Goal: Task Accomplishment & Management: Manage account settings

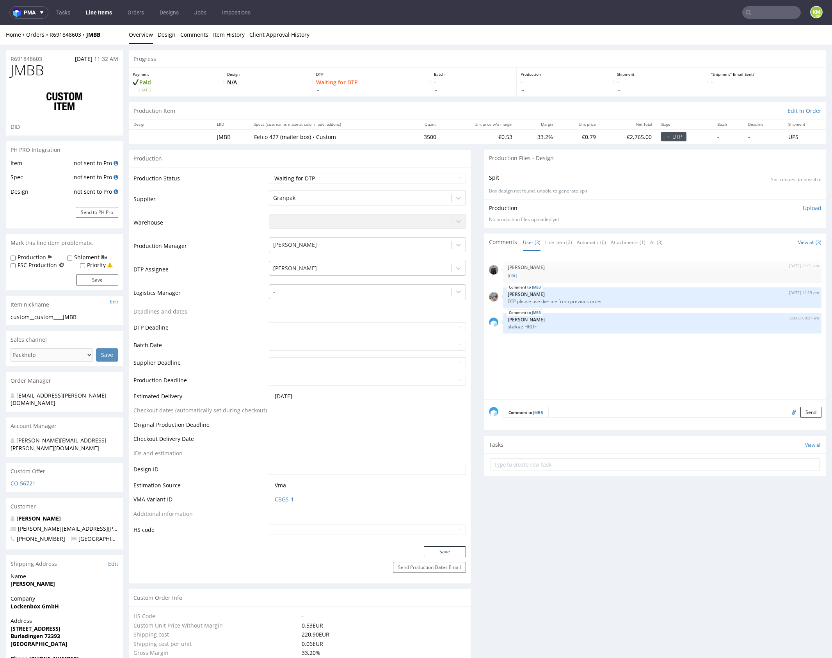
click at [591, 372] on div "9th Sep 25 | 14:01 pm Dawid Urbanowicz dieline__R780341996-OktBox.ai JMBB 9th S…" at bounding box center [657, 328] width 337 height 144
drag, startPoint x: 35, startPoint y: 318, endPoint x: 87, endPoint y: 317, distance: 52.3
click at [87, 317] on div "custom__custom____JMBB" at bounding box center [65, 317] width 108 height 8
copy div "custom____JMBB"
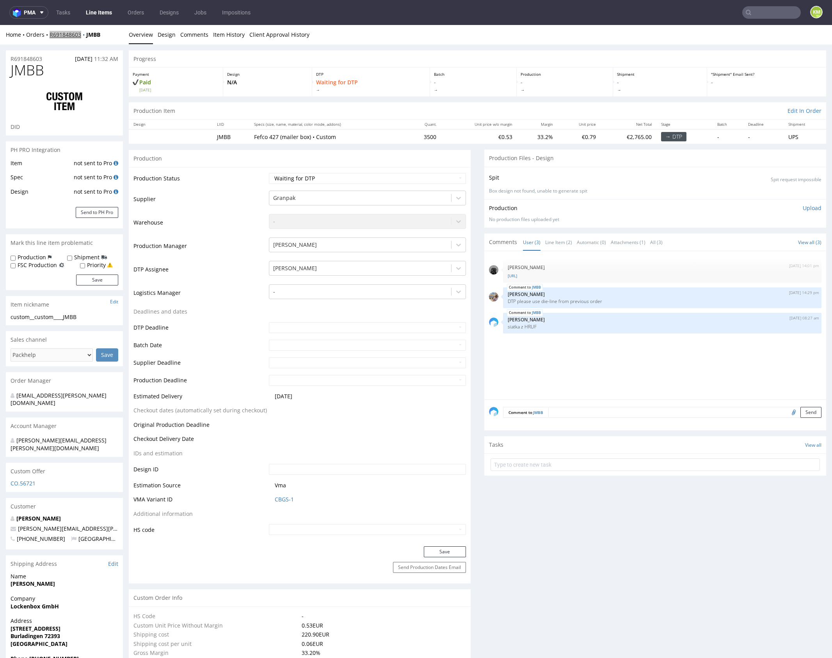
copy link "R691848603"
click at [415, 178] on select "Waiting for Artwork Waiting for Diecut Waiting for Mockup Waiting for DTP Waiti…" at bounding box center [367, 178] width 197 height 11
select select "dtp_ca_needed"
click at [269, 173] on select "Waiting for Artwork Waiting for Diecut Waiting for Mockup Waiting for DTP Waiti…" at bounding box center [367, 178] width 197 height 11
click at [449, 552] on button "Save" at bounding box center [445, 551] width 42 height 11
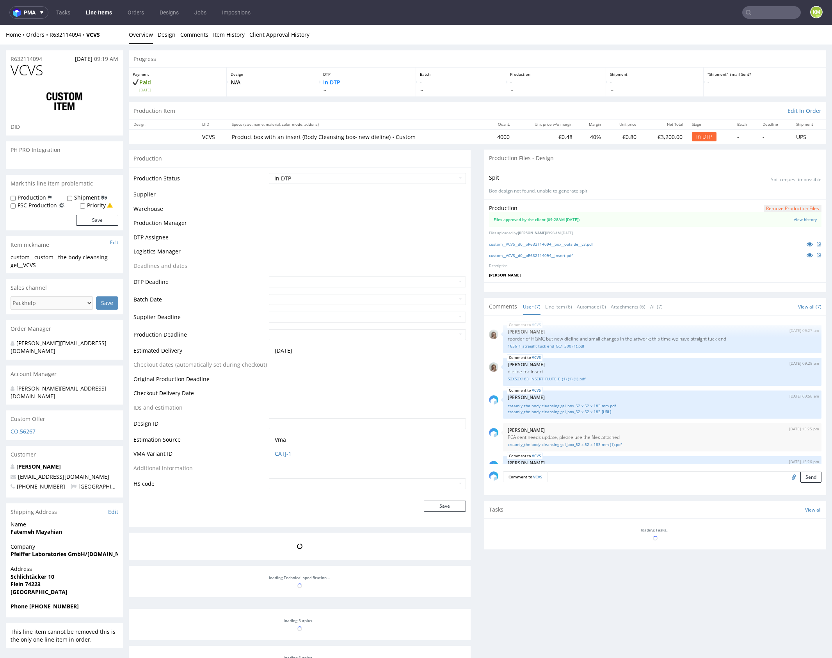
scroll to position [130, 0]
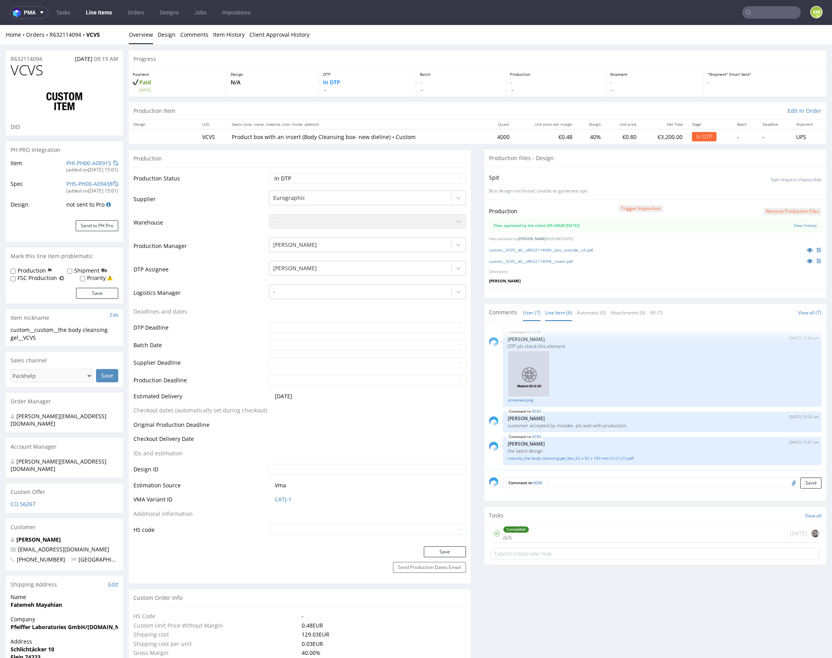
click at [550, 313] on link "Line Item (6)" at bounding box center [558, 312] width 27 height 17
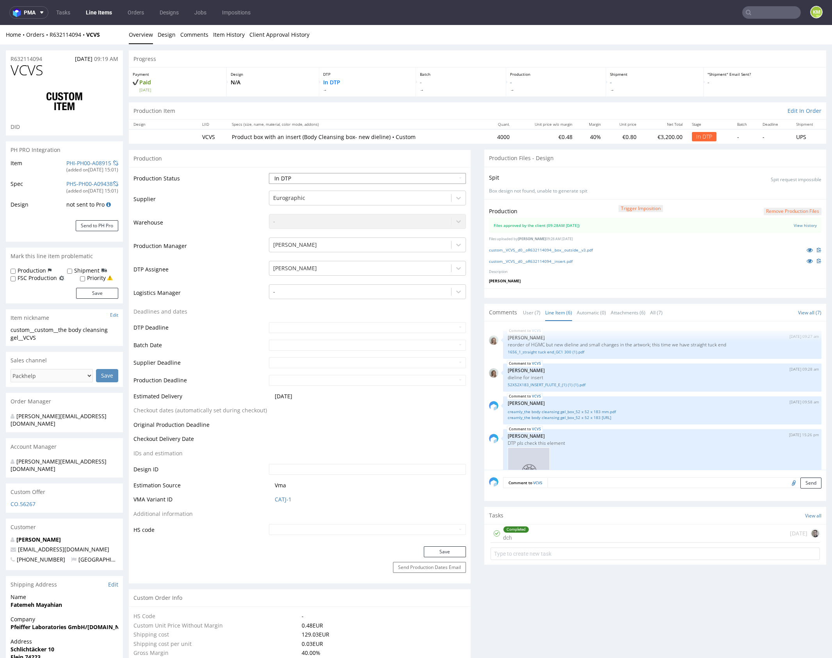
click at [414, 176] on select "Waiting for Artwork Waiting for Diecut Waiting for Mockup Waiting for DTP Waiti…" at bounding box center [367, 178] width 197 height 11
select select "dtp_waiting_for_double_check"
click at [269, 173] on select "Waiting for Artwork Waiting for Diecut Waiting for Mockup Waiting for DTP Waiti…" at bounding box center [367, 178] width 197 height 11
click at [456, 553] on button "Save" at bounding box center [445, 551] width 42 height 11
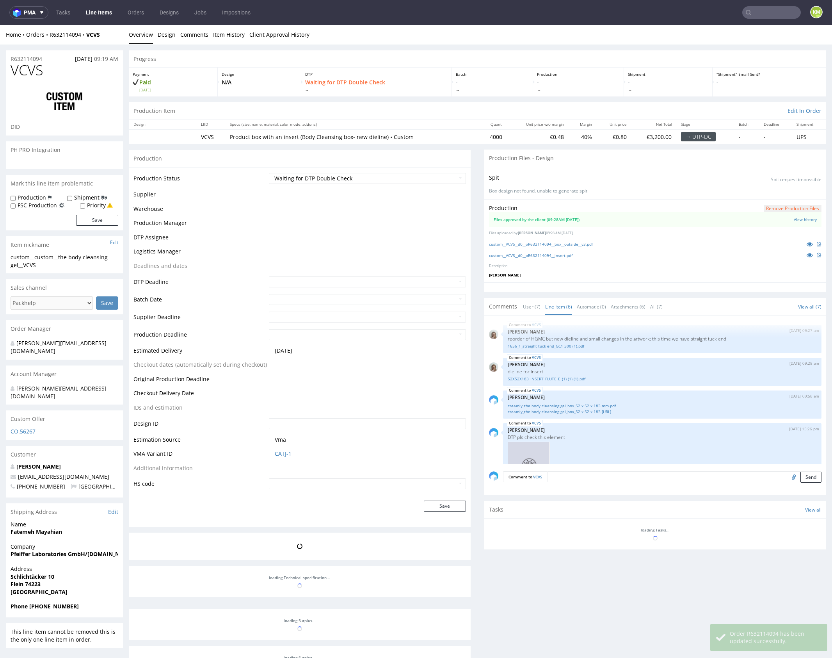
scroll to position [97, 0]
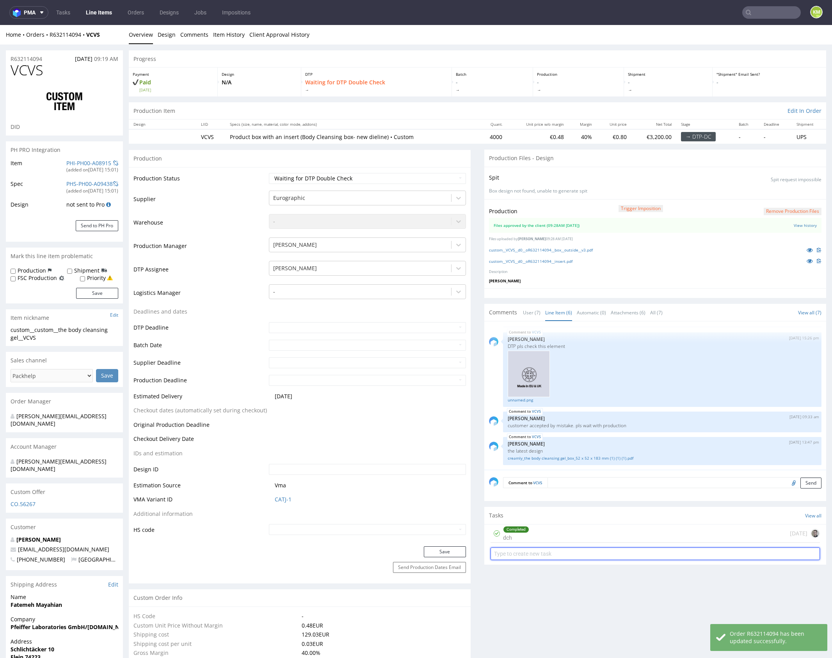
click at [571, 550] on input "text" at bounding box center [656, 553] width 330 height 12
type input "dch 2"
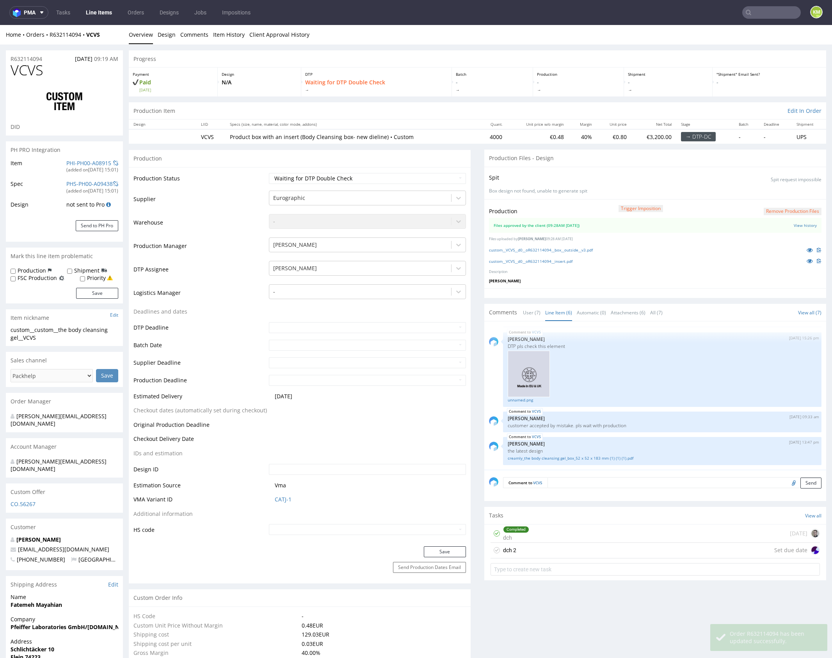
click at [574, 546] on div "dch 2 Set due date" at bounding box center [656, 551] width 330 height 16
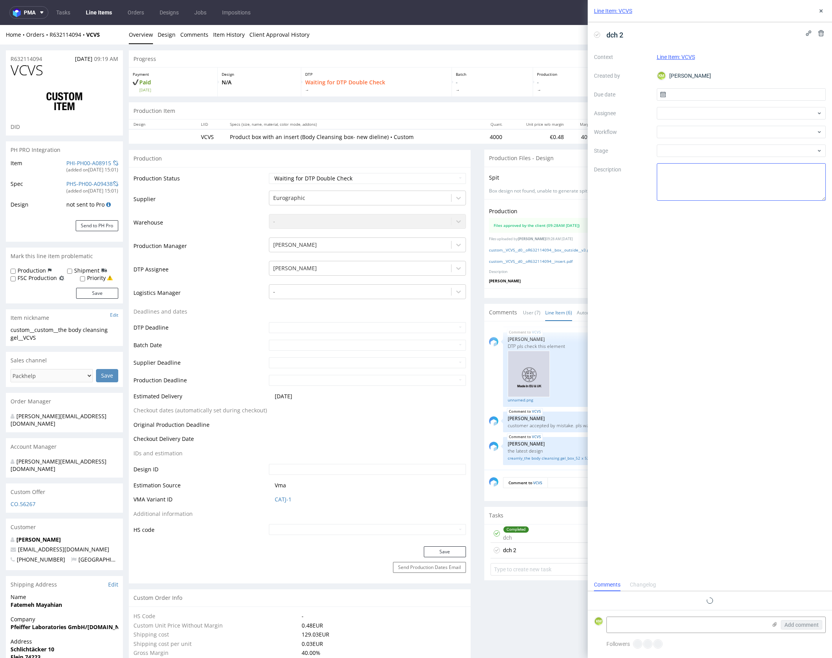
scroll to position [6, 0]
click at [726, 93] on input "text" at bounding box center [741, 94] width 169 height 12
click at [734, 172] on button "16" at bounding box center [729, 173] width 12 height 12
type input "16/09/2025"
click at [715, 109] on div at bounding box center [741, 113] width 169 height 12
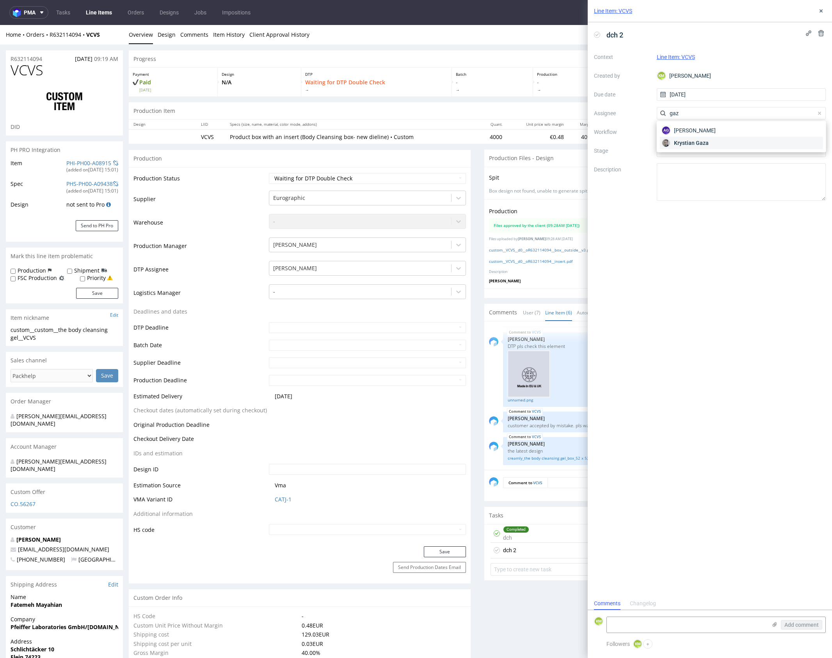
type input "gaz"
click at [708, 139] on div "Krystian Gaza" at bounding box center [741, 143] width 163 height 12
click at [703, 132] on div at bounding box center [741, 132] width 169 height 12
click at [730, 163] on div "DTP - Double Check" at bounding box center [741, 160] width 163 height 14
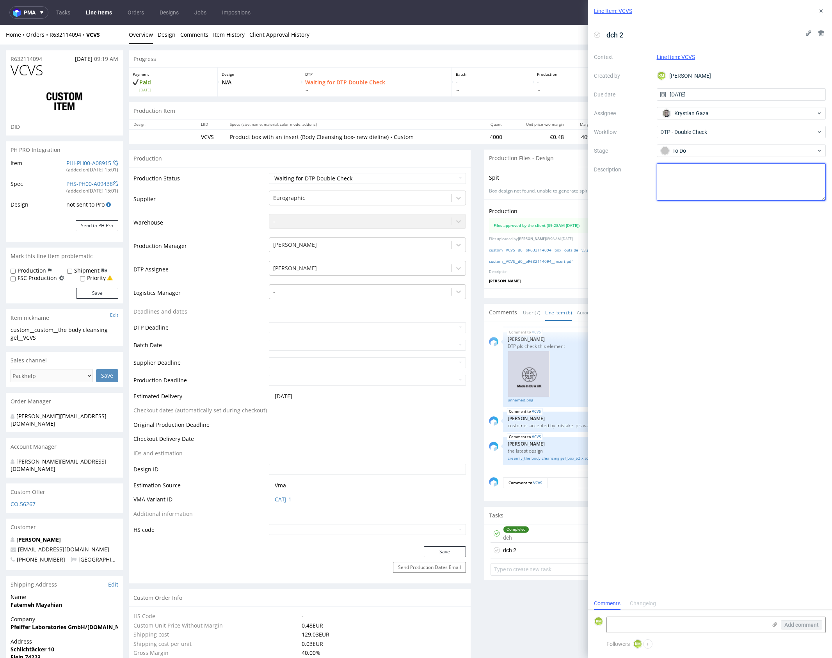
click at [714, 175] on textarea at bounding box center [741, 181] width 169 height 37
click at [776, 255] on div "dch 2 Context Line Item: VCVS Created by KM Karol Markowski Due date 16/09/2025…" at bounding box center [710, 309] width 244 height 575
click at [767, 172] on textarea "Przesłali nowy design, wygląda na to że zmienili tylko ścianki" at bounding box center [741, 181] width 169 height 37
click at [766, 172] on textarea "Przesłali nowy design, wygląda na to że zmienili tylko ścianki" at bounding box center [741, 181] width 169 height 37
type textarea "Przesłali nowy design, wygląda na to że zamienili tylko ścianki"
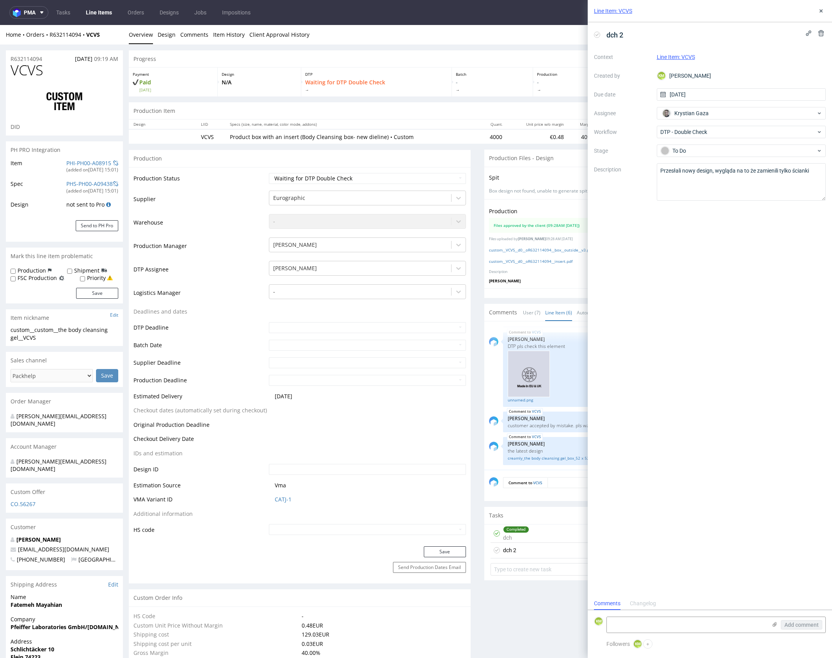
click at [765, 232] on div "dch 2 Context Line Item: VCVS Created by KM Karol Markowski Due date 16/09/2025…" at bounding box center [710, 309] width 244 height 575
click at [823, 12] on use at bounding box center [821, 10] width 3 height 3
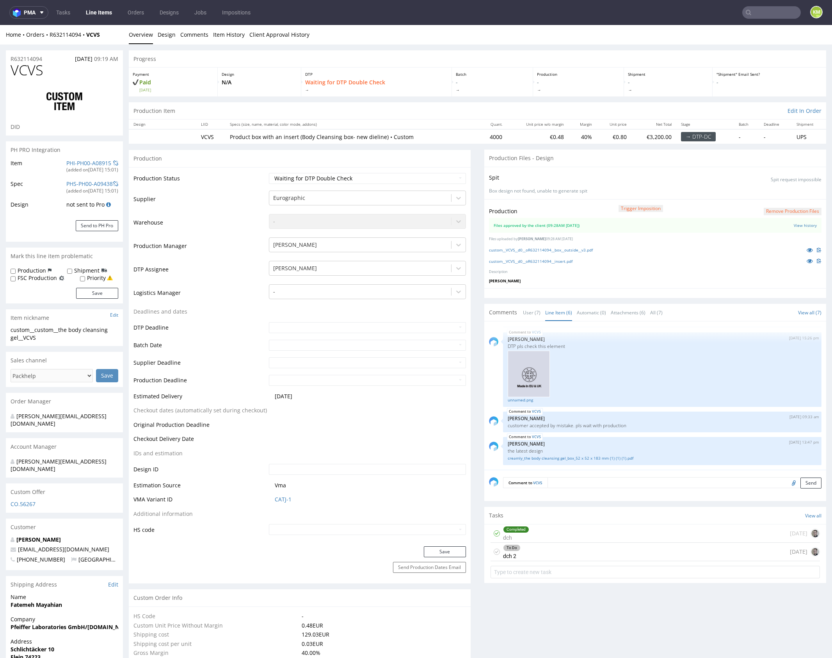
click at [583, 545] on div "To Do dch 2 today" at bounding box center [656, 552] width 330 height 18
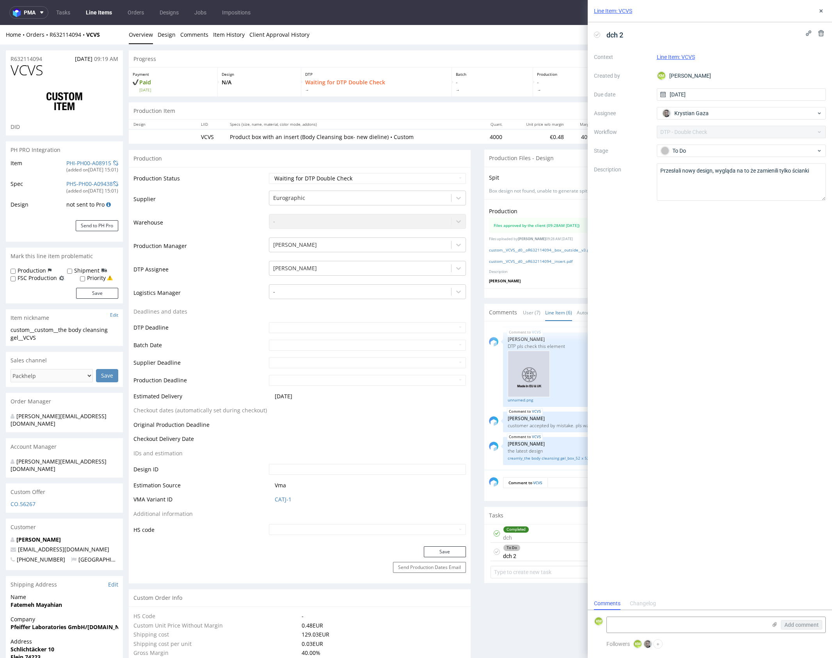
scroll to position [6, 0]
click at [713, 170] on textarea "Przesłali nowy design, wygląda na to że zamienili tylko ścianki" at bounding box center [741, 181] width 169 height 37
type textarea "Przesłali nowy design pudełka, wygląda na to że zamienili tylko ścianki"
drag, startPoint x: 759, startPoint y: 254, endPoint x: 784, endPoint y: 209, distance: 51.0
click at [762, 246] on div "dch 2 Context Line Item: VCVS Created by KM Karol Markowski Due date 16/09/2025…" at bounding box center [710, 309] width 244 height 575
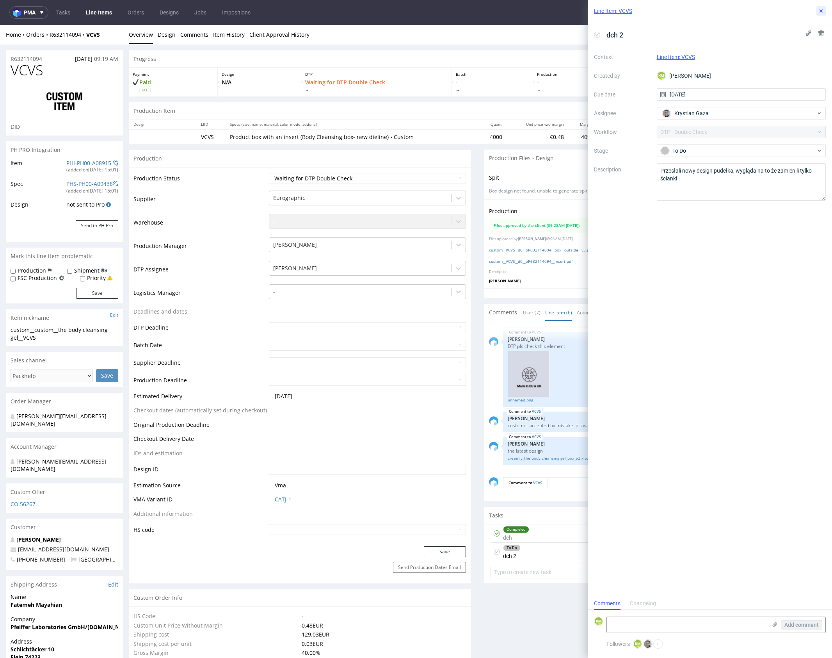
drag, startPoint x: 822, startPoint y: 14, endPoint x: 821, endPoint y: 18, distance: 4.1
click at [822, 15] on button at bounding box center [821, 10] width 9 height 9
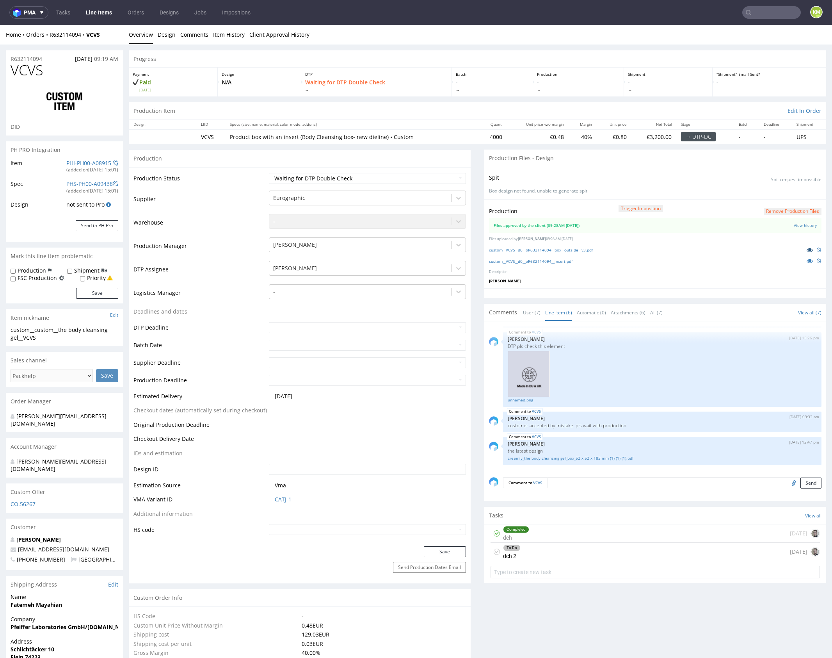
click at [807, 247] on icon at bounding box center [810, 249] width 6 height 5
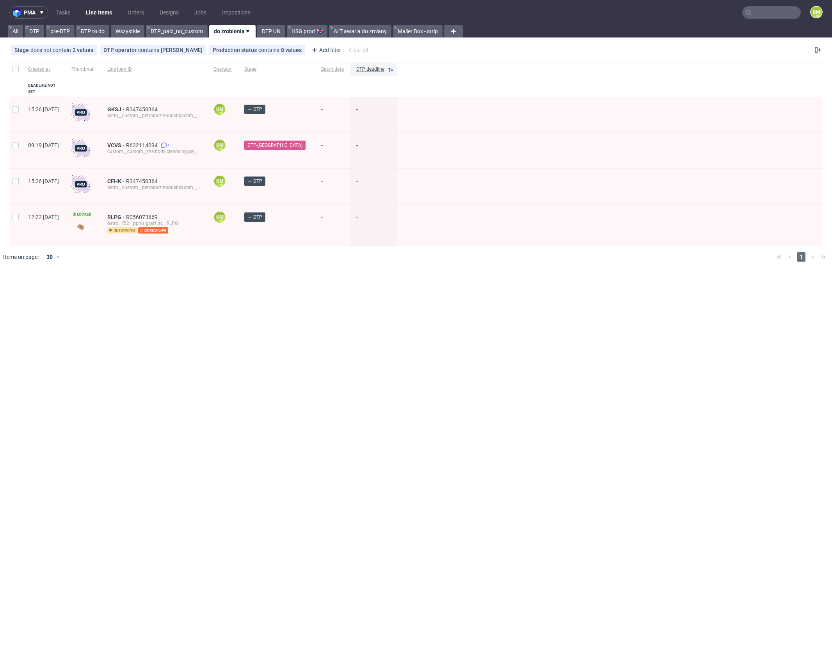
click at [314, 326] on div "pma Tasks Line Items Orders Designs Jobs Impositions KM All DTP pre-DTP DTP to …" at bounding box center [416, 329] width 832 height 658
click at [63, 9] on link "Tasks" at bounding box center [63, 12] width 23 height 12
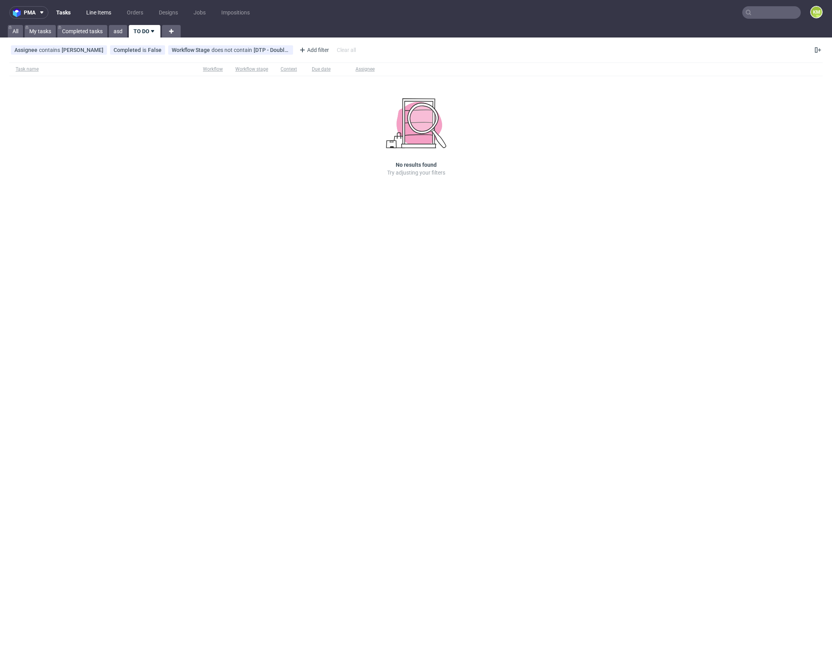
click at [99, 13] on link "Line Items" at bounding box center [99, 12] width 34 height 12
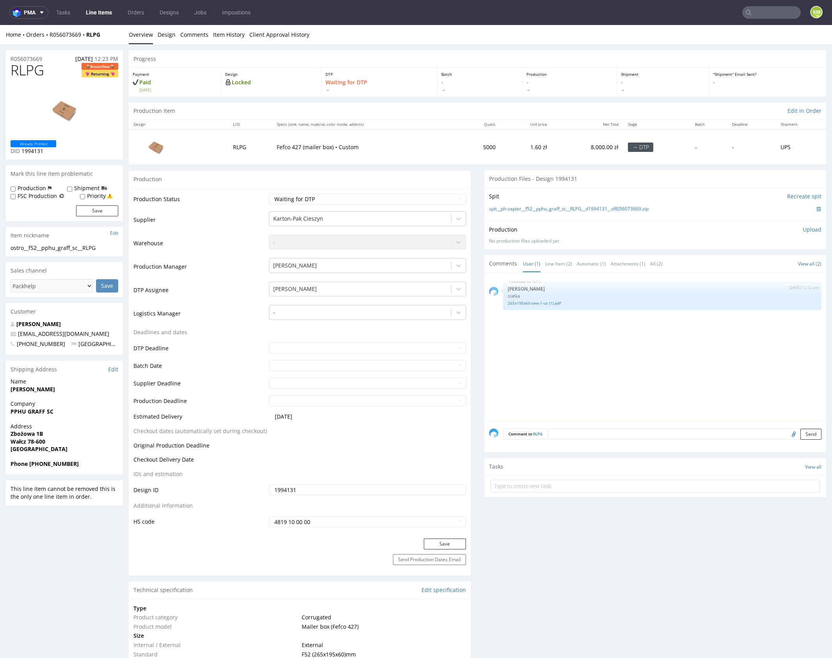
click at [611, 321] on div "RLPG 10th Sep 25 | 12:12 pm Sebastian Markut siatka 265x195x60-zew-1-uz (1).pdf" at bounding box center [657, 349] width 337 height 144
click at [527, 356] on div "RLPG 10th Sep 25 | 12:12 pm Sebastian Markut siatka 265x195x60-zew-1-uz (1).pdf" at bounding box center [657, 349] width 337 height 144
click at [527, 351] on div "RLPG 10th Sep 25 | 12:12 pm Sebastian Markut siatka 265x195x60-zew-1-uz (1).pdf" at bounding box center [657, 349] width 337 height 144
click at [558, 268] on link "Line Item (2)" at bounding box center [558, 263] width 27 height 17
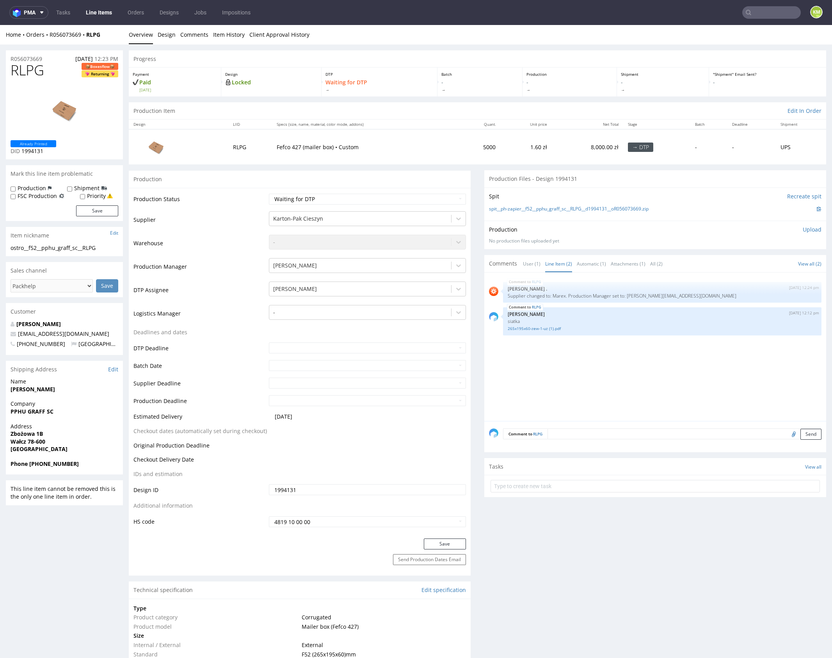
click at [596, 363] on div "RLPG 5th Sep 25 | 12:24 pm Rob . Supplier changed to: Marex. Production Manager…" at bounding box center [657, 349] width 337 height 144
click at [585, 358] on div "RLPG 5th Sep 25 | 12:24 pm Rob . Supplier changed to: Marex. Production Manager…" at bounding box center [657, 349] width 337 height 144
click at [227, 41] on link "Item History" at bounding box center [229, 34] width 32 height 19
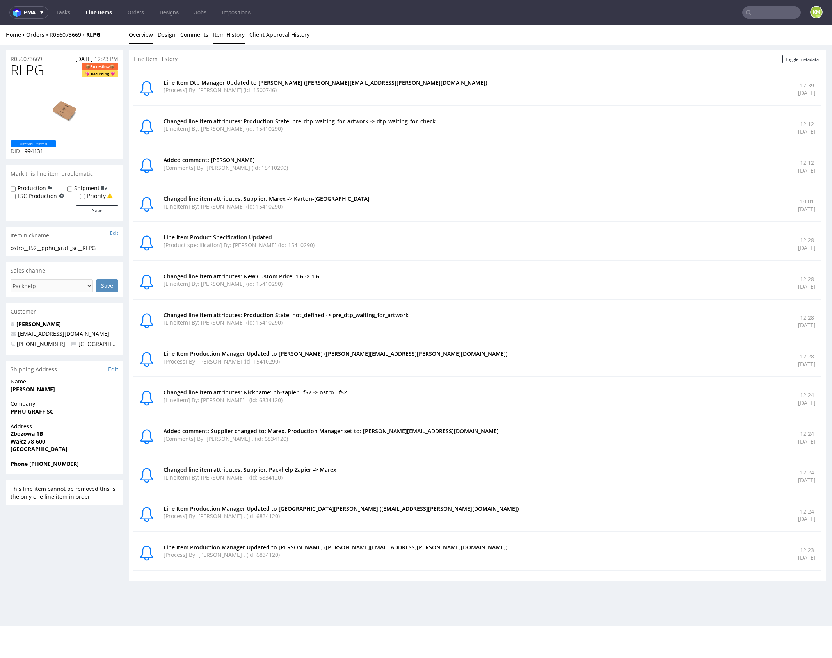
click at [143, 37] on link "Overview" at bounding box center [141, 34] width 24 height 19
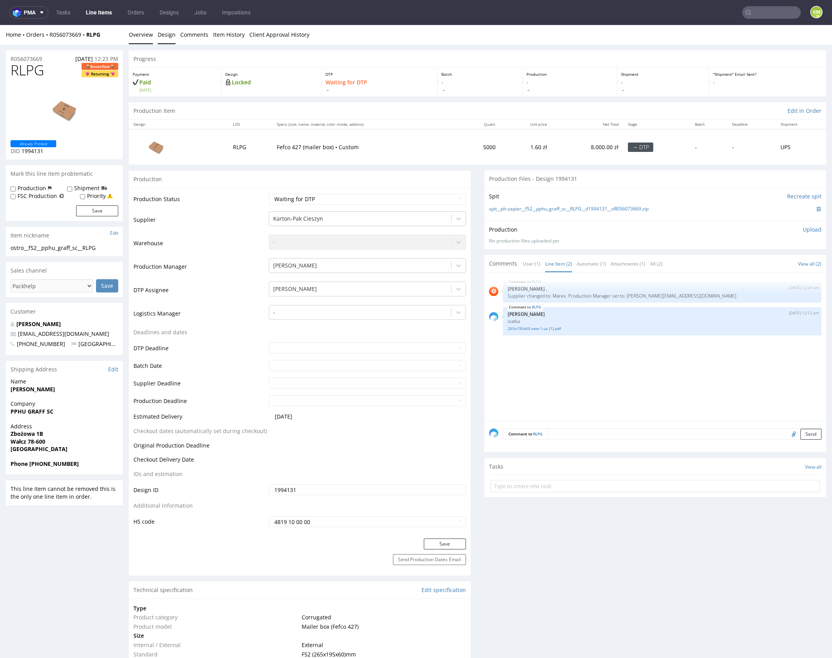
click at [167, 38] on link "Design" at bounding box center [167, 34] width 18 height 19
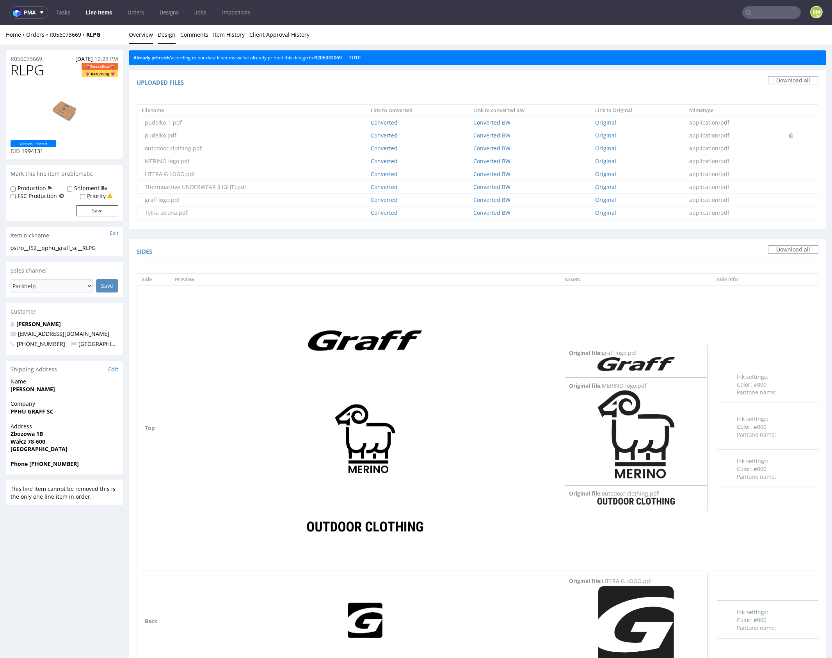
drag, startPoint x: 139, startPoint y: 34, endPoint x: 232, endPoint y: 25, distance: 92.5
click at [139, 34] on link "Overview" at bounding box center [141, 34] width 24 height 19
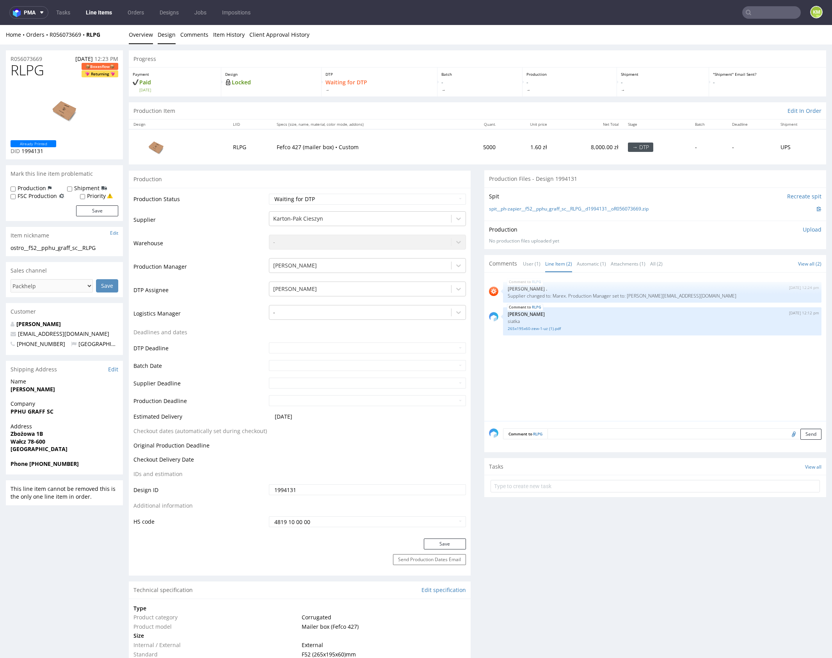
click at [161, 37] on link "Design" at bounding box center [167, 34] width 18 height 19
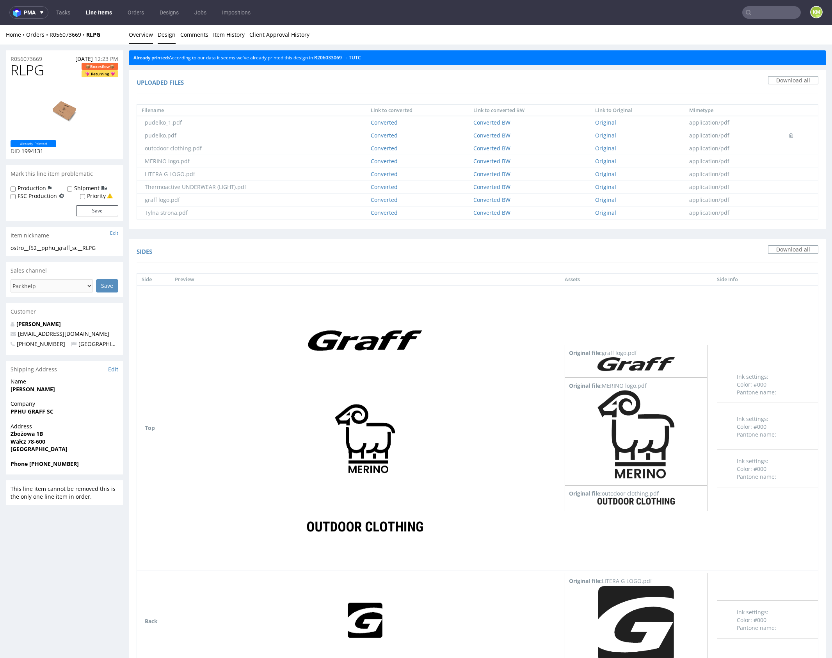
drag, startPoint x: 147, startPoint y: 31, endPoint x: 199, endPoint y: 39, distance: 52.6
click at [147, 31] on link "Overview" at bounding box center [141, 34] width 24 height 19
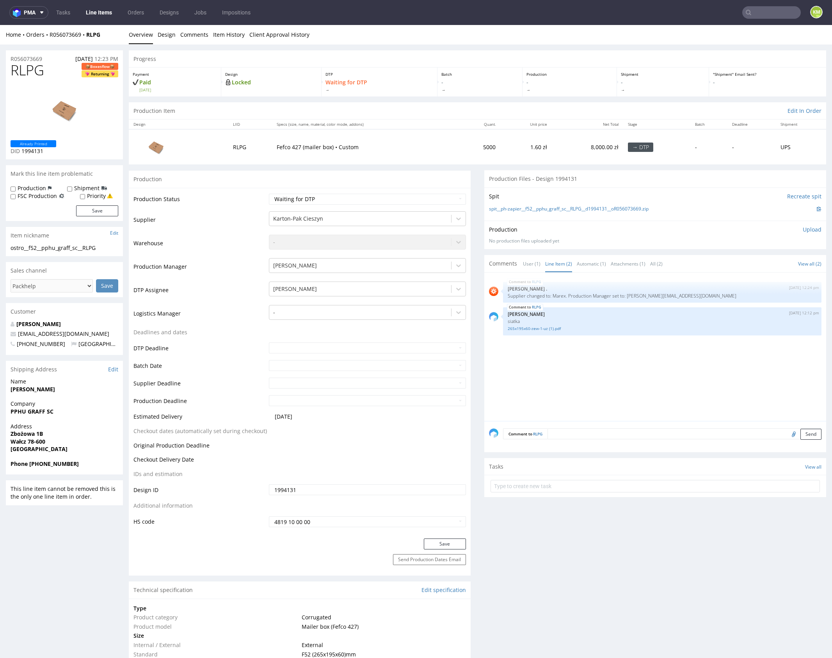
click at [642, 374] on div "RLPG 5th Sep 25 | 12:24 pm Rob . Supplier changed to: Marex. Production Manager…" at bounding box center [657, 349] width 337 height 144
click at [552, 328] on link "265x195x60-zew-1-uz (1).pdf" at bounding box center [662, 329] width 309 height 6
click at [635, 359] on div "RLPG 5th Sep 25 | 12:24 pm Rob . Supplier changed to: Marex. Production Manager…" at bounding box center [657, 349] width 337 height 144
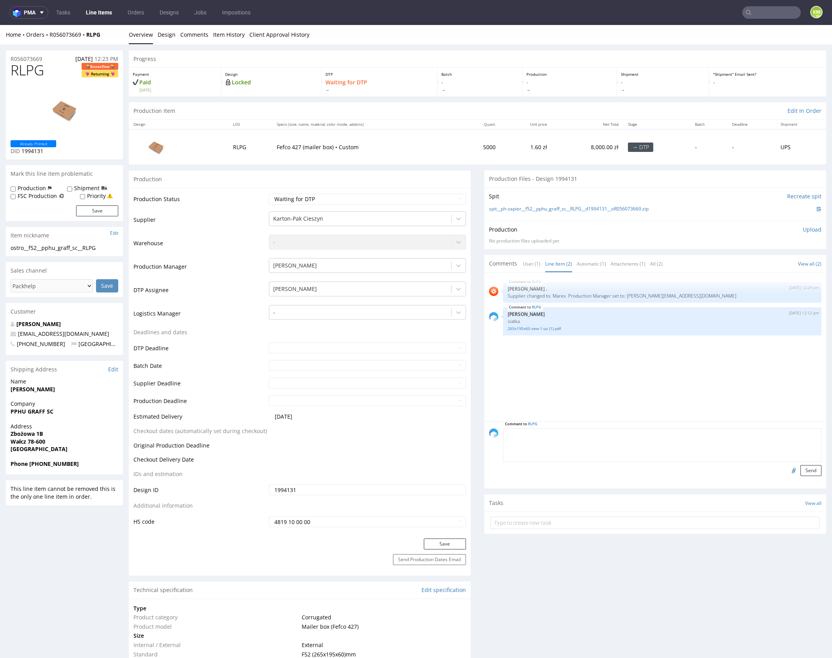
click at [584, 431] on textarea at bounding box center [662, 445] width 319 height 34
paste textarea "HPSJ"
type textarea "design HPSJ"
click at [805, 473] on button "Send" at bounding box center [811, 470] width 21 height 11
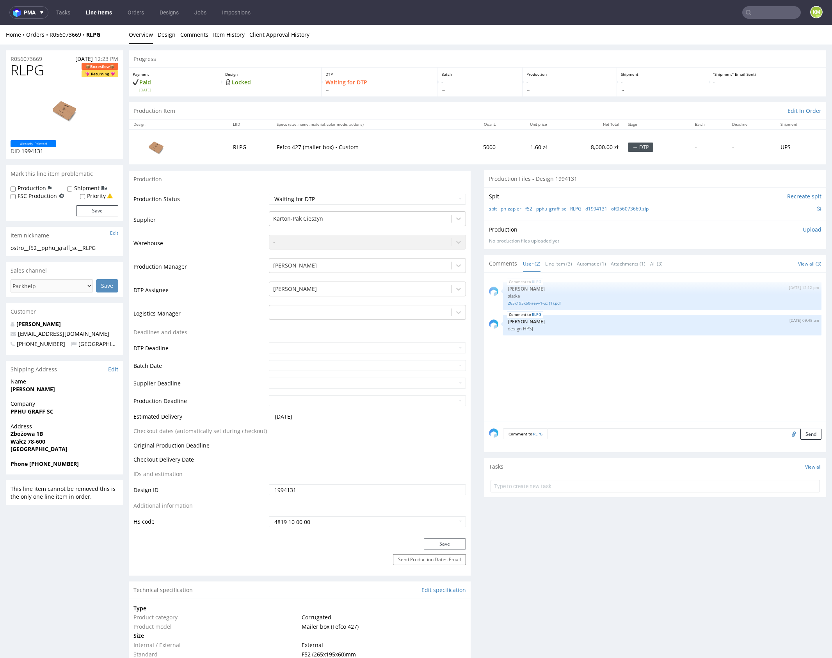
click at [43, 246] on div "ostro__f52__pphu_graff_sc__RLPG" at bounding box center [65, 248] width 108 height 8
copy div "ostro__f52__pphu_graff_sc__RLPG"
click at [302, 490] on input "1994131" at bounding box center [367, 489] width 197 height 11
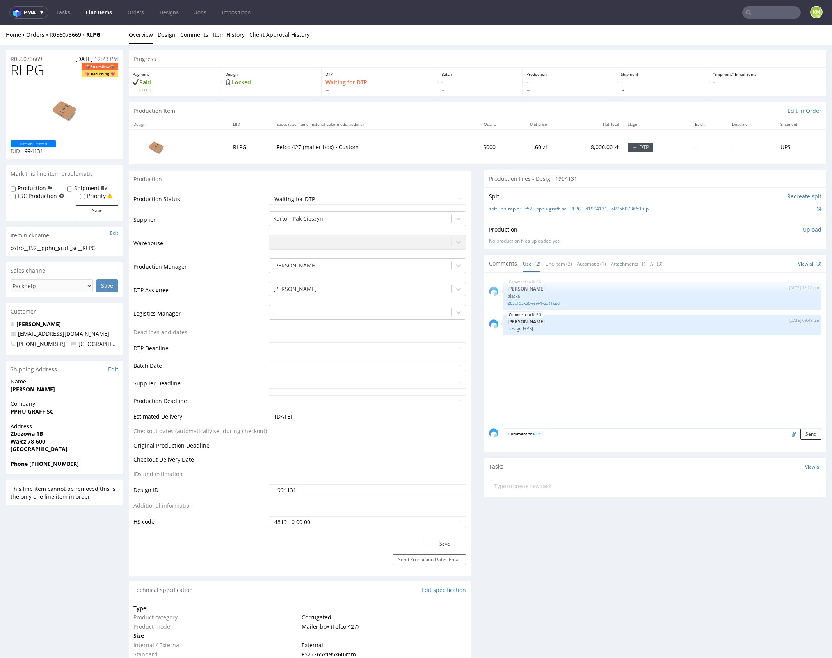
click at [625, 370] on div "RLPG 10th Sep 25 | 12:12 pm Sebastian Markut siatka 265x195x60-zew-1-uz (1).pdf…" at bounding box center [657, 349] width 337 height 144
click at [635, 381] on div "RLPG 10th Sep 25 | 12:12 pm Sebastian Markut siatka 265x195x60-zew-1-uz (1).pdf…" at bounding box center [657, 349] width 337 height 144
click at [612, 379] on div "RLPG 10th Sep 25 | 12:12 pm Sebastian Markut siatka 265x195x60-zew-1-uz (1).pdf…" at bounding box center [657, 349] width 337 height 144
click at [440, 195] on select "Waiting for Artwork Waiting for Diecut Waiting for Mockup Waiting for DTP Waiti…" at bounding box center [367, 199] width 197 height 11
select select "dtp_ca_needed"
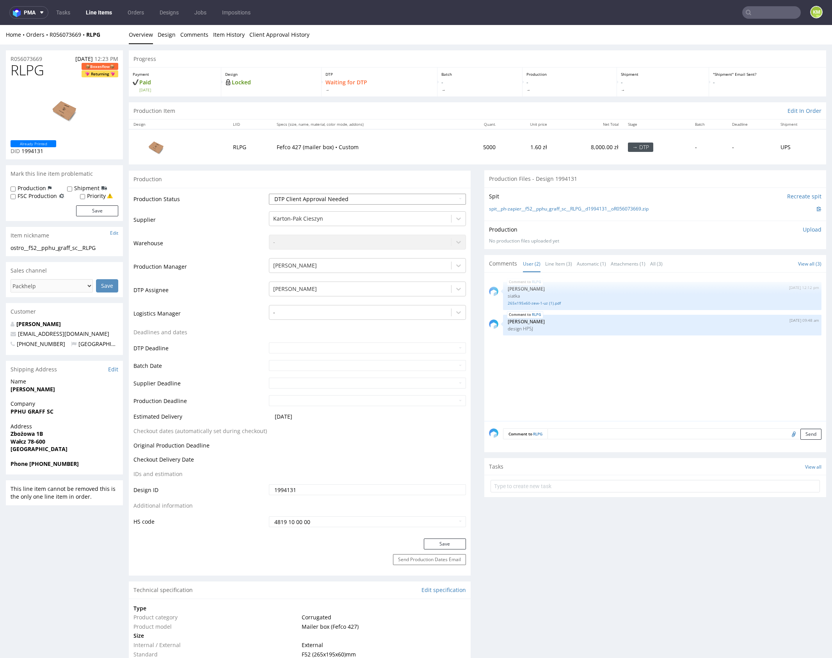
click at [269, 194] on select "Waiting for Artwork Waiting for Diecut Waiting for Mockup Waiting for DTP Waiti…" at bounding box center [367, 199] width 197 height 11
click at [442, 548] on button "Save" at bounding box center [445, 543] width 42 height 11
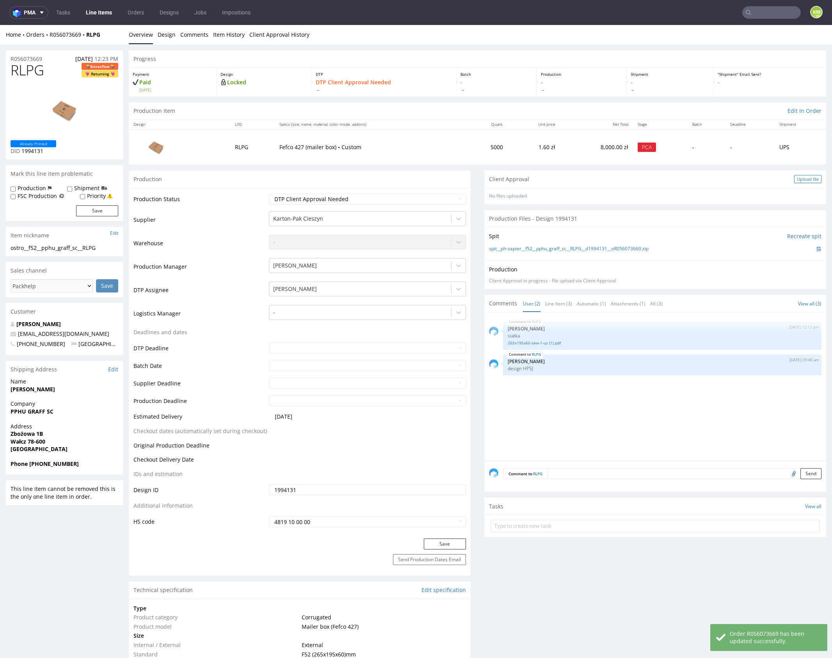
click at [804, 178] on div "Upload file" at bounding box center [808, 179] width 27 height 8
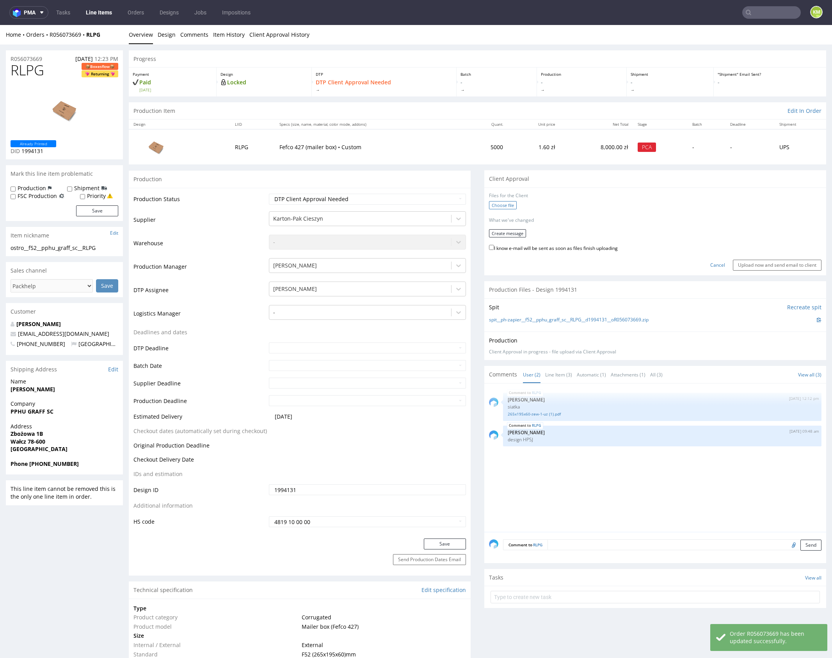
click at [496, 203] on label "Choose file" at bounding box center [503, 205] width 28 height 8
click at [0, 25] on input "Choose file" at bounding box center [0, 25] width 0 height 0
click at [499, 233] on button "Create message" at bounding box center [507, 231] width 37 height 8
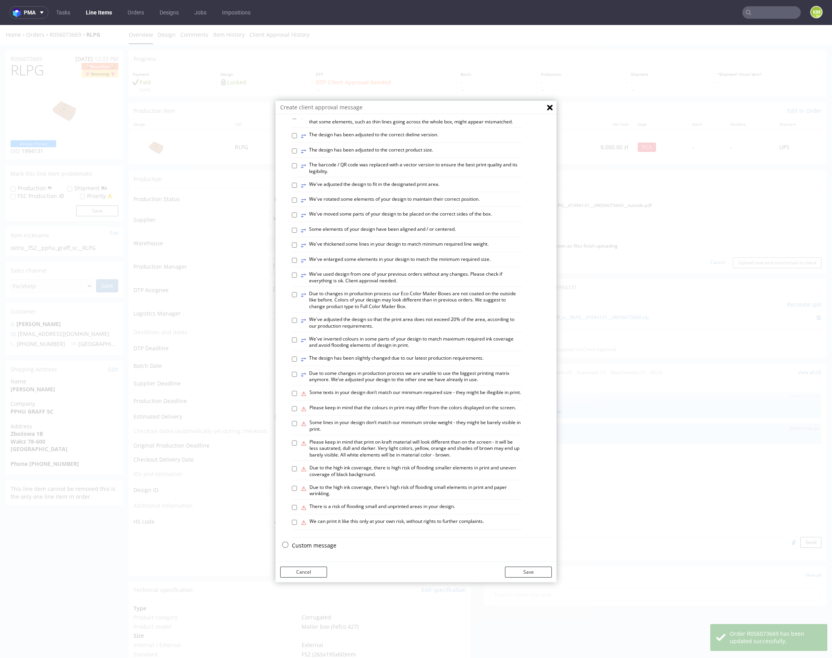
scroll to position [216, 0]
drag, startPoint x: 321, startPoint y: 545, endPoint x: 342, endPoint y: 484, distance: 64.7
click at [321, 544] on p "Custom message" at bounding box center [422, 546] width 260 height 8
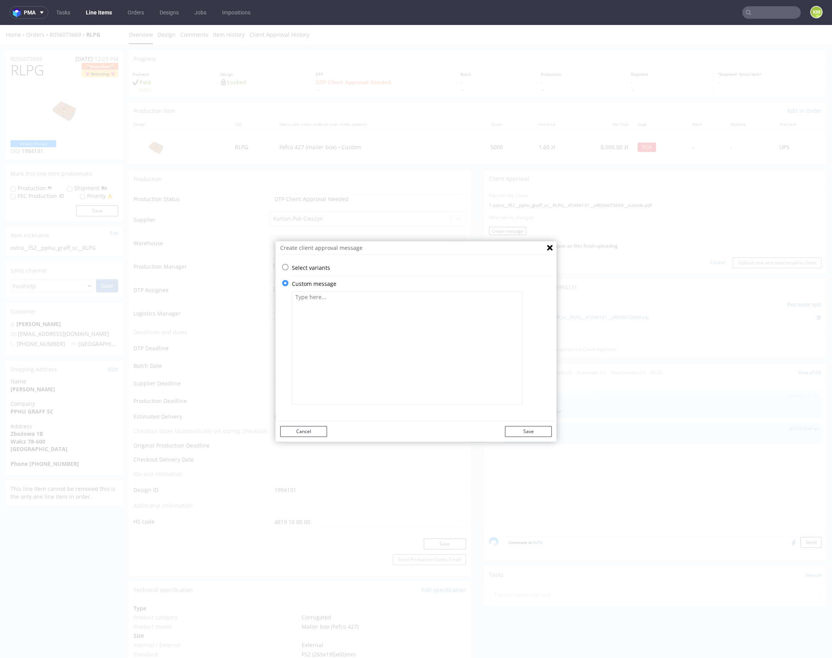
click at [408, 337] on textarea at bounding box center [407, 347] width 230 height 113
type textarea "Projekt z poprzedniego zamówienia dopasowany został do aktualnej siatki wykrojn…"
click at [539, 429] on button "Save" at bounding box center [528, 431] width 47 height 11
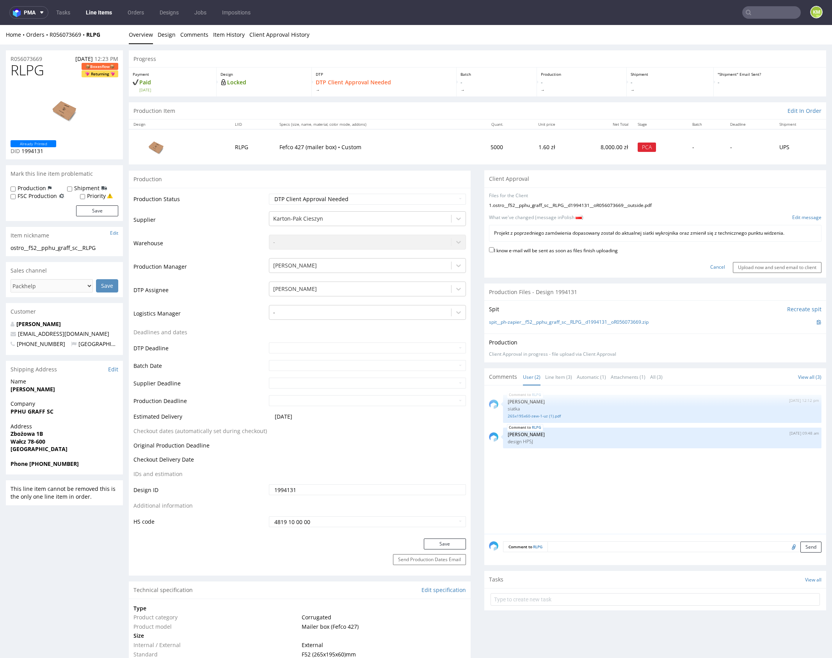
click at [609, 252] on label "I know e-mail will be sent as soon as files finish uploading" at bounding box center [553, 250] width 129 height 9
click at [494, 252] on input "I know e-mail will be sent as soon as files finish uploading" at bounding box center [491, 249] width 5 height 5
checkbox input "true"
click at [769, 267] on input "Upload now and send email to client" at bounding box center [777, 267] width 89 height 11
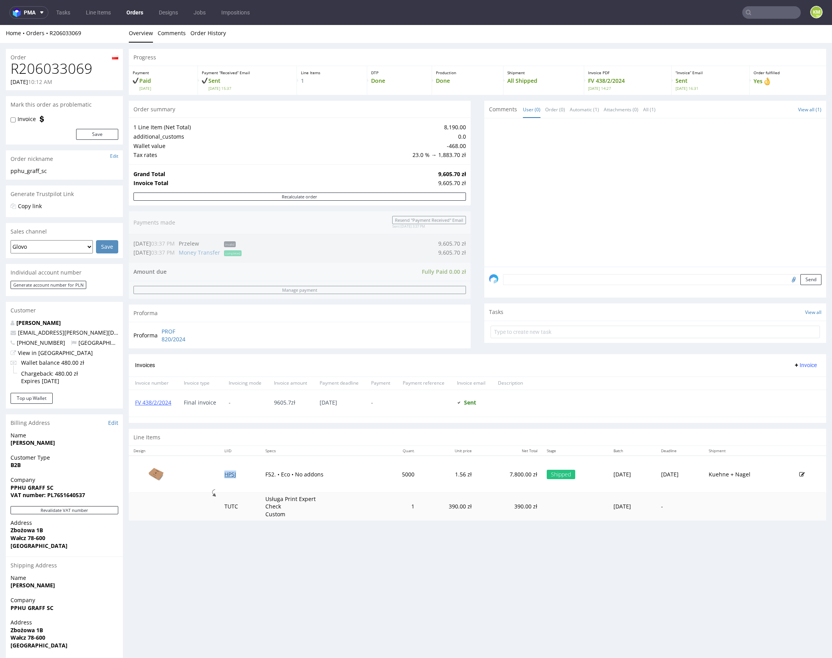
scroll to position [2, 0]
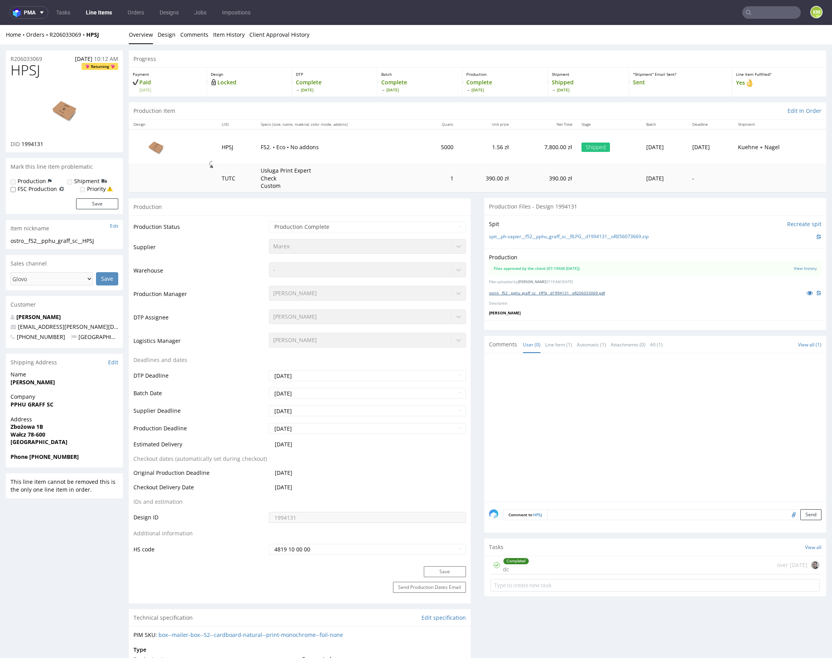
click at [584, 293] on link "ostro__f52__pphu_graff_sc__HPSJ__d1994131__oR206033069.pdf" at bounding box center [547, 292] width 116 height 5
click at [563, 565] on div "Completed dc over [DATE]" at bounding box center [656, 565] width 330 height 18
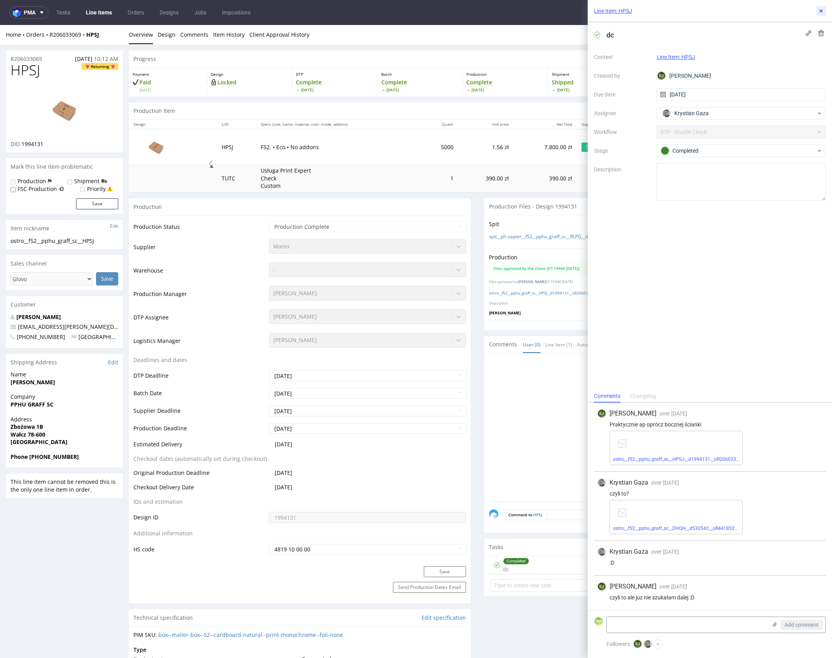
click at [820, 12] on use at bounding box center [821, 10] width 3 height 3
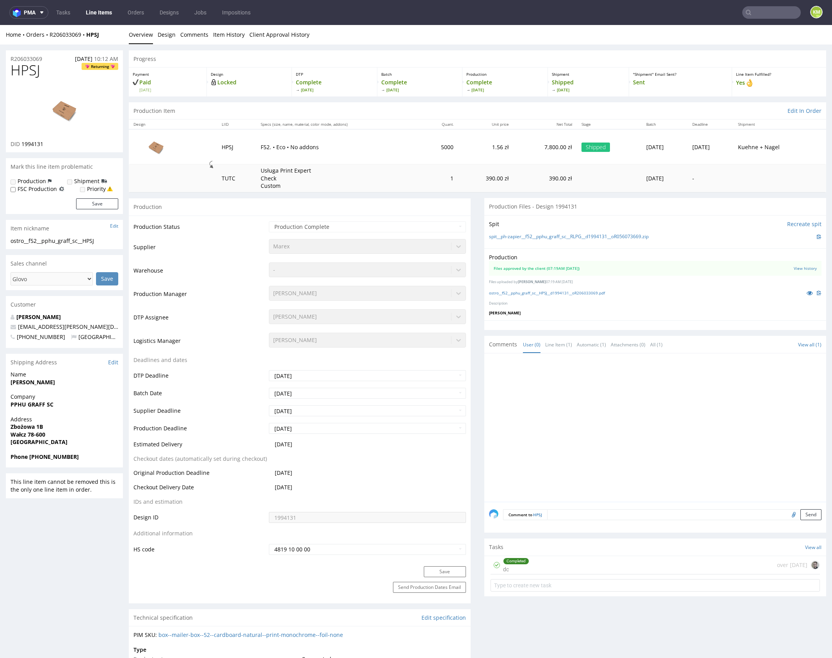
click at [35, 66] on span "HPSJ" at bounding box center [26, 70] width 30 height 16
drag, startPoint x: 35, startPoint y: 66, endPoint x: 175, endPoint y: 35, distance: 143.6
click at [35, 66] on span "HPSJ" at bounding box center [26, 70] width 30 height 16
copy span "HPSJ"
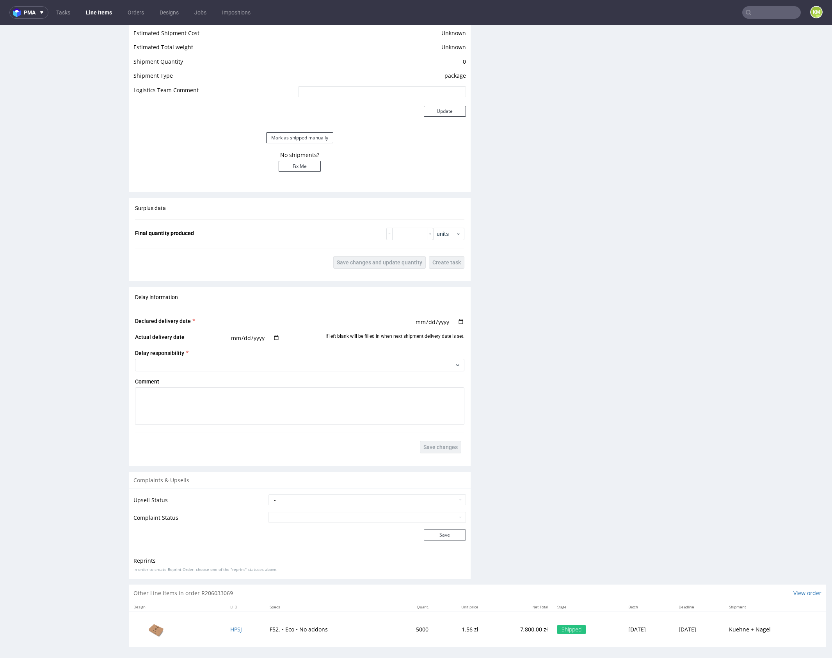
scroll to position [595, 0]
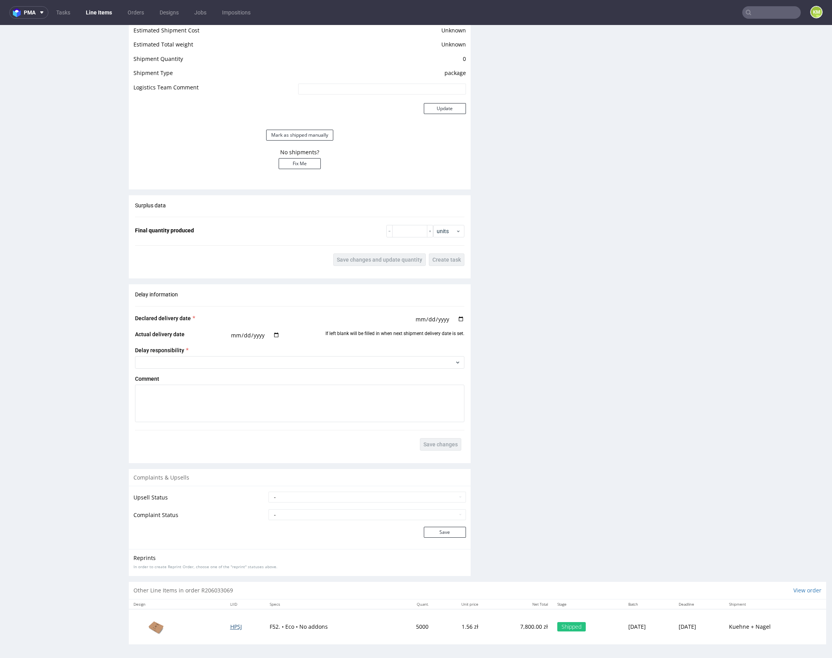
click at [232, 627] on span "HPSJ" at bounding box center [236, 626] width 12 height 7
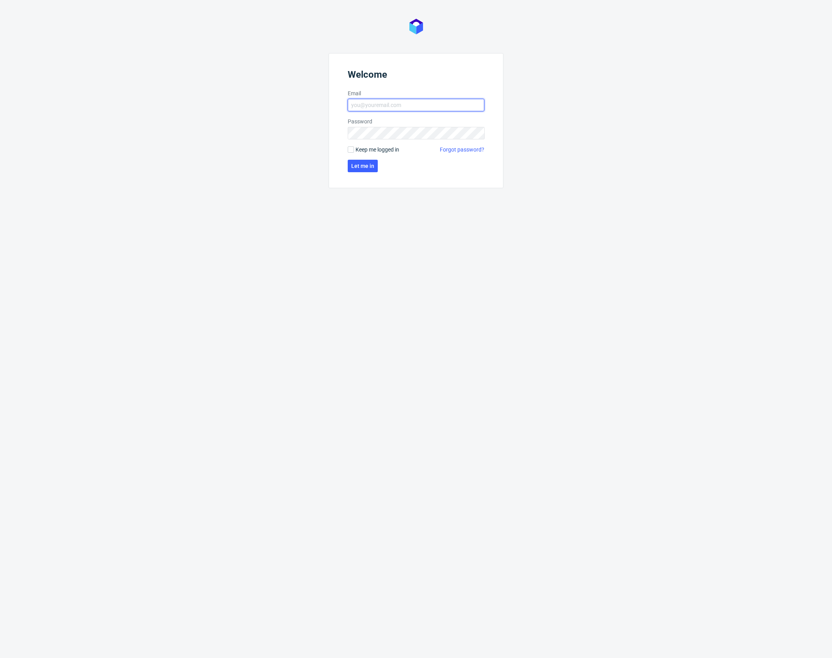
click at [392, 109] on input "Email" at bounding box center [416, 105] width 137 height 12
type input "[PERSON_NAME][EMAIL_ADDRESS][PERSON_NAME][DOMAIN_NAME]"
click at [351, 163] on span "Let me in" at bounding box center [362, 165] width 23 height 5
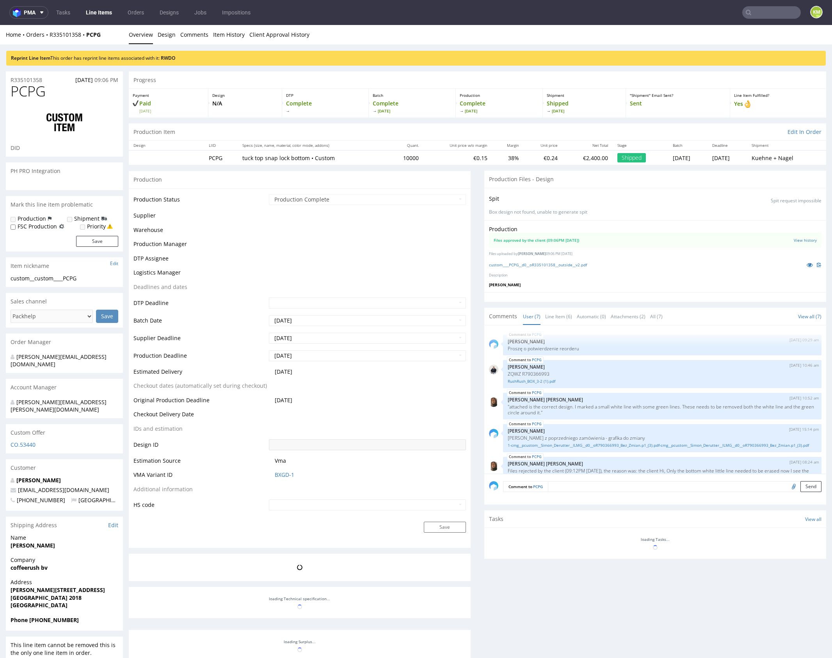
scroll to position [71, 0]
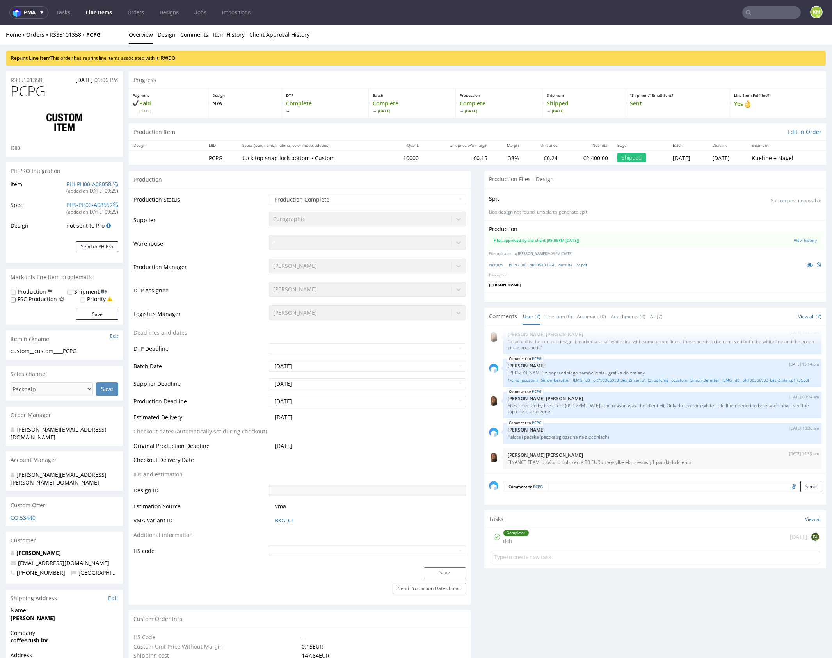
click at [593, 273] on p "Description" at bounding box center [655, 275] width 333 height 5
click at [578, 264] on link "custom____PCPG__d0__oR335101358__outside__v2.pdf" at bounding box center [538, 264] width 98 height 5
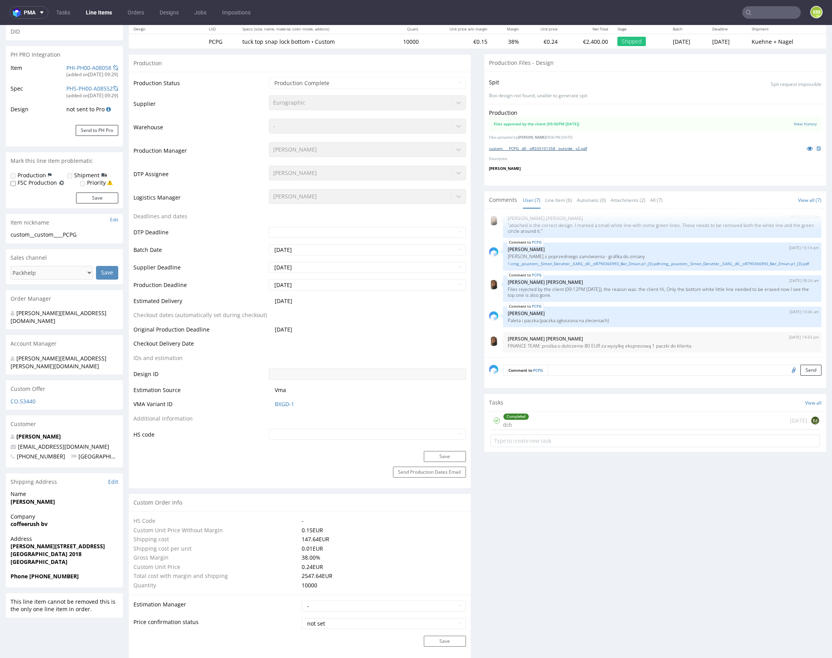
scroll to position [0, 0]
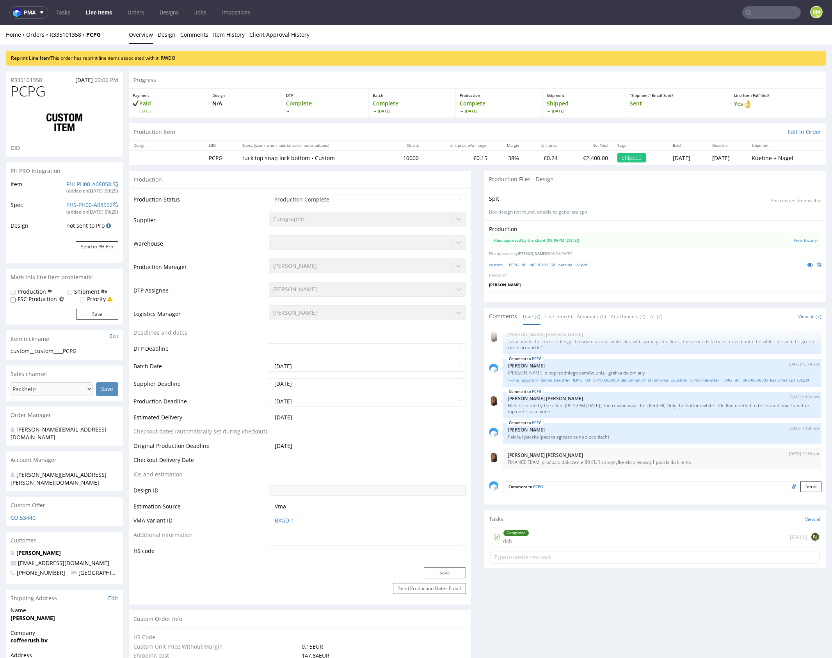
click at [658, 45] on div "Reprint Line Item This order has reprint line items associated with it: RWDO" at bounding box center [416, 55] width 832 height 21
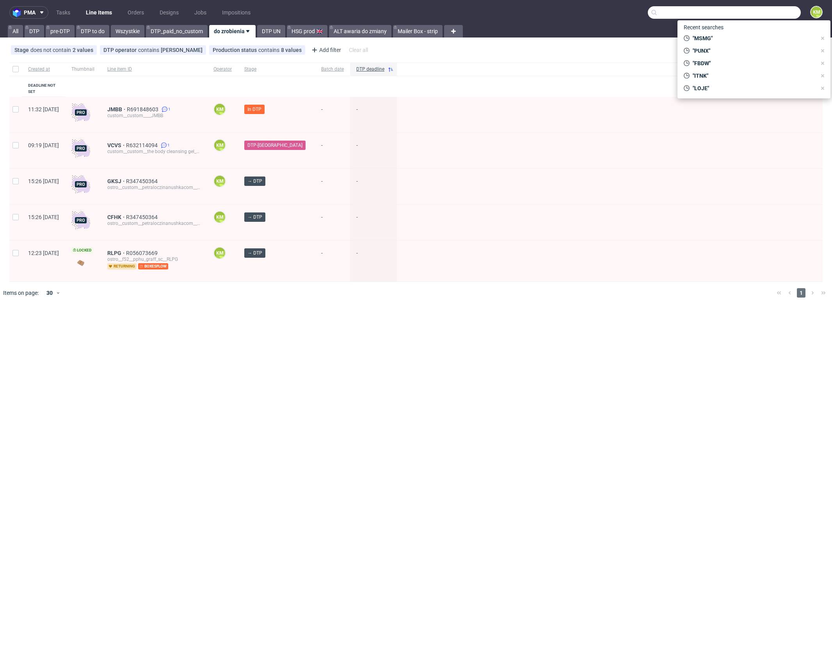
click at [756, 14] on input "text" at bounding box center [724, 12] width 153 height 12
paste input "TDIJ"
type input "TDIJ"
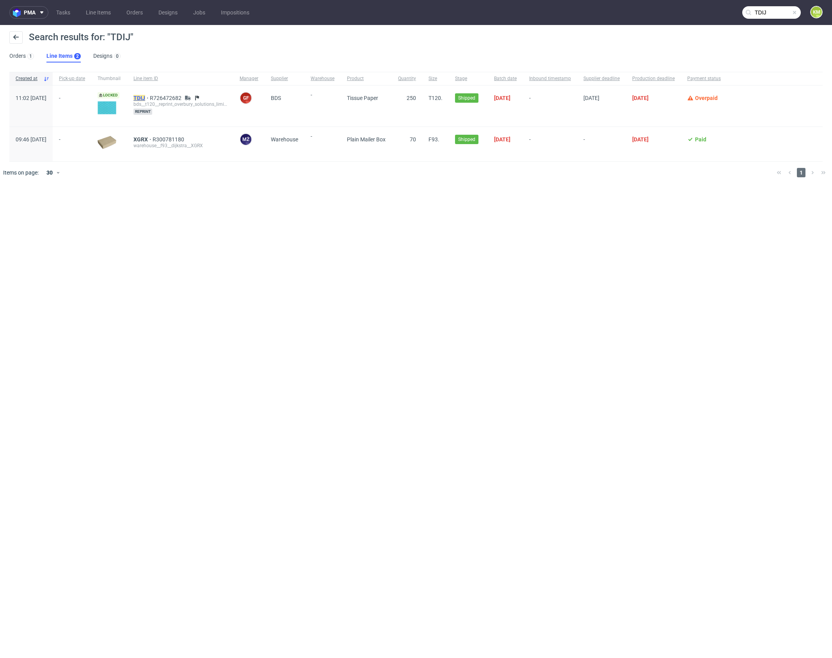
click at [145, 97] on mark "TDIJ" at bounding box center [140, 98] width 12 height 6
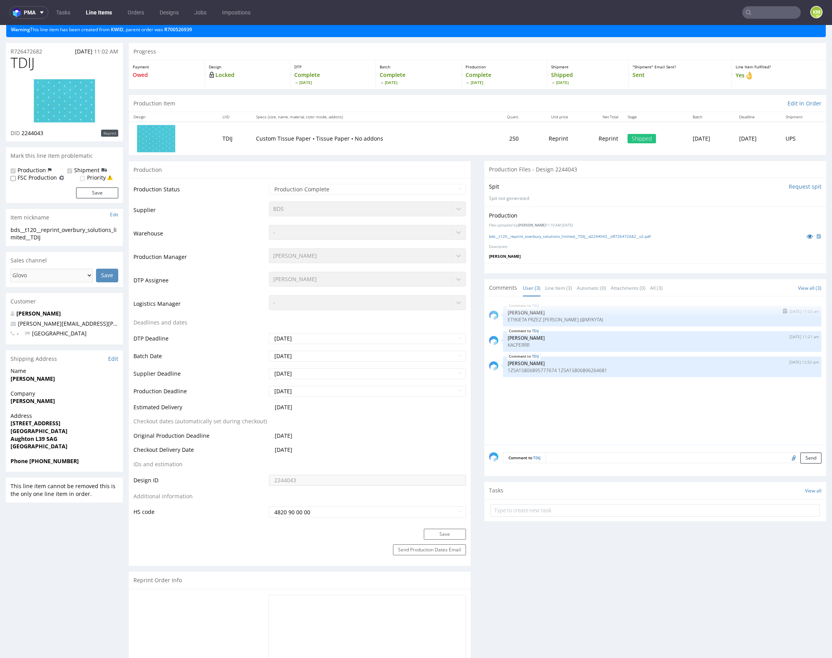
scroll to position [32, 0]
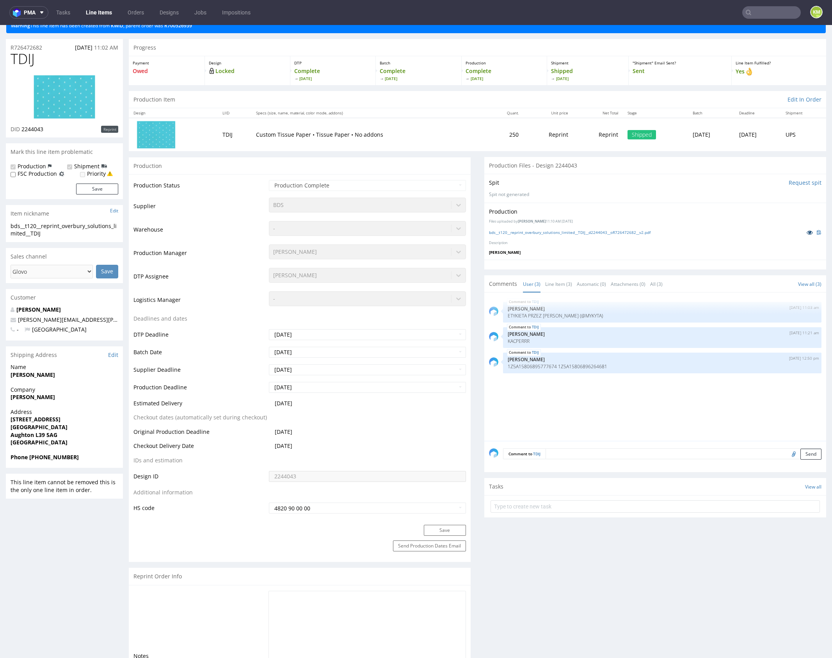
click at [807, 233] on icon at bounding box center [810, 232] width 6 height 5
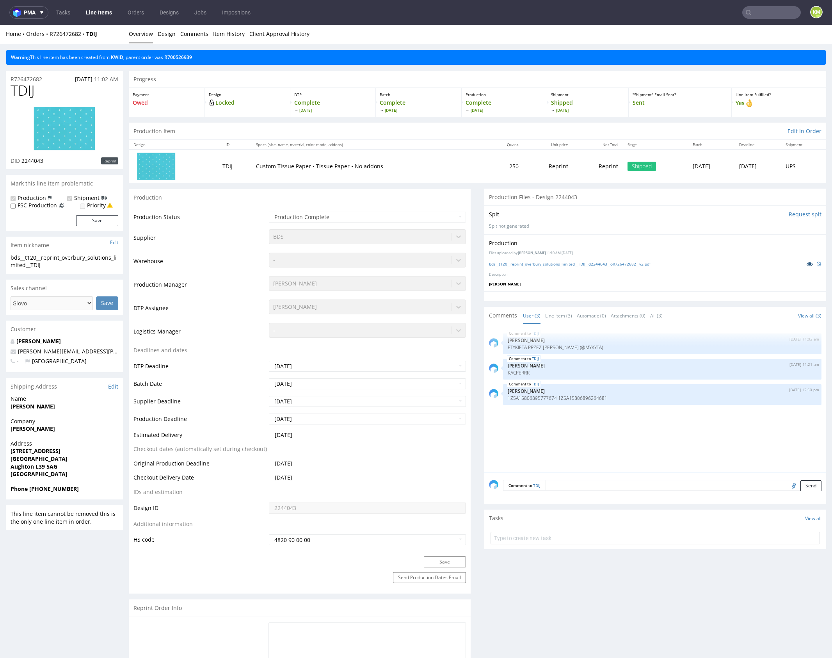
scroll to position [0, 0]
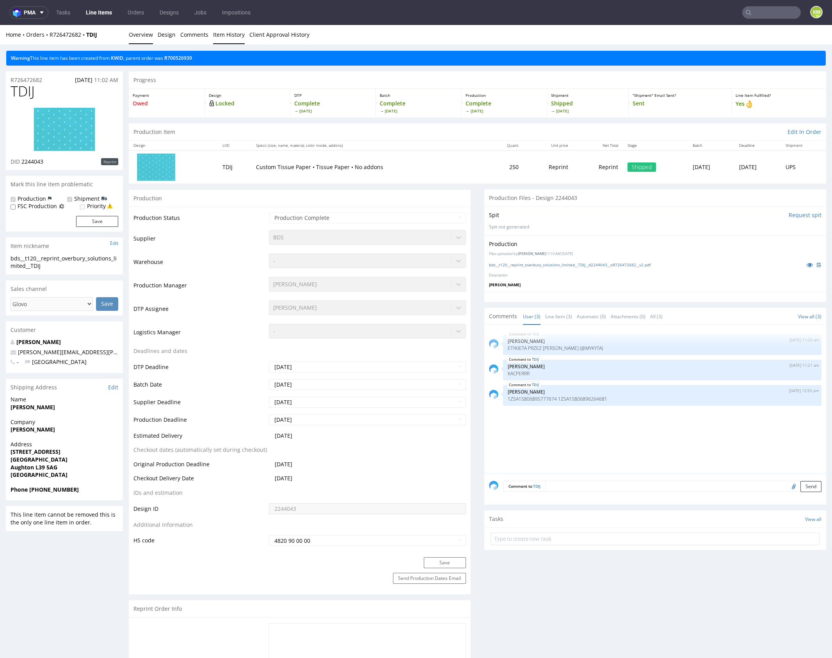
click at [232, 37] on link "Item History" at bounding box center [229, 34] width 32 height 19
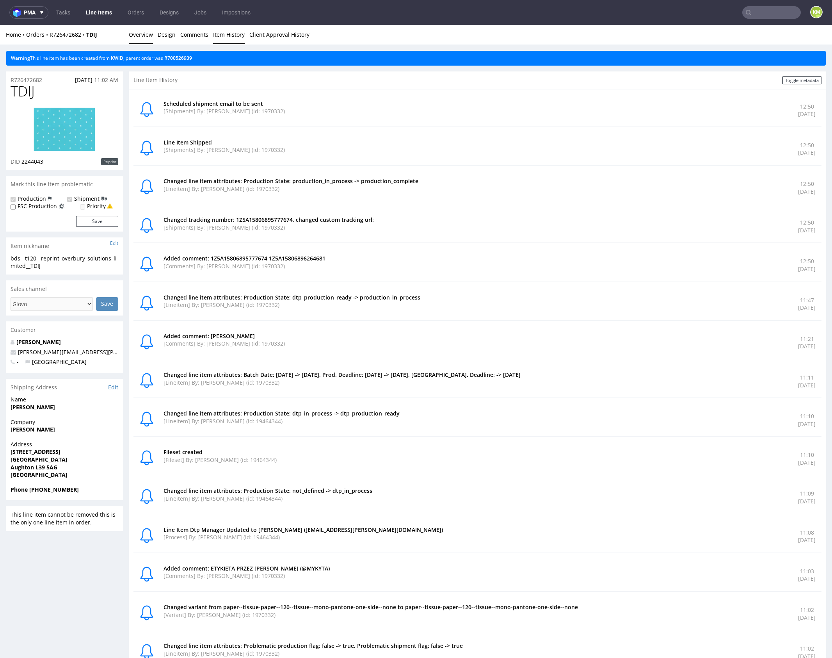
click at [147, 32] on link "Overview" at bounding box center [141, 34] width 24 height 19
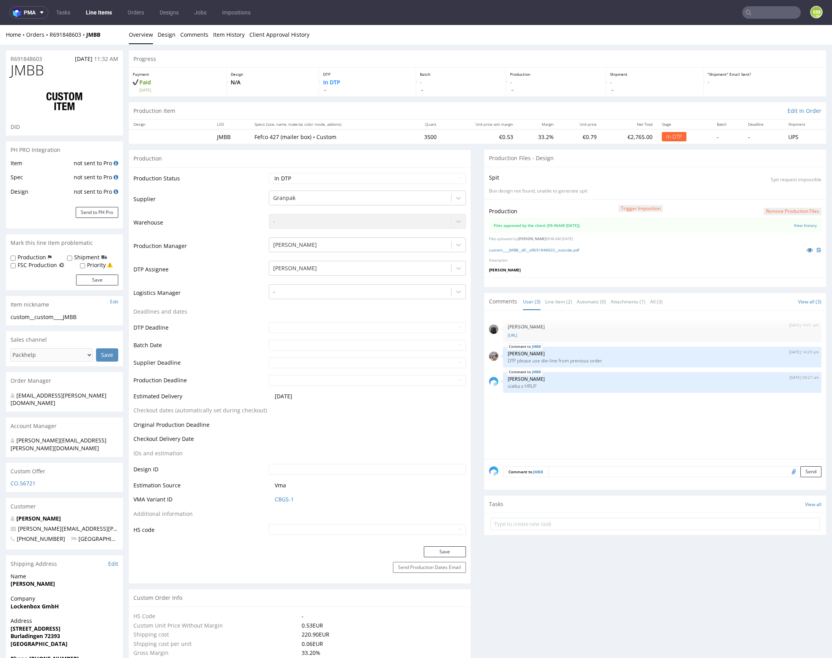
click at [539, 308] on div "Comments User (3) Line Item (2) Automatic (0) Attachments (1) All (3) View all …" at bounding box center [656, 301] width 342 height 17
click at [545, 303] on link "Line Item (2)" at bounding box center [558, 301] width 27 height 17
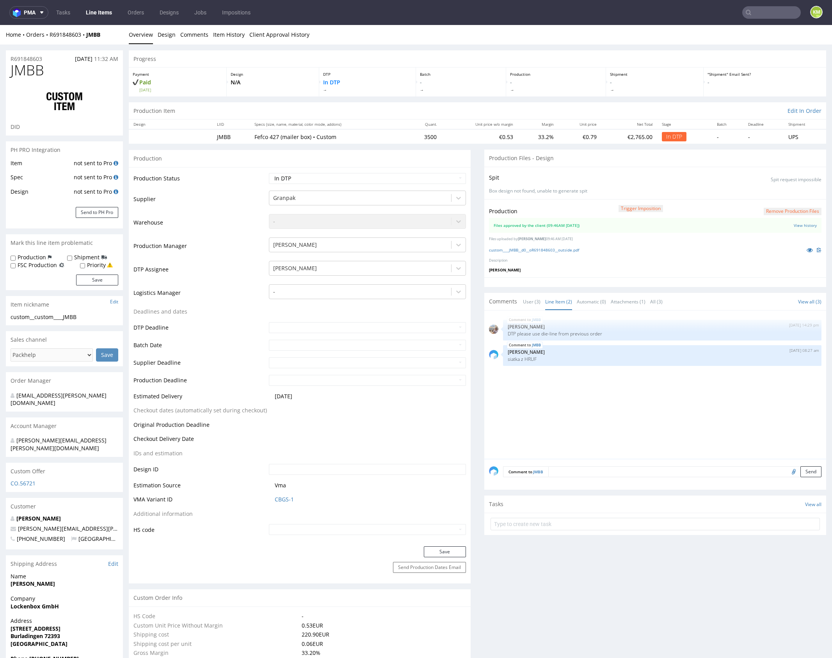
click at [807, 248] on icon at bounding box center [810, 249] width 6 height 5
click at [441, 175] on select "Waiting for Artwork Waiting for Diecut Waiting for Mockup Waiting for DTP Waiti…" at bounding box center [367, 178] width 197 height 11
select select "dtp_waiting_for_double_check"
click at [269, 173] on select "Waiting for Artwork Waiting for Diecut Waiting for Mockup Waiting for DTP Waiti…" at bounding box center [367, 178] width 197 height 11
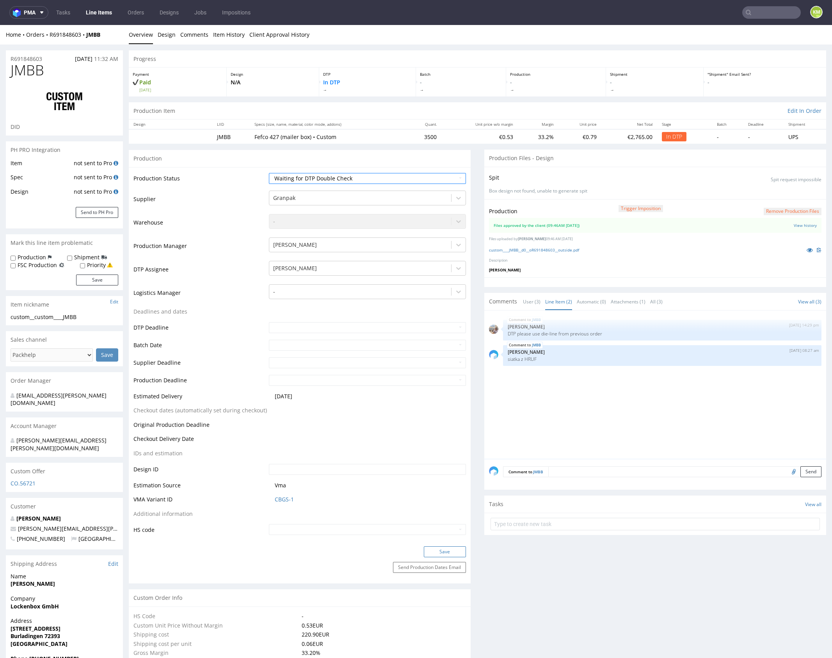
click at [448, 548] on button "Save" at bounding box center [445, 551] width 42 height 11
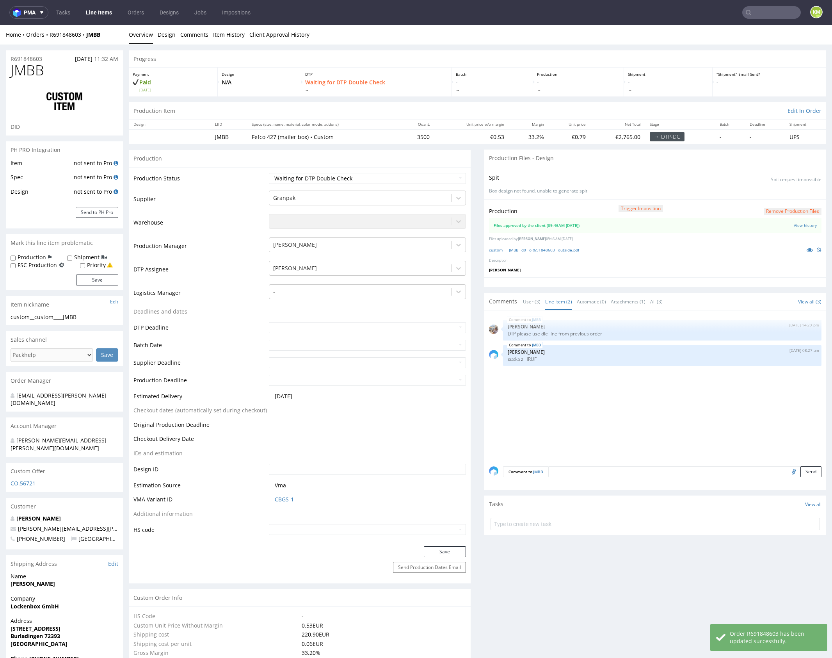
click at [637, 412] on div "JMBB [DATE] 14:29 pm [PERSON_NAME] DTP please use die-line from previous order …" at bounding box center [657, 387] width 337 height 144
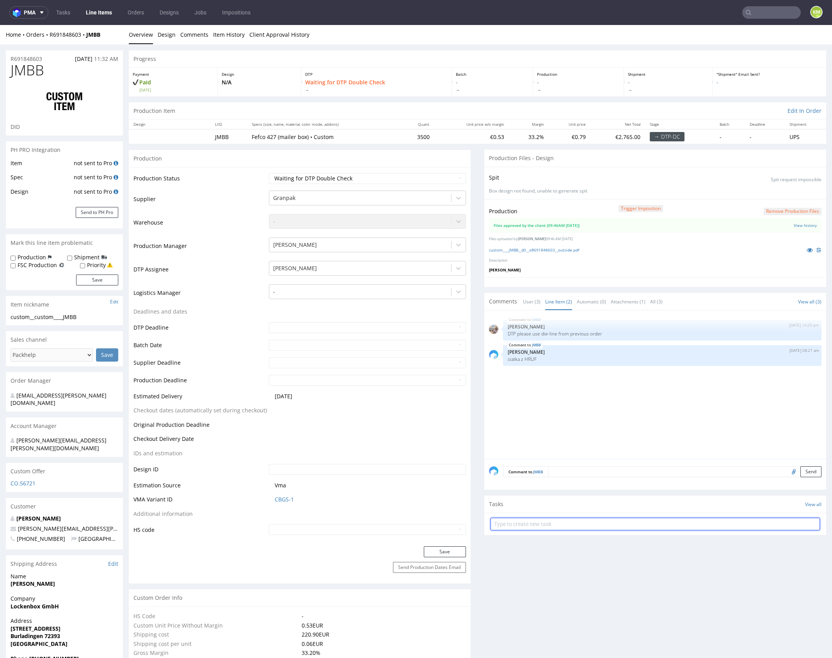
click at [583, 522] on input "text" at bounding box center [656, 524] width 330 height 12
type input "dch"
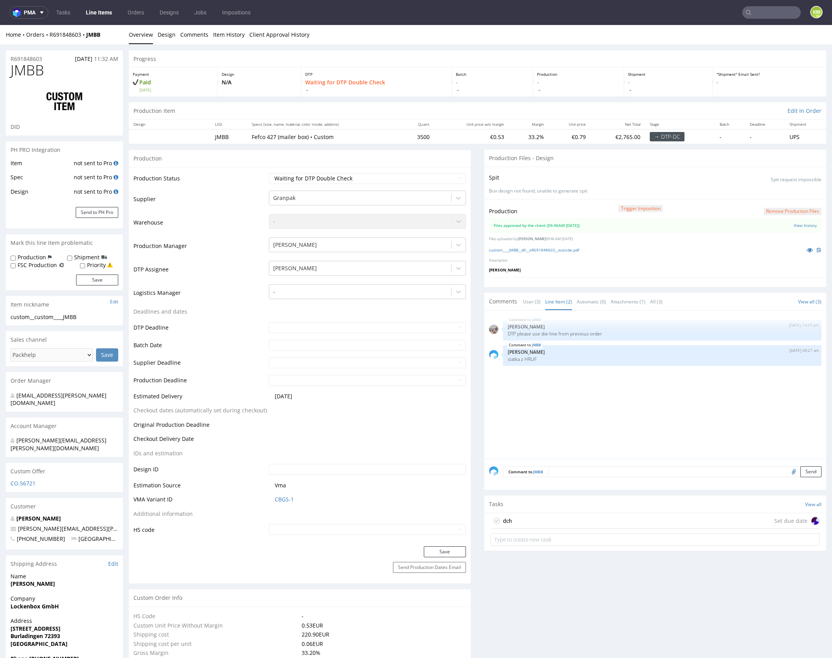
click at [580, 516] on div "dch Set due date" at bounding box center [656, 521] width 330 height 16
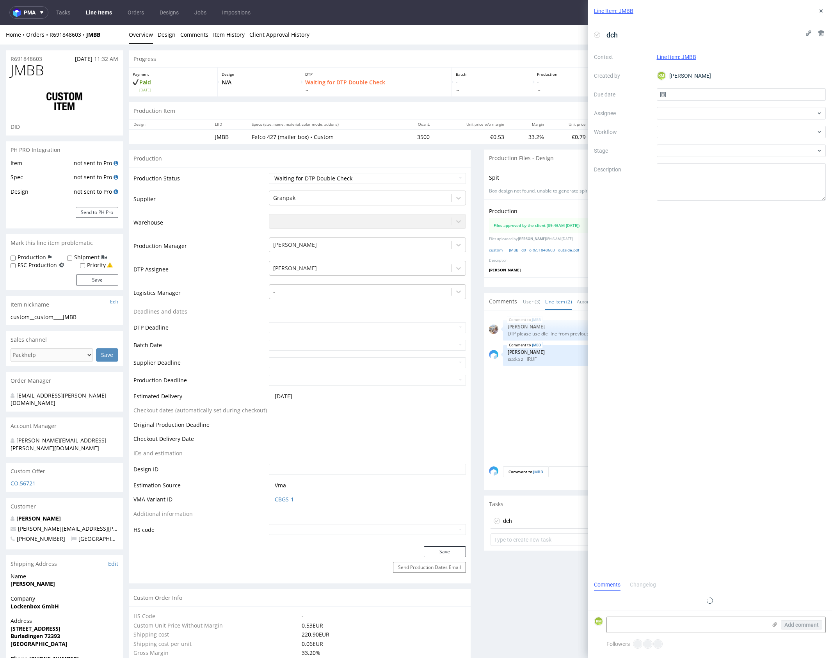
scroll to position [6, 0]
click at [677, 93] on input "text" at bounding box center [741, 94] width 169 height 12
click at [730, 169] on button "16" at bounding box center [729, 173] width 12 height 12
type input "[DATE]"
click at [696, 109] on div at bounding box center [741, 113] width 169 height 12
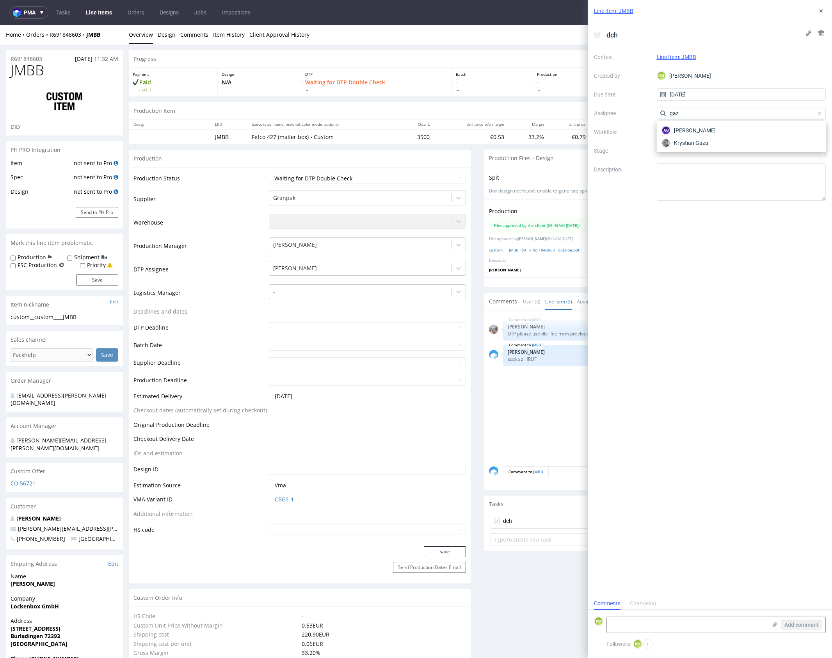
type input "gaz"
click at [707, 142] on span "Krystian Gaza" at bounding box center [691, 143] width 35 height 8
click at [701, 130] on div at bounding box center [741, 132] width 169 height 12
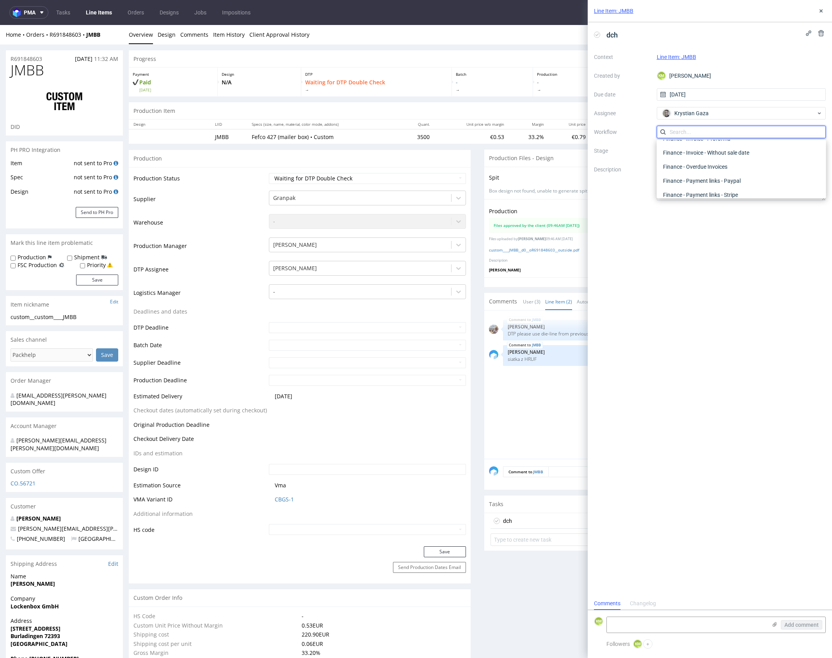
scroll to position [0, 0]
click at [719, 159] on div "DTP - Double Check" at bounding box center [741, 160] width 163 height 14
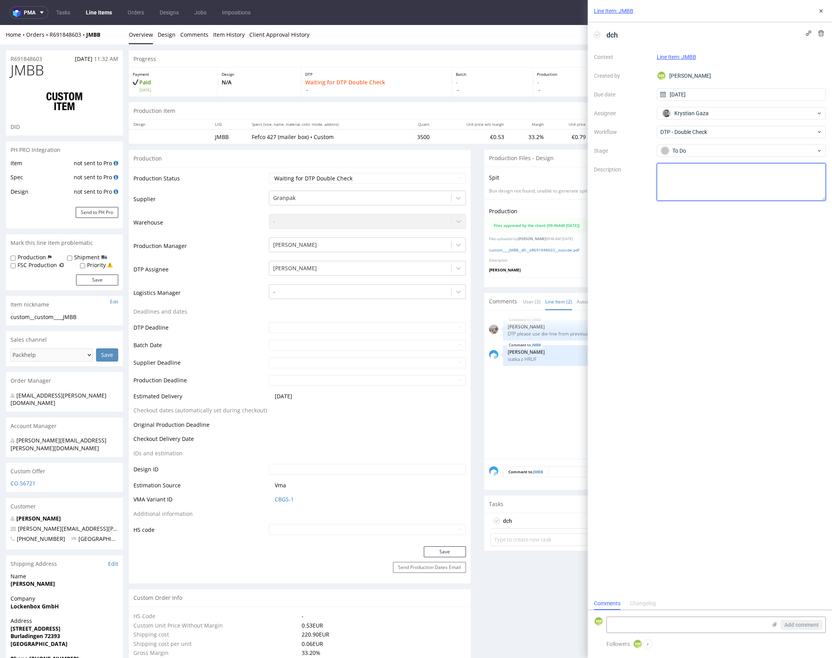
click at [713, 184] on textarea at bounding box center [741, 181] width 169 height 37
drag, startPoint x: 821, startPoint y: 11, endPoint x: 815, endPoint y: 21, distance: 12.1
click at [821, 11] on use at bounding box center [821, 10] width 3 height 3
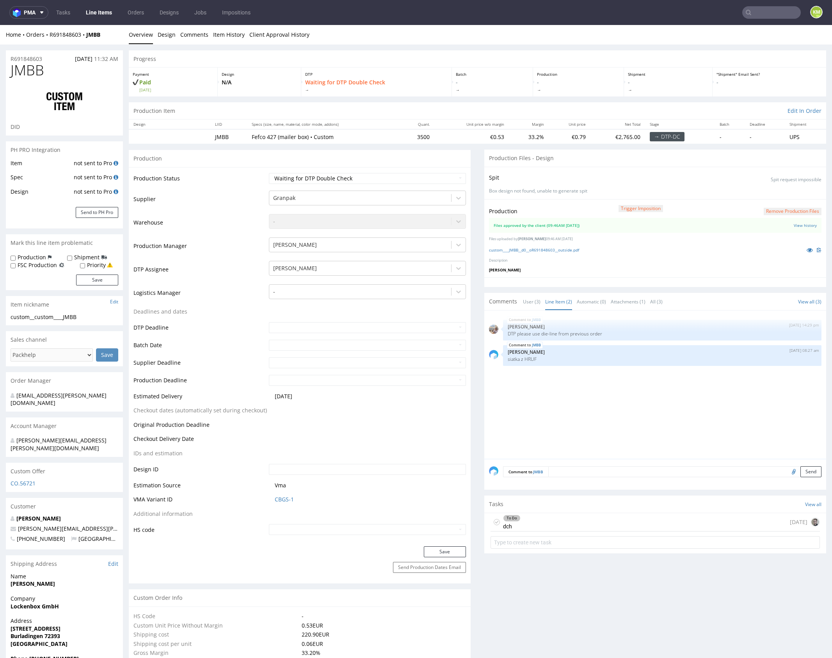
click at [646, 402] on div "JMBB [DATE] 14:29 pm [PERSON_NAME] DTP please use die-line from previous order …" at bounding box center [657, 387] width 337 height 144
click at [645, 403] on div "JMBB [DATE] 14:29 pm [PERSON_NAME] DTP please use die-line from previous order …" at bounding box center [657, 387] width 337 height 144
click at [807, 248] on icon at bounding box center [810, 249] width 6 height 5
click at [619, 438] on div "JMBB [DATE] 14:29 pm [PERSON_NAME] DTP please use die-line from previous order …" at bounding box center [657, 387] width 337 height 144
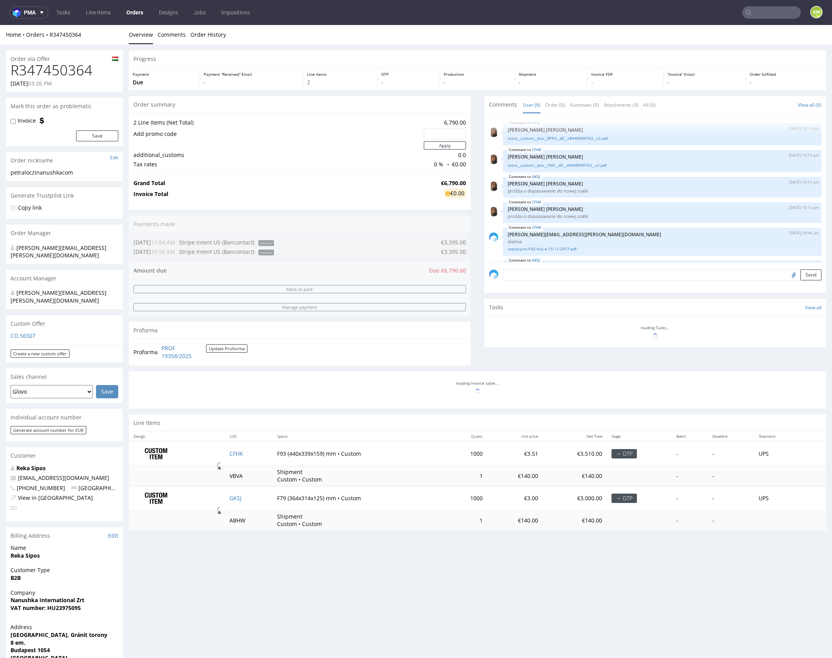
scroll to position [31, 0]
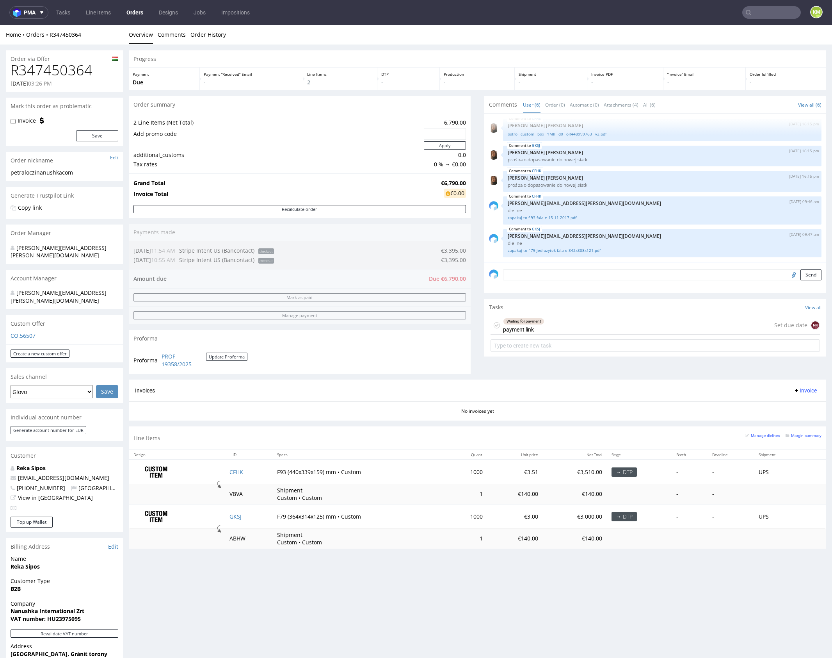
click at [428, 48] on div "Order via Offer R347450364 [DATE] 03:26 PM Mark this order as problematic Invoi…" at bounding box center [416, 430] width 832 height 771
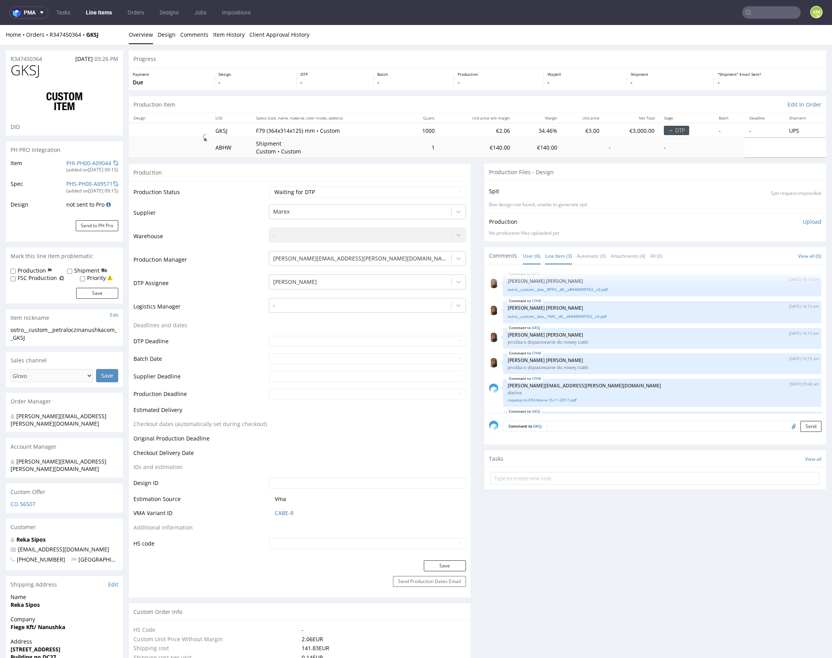
click at [557, 257] on link "Line Item (3)" at bounding box center [558, 256] width 27 height 17
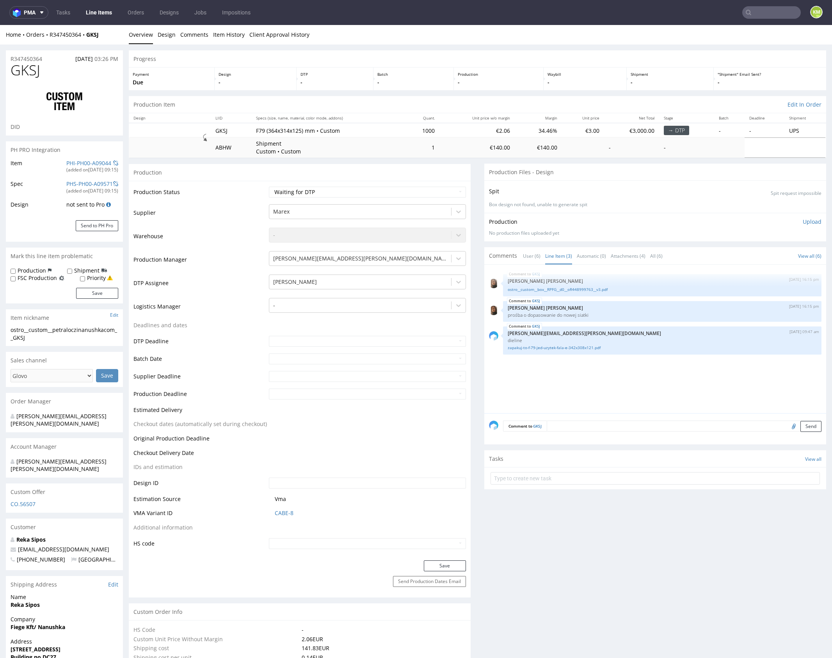
click at [578, 370] on div "GKSJ 9th Sep 25 | 16:15 pm Angelina Marć ostro__custom__box__RPFG__d0__oR448999…" at bounding box center [657, 341] width 337 height 144
drag, startPoint x: 578, startPoint y: 370, endPoint x: 568, endPoint y: 356, distance: 17.9
click at [578, 370] on div "GKSJ 9th Sep 25 | 16:15 pm Angelina Marć ostro__custom__box__RPFG__d0__oR448999…" at bounding box center [657, 341] width 337 height 144
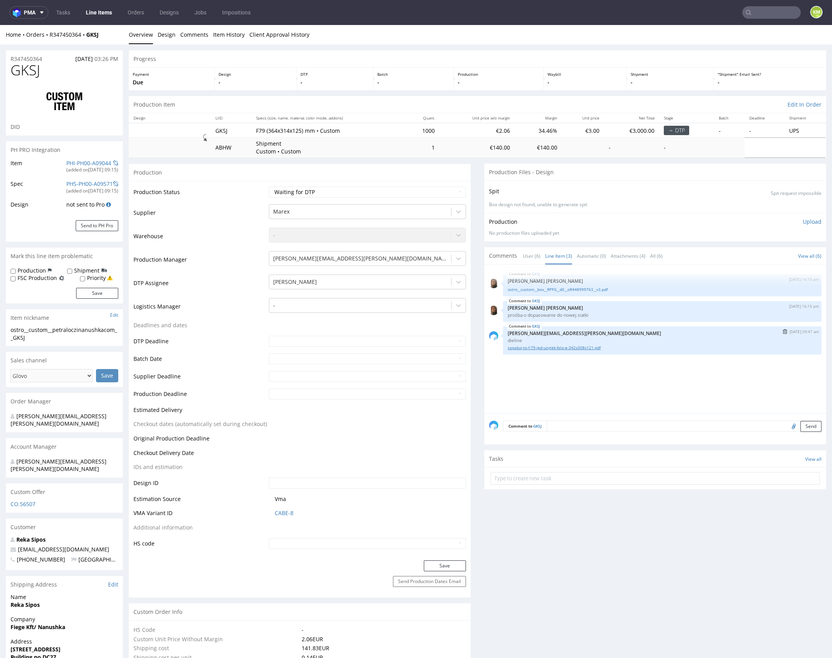
click at [560, 347] on link "zapakuj-to-f-79-jed-uzytek-fala-e-342x308x121.pdf" at bounding box center [662, 348] width 309 height 6
click at [620, 365] on div "GKSJ 9th Sep 25 | 16:15 pm Angelina Marć ostro__custom__box__RPFG__d0__oR448999…" at bounding box center [657, 341] width 337 height 144
click at [632, 371] on div "GKSJ 9th Sep 25 | 16:15 pm Angelina Marć ostro__custom__box__RPFG__d0__oR448999…" at bounding box center [657, 341] width 337 height 144
click at [622, 374] on div "GKSJ 9th Sep 25 | 16:15 pm Angelina Marć ostro__custom__box__RPFG__d0__oR448999…" at bounding box center [657, 341] width 337 height 144
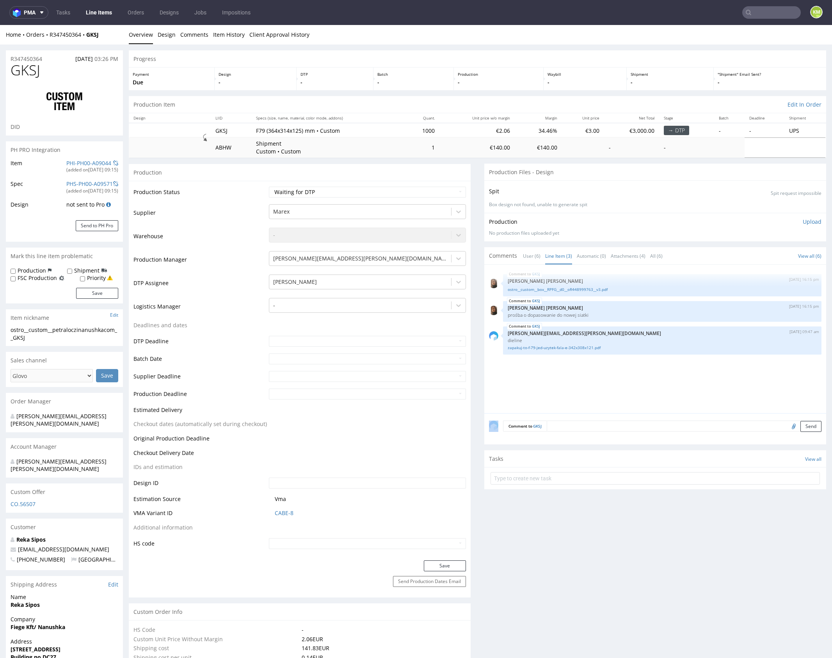
click at [622, 374] on div "GKSJ 9th Sep 25 | 16:15 pm Angelina Marć ostro__custom__box__RPFG__d0__oR448999…" at bounding box center [657, 341] width 337 height 144
click at [602, 392] on div "GKSJ 9th Sep 25 | 16:15 pm Angelina Marć ostro__custom__box__RPFG__d0__oR448999…" at bounding box center [657, 341] width 337 height 144
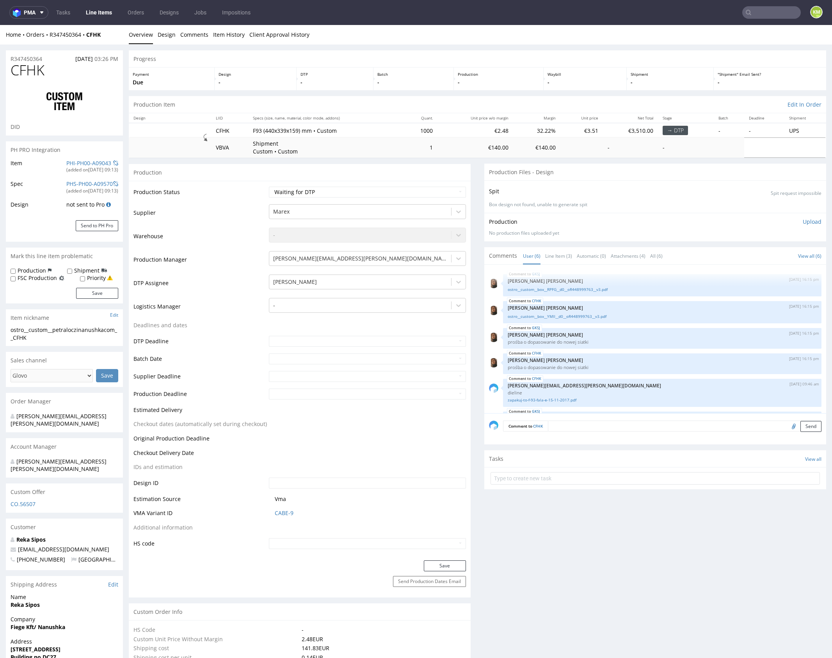
scroll to position [31, 0]
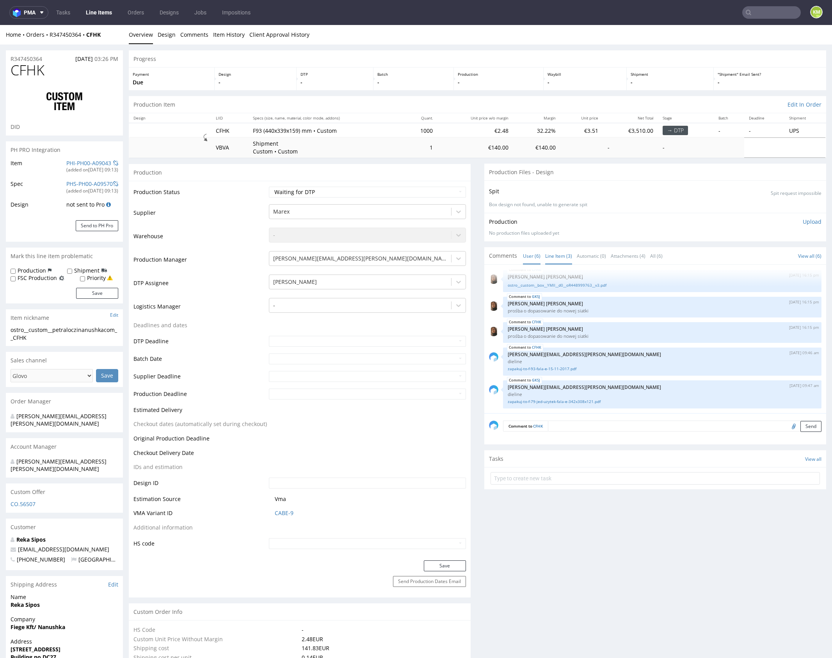
click at [552, 258] on link "Line Item (3)" at bounding box center [558, 256] width 27 height 17
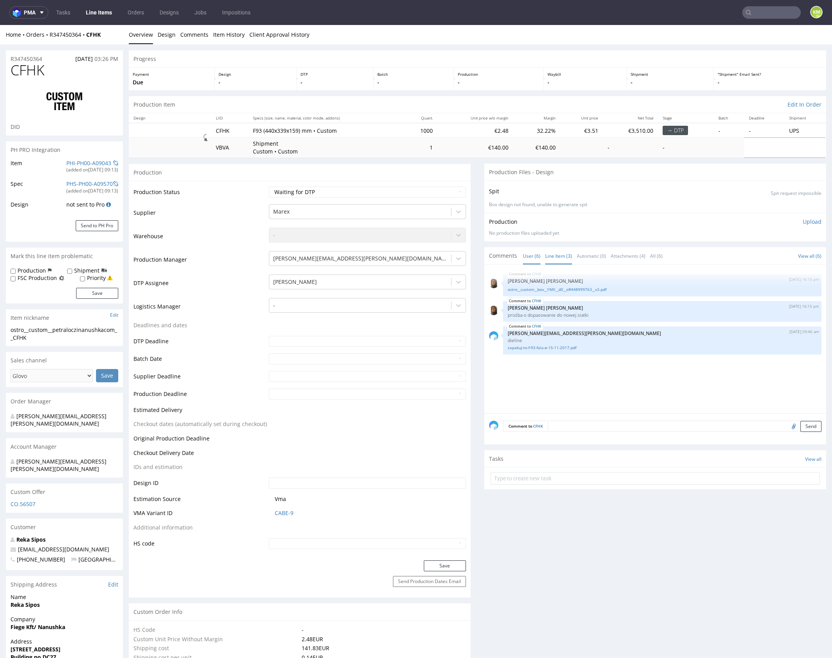
click at [523, 251] on link "User (6)" at bounding box center [532, 256] width 18 height 17
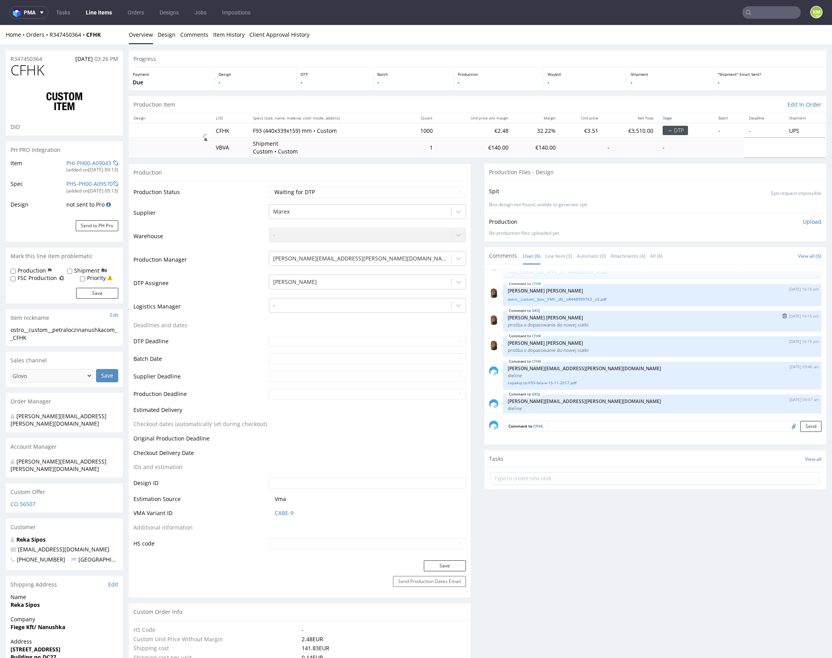
scroll to position [0, 0]
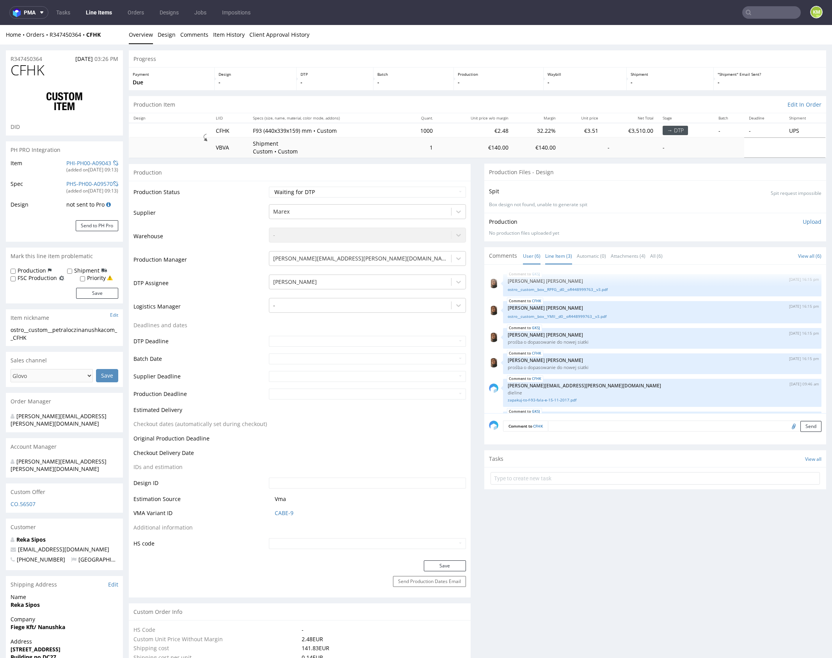
click at [563, 254] on link "Line Item (3)" at bounding box center [558, 256] width 27 height 17
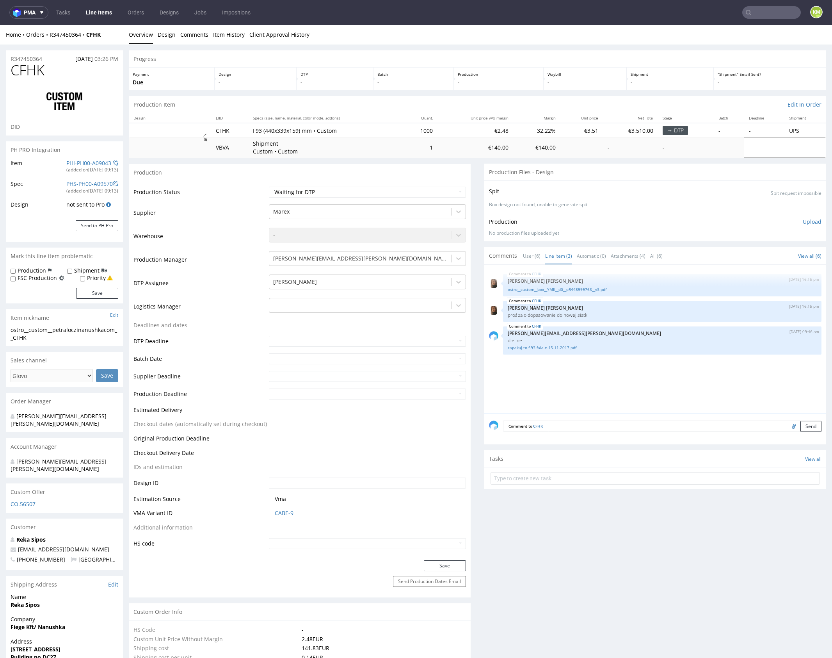
click at [577, 388] on div "CFHK 9th Sep 25 | 16:15 pm Angelina Marć ostro__custom__box__YMII__d0__oR448999…" at bounding box center [657, 341] width 337 height 144
click at [573, 370] on div "CFHK 9th Sep 25 | 16:15 pm Angelina Marć ostro__custom__box__YMII__d0__oR448999…" at bounding box center [657, 341] width 337 height 144
click at [565, 348] on link "zapakuj-to-f-93-fala-e-15-11-2017.pdf" at bounding box center [662, 348] width 309 height 6
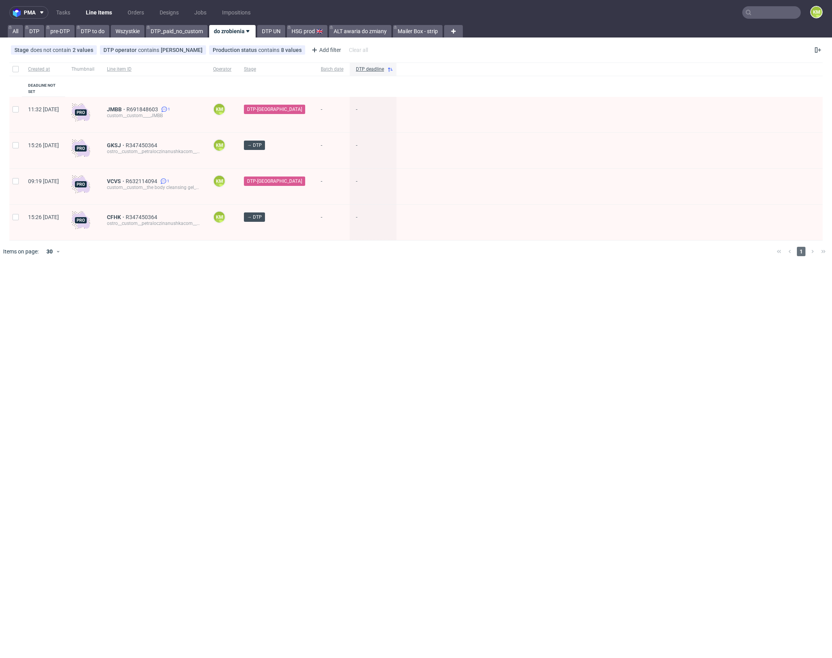
click at [762, 14] on input "text" at bounding box center [772, 12] width 59 height 12
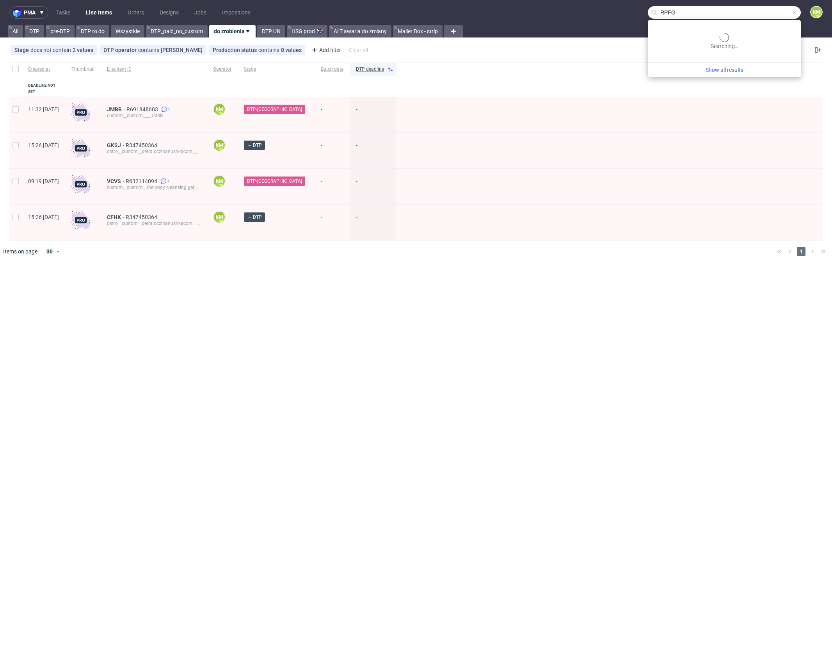
type input "RPFG"
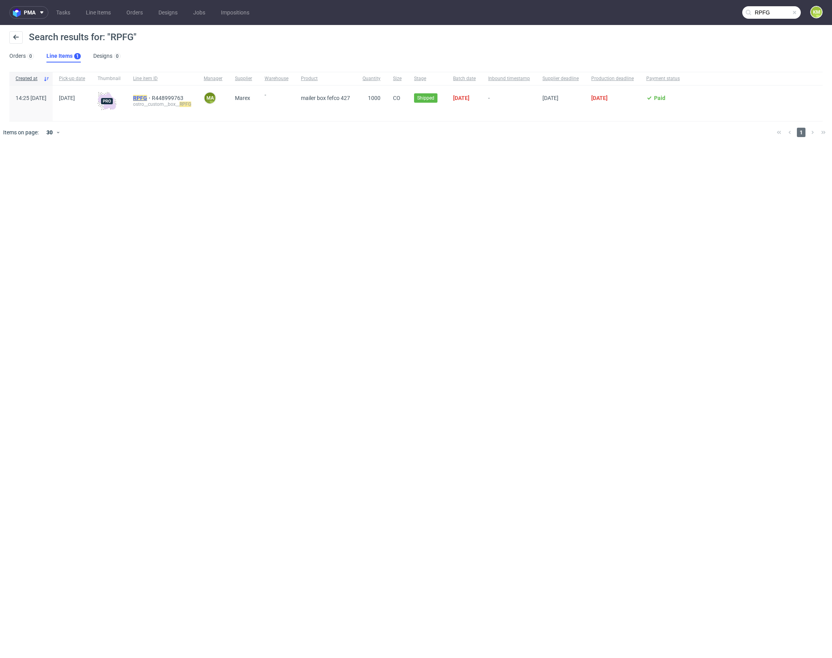
click at [147, 97] on mark "RPFG" at bounding box center [140, 98] width 14 height 6
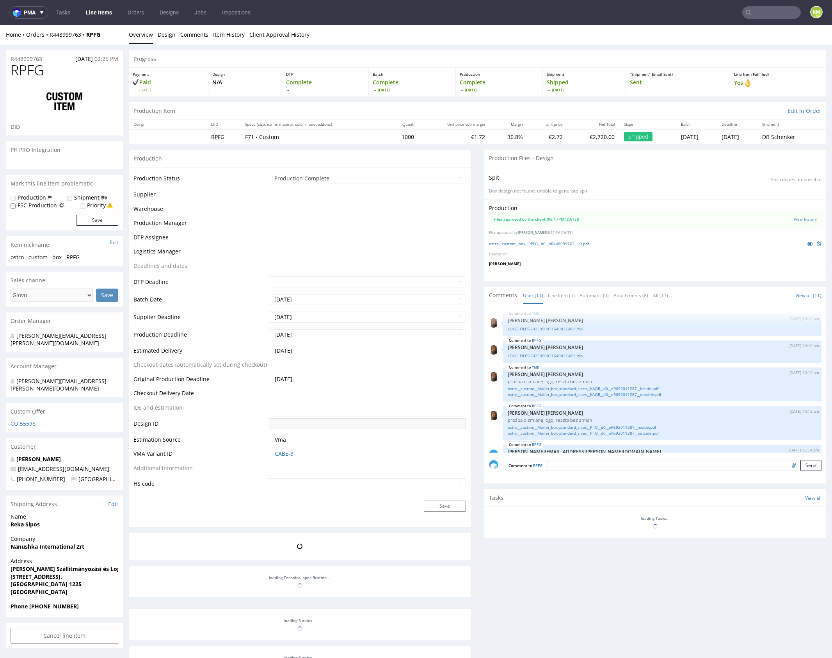
scroll to position [212, 0]
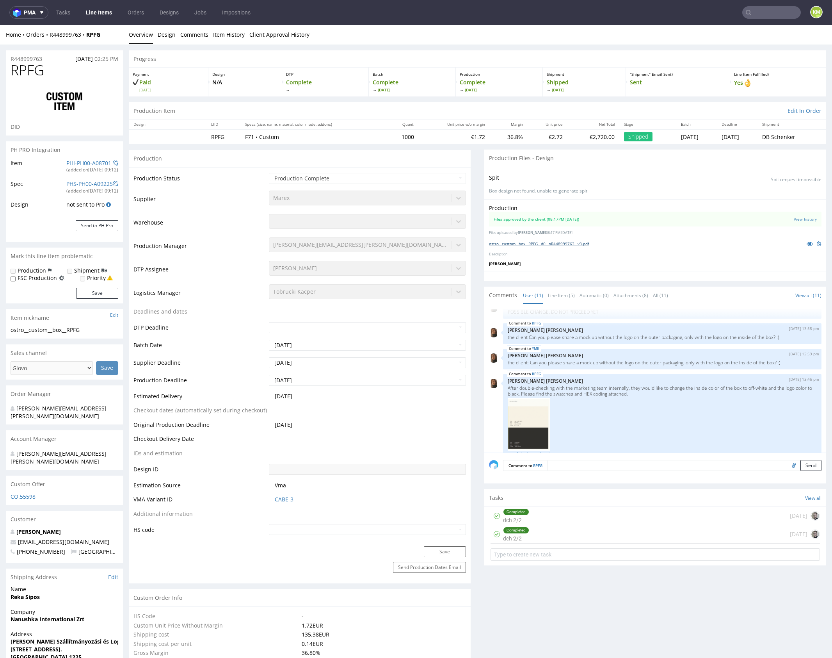
click at [571, 244] on link "ostro__custom__box__RPFG__d0__oR448999763__v3.pdf" at bounding box center [539, 243] width 100 height 5
click at [560, 296] on link "Line Item (5)" at bounding box center [561, 295] width 27 height 17
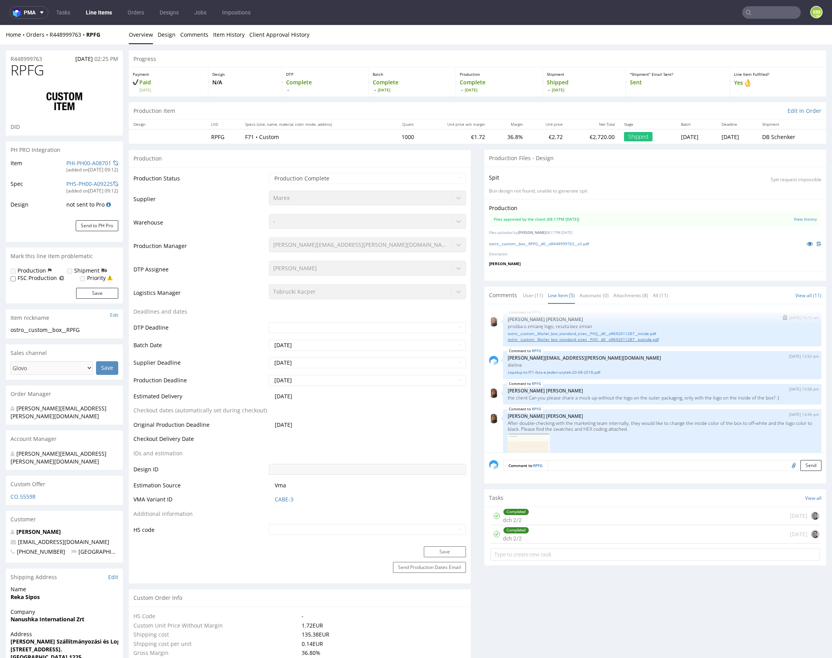
scroll to position [76, 0]
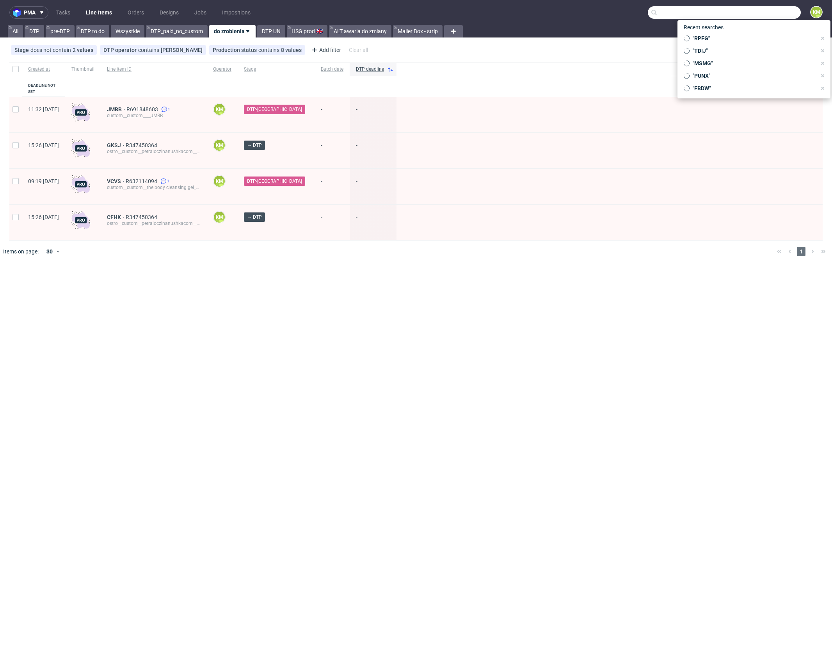
click at [766, 15] on input "text" at bounding box center [724, 12] width 153 height 12
type input "YMII"
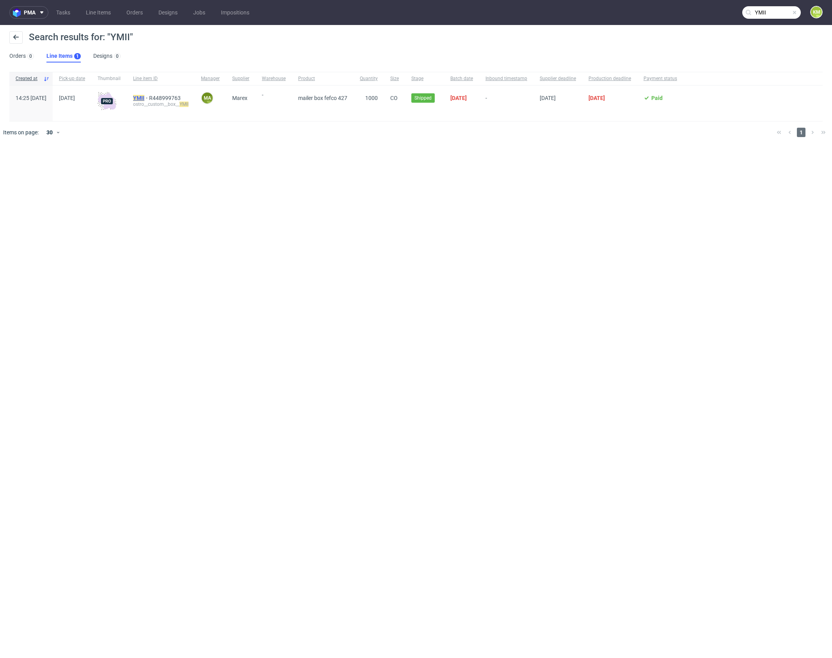
click at [144, 97] on mark "YMII" at bounding box center [138, 98] width 11 height 6
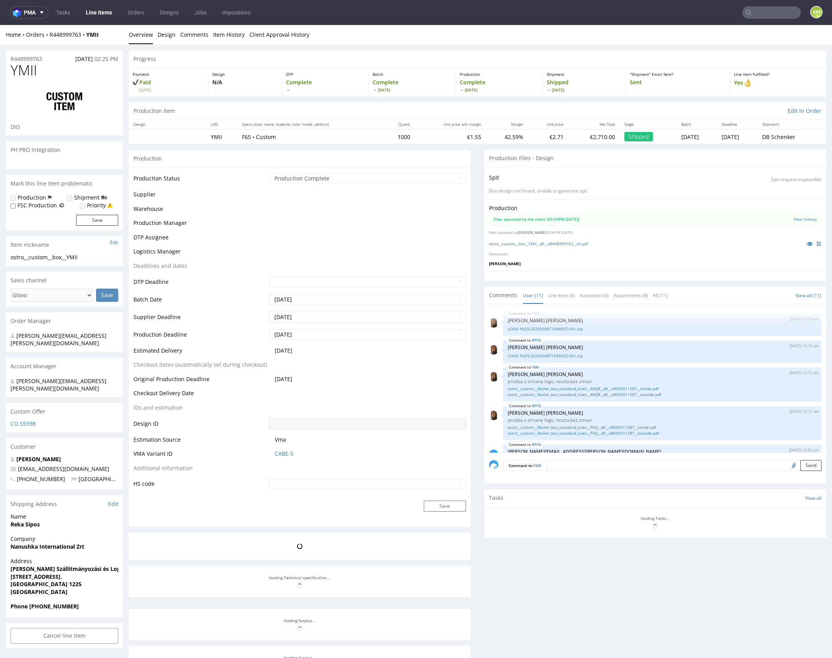
scroll to position [316, 0]
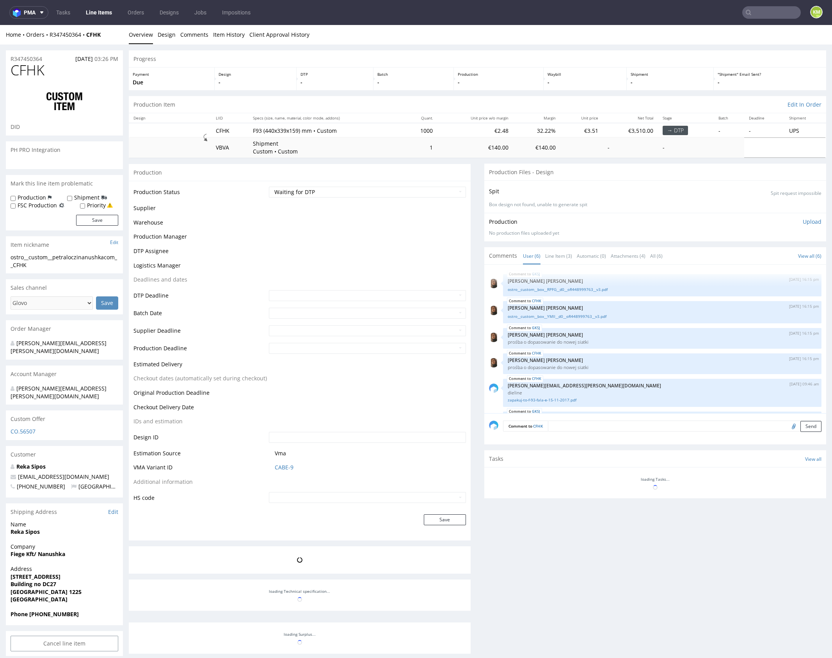
scroll to position [31, 0]
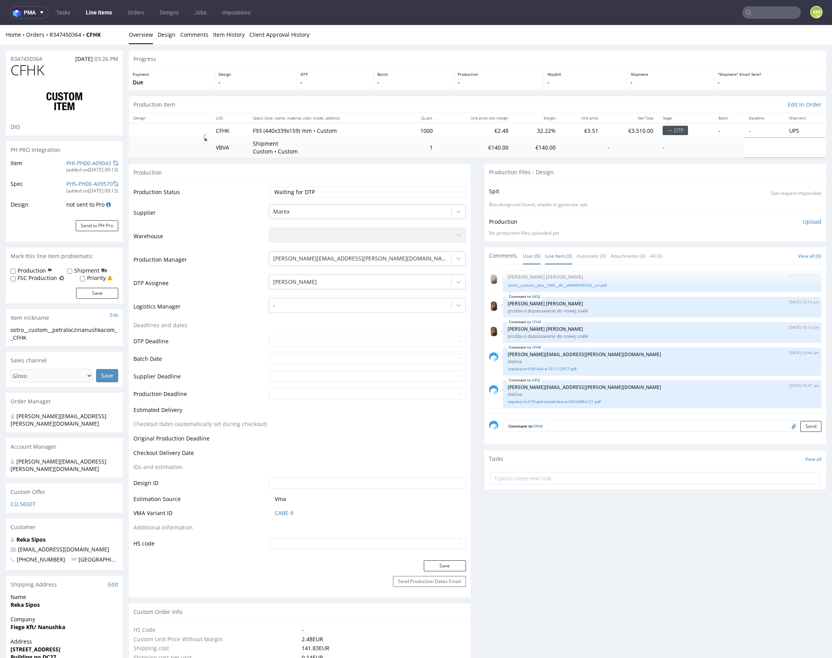
click at [555, 252] on link "Line Item (3)" at bounding box center [558, 256] width 27 height 17
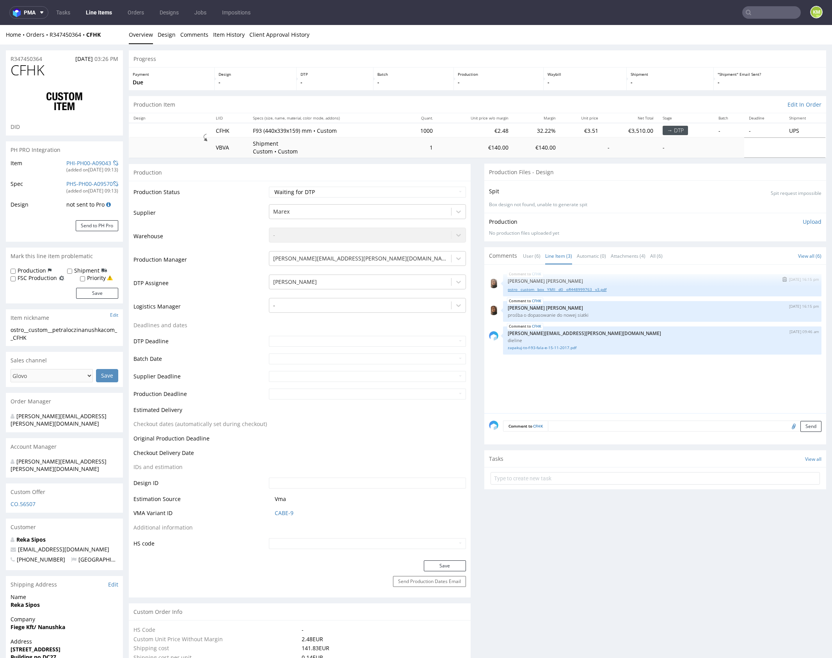
click at [576, 288] on link "ostro__custom__box__YMII__d0__oR448999763__v3.pdf" at bounding box center [662, 290] width 309 height 6
click at [21, 68] on span "CFHK" at bounding box center [28, 70] width 34 height 16
copy span "CFHK"
click at [614, 382] on div "CFHK 9th Sep 25 | 16:15 pm Angelina Marć ostro__custom__box__YMII__d0__oR448999…" at bounding box center [657, 341] width 337 height 144
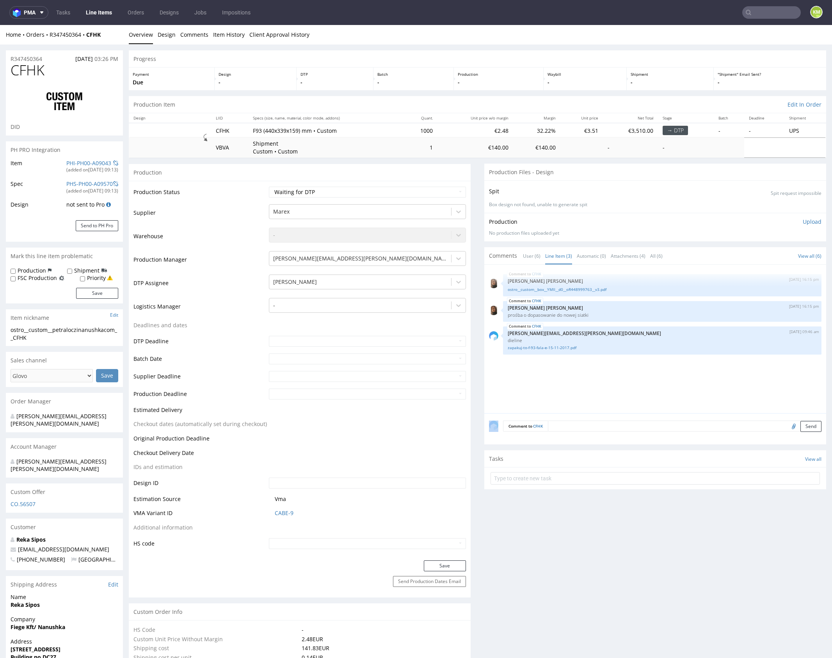
click at [614, 382] on div "CFHK 9th Sep 25 | 16:15 pm Angelina Marć ostro__custom__box__YMII__d0__oR448999…" at bounding box center [657, 341] width 337 height 144
click at [777, 372] on div "CFHK 9th Sep 25 | 16:15 pm Angelina Marć ostro__custom__box__YMII__d0__oR448999…" at bounding box center [657, 341] width 337 height 144
click at [420, 193] on select "Waiting for Artwork Waiting for Diecut Waiting for Mockup Waiting for DTP Waiti…" at bounding box center [367, 192] width 197 height 11
select select "dtp_ca_needed"
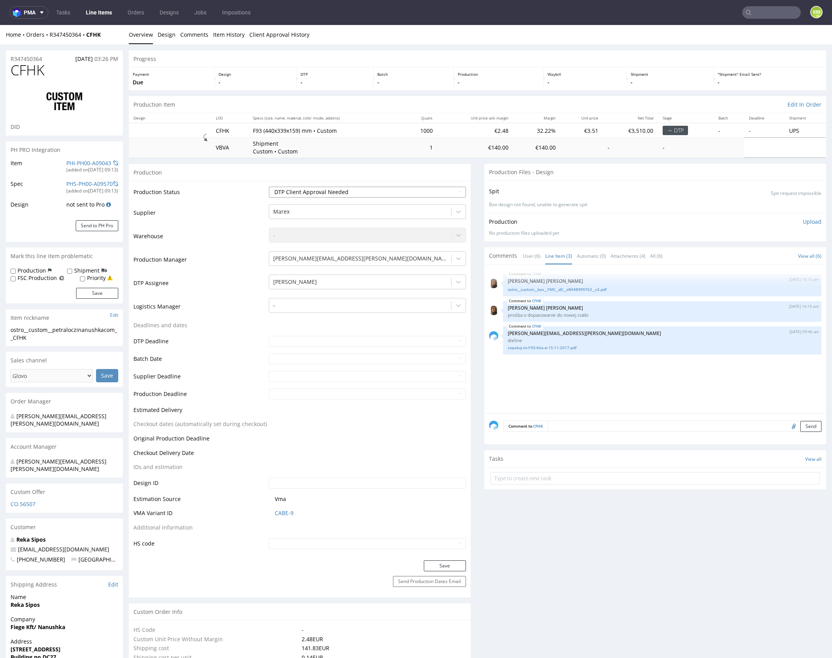
click at [269, 187] on select "Waiting for Artwork Waiting for Diecut Waiting for Mockup Waiting for DTP Waiti…" at bounding box center [367, 192] width 197 height 11
click at [442, 563] on button "Save" at bounding box center [445, 565] width 42 height 11
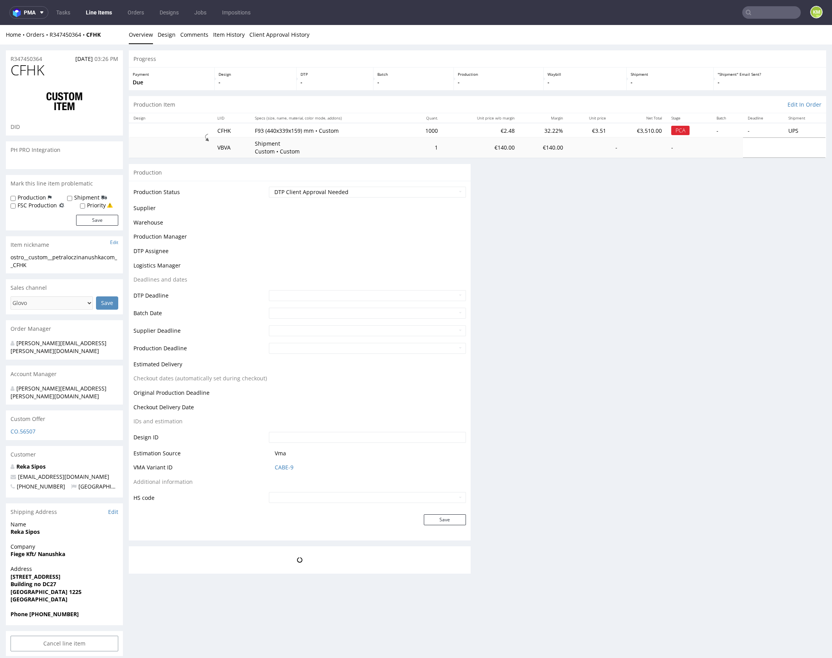
scroll to position [0, 0]
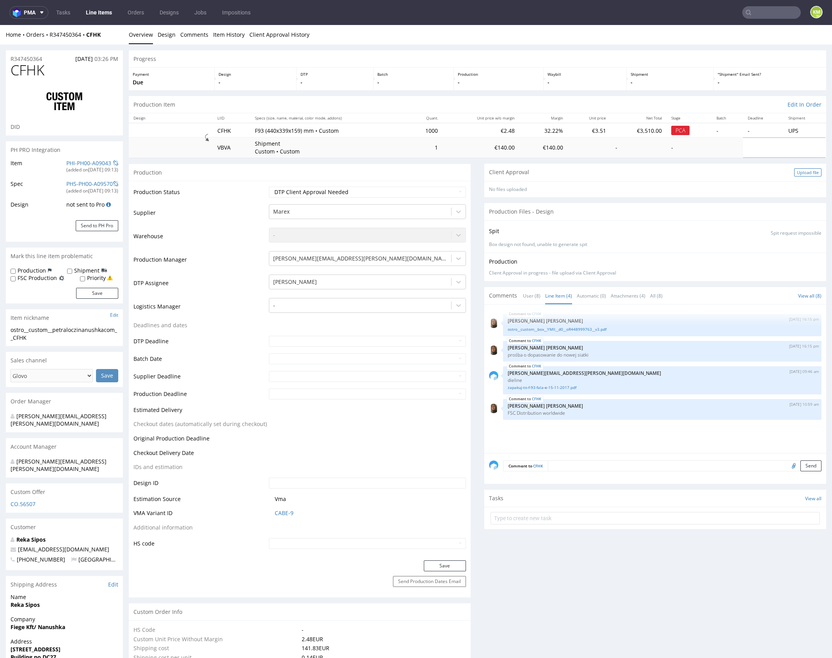
click at [798, 172] on div "Upload file" at bounding box center [808, 172] width 27 height 8
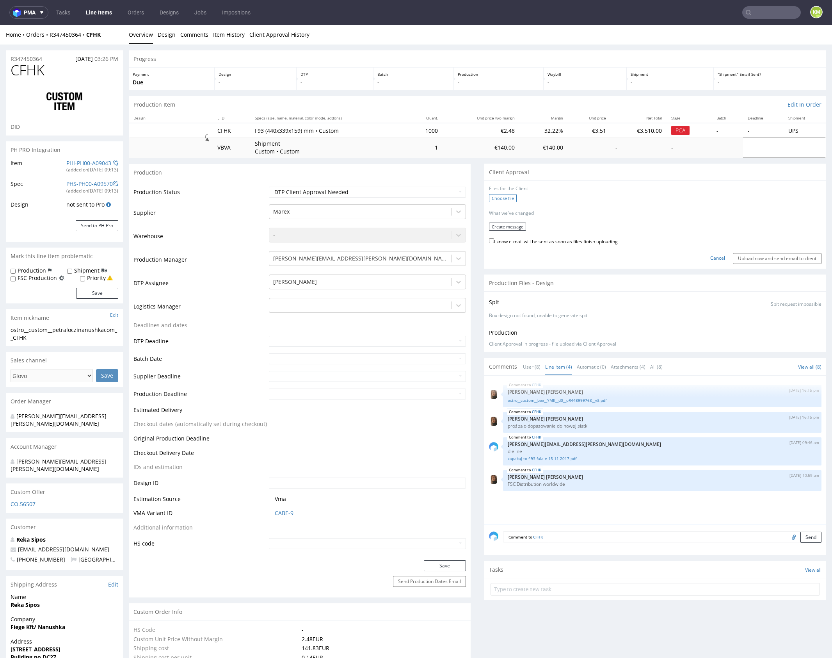
click at [504, 196] on label "Choose file" at bounding box center [503, 198] width 28 height 8
click at [0, 25] on input "Choose file" at bounding box center [0, 25] width 0 height 0
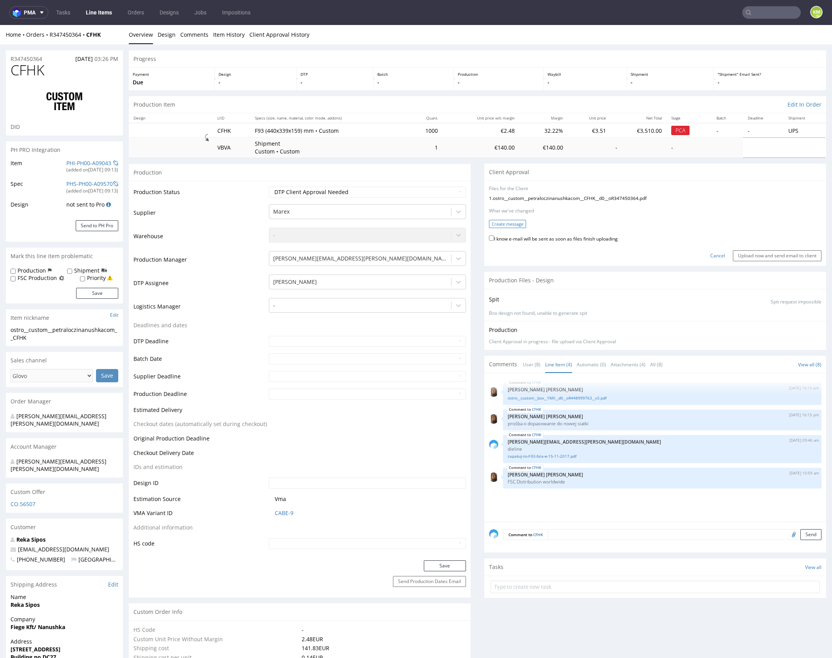
click at [513, 225] on button "Create message" at bounding box center [507, 224] width 37 height 8
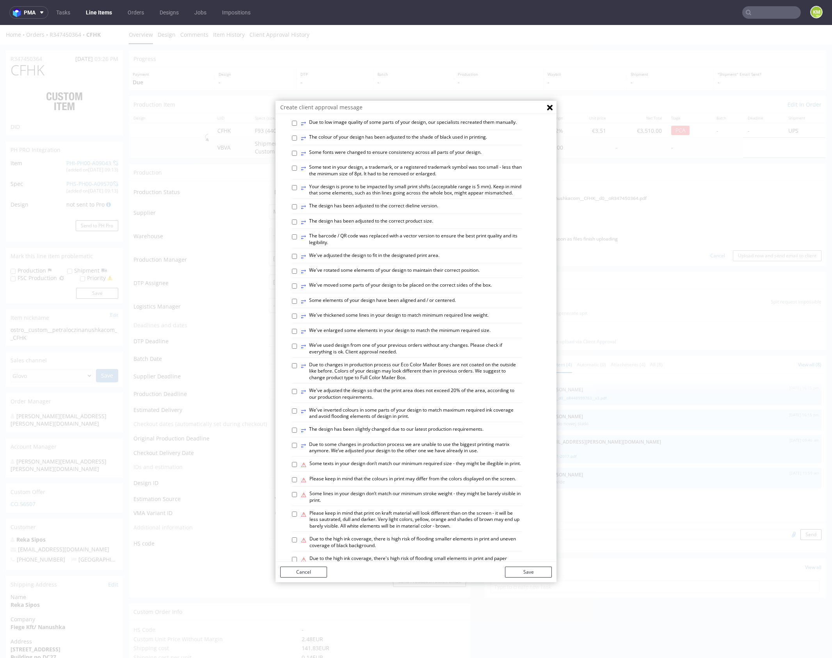
scroll to position [216, 0]
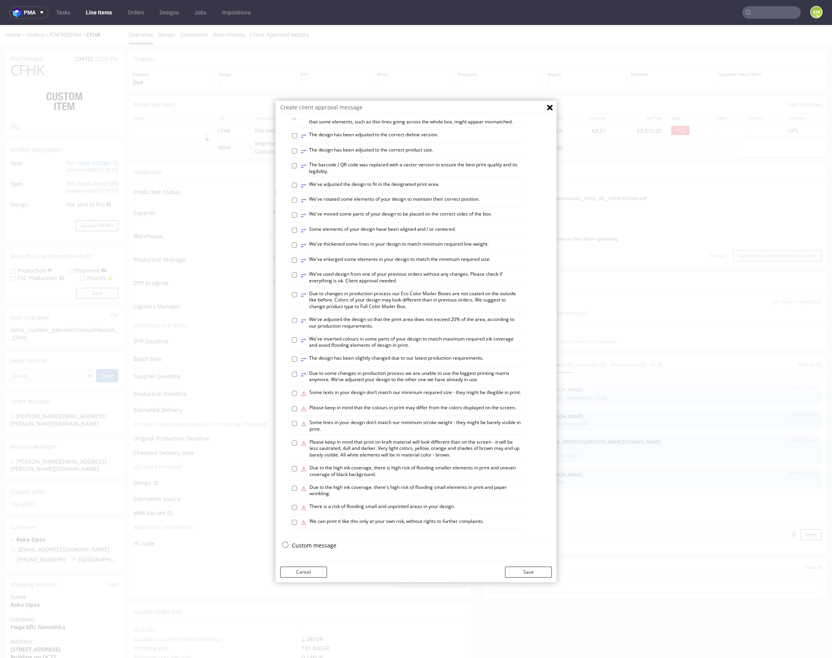
click at [314, 545] on p "Custom message" at bounding box center [422, 546] width 260 height 8
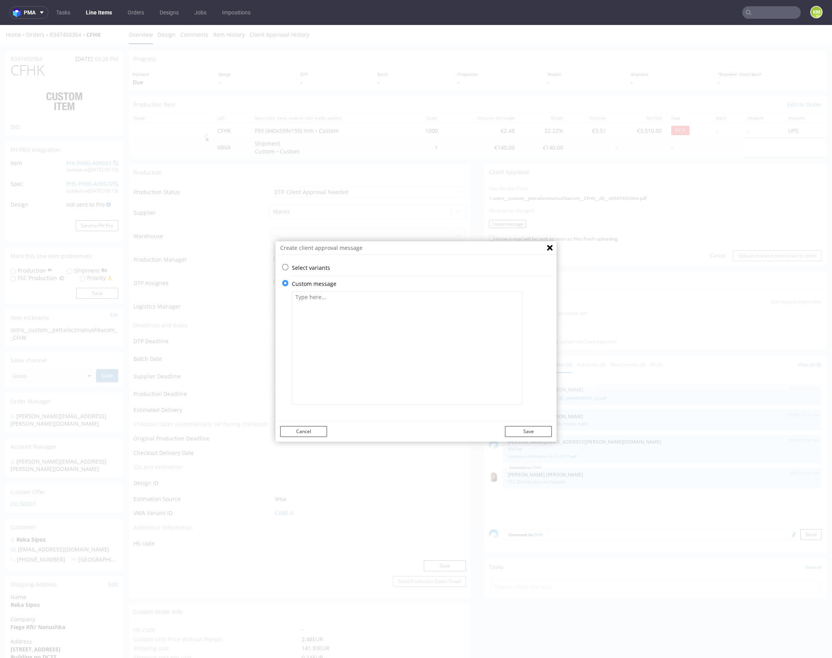
click at [366, 348] on textarea at bounding box center [407, 347] width 230 height 113
paste textarea "I have adjusted the design to fit the new box size while keeping all elements a…"
type textarea "I have adjusted the design to fit the new box size while keeping all elements a…"
click at [526, 436] on button "Save" at bounding box center [528, 431] width 47 height 11
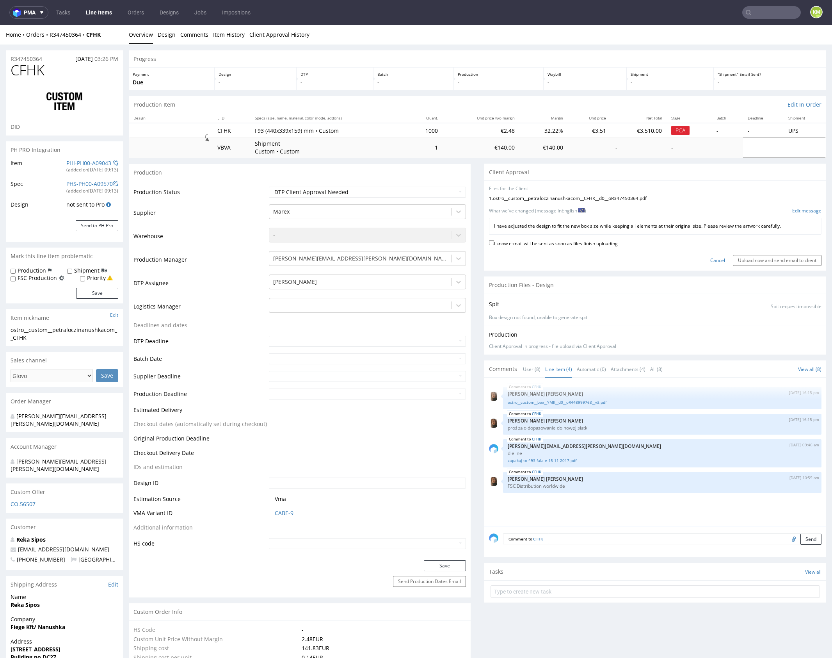
click at [586, 248] on div "I know e-mail will be sent as soon as files finish uploading" at bounding box center [655, 244] width 333 height 11
click at [590, 243] on label "I know e-mail will be sent as soon as files finish uploading" at bounding box center [553, 243] width 129 height 9
click at [494, 243] on input "I know e-mail will be sent as soon as files finish uploading" at bounding box center [491, 242] width 5 height 5
checkbox input "true"
click at [784, 260] on input "Upload now and send email to client" at bounding box center [777, 260] width 89 height 11
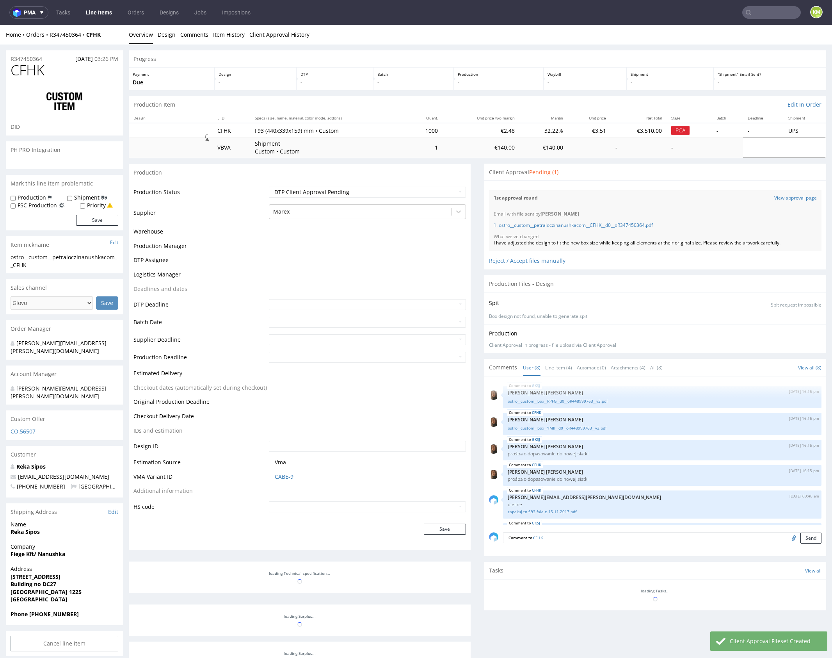
scroll to position [82, 0]
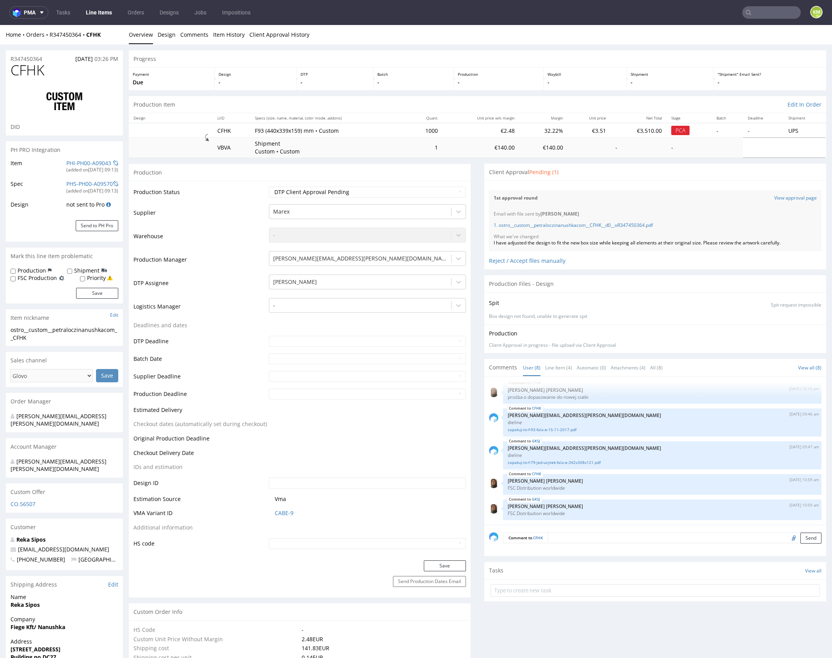
click at [637, 190] on div "1st approval round View approval page" at bounding box center [655, 198] width 333 height 16
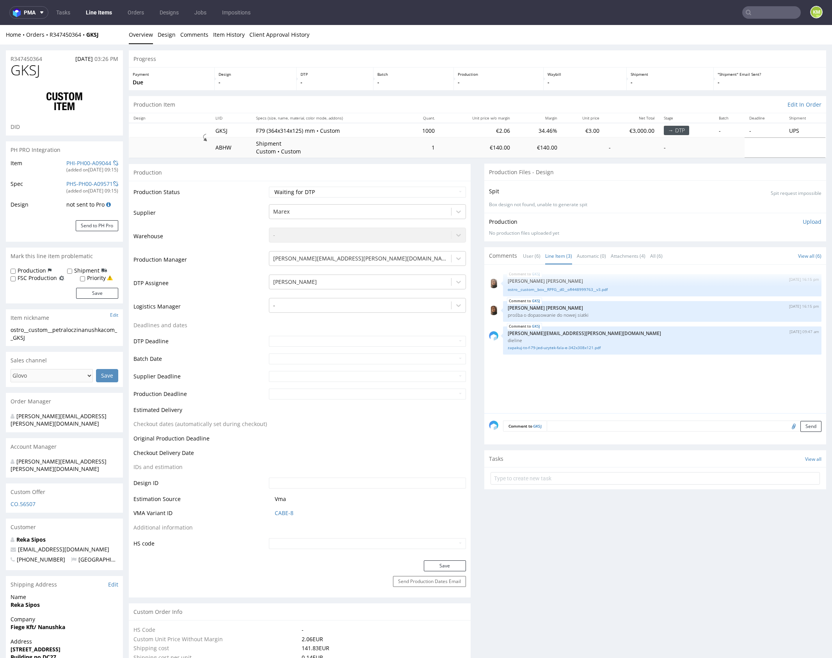
click at [62, 333] on div "ostro__custom__petraloczinanushkacom__GKSJ" at bounding box center [65, 333] width 108 height 15
click at [30, 329] on div "ostro__custom__petraloczinanushkacom__GKSJ" at bounding box center [65, 333] width 108 height 15
copy div "ostro__custom__petraloczinanushkacom__GKSJ"
copy link "R347450364"
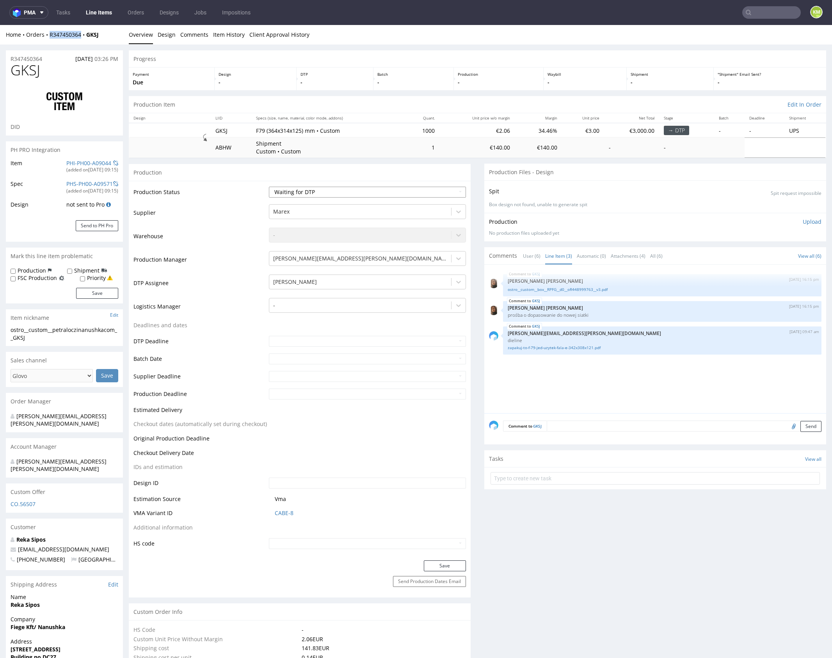
click at [417, 190] on select "Waiting for Artwork Waiting for Diecut Waiting for Mockup Waiting for DTP Waiti…" at bounding box center [367, 192] width 197 height 11
select select "dtp_ca_needed"
click at [269, 187] on select "Waiting for Artwork Waiting for Diecut Waiting for Mockup Waiting for DTP Waiti…" at bounding box center [367, 192] width 197 height 11
click at [454, 560] on button "Save" at bounding box center [445, 565] width 42 height 11
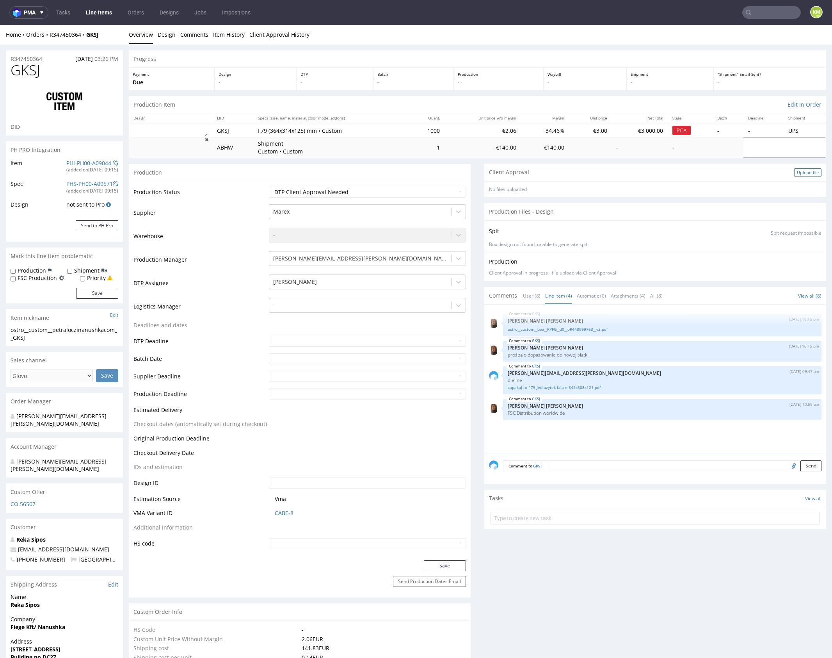
click at [795, 173] on div "Upload file" at bounding box center [808, 172] width 27 height 8
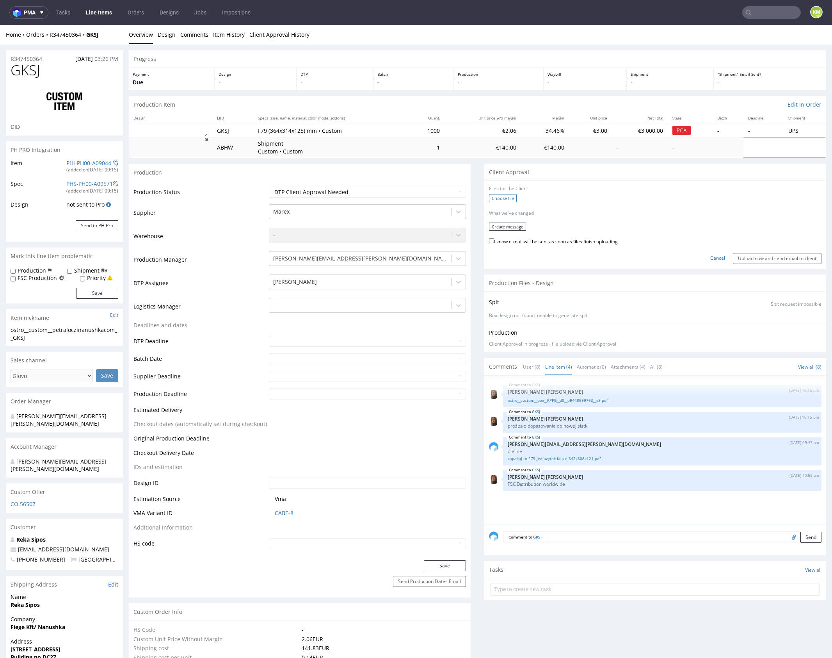
click at [505, 198] on label "Choose file" at bounding box center [503, 198] width 28 height 8
click at [0, 25] on input "Choose file" at bounding box center [0, 25] width 0 height 0
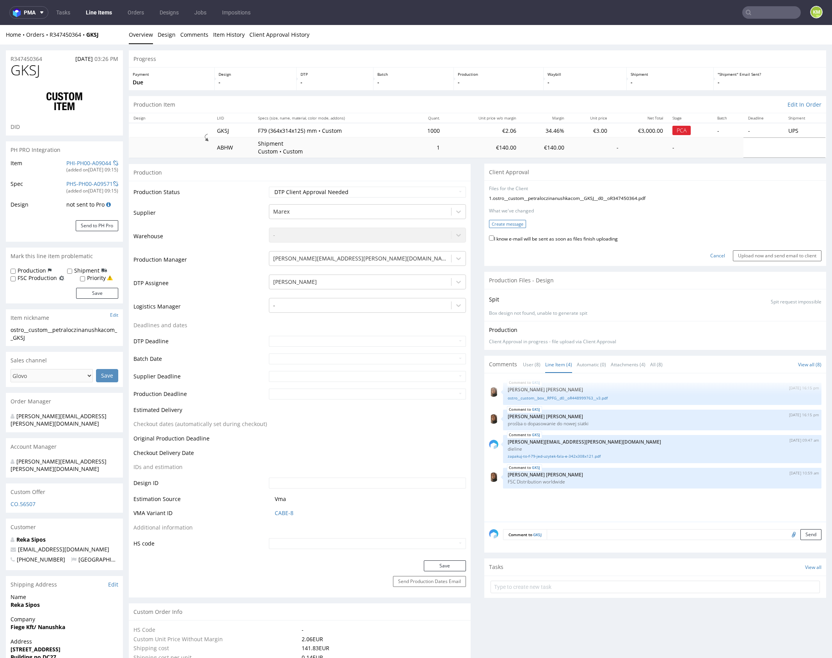
click at [506, 223] on button "Create message" at bounding box center [507, 224] width 37 height 8
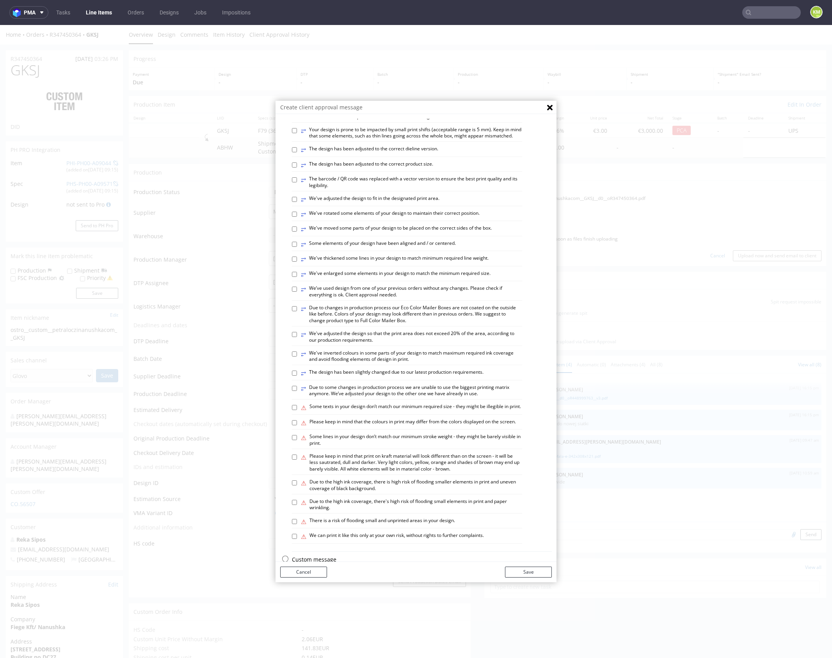
scroll to position [216, 0]
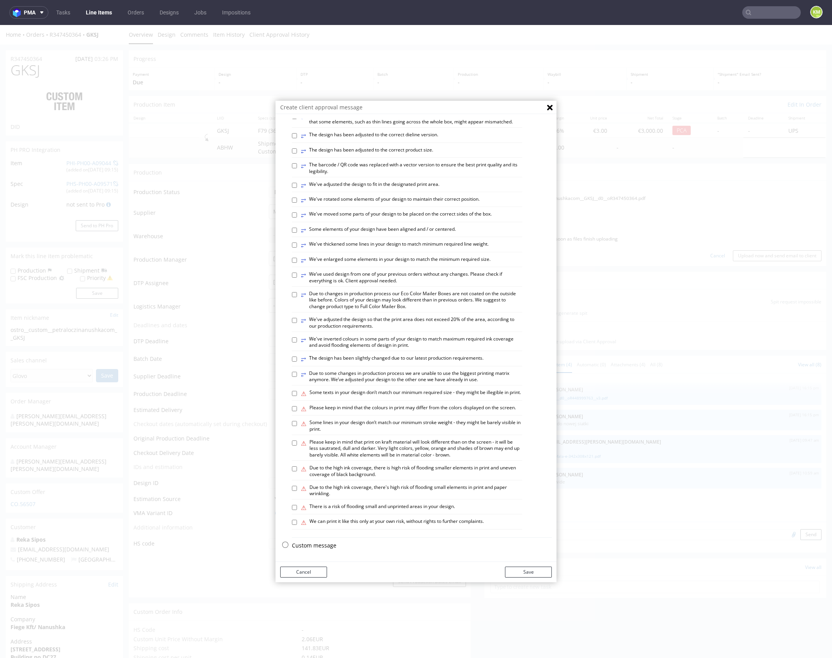
drag, startPoint x: 314, startPoint y: 547, endPoint x: 315, endPoint y: 447, distance: 100.7
click at [314, 547] on p "Custom message" at bounding box center [422, 546] width 260 height 8
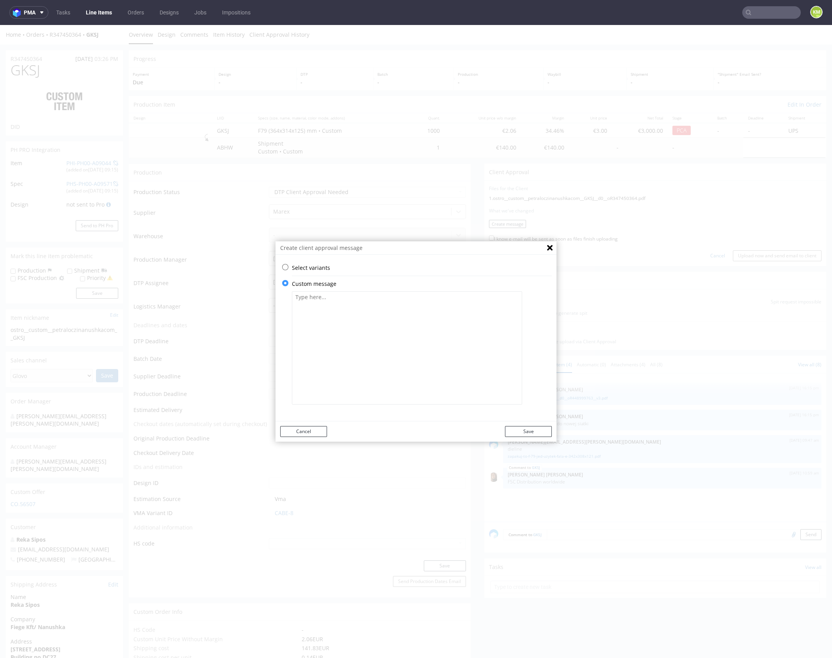
drag, startPoint x: 345, startPoint y: 358, endPoint x: 345, endPoint y: 354, distance: 4.3
click at [345, 356] on textarea at bounding box center [407, 347] width 230 height 113
paste textarea "I have adjusted the design to fit the new box size while keeping all elements a…"
type textarea "I have adjusted the design to fit the new box size while keeping all elements a…"
click at [529, 437] on div "Cancel Save" at bounding box center [416, 431] width 281 height 20
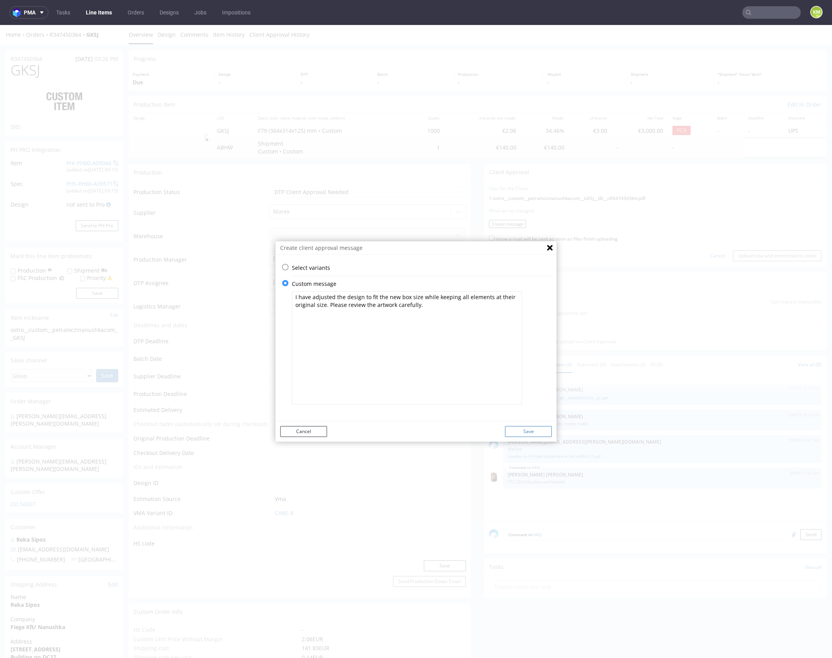
click at [529, 432] on button "Save" at bounding box center [528, 431] width 47 height 11
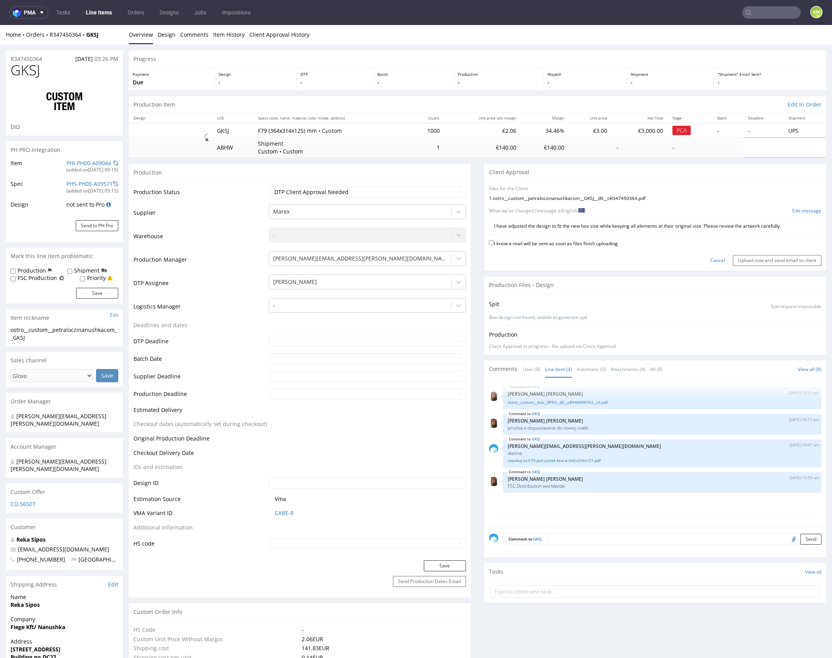
click at [551, 242] on label "I know e-mail will be sent as soon as files finish uploading" at bounding box center [553, 243] width 129 height 9
click at [494, 242] on input "I know e-mail will be sent as soon as files finish uploading" at bounding box center [491, 242] width 5 height 5
checkbox input "true"
click at [760, 259] on input "Upload now and send email to client" at bounding box center [777, 260] width 89 height 11
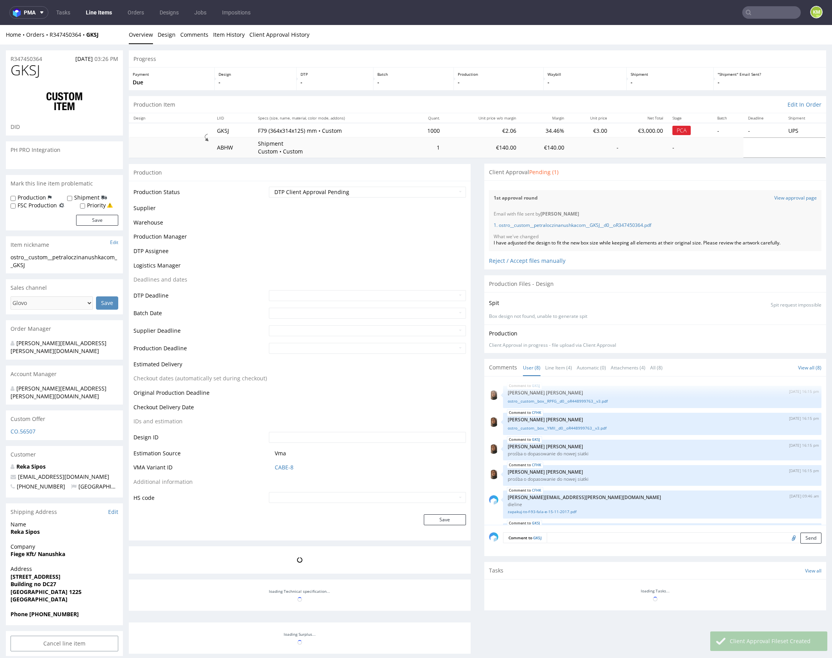
scroll to position [82, 0]
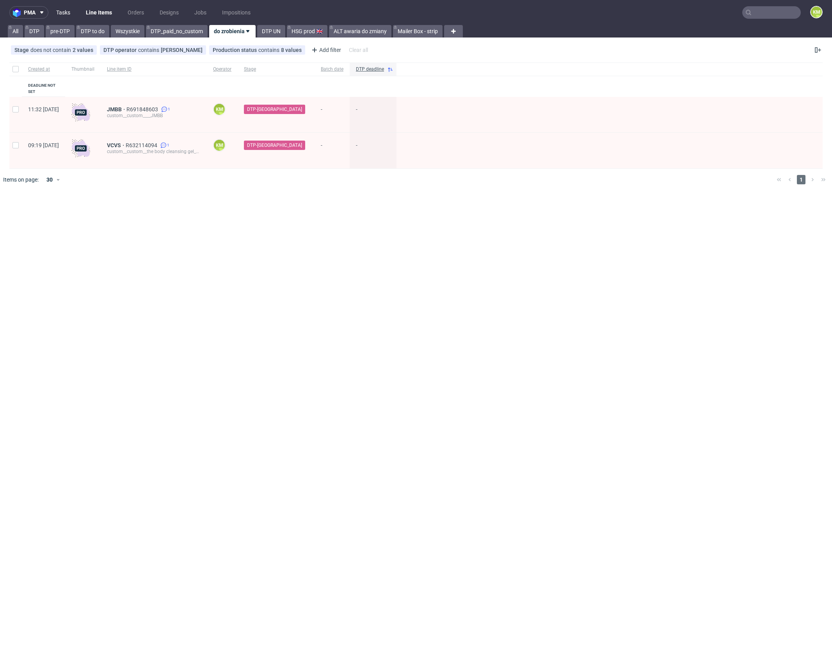
click at [61, 13] on link "Tasks" at bounding box center [63, 12] width 23 height 12
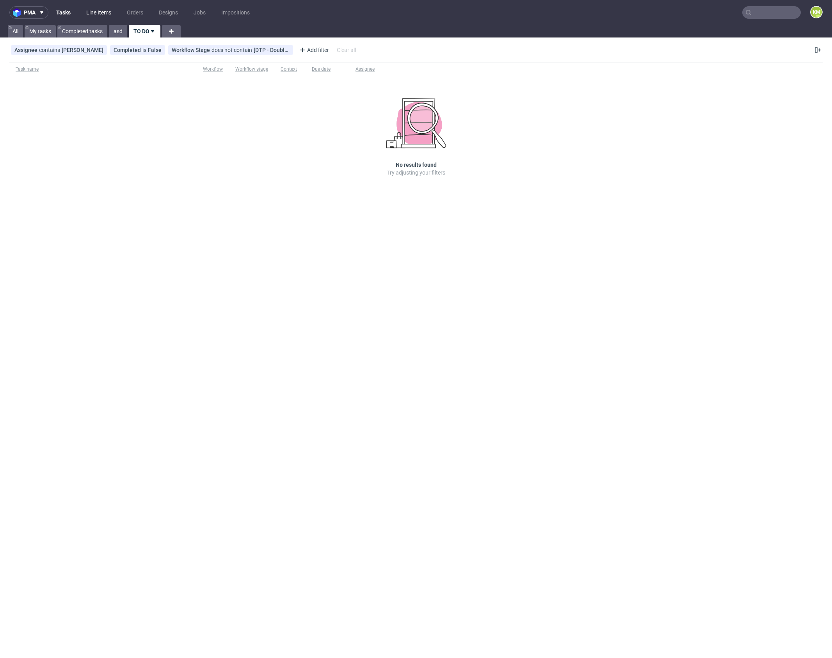
click at [109, 16] on link "Line Items" at bounding box center [99, 12] width 34 height 12
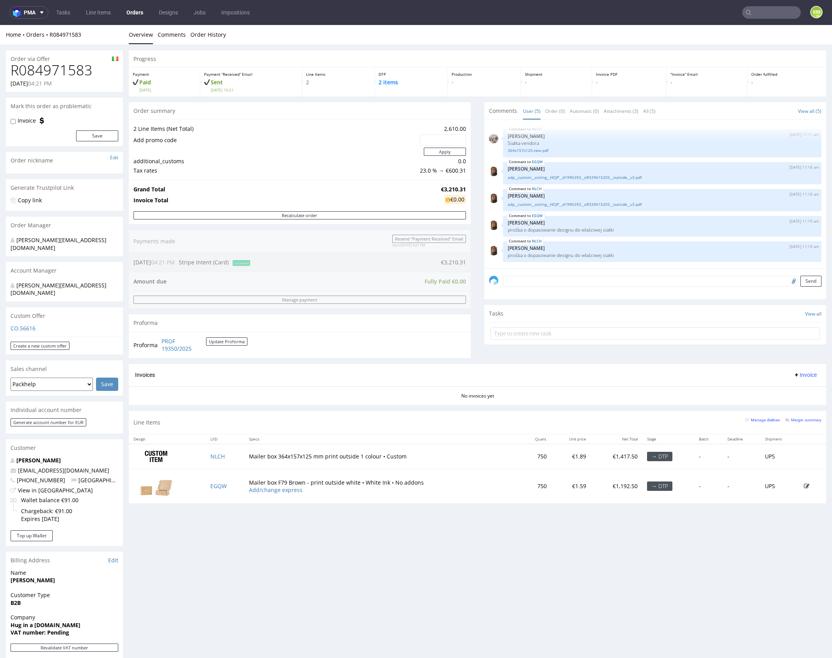
click at [565, 358] on div "Comments User (5) Order (0) Automatic (0) Attachments (3) All (5) View all (5) …" at bounding box center [656, 233] width 342 height 262
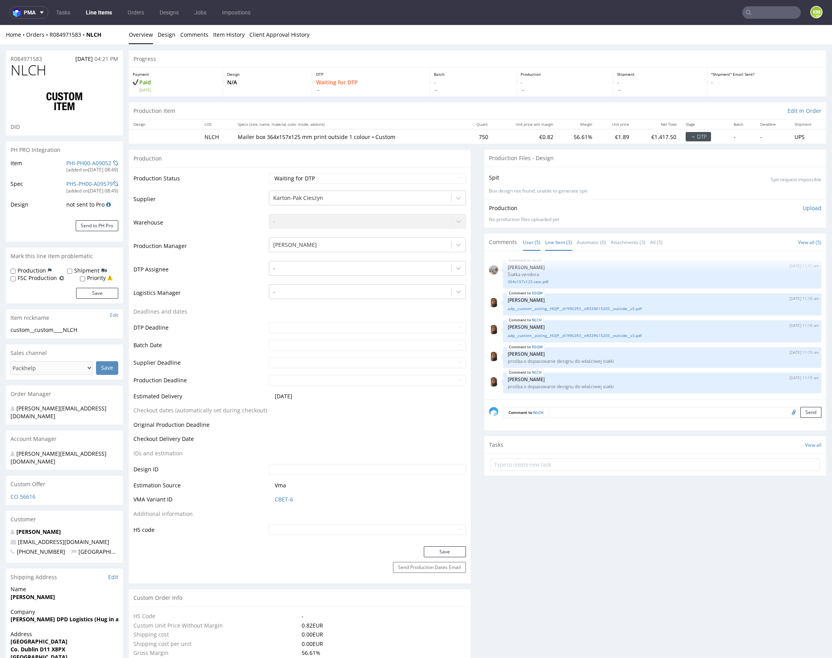
click at [549, 237] on link "Line Item (3)" at bounding box center [558, 242] width 27 height 17
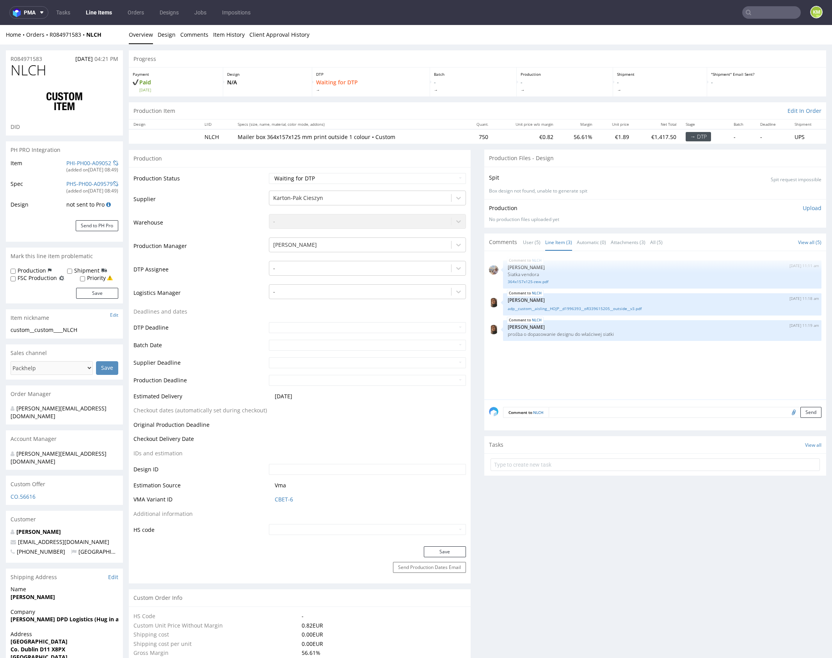
click at [591, 357] on div "NLCH 11th Sep 25 | 11:11 am Michał Palasek Siatka vendora 364x157x125-zew.pdf N…" at bounding box center [657, 328] width 337 height 144
click at [585, 349] on div "NLCH 11th Sep 25 | 11:11 am Michał Palasek Siatka vendora 364x157x125-zew.pdf N…" at bounding box center [657, 328] width 337 height 144
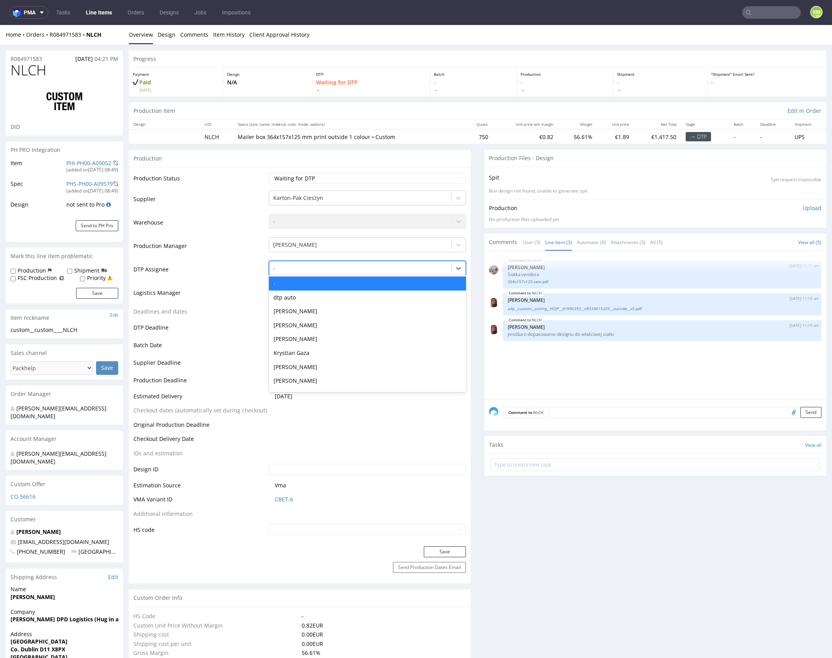
click at [413, 268] on div at bounding box center [360, 268] width 174 height 9
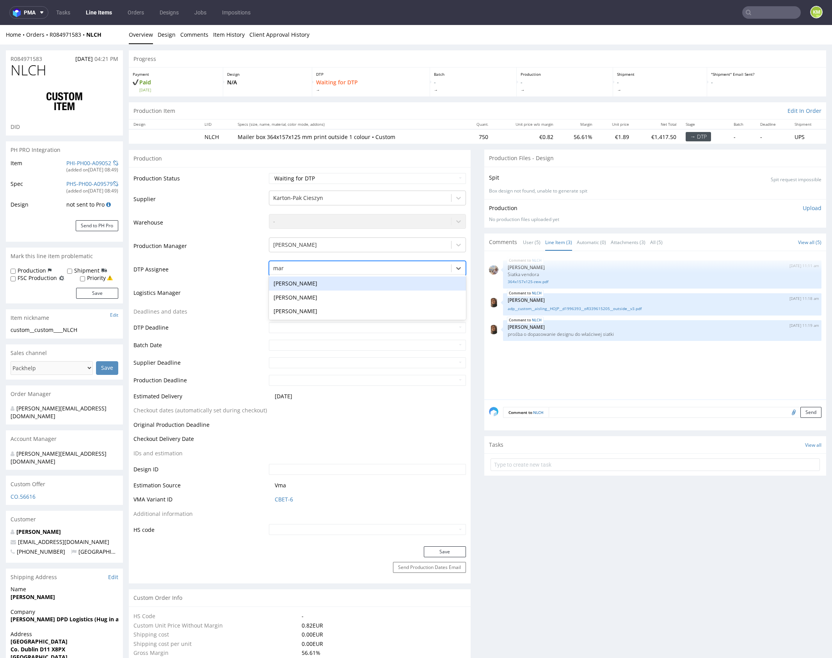
type input "mark"
click at [398, 278] on div "[PERSON_NAME]" at bounding box center [367, 283] width 197 height 14
click at [450, 552] on button "Save" at bounding box center [445, 551] width 42 height 11
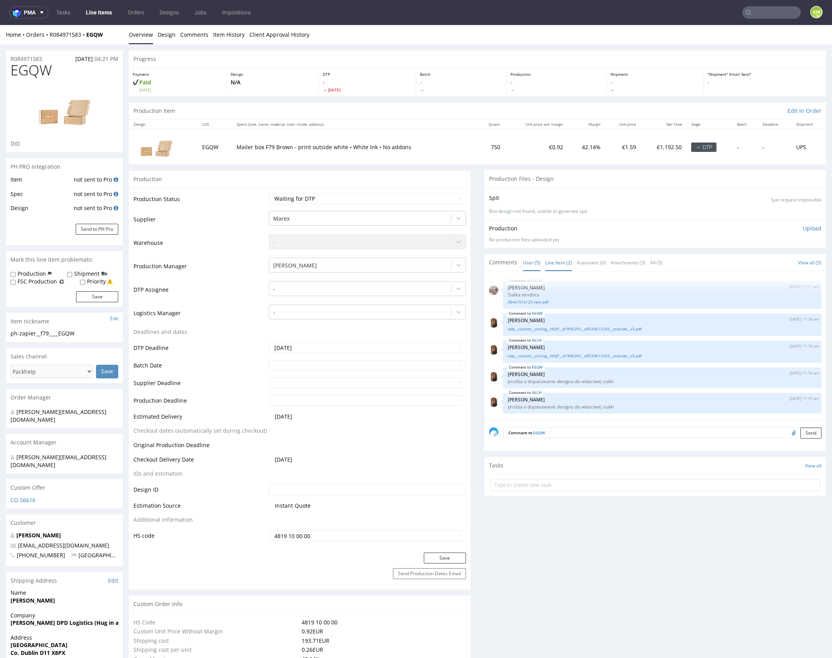
click at [558, 268] on link "Line Item (2)" at bounding box center [558, 262] width 27 height 17
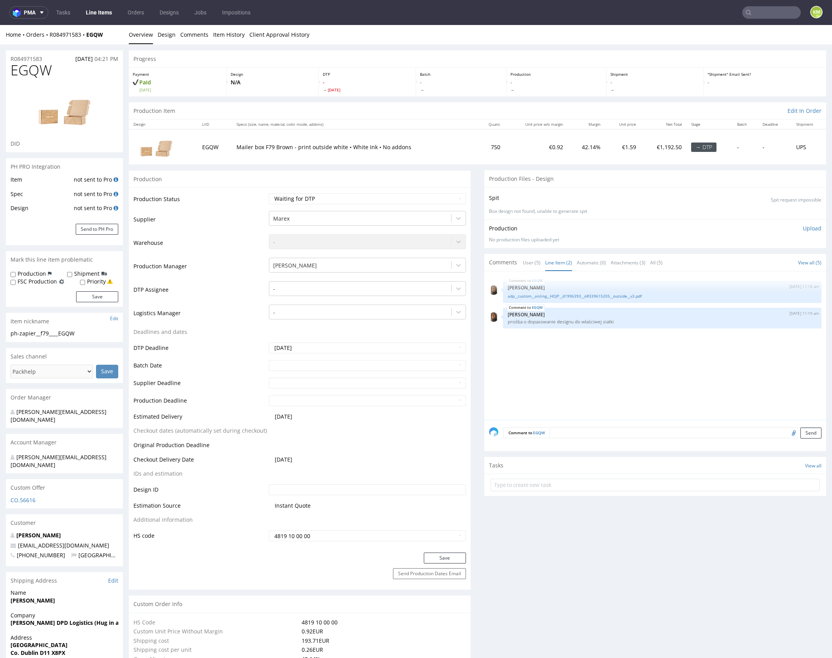
click at [598, 363] on div "EGQW [DATE] 11:18 am [PERSON_NAME] adp__custom__aisling__HOJP__d1996393__oR3396…" at bounding box center [657, 348] width 337 height 144
click at [615, 296] on link "adp__custom__aisling__HOJP__d1996393__oR339615205__outside__v3.pdf" at bounding box center [662, 296] width 309 height 6
click at [603, 297] on link "adp__custom__aisling__HOJP__d1996393__oR339615205__outside__v3.pdf" at bounding box center [662, 296] width 309 height 6
click at [375, 286] on div at bounding box center [360, 288] width 174 height 9
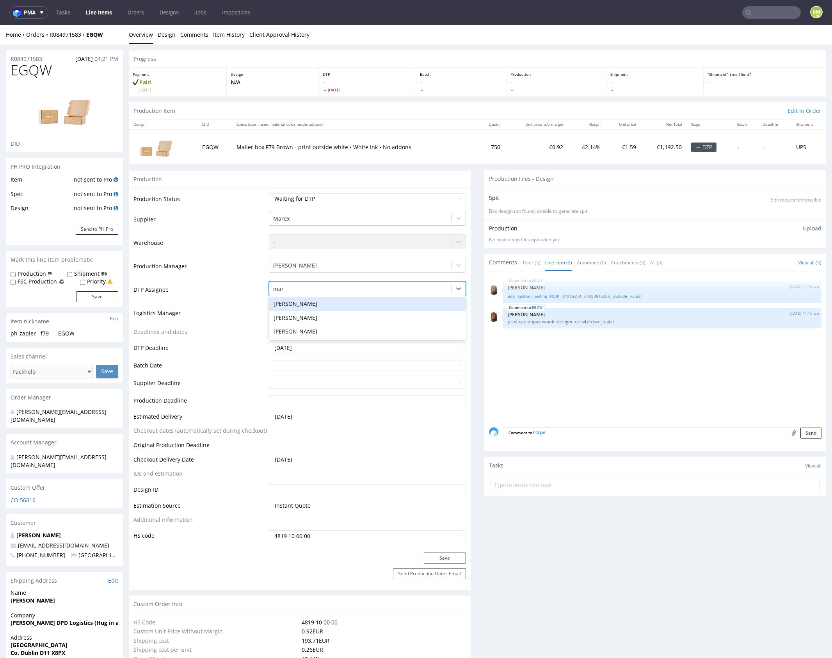
type input "mark"
click at [381, 303] on div "Karol Markowski" at bounding box center [367, 304] width 197 height 14
click at [445, 561] on button "Save" at bounding box center [445, 557] width 42 height 11
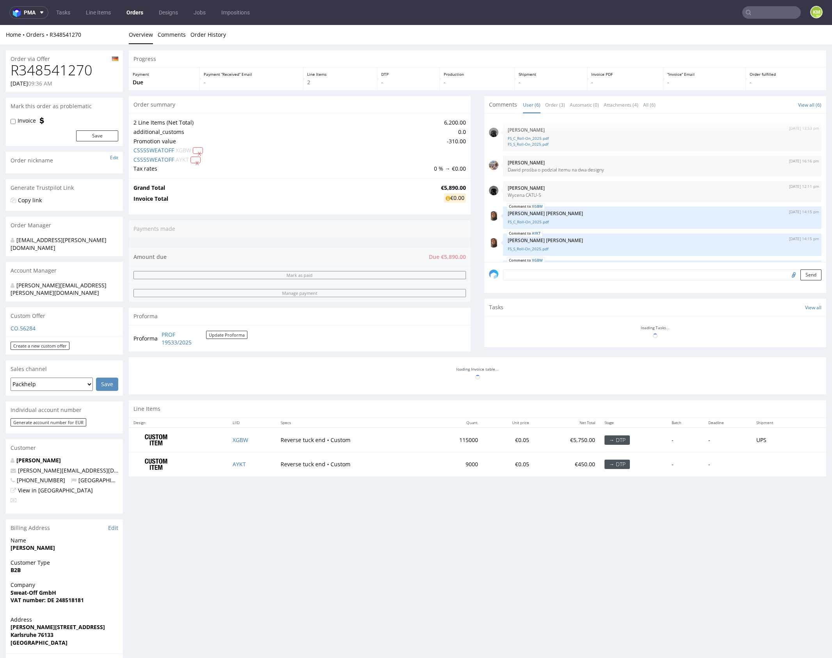
scroll to position [31, 0]
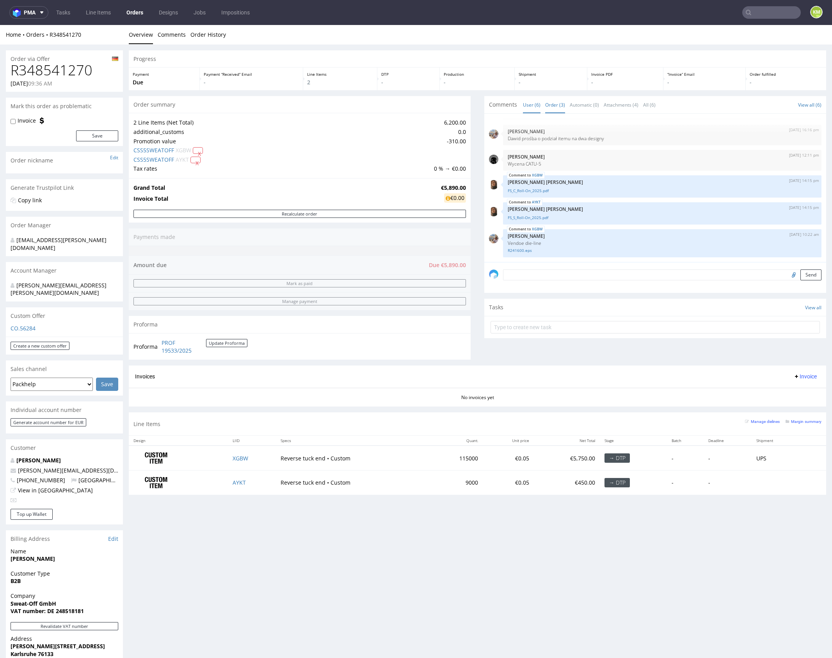
click at [559, 104] on link "Order (3)" at bounding box center [555, 104] width 20 height 17
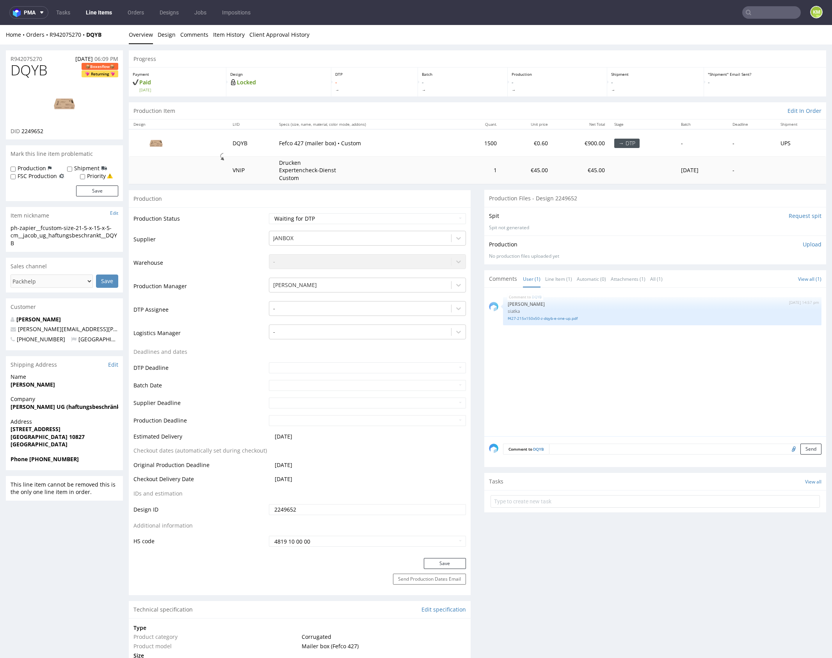
drag, startPoint x: 615, startPoint y: 377, endPoint x: 600, endPoint y: 362, distance: 21.3
click at [615, 377] on div "DQYB [DATE] 14:57 pm [PERSON_NAME] siatka f427-215x150x50-z-dqyb-e-one-up.pdf" at bounding box center [657, 364] width 337 height 144
click at [556, 279] on link "Line Item (1)" at bounding box center [558, 279] width 27 height 17
click at [558, 377] on div "DQYB [DATE] 14:57 pm [PERSON_NAME] siatka f427-215x150x50-z-dqyb-e-one-up.pdf" at bounding box center [657, 364] width 337 height 144
drag, startPoint x: 162, startPoint y: 32, endPoint x: 181, endPoint y: 53, distance: 28.2
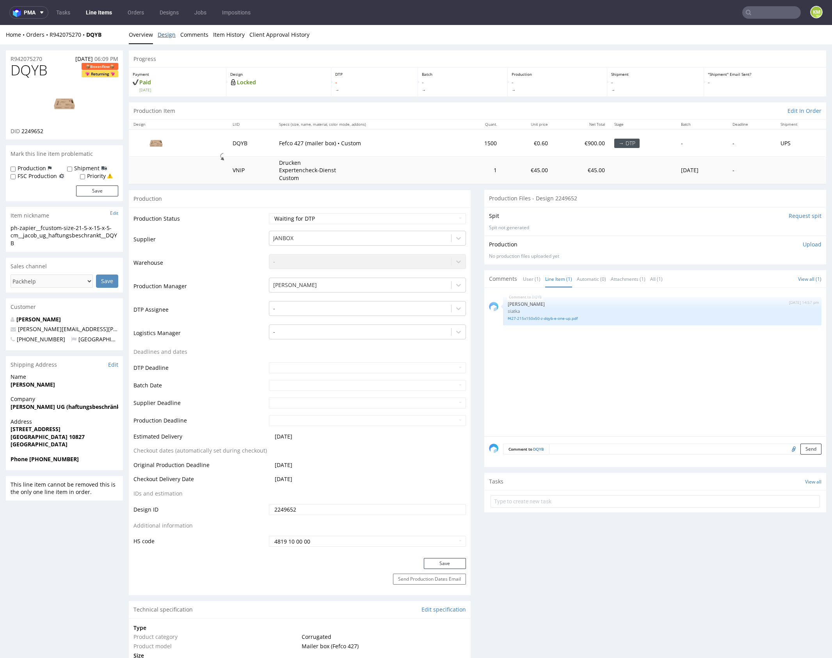
click at [162, 31] on link "Design" at bounding box center [167, 34] width 18 height 19
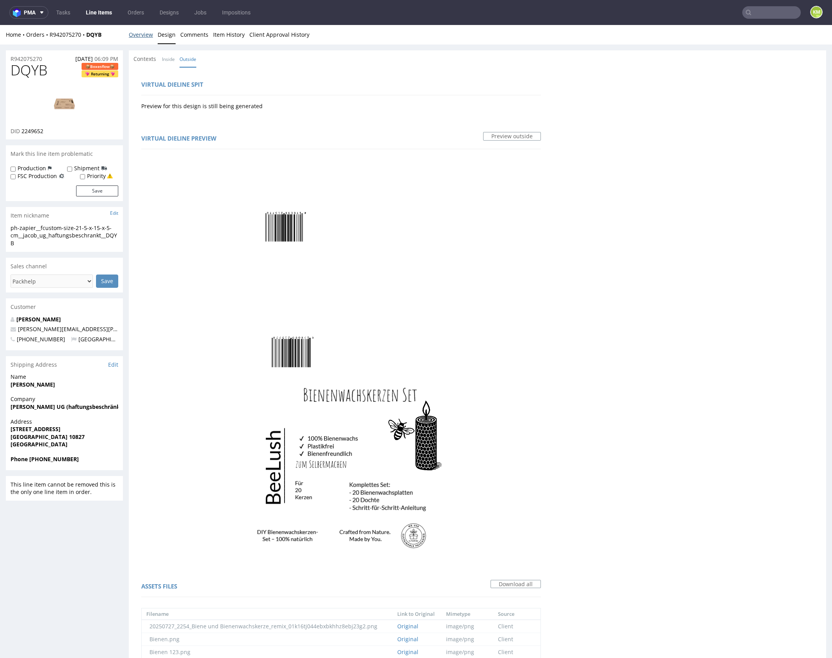
drag, startPoint x: 146, startPoint y: 41, endPoint x: 226, endPoint y: 59, distance: 81.8
click at [146, 40] on link "Overview" at bounding box center [141, 34] width 24 height 19
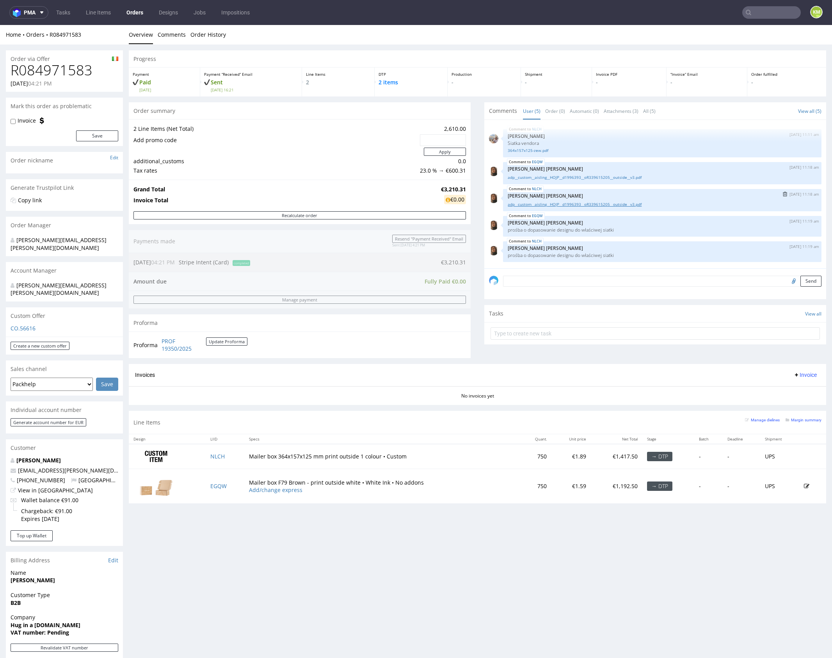
click at [624, 205] on link "adp__custom__aisling__HOJP__d1996393__oR339615205__outside__v3.pdf" at bounding box center [662, 204] width 309 height 6
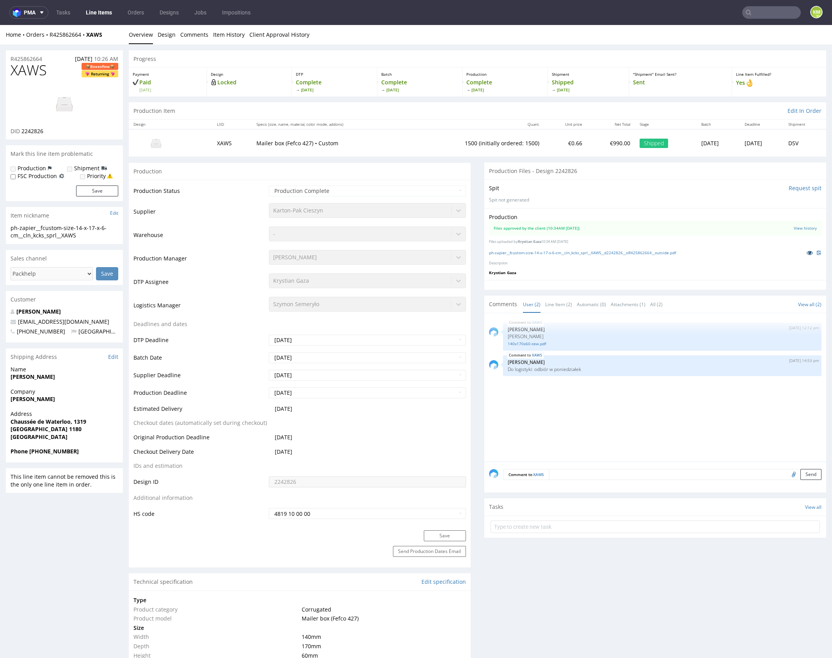
click at [807, 253] on icon at bounding box center [810, 252] width 6 height 5
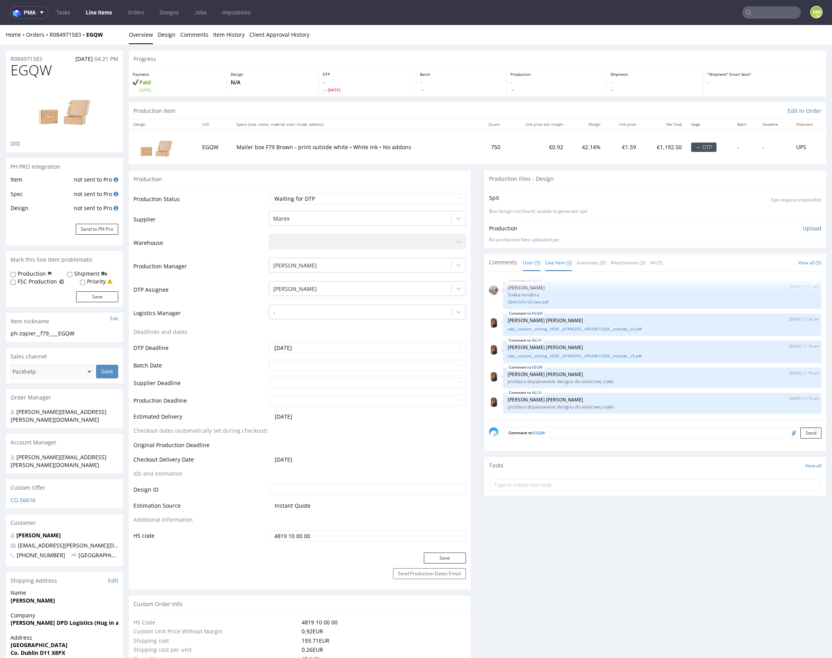
click at [552, 262] on link "Line Item (2)" at bounding box center [558, 262] width 27 height 17
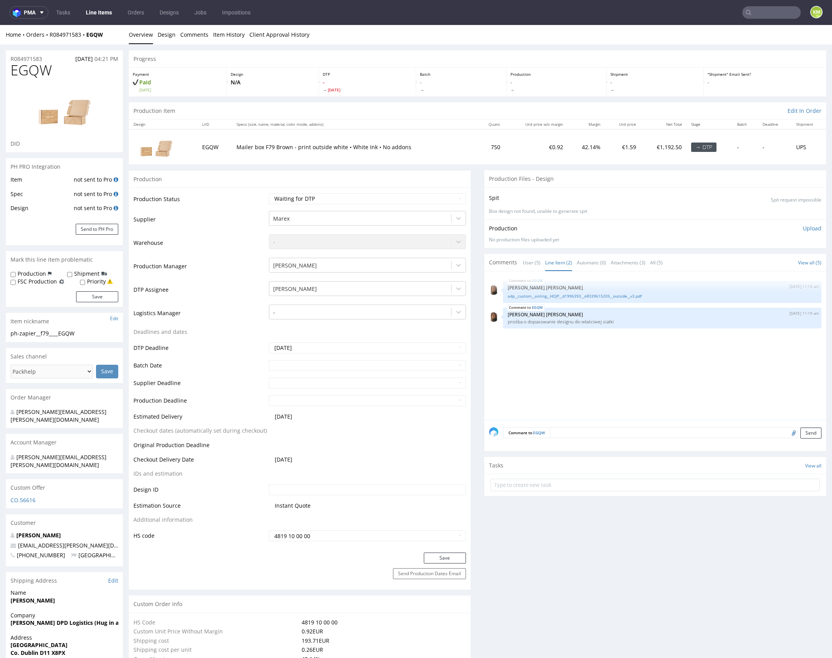
click at [687, 351] on div "EGQW 11th Sep 25 | 11:18 am Angelina Marć adp__custom__aisling__HOJP__d1996393_…" at bounding box center [657, 348] width 337 height 144
click at [679, 345] on div "EGQW 11th Sep 25 | 11:18 am Angelina Marć adp__custom__aisling__HOJP__d1996393_…" at bounding box center [657, 348] width 337 height 144
click at [593, 371] on div "EGQW 11th Sep 25 | 11:18 am Angelina Marć adp__custom__aisling__HOJP__d1996393_…" at bounding box center [657, 348] width 337 height 144
click at [558, 373] on div "EGQW 11th Sep 25 | 11:18 am Angelina Marć adp__custom__aisling__HOJP__d1996393_…" at bounding box center [657, 348] width 337 height 144
click at [559, 381] on div "EGQW 11th Sep 25 | 11:18 am Angelina Marć adp__custom__aisling__HOJP__d1996393_…" at bounding box center [657, 348] width 337 height 144
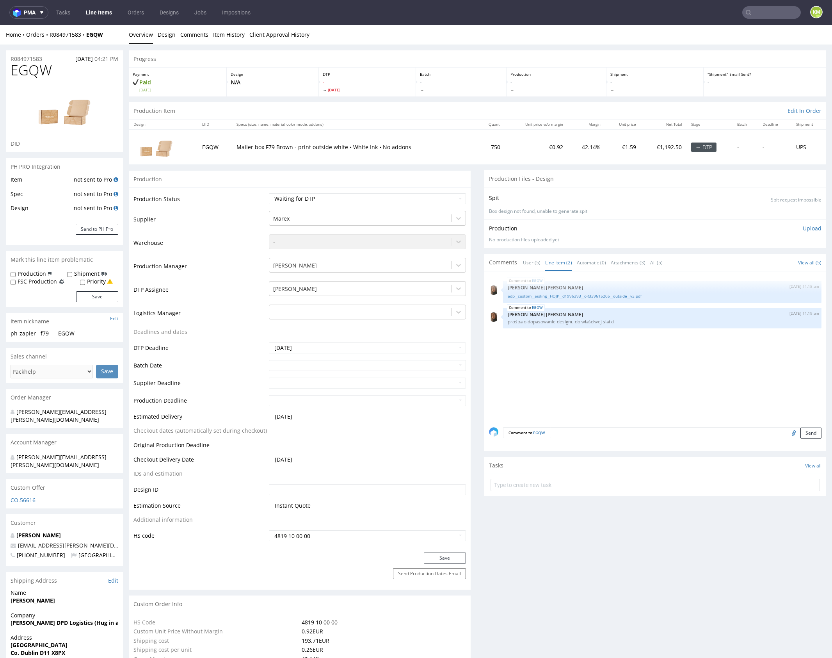
click at [559, 374] on div "EGQW 11th Sep 25 | 11:18 am Angelina Marć adp__custom__aisling__HOJP__d1996393_…" at bounding box center [657, 348] width 337 height 144
click at [609, 350] on div "EGQW 11th Sep 25 | 11:18 am Angelina Marć adp__custom__aisling__HOJP__d1996393_…" at bounding box center [657, 348] width 337 height 144
click at [575, 347] on div "EGQW 11th Sep 25 | 11:18 am Angelina Marć adp__custom__aisling__HOJP__d1996393_…" at bounding box center [657, 348] width 337 height 144
click at [613, 351] on div "EGQW 11th Sep 25 | 11:18 am Angelina Marć adp__custom__aisling__HOJP__d1996393_…" at bounding box center [657, 348] width 337 height 144
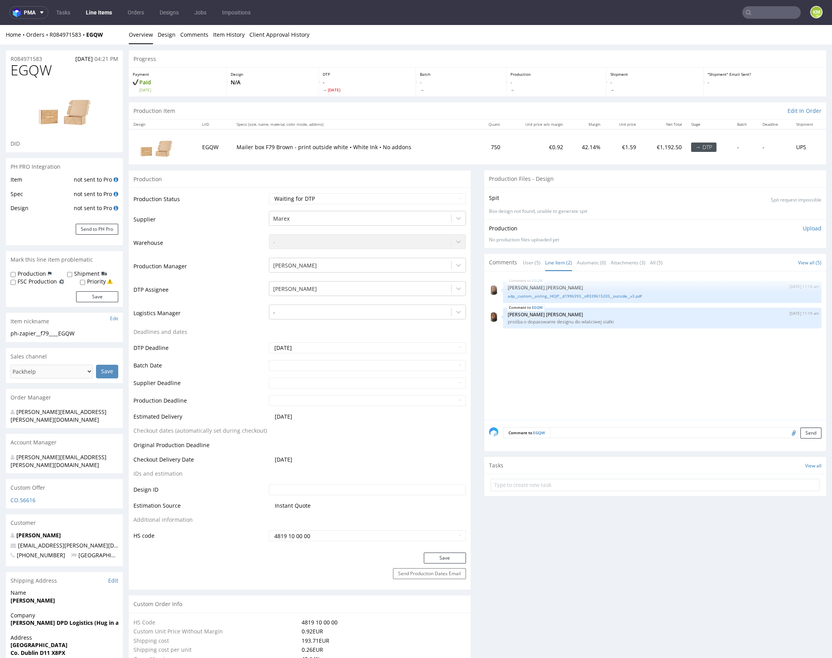
click at [607, 365] on div "EGQW 11th Sep 25 | 11:18 am Angelina Marć adp__custom__aisling__HOJP__d1996393_…" at bounding box center [657, 348] width 337 height 144
click at [622, 295] on link "adp__custom__aisling__HOJP__d1996393__oR339615205__outside__v3.pdf" at bounding box center [662, 296] width 309 height 6
click at [618, 353] on div "EGQW 11th Sep 25 | 11:18 am Angelina Marć adp__custom__aisling__HOJP__d1996393_…" at bounding box center [657, 348] width 337 height 144
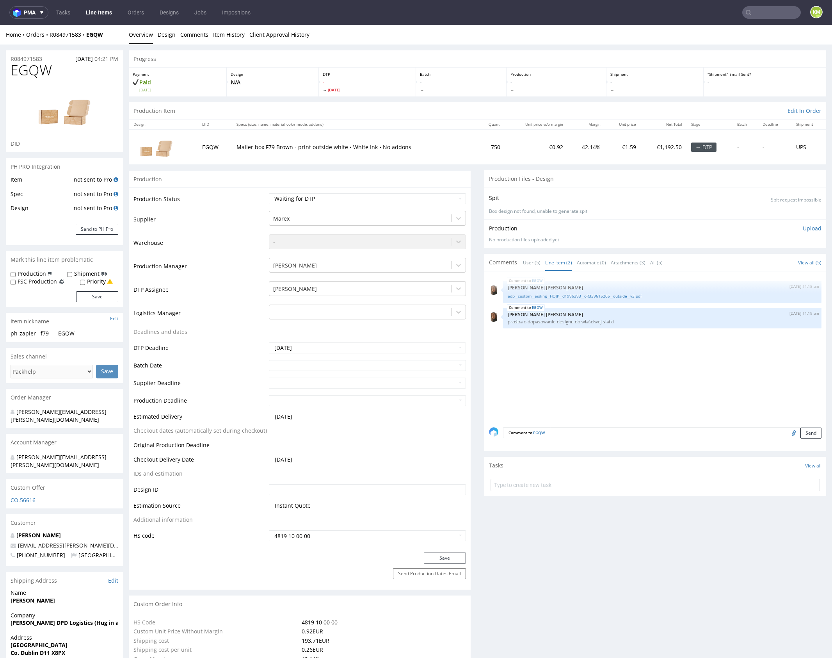
click at [28, 71] on span "EGQW" at bounding box center [31, 70] width 41 height 16
copy span "EGQW"
click at [609, 368] on div "EGQW 11th Sep 25 | 11:18 am Angelina Marć adp__custom__aisling__HOJP__d1996393_…" at bounding box center [657, 348] width 337 height 144
click at [614, 369] on div "EGQW 11th Sep 25 | 11:18 am Angelina Marć adp__custom__aisling__HOJP__d1996393_…" at bounding box center [657, 348] width 337 height 144
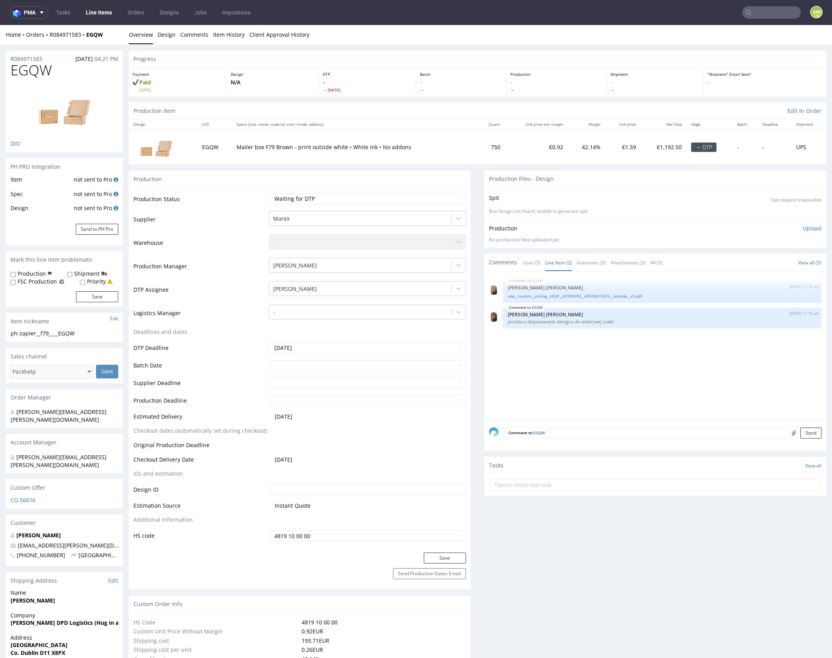
click at [639, 362] on div "EGQW 11th Sep 25 | 11:18 am Angelina Marć adp__custom__aisling__HOJP__d1996393_…" at bounding box center [657, 348] width 337 height 144
click at [589, 359] on div "EGQW 11th Sep 25 | 11:18 am Angelina Marć adp__custom__aisling__HOJP__d1996393_…" at bounding box center [657, 348] width 337 height 144
click at [586, 383] on div "EGQW 11th Sep 25 | 11:18 am Angelina Marć adp__custom__aisling__HOJP__d1996393_…" at bounding box center [657, 348] width 337 height 144
click at [589, 381] on div "EGQW 11th Sep 25 | 11:18 am Angelina Marć adp__custom__aisling__HOJP__d1996393_…" at bounding box center [657, 348] width 337 height 144
click at [29, 333] on div "ph-zapier__f79____EGQW" at bounding box center [65, 334] width 108 height 8
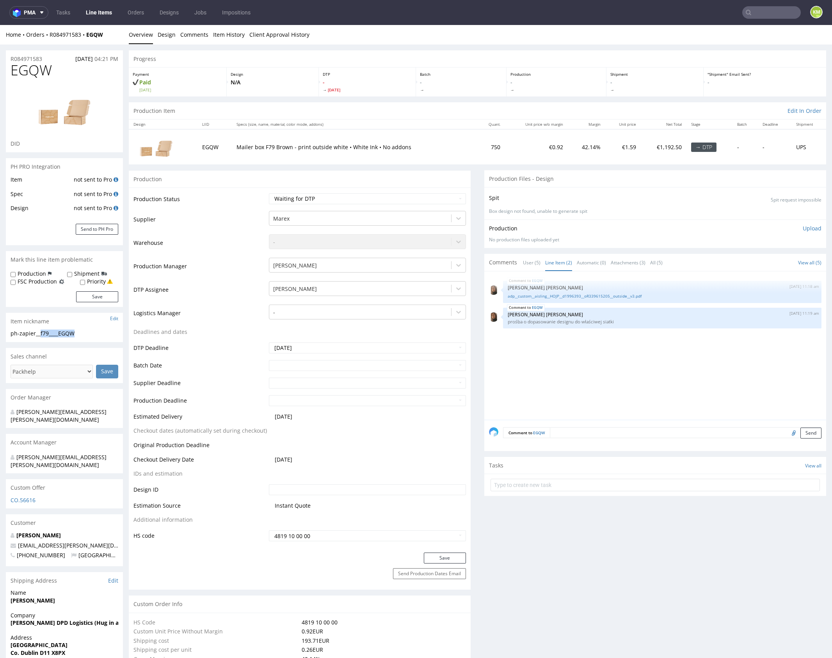
drag, startPoint x: 42, startPoint y: 333, endPoint x: 90, endPoint y: 332, distance: 48.4
click at [90, 332] on div "ph-zapier__f79____EGQW" at bounding box center [65, 334] width 108 height 8
copy div "f79____EGQW"
copy link "R084971583"
click at [564, 371] on div "EGQW 11th Sep 25 | 11:18 am Angelina Marć adp__custom__aisling__HOJP__d1996393_…" at bounding box center [657, 348] width 337 height 144
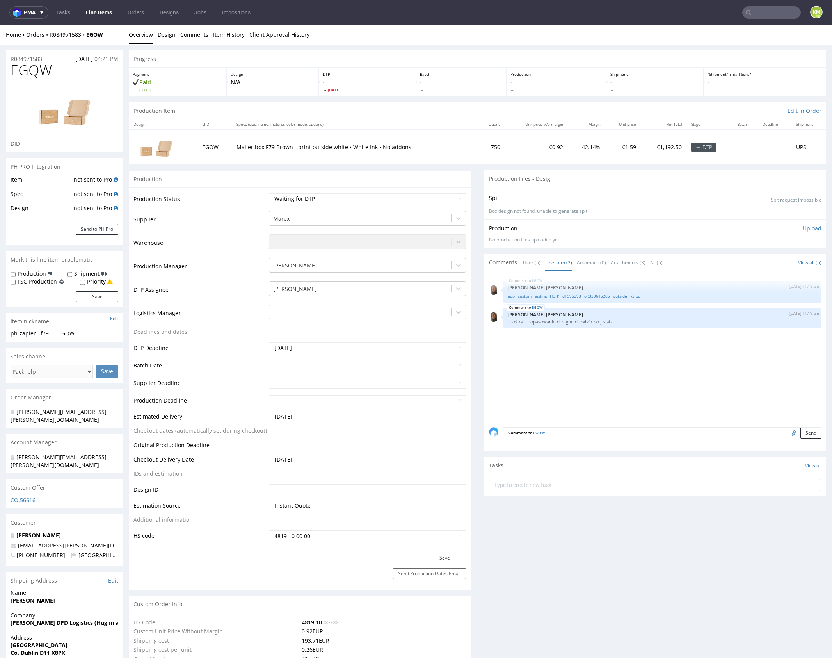
click at [567, 373] on div "EGQW 11th Sep 25 | 11:18 am Angelina Marć adp__custom__aisling__HOJP__d1996393_…" at bounding box center [657, 348] width 337 height 144
click at [559, 373] on div "EGQW 11th Sep 25 | 11:18 am Angelina Marć adp__custom__aisling__HOJP__d1996393_…" at bounding box center [657, 348] width 337 height 144
click at [363, 199] on select "Waiting for Artwork Waiting for Diecut Waiting for Mockup Waiting for DTP Waiti…" at bounding box center [367, 198] width 197 height 11
select select "dtp_ca_needed"
click at [269, 193] on select "Waiting for Artwork Waiting for Diecut Waiting for Mockup Waiting for DTP Waiti…" at bounding box center [367, 198] width 197 height 11
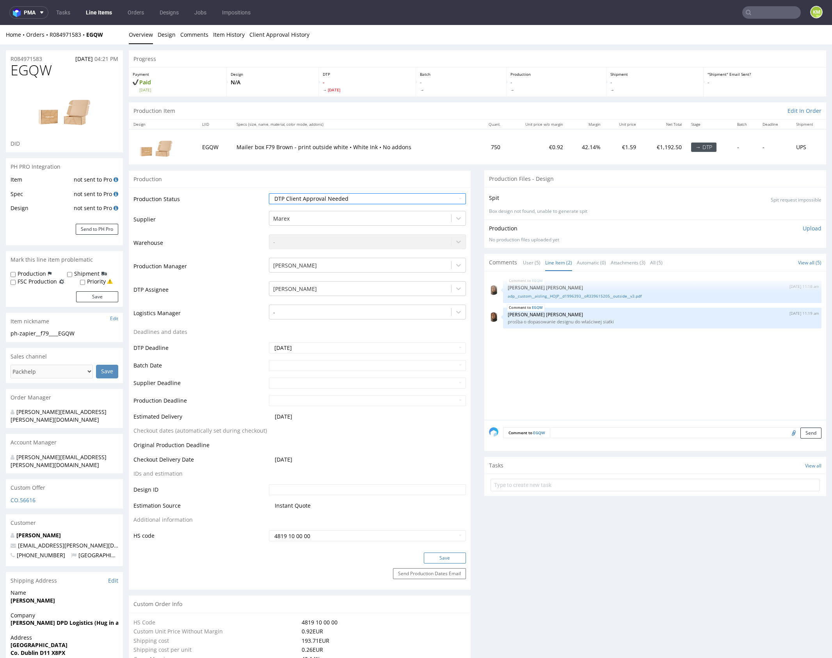
click at [442, 560] on button "Save" at bounding box center [445, 557] width 42 height 11
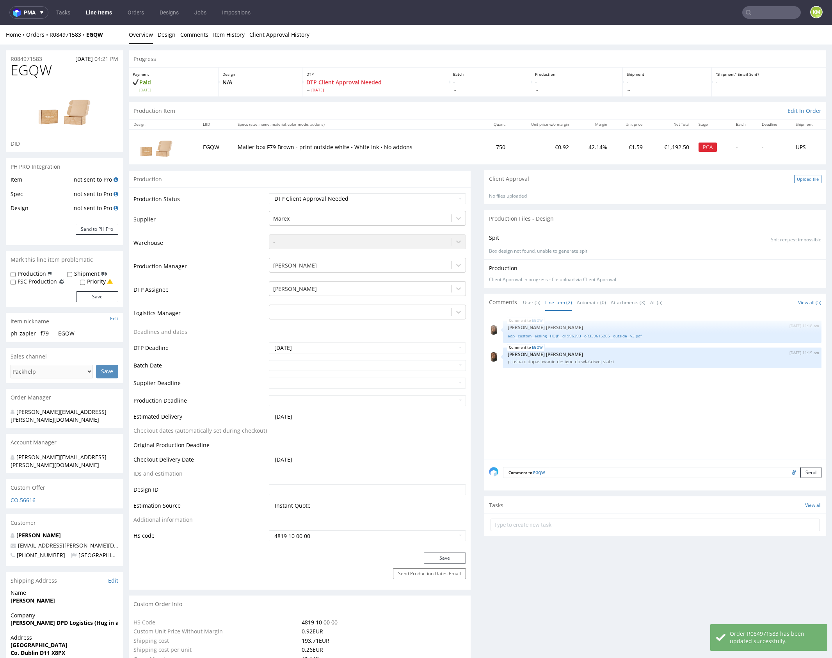
click at [797, 178] on div "Upload file" at bounding box center [808, 179] width 27 height 8
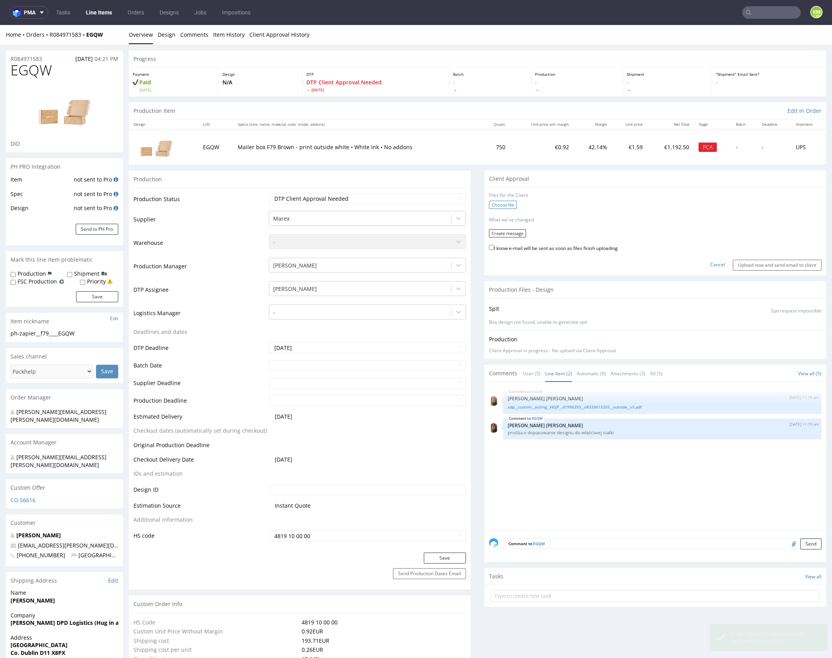
drag, startPoint x: 514, startPoint y: 207, endPoint x: 505, endPoint y: 207, distance: 8.6
click at [513, 207] on div "Choose file" at bounding box center [655, 206] width 333 height 10
click at [503, 206] on label "Choose file" at bounding box center [503, 205] width 28 height 8
click at [0, 25] on input "Choose file" at bounding box center [0, 25] width 0 height 0
click at [508, 232] on button "Create message" at bounding box center [507, 230] width 37 height 8
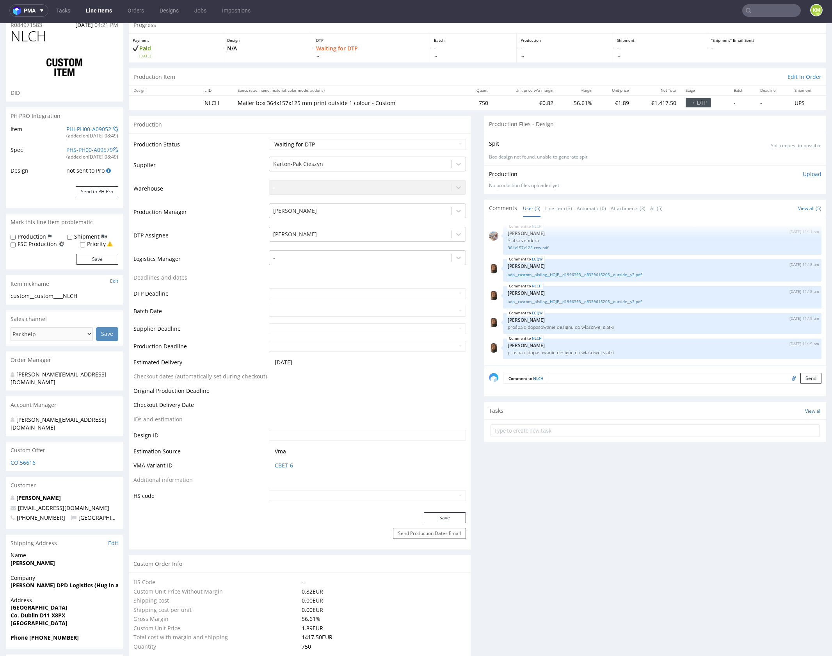
scroll to position [11, 0]
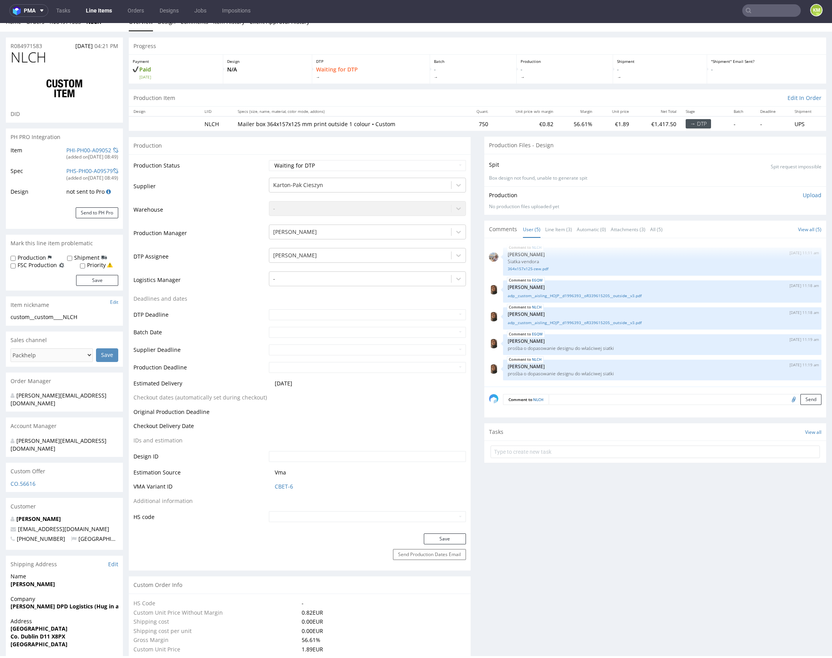
click at [552, 226] on link "Line Item (3)" at bounding box center [558, 229] width 27 height 17
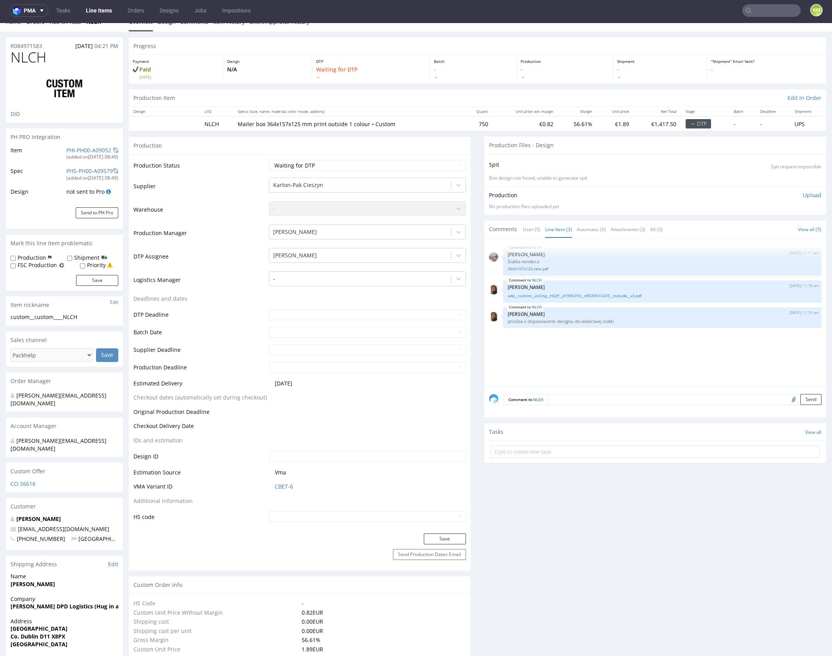
click at [594, 356] on div "NLCH 11th Sep 25 | 11:11 am Michał Palasek Siatka vendora 364x157x125-zew.pdf N…" at bounding box center [657, 315] width 337 height 144
click at [537, 267] on link "364x157x125-zew.pdf" at bounding box center [662, 269] width 309 height 6
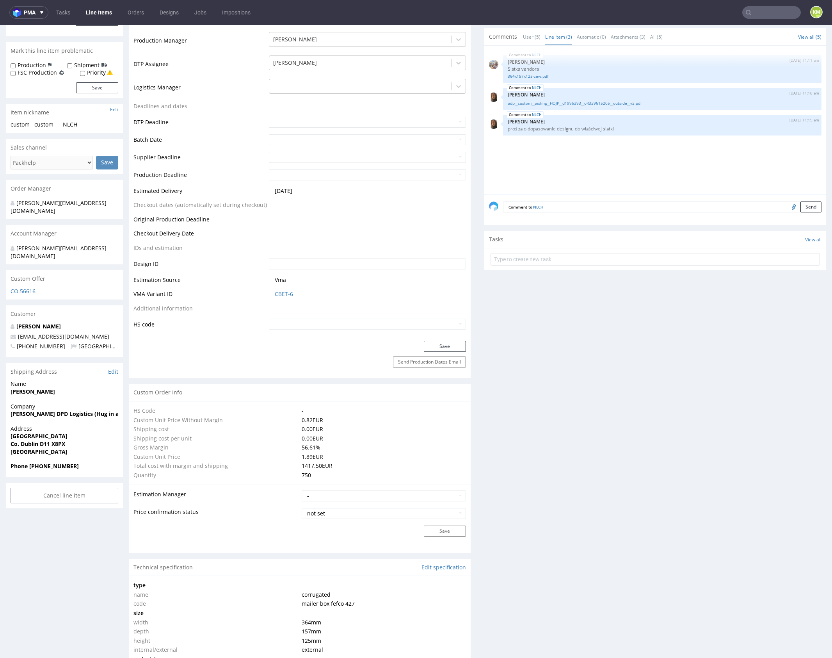
scroll to position [0, 0]
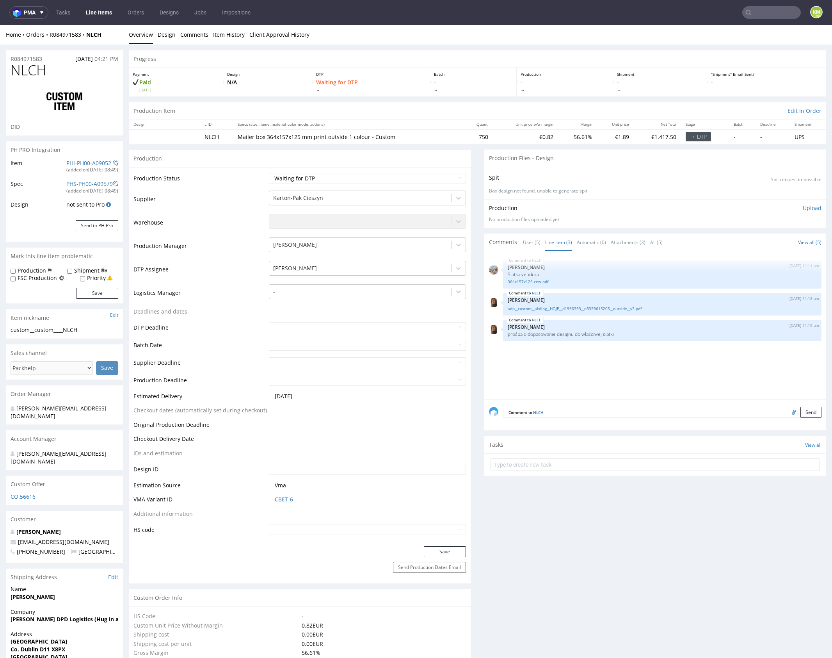
click at [557, 358] on div "NLCH 11th Sep 25 | 11:11 am Michał Palasek Siatka vendora 364x157x125-zew.pdf N…" at bounding box center [657, 328] width 337 height 144
click at [610, 371] on div "NLCH 11th Sep 25 | 11:11 am Michał Palasek Siatka vendora 364x157x125-zew.pdf N…" at bounding box center [657, 328] width 337 height 144
click at [591, 308] on link "adp__custom__aisling__HOJP__d1996393__oR339615205__outside__v3.pdf" at bounding box center [662, 309] width 309 height 6
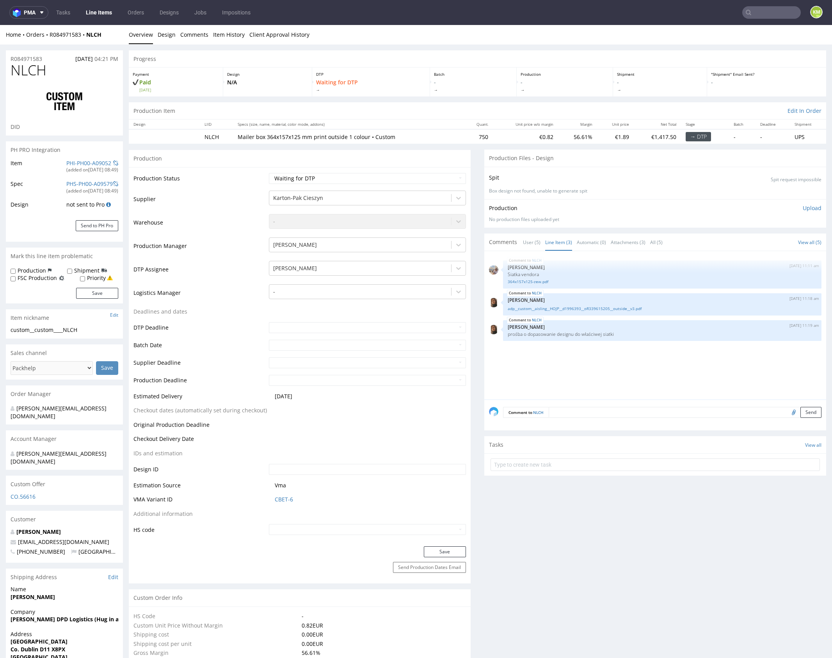
click at [561, 355] on div "NLCH 11th Sep 25 | 11:11 am Michał Palasek Siatka vendora 364x157x125-zew.pdf N…" at bounding box center [657, 328] width 337 height 144
click at [560, 239] on link "Line Item (3)" at bounding box center [558, 242] width 27 height 17
click at [48, 331] on div "custom__custom____NLCH" at bounding box center [65, 330] width 108 height 8
drag, startPoint x: 36, startPoint y: 330, endPoint x: 94, endPoint y: 328, distance: 57.8
click at [94, 328] on div "custom__custom____NLCH" at bounding box center [65, 330] width 108 height 8
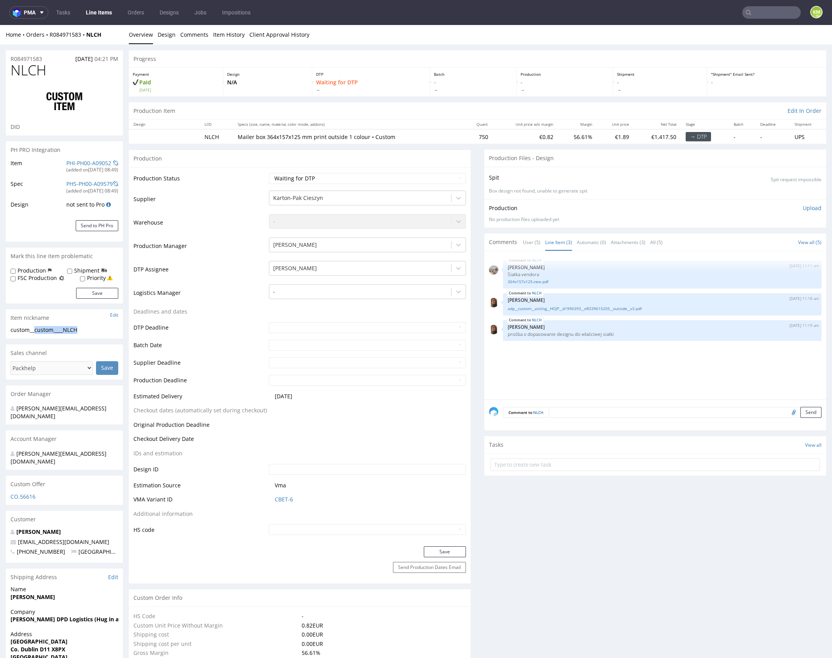
copy div "custom____NLCH"
copy link "R084971583"
click at [637, 372] on div "NLCH 11th Sep 25 | 11:11 am Michał Palasek Siatka vendora 364x157x125-zew.pdf N…" at bounding box center [657, 328] width 337 height 144
click at [385, 174] on select "Waiting for Artwork Waiting for Diecut Waiting for Mockup Waiting for DTP Waiti…" at bounding box center [367, 178] width 197 height 11
select select "dtp_ca_needed"
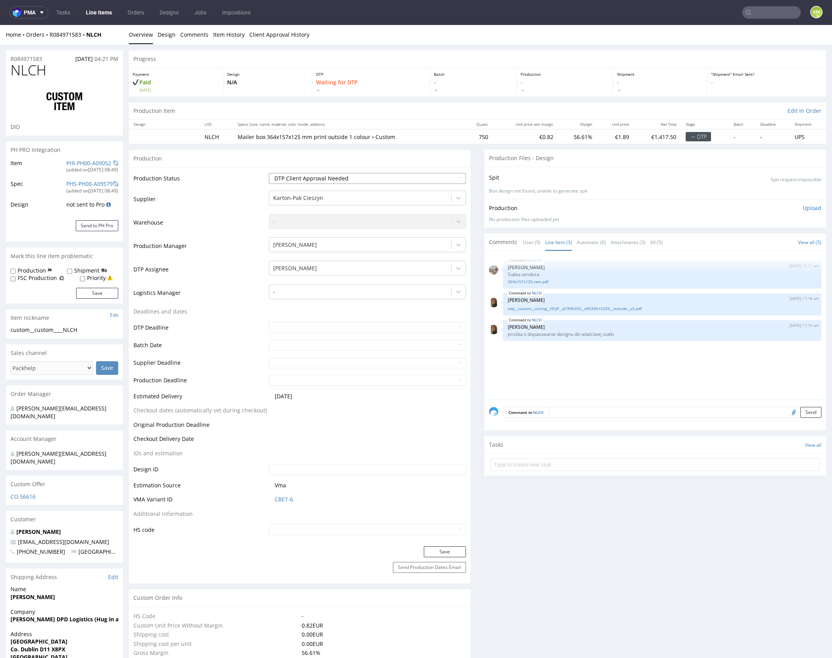
click at [269, 173] on select "Waiting for Artwork Waiting for Diecut Waiting for Mockup Waiting for DTP Waiti…" at bounding box center [367, 178] width 197 height 11
drag, startPoint x: 446, startPoint y: 549, endPoint x: 456, endPoint y: 501, distance: 48.6
click at [446, 549] on button "Save" at bounding box center [445, 551] width 42 height 11
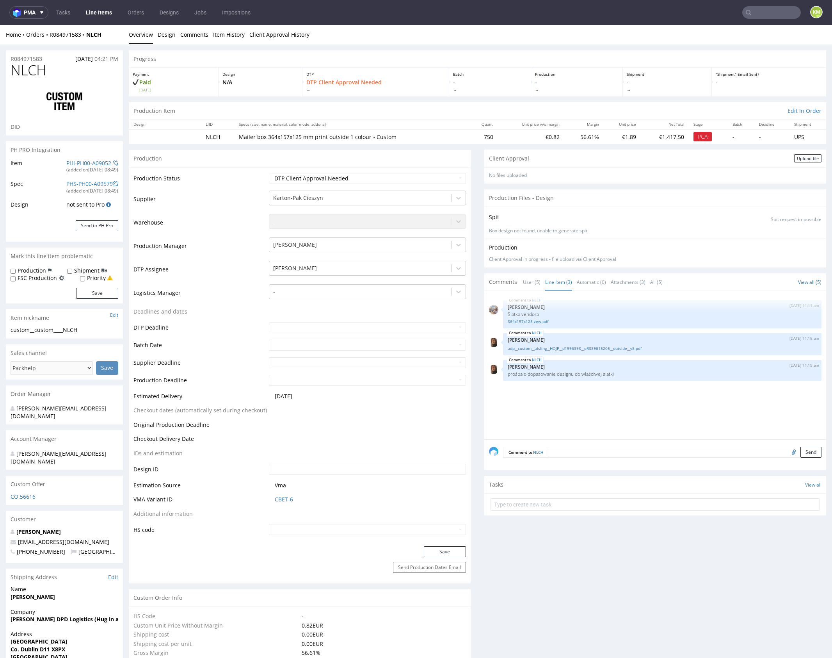
drag, startPoint x: 795, startPoint y: 159, endPoint x: 609, endPoint y: 192, distance: 188.0
click at [795, 159] on div "Upload file" at bounding box center [808, 158] width 27 height 8
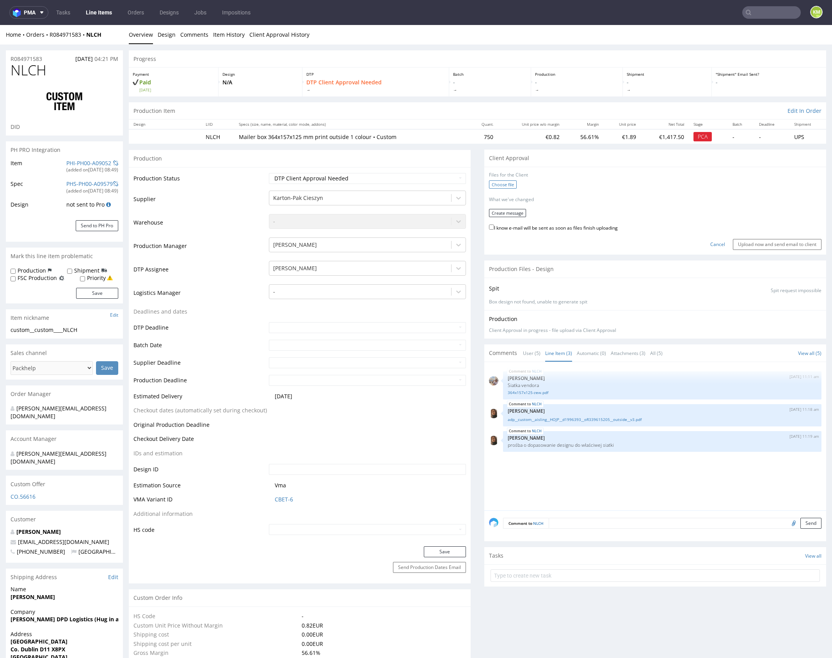
click at [494, 185] on label "Choose file" at bounding box center [503, 184] width 28 height 8
click at [0, 25] on input "Choose file" at bounding box center [0, 25] width 0 height 0
click at [504, 207] on button "Create message" at bounding box center [507, 210] width 37 height 8
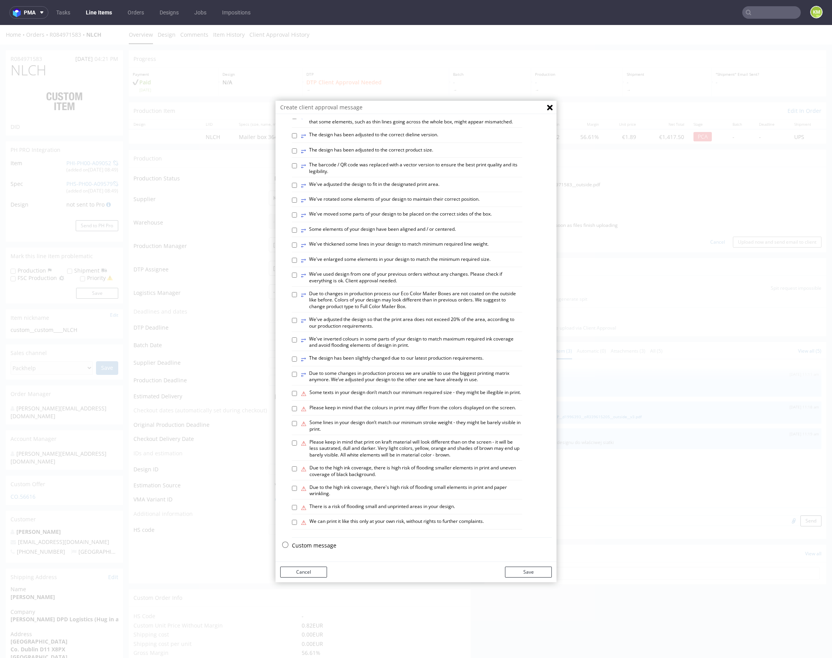
scroll to position [216, 0]
click at [315, 547] on p "Custom message" at bounding box center [422, 546] width 260 height 8
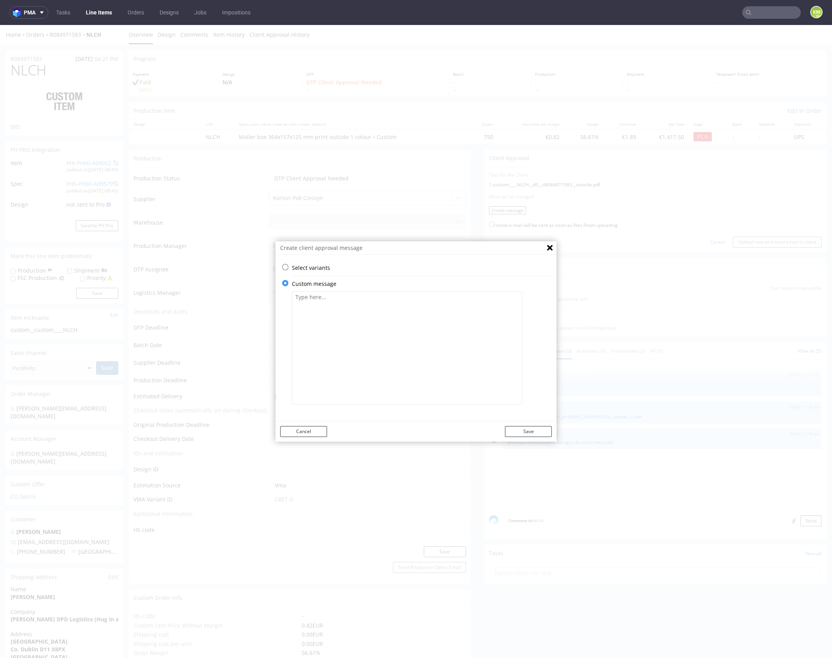
click at [347, 384] on textarea at bounding box center [407, 347] width 230 height 113
paste textarea "The design has been redesigned to fit the new packaging size"
type textarea "The design has been redesigned to fit the new packaging size"
click at [531, 432] on button "Save" at bounding box center [528, 431] width 47 height 11
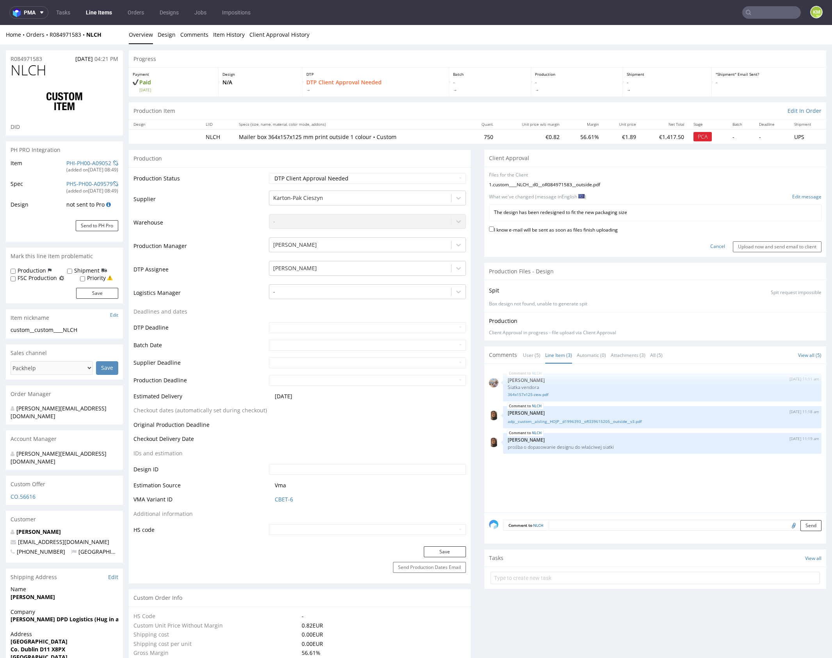
click at [552, 231] on label "I know e-mail will be sent as soon as files finish uploading" at bounding box center [553, 229] width 129 height 9
click at [494, 231] on input "I know e-mail will be sent as soon as files finish uploading" at bounding box center [491, 228] width 5 height 5
checkbox input "true"
click at [743, 245] on input "Upload now and send email to client" at bounding box center [777, 246] width 89 height 11
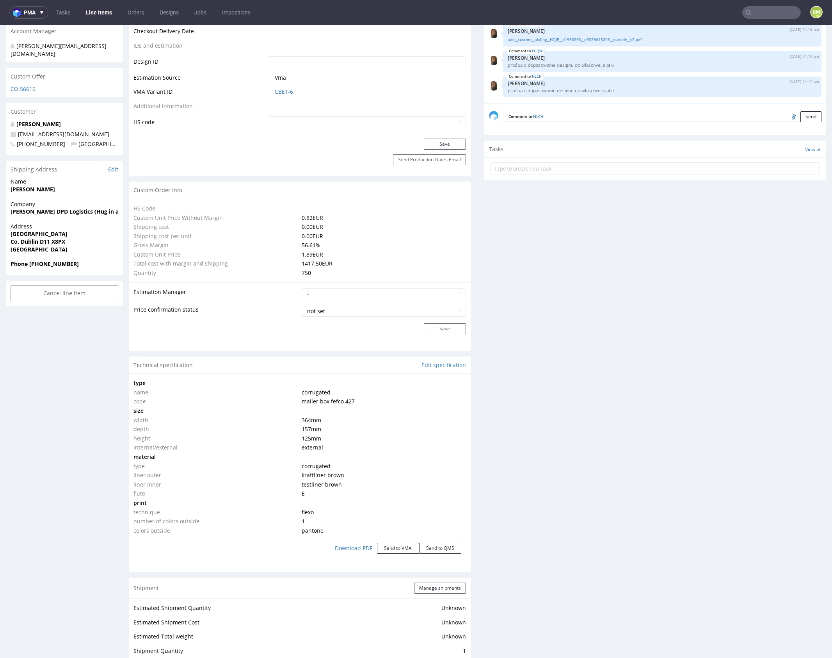
scroll to position [213, 0]
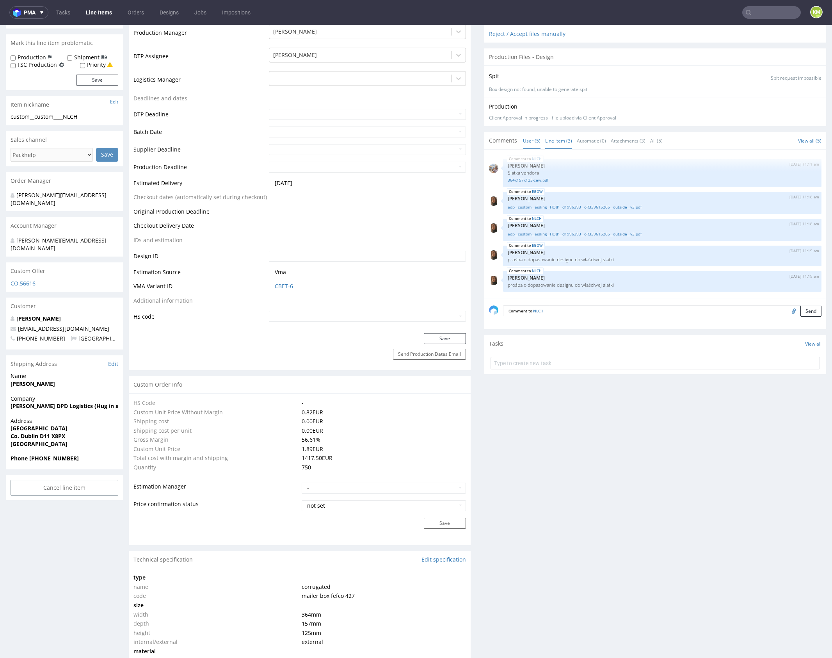
click at [557, 141] on link "Line Item (3)" at bounding box center [558, 140] width 27 height 17
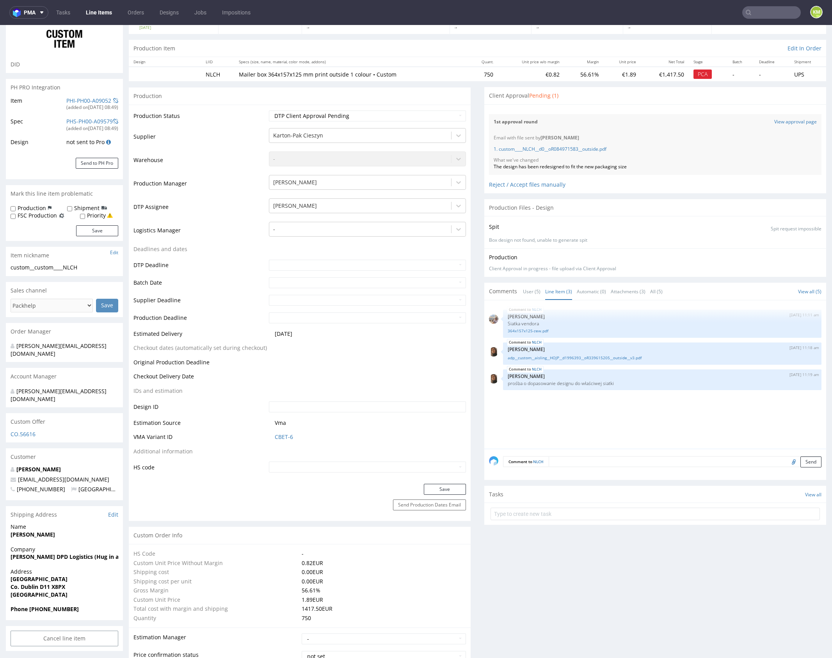
scroll to position [0, 0]
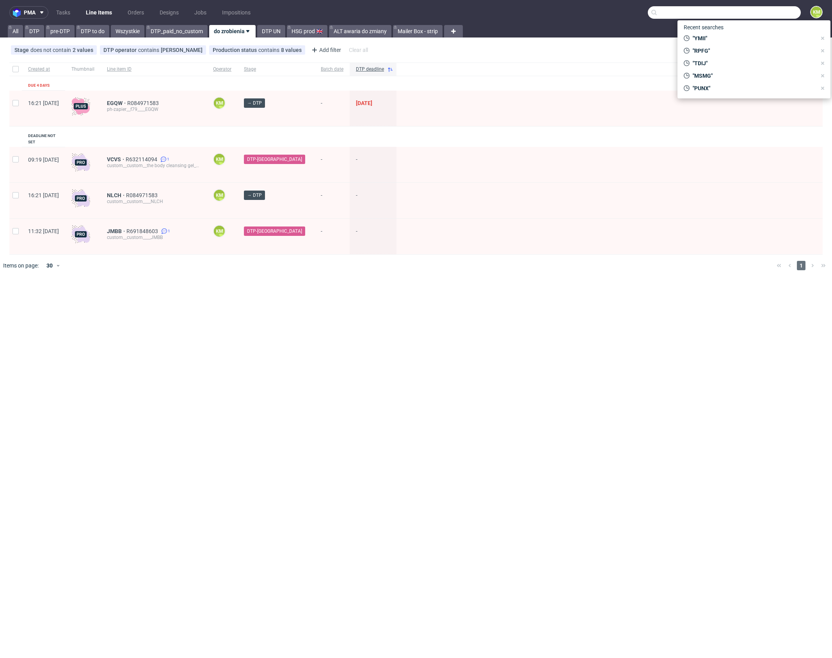
click at [758, 18] on input "text" at bounding box center [724, 12] width 153 height 12
type input "HOJP"
click at [671, 37] on div "HOJP adp__custom__aisling__ HOJP" at bounding box center [724, 32] width 141 height 14
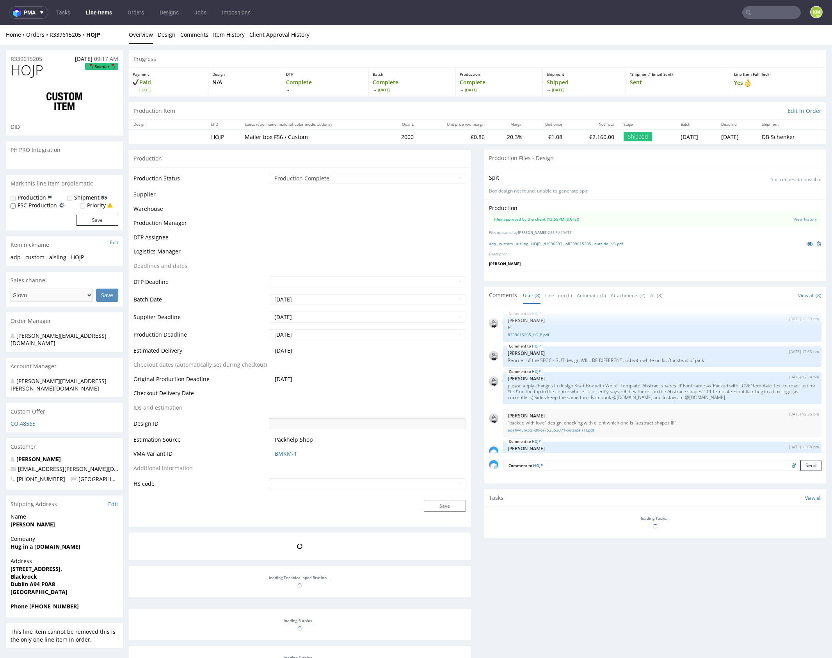
scroll to position [96, 0]
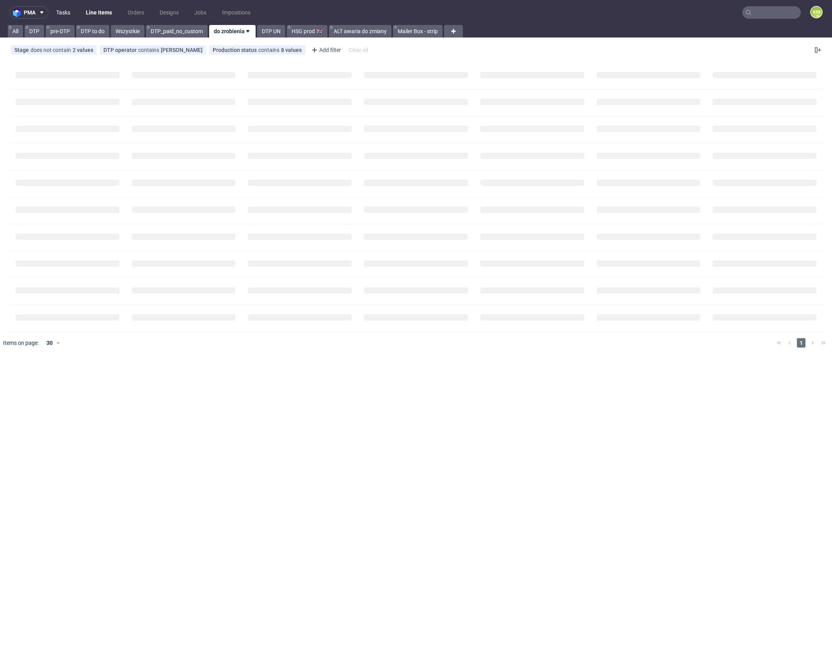
click at [64, 12] on link "Tasks" at bounding box center [63, 12] width 23 height 12
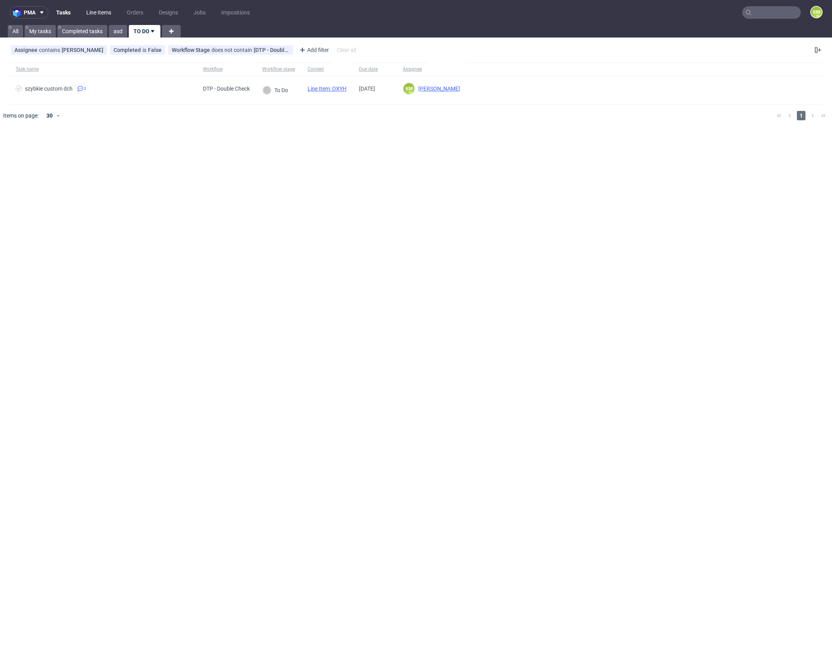
click at [100, 11] on link "Line Items" at bounding box center [99, 12] width 34 height 12
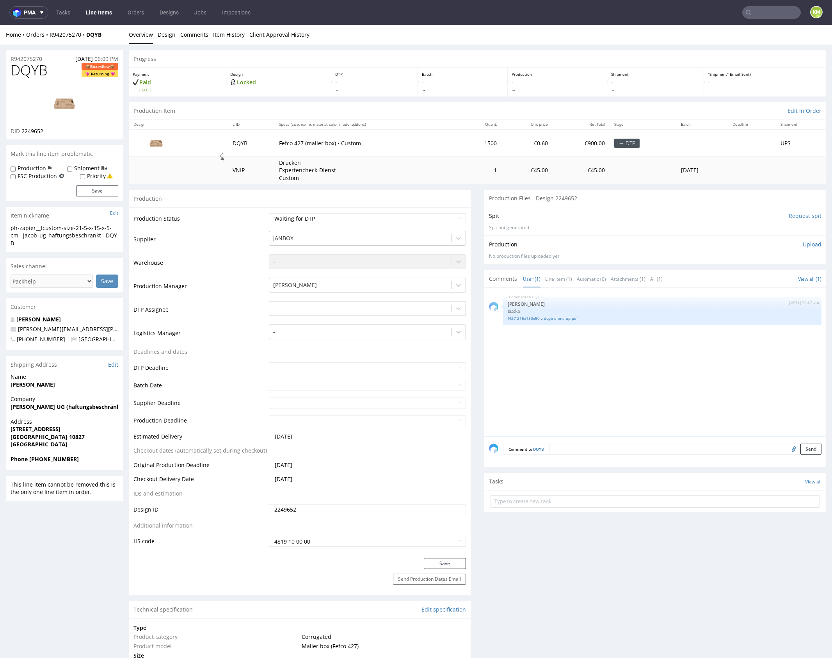
click at [577, 362] on div "DQYB 11th Sep 25 | 14:57 pm Sebastian Markut siatka f427-215x150x50-z-dqyb-e-on…" at bounding box center [657, 364] width 337 height 144
click at [614, 361] on div "DQYB 11th Sep 25 | 14:57 pm Sebastian Markut siatka f427-215x150x50-z-dqyb-e-on…" at bounding box center [657, 364] width 337 height 144
click at [588, 361] on div "DQYB 11th Sep 25 | 14:57 pm Sebastian Markut siatka f427-215x150x50-z-dqyb-e-on…" at bounding box center [657, 364] width 337 height 144
click at [351, 304] on div at bounding box center [360, 308] width 174 height 9
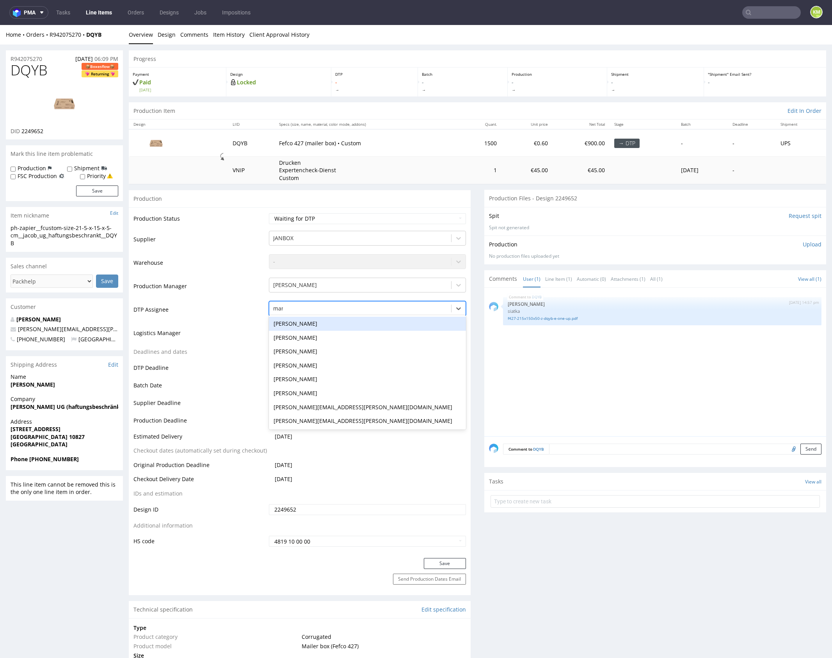
type input "mark"
drag, startPoint x: 344, startPoint y: 322, endPoint x: 431, endPoint y: 415, distance: 127.3
click at [347, 322] on div "[PERSON_NAME]" at bounding box center [367, 324] width 197 height 14
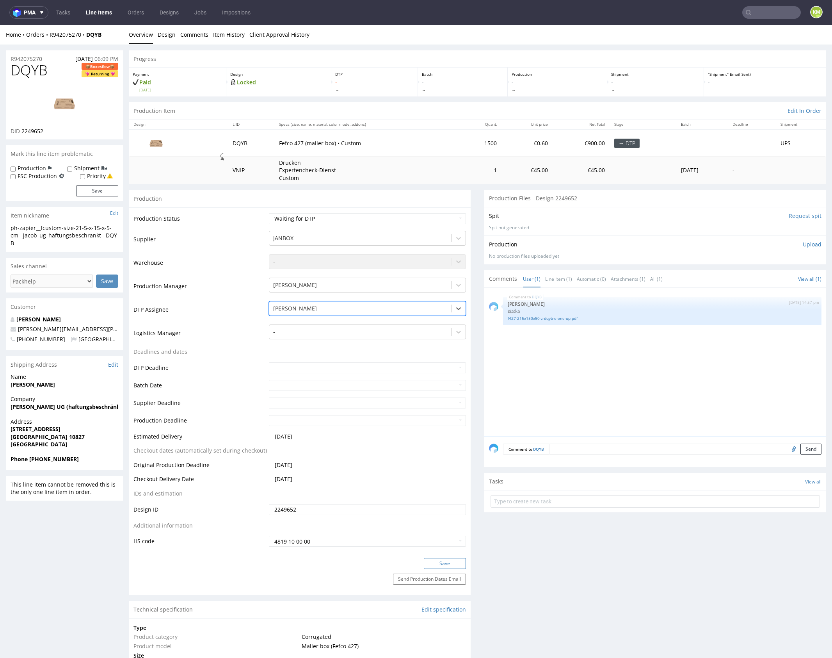
click at [447, 559] on button "Save" at bounding box center [445, 563] width 42 height 11
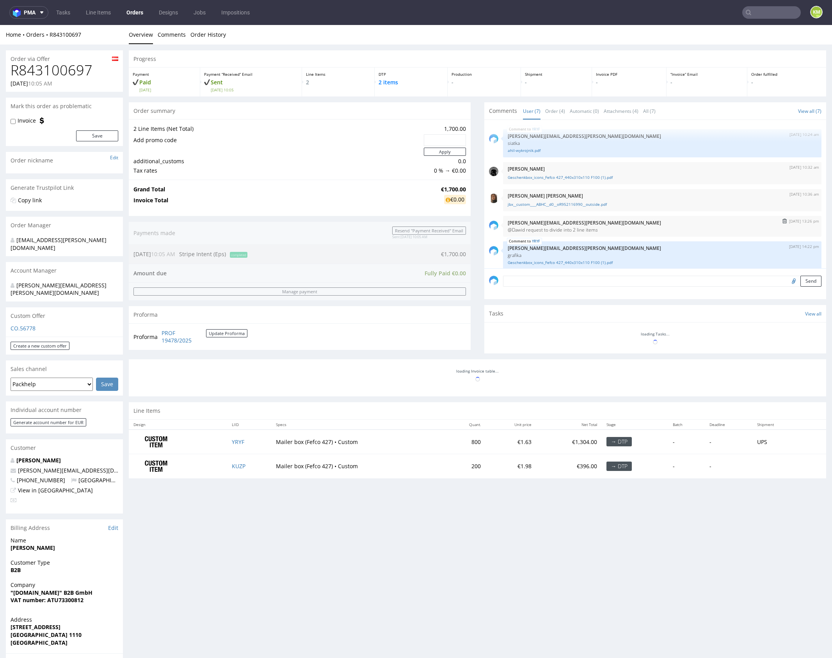
scroll to position [57, 0]
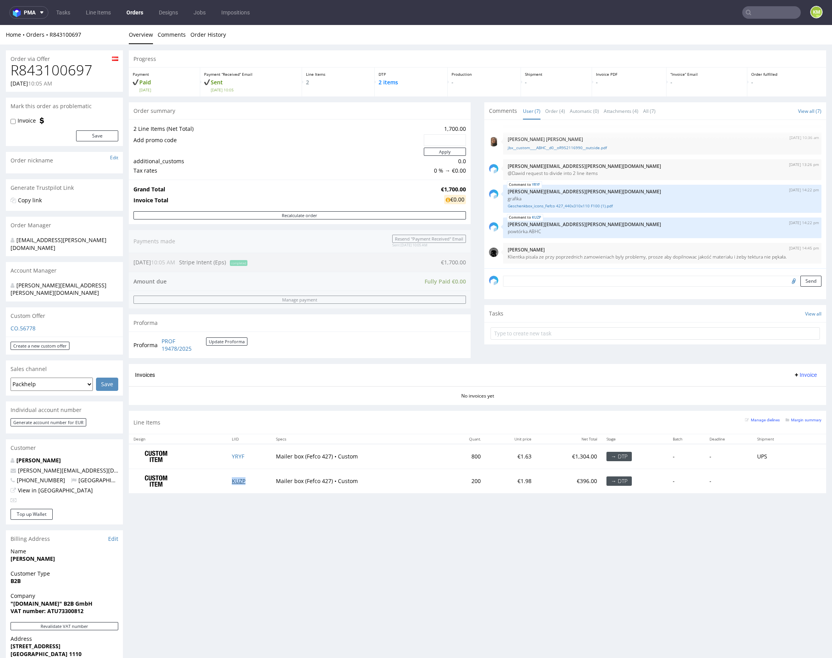
drag, startPoint x: 237, startPoint y: 479, endPoint x: 242, endPoint y: 474, distance: 7.2
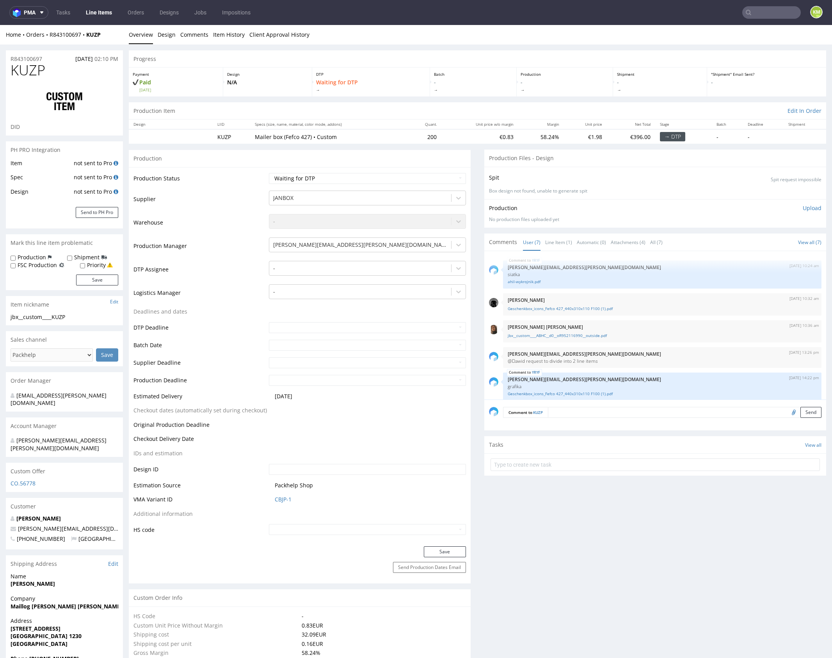
scroll to position [57, 0]
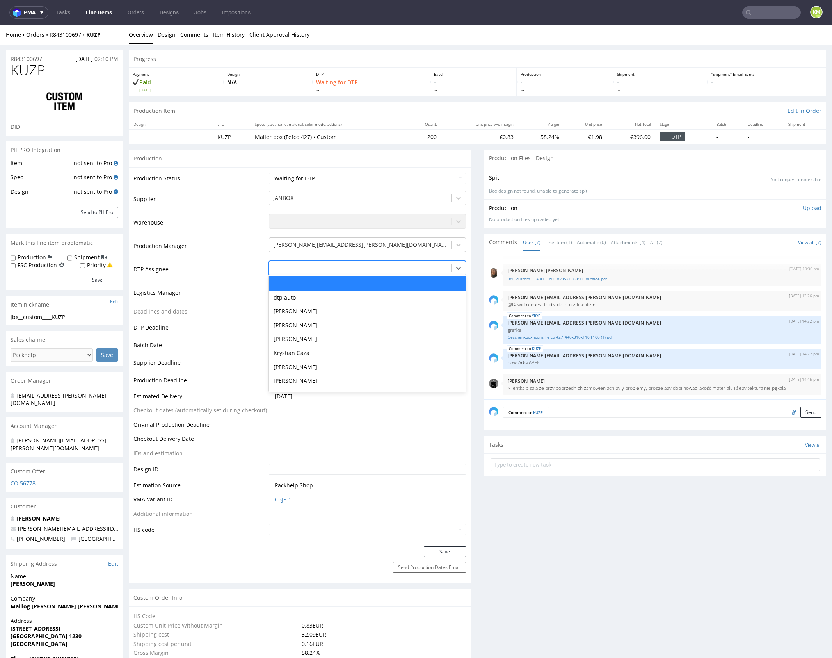
click at [342, 268] on div at bounding box center [360, 268] width 174 height 9
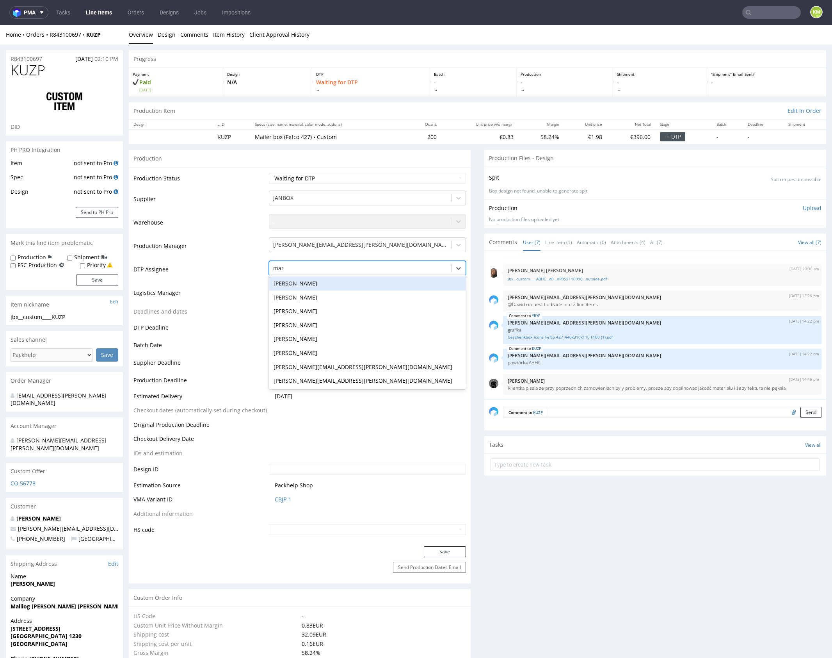
type input "mark"
click at [331, 283] on div "[PERSON_NAME]" at bounding box center [367, 283] width 197 height 14
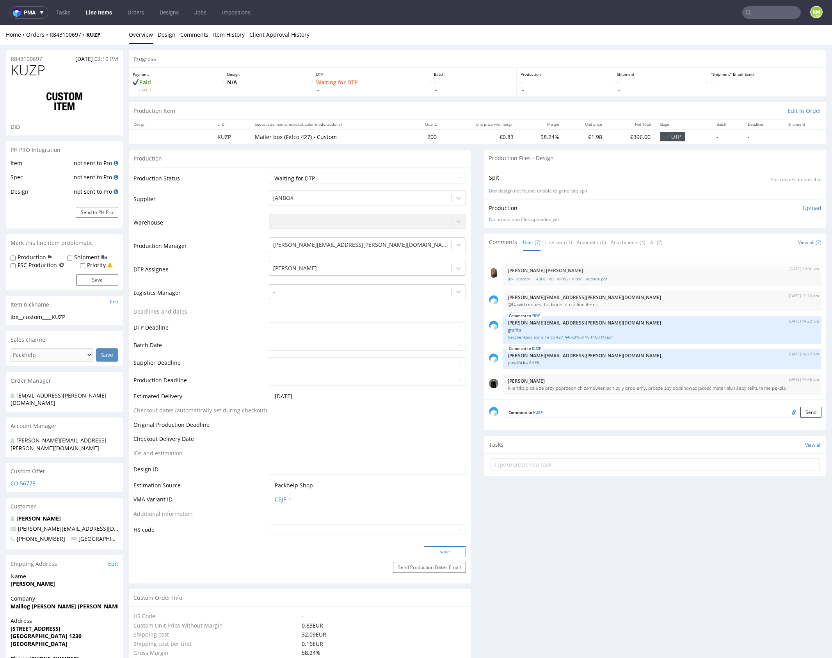
click at [444, 550] on button "Save" at bounding box center [445, 551] width 42 height 11
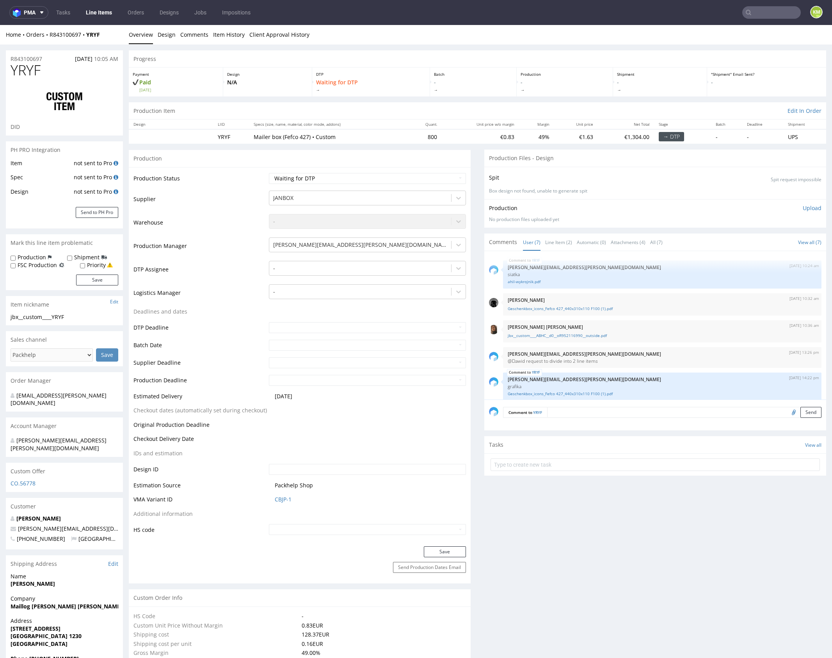
scroll to position [57, 0]
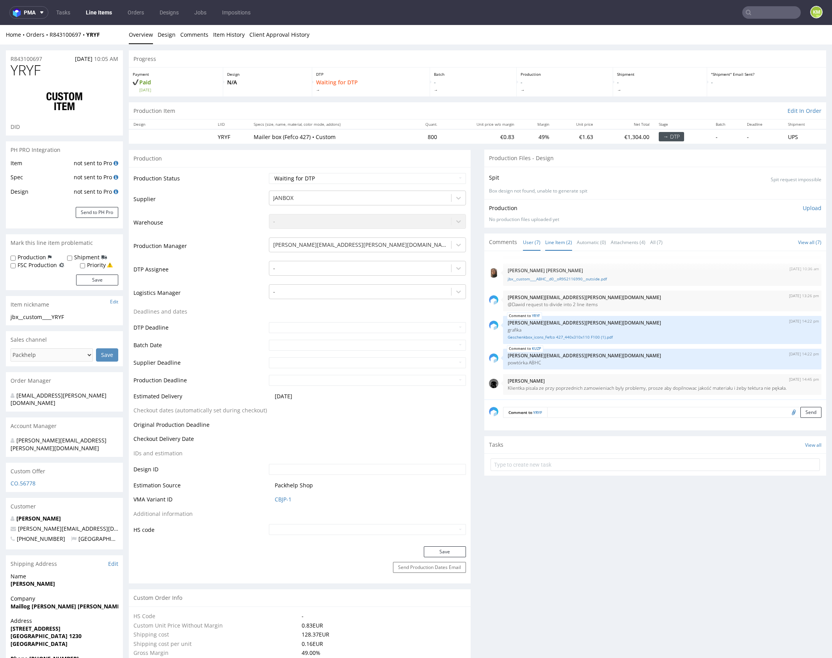
click at [559, 242] on link "Line Item (2)" at bounding box center [558, 242] width 27 height 17
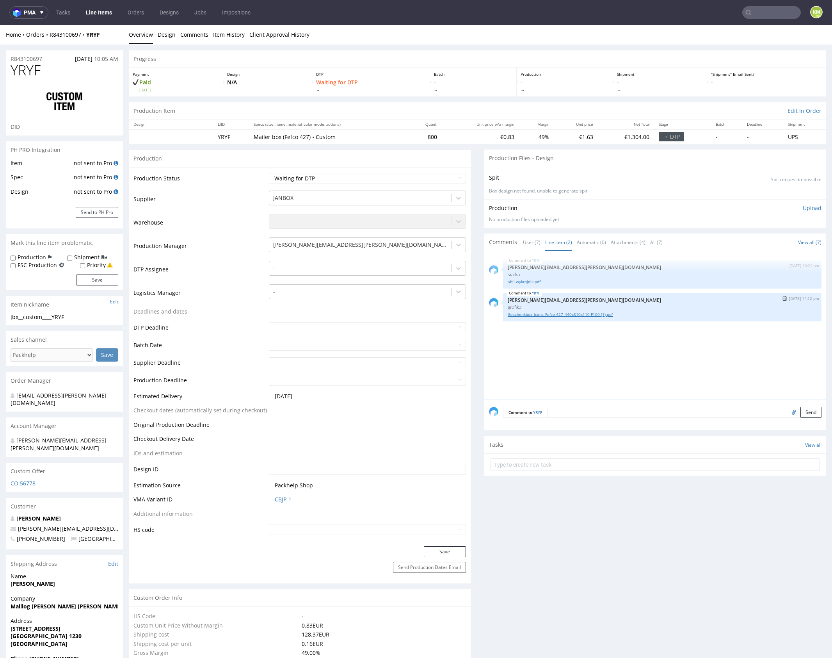
click at [568, 315] on link "Geschenkbox_icons_Fefco 427_440x310x110 F100 (1).pdf" at bounding box center [662, 315] width 309 height 6
click at [385, 269] on div at bounding box center [360, 268] width 174 height 9
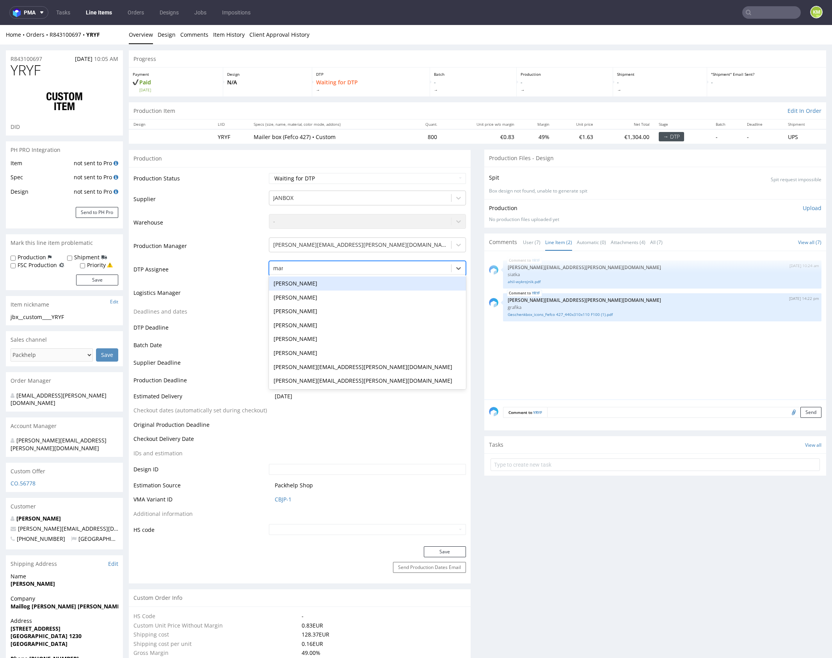
type input "mark"
click at [390, 281] on div "[PERSON_NAME]" at bounding box center [367, 283] width 197 height 14
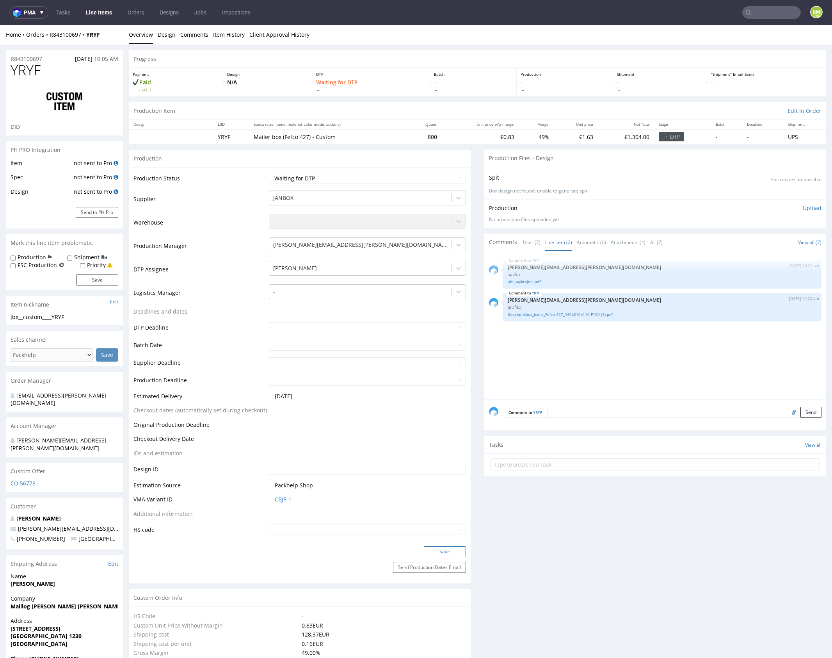
click at [456, 552] on button "Save" at bounding box center [445, 551] width 42 height 11
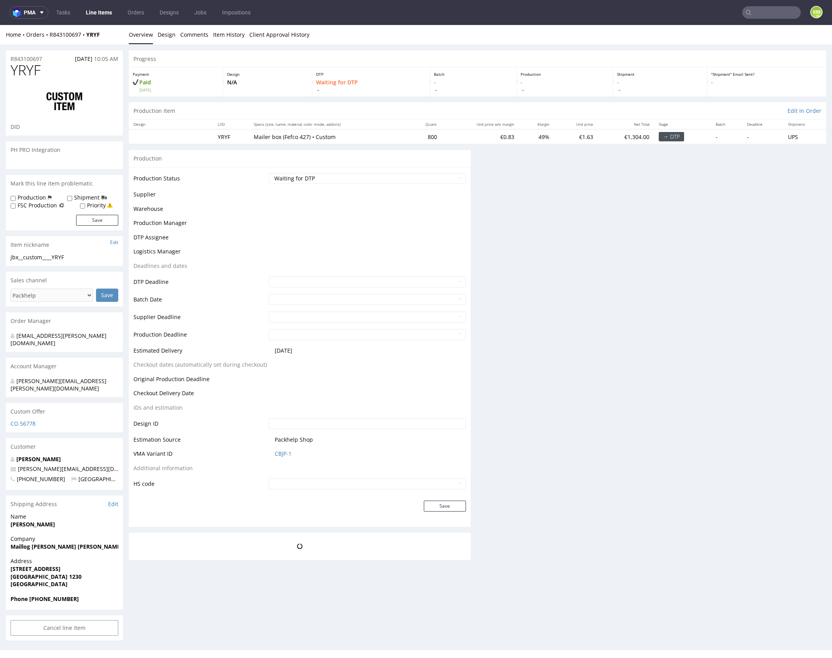
scroll to position [0, 0]
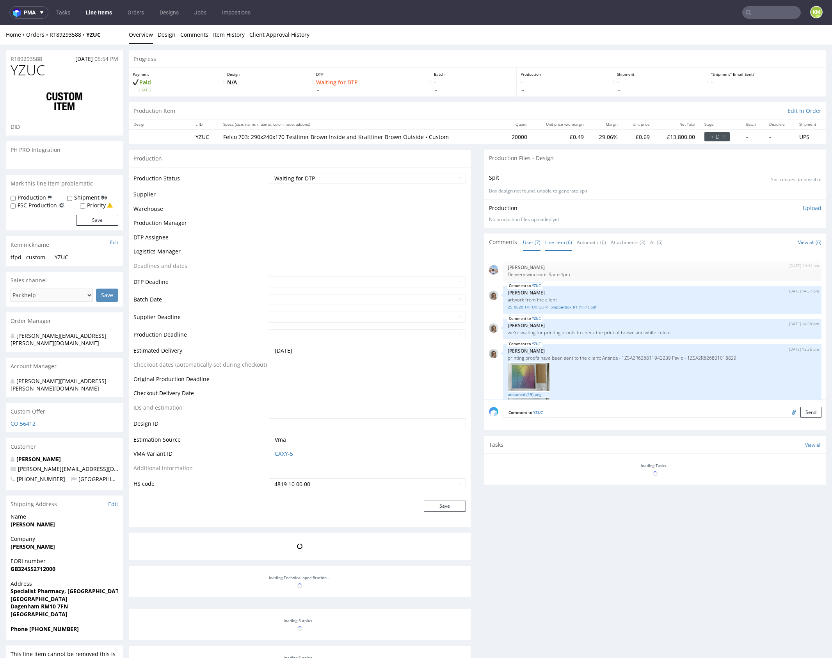
scroll to position [74, 0]
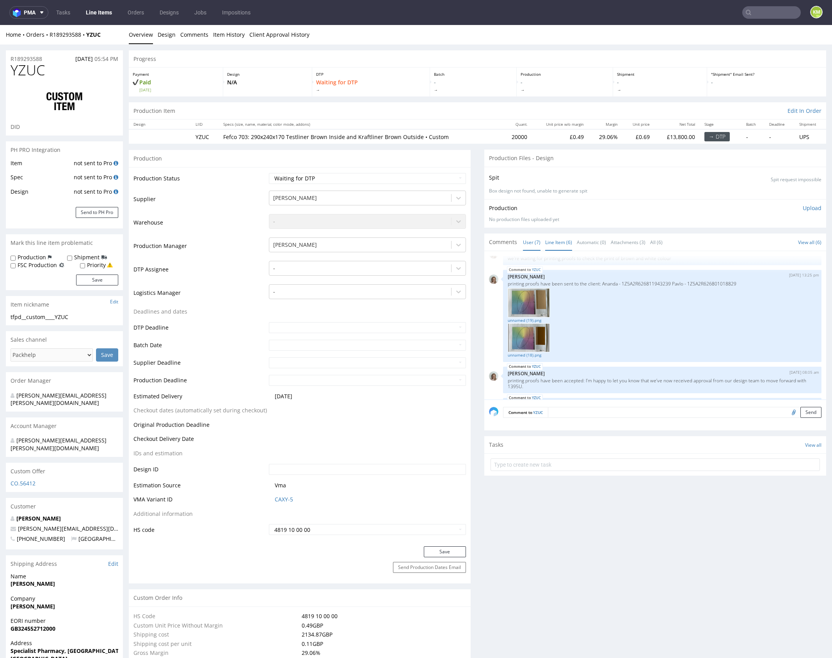
click at [548, 242] on link "Line Item (6)" at bounding box center [558, 242] width 27 height 17
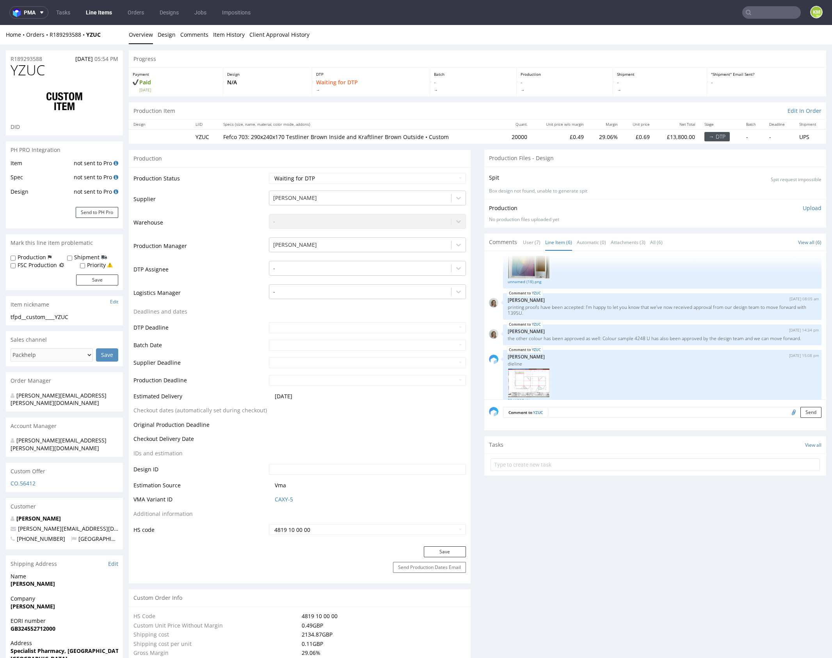
scroll to position [68, 0]
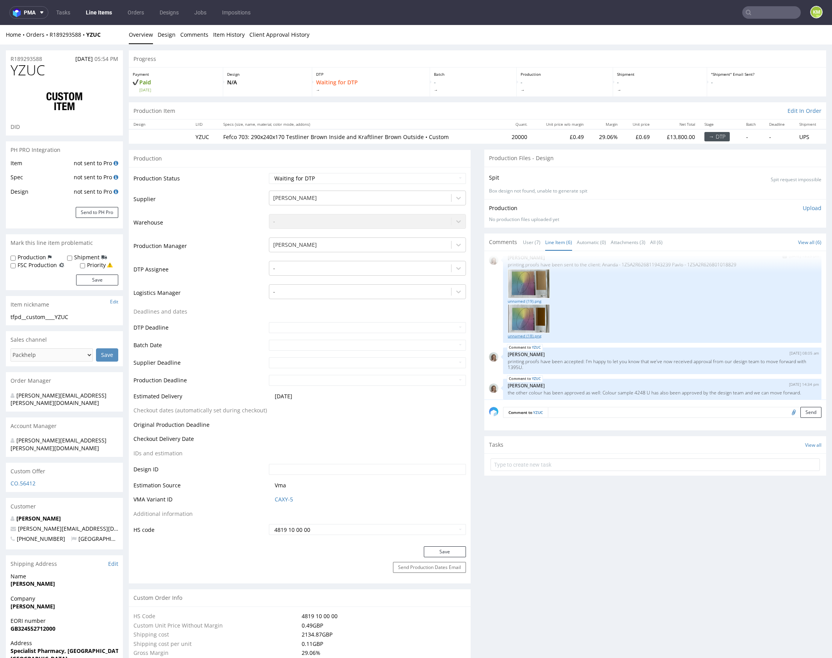
click at [530, 335] on link "unnamed (18).png" at bounding box center [662, 336] width 309 height 6
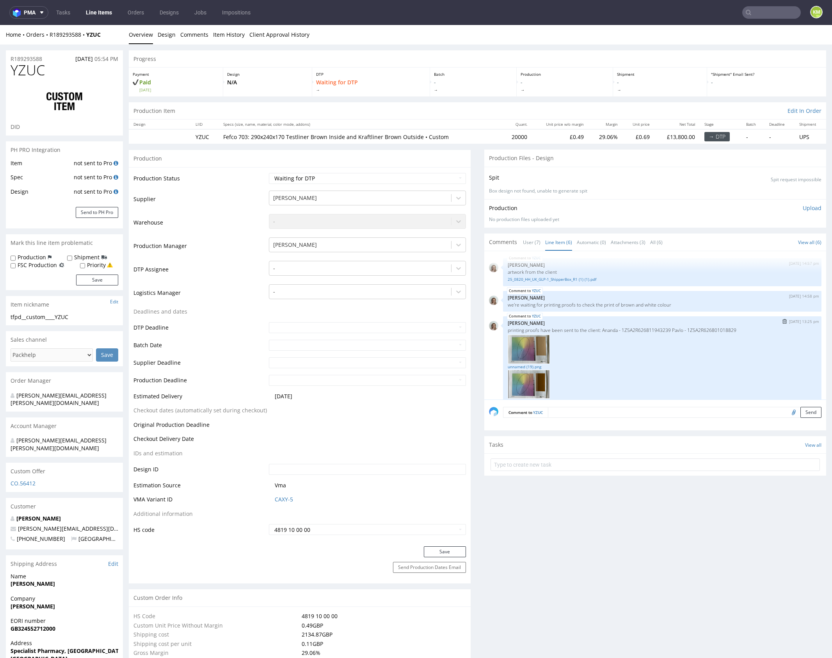
scroll to position [0, 0]
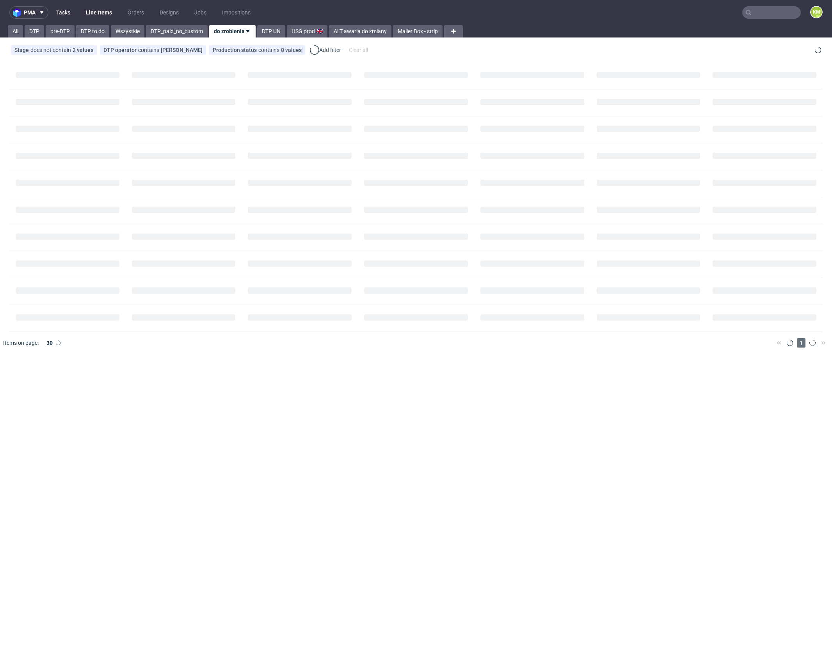
click at [67, 16] on link "Tasks" at bounding box center [63, 12] width 23 height 12
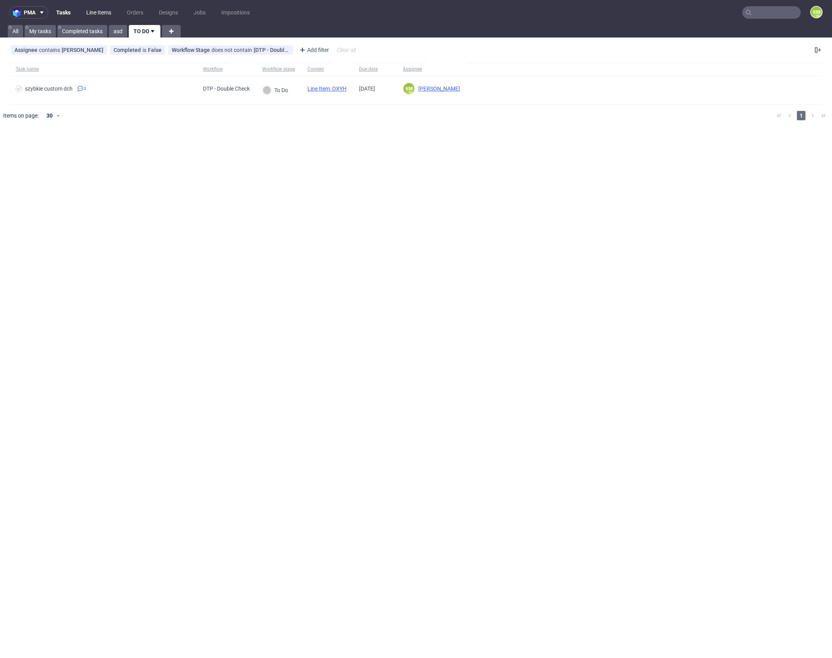
click at [102, 11] on link "Line Items" at bounding box center [99, 12] width 34 height 12
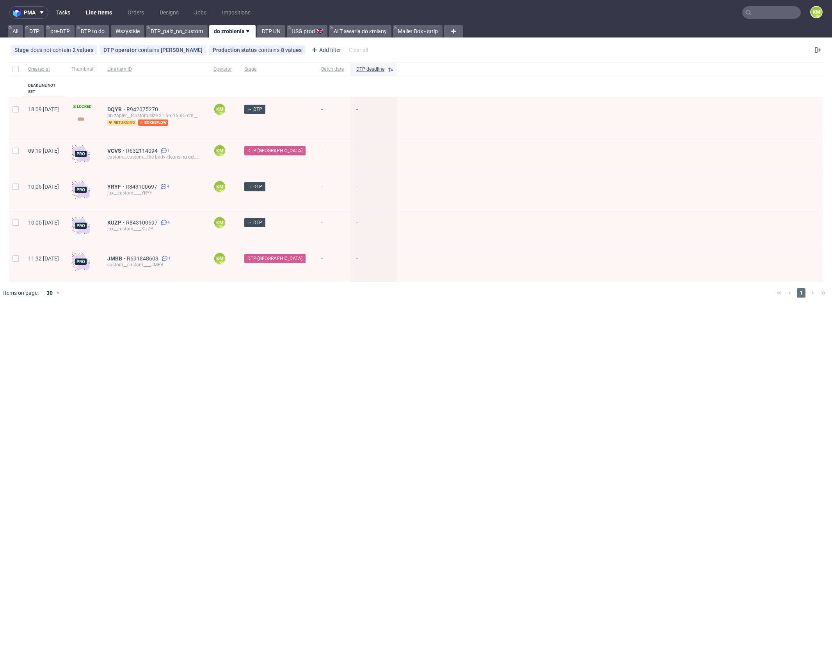
click at [67, 13] on link "Tasks" at bounding box center [63, 12] width 23 height 12
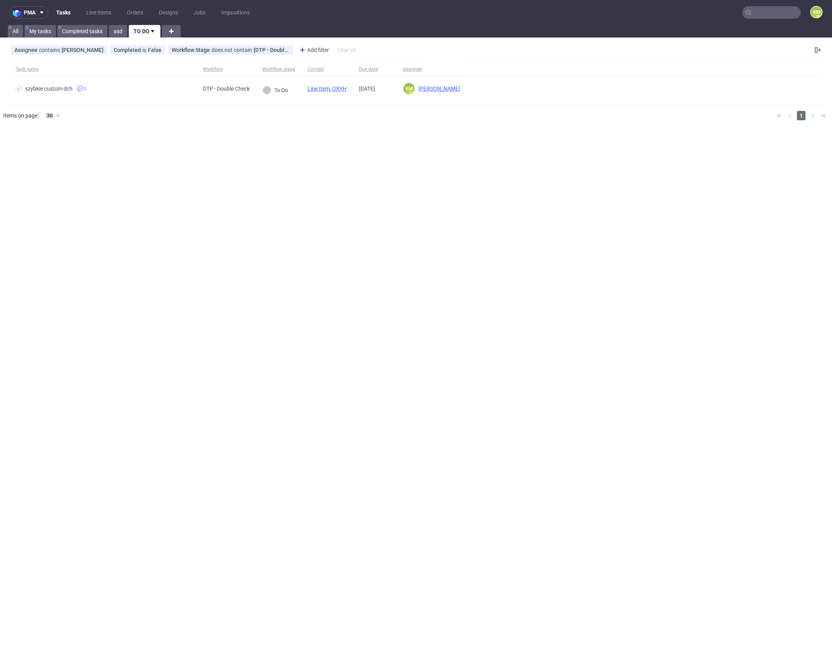
click at [530, 298] on div "pma Tasks Line Items Orders Designs Jobs Impositions KM All My tasks Completed …" at bounding box center [416, 329] width 832 height 658
click at [91, 16] on link "Line Items" at bounding box center [99, 12] width 34 height 12
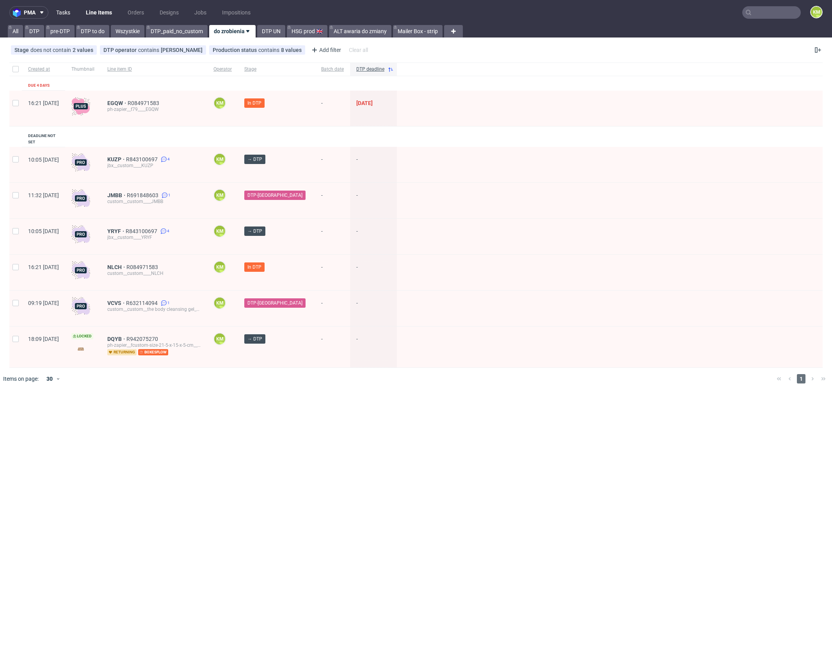
click at [61, 15] on link "Tasks" at bounding box center [63, 12] width 23 height 12
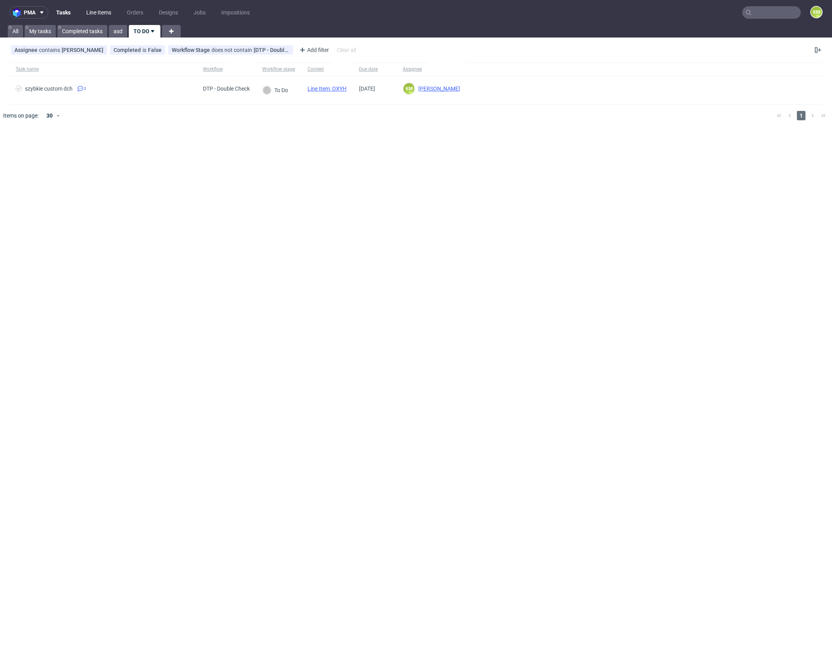
click at [102, 13] on link "Line Items" at bounding box center [99, 12] width 34 height 12
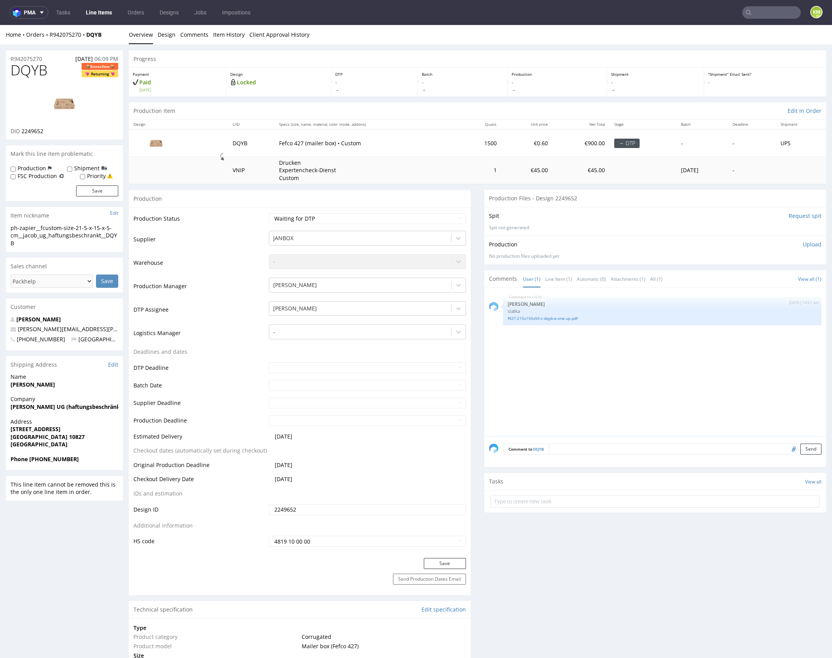
click at [461, 96] on div "Batch -" at bounding box center [463, 82] width 90 height 29
drag, startPoint x: 682, startPoint y: 387, endPoint x: 830, endPoint y: 397, distance: 147.5
click at [682, 387] on div "DQYB 11th Sep 25 | 14:57 pm Sebastian Markut siatka f427-215x150x50-z-dqyb-e-on…" at bounding box center [657, 364] width 337 height 144
click at [549, 360] on div "DQYB 11th Sep 25 | 14:57 pm Sebastian Markut siatka f427-215x150x50-z-dqyb-e-on…" at bounding box center [657, 364] width 337 height 144
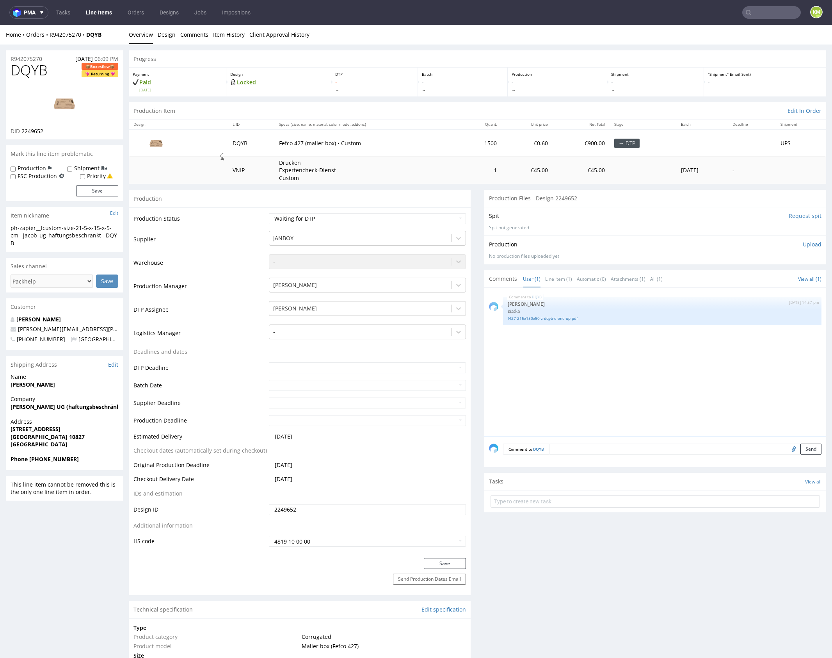
click at [601, 240] on div "Production Upload No production files uploaded yet Description (optional) Add f…" at bounding box center [656, 249] width 342 height 29
click at [611, 365] on div "DQYB 11th Sep 25 | 14:57 pm Sebastian Markut siatka f427-215x150x50-z-dqyb-e-on…" at bounding box center [657, 364] width 337 height 144
click at [170, 34] on link "Design" at bounding box center [167, 34] width 18 height 19
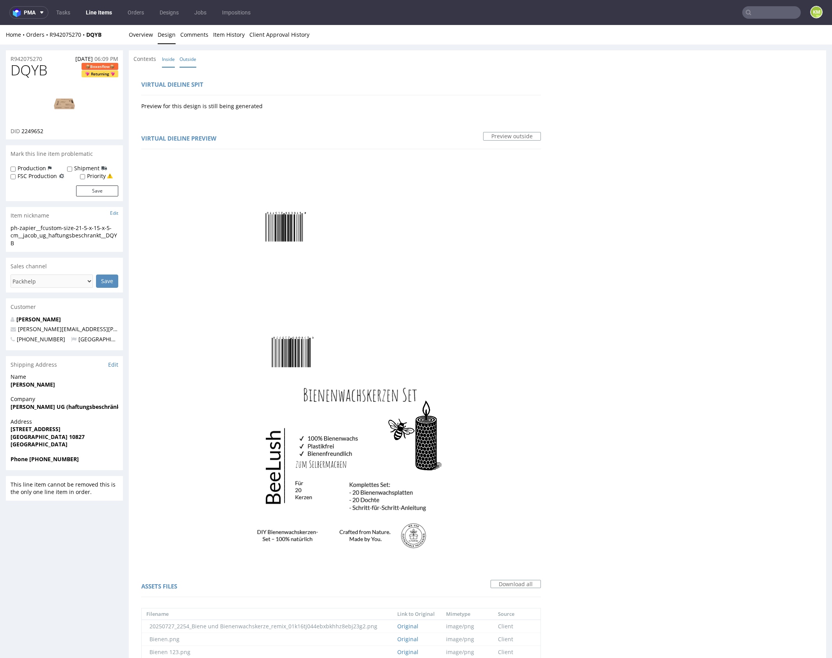
click at [169, 62] on link "Inside" at bounding box center [168, 59] width 13 height 17
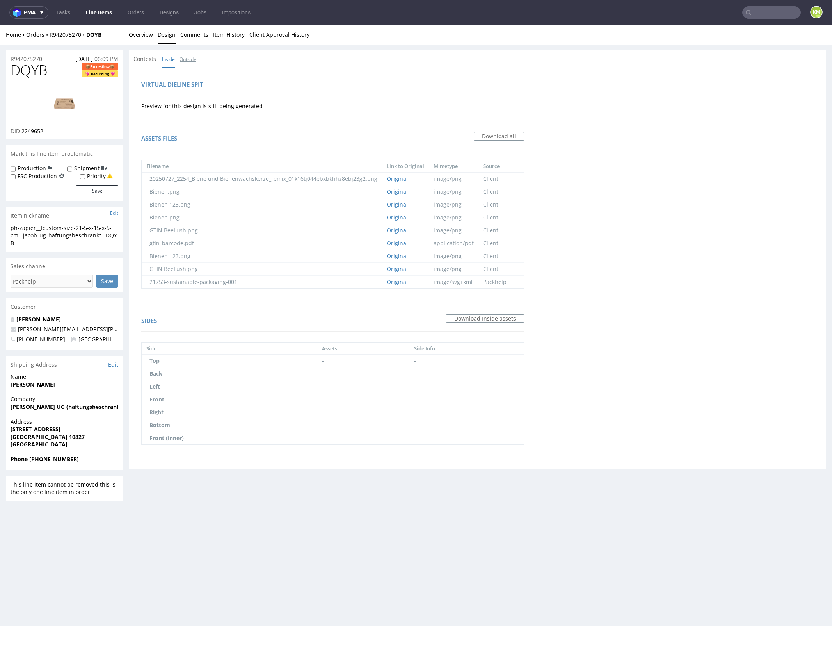
drag, startPoint x: 189, startPoint y: 63, endPoint x: 172, endPoint y: 52, distance: 20.0
click at [189, 63] on link "Outside" at bounding box center [188, 59] width 17 height 17
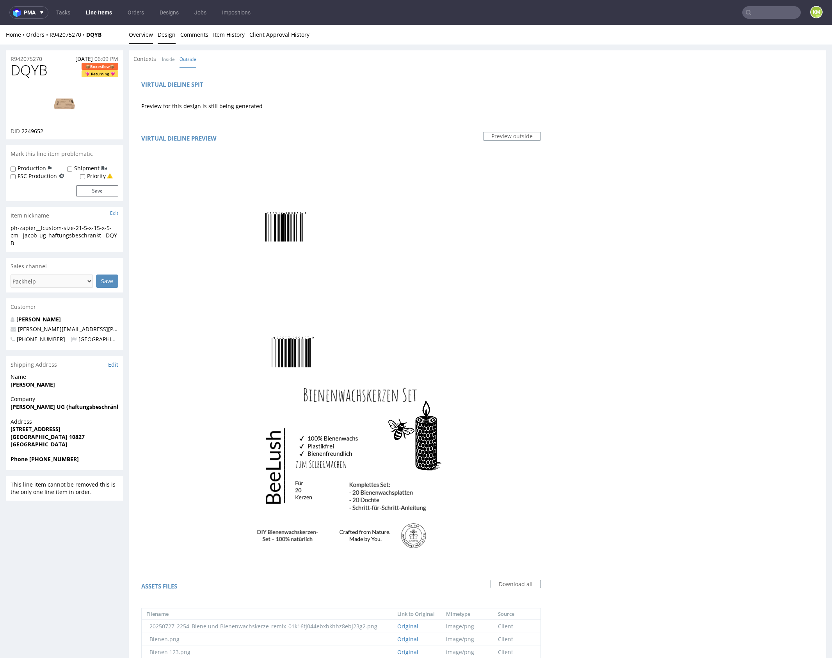
click at [139, 37] on link "Overview" at bounding box center [141, 34] width 24 height 19
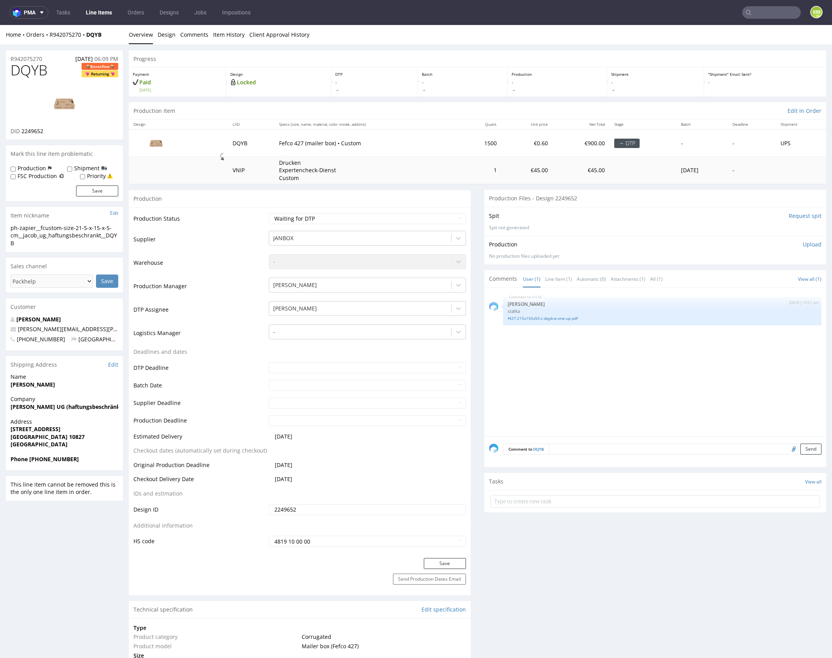
drag, startPoint x: 579, startPoint y: 350, endPoint x: 575, endPoint y: 342, distance: 8.2
click at [578, 348] on div "DQYB 11th Sep 25 | 14:57 pm Sebastian Markut siatka f427-215x150x50-z-dqyb-e-on…" at bounding box center [657, 364] width 337 height 144
click at [561, 319] on link "f427-215x150x50-z-dqyb-e-one-up.pdf" at bounding box center [662, 318] width 309 height 6
click at [576, 346] on div "DQYB 11th Sep 25 | 14:57 pm Sebastian Markut siatka f427-215x150x50-z-dqyb-e-on…" at bounding box center [657, 364] width 337 height 144
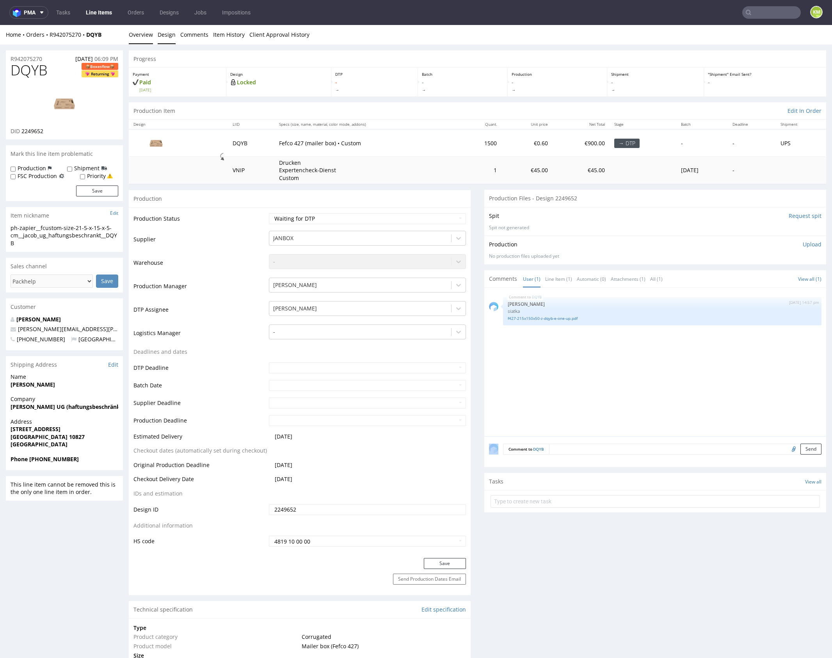
click at [161, 38] on link "Design" at bounding box center [167, 34] width 18 height 19
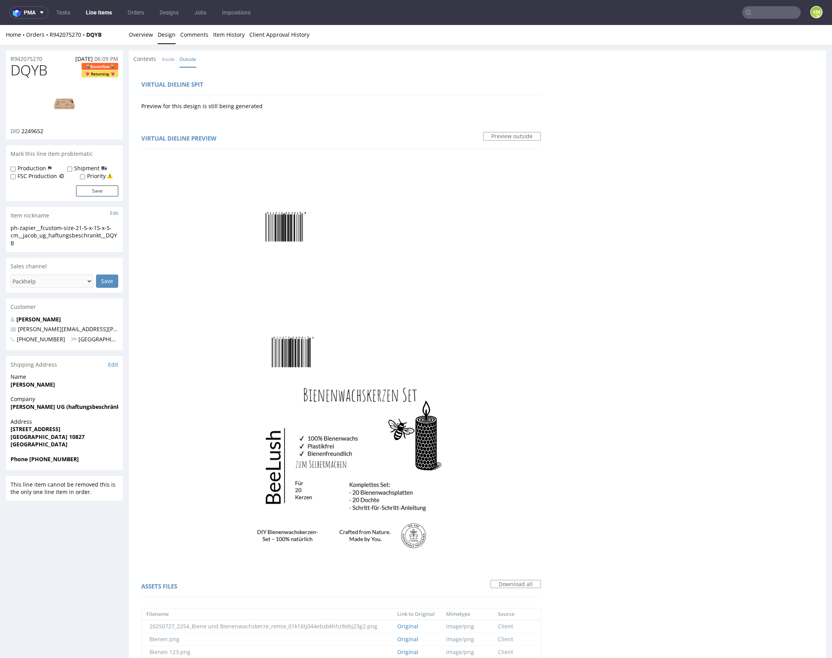
scroll to position [684, 0]
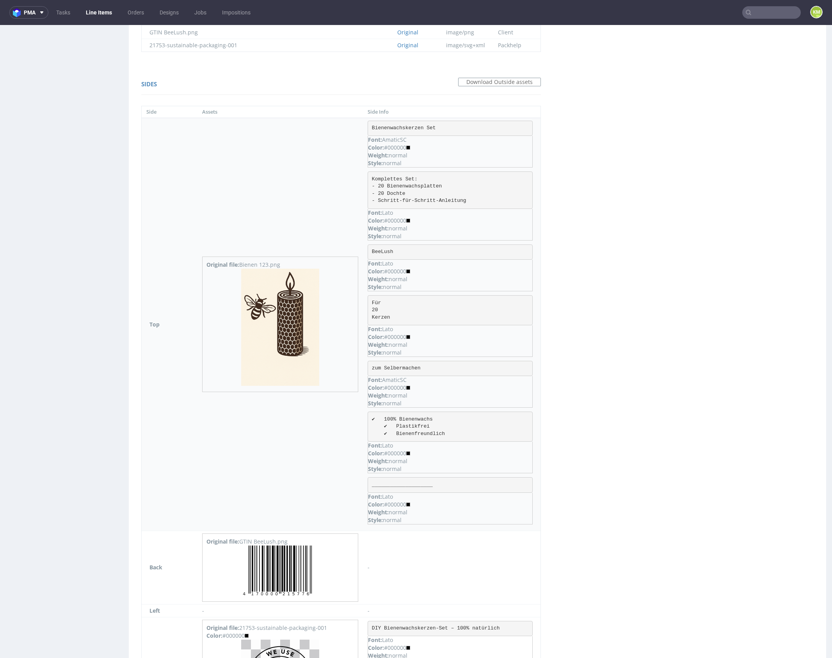
click at [277, 319] on img at bounding box center [280, 327] width 78 height 117
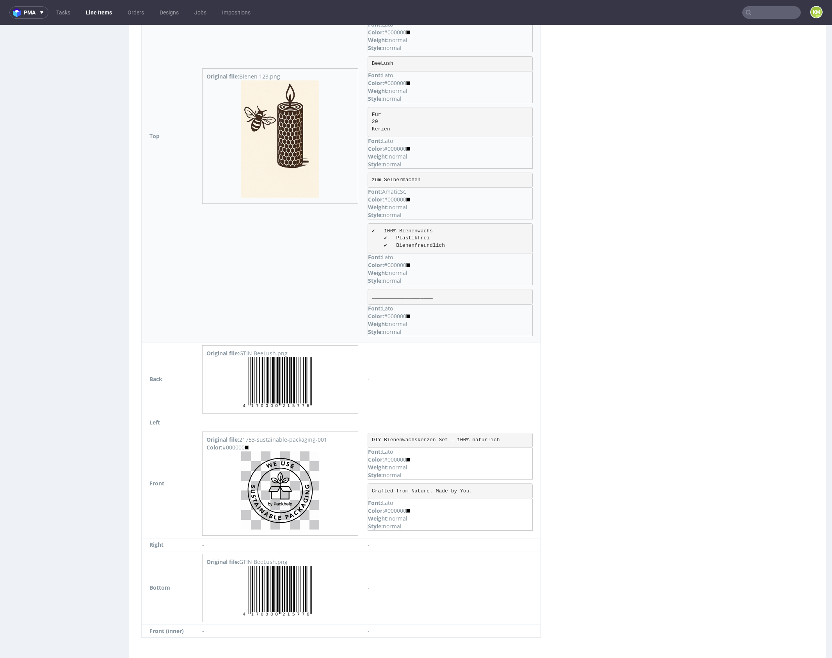
scroll to position [885, 0]
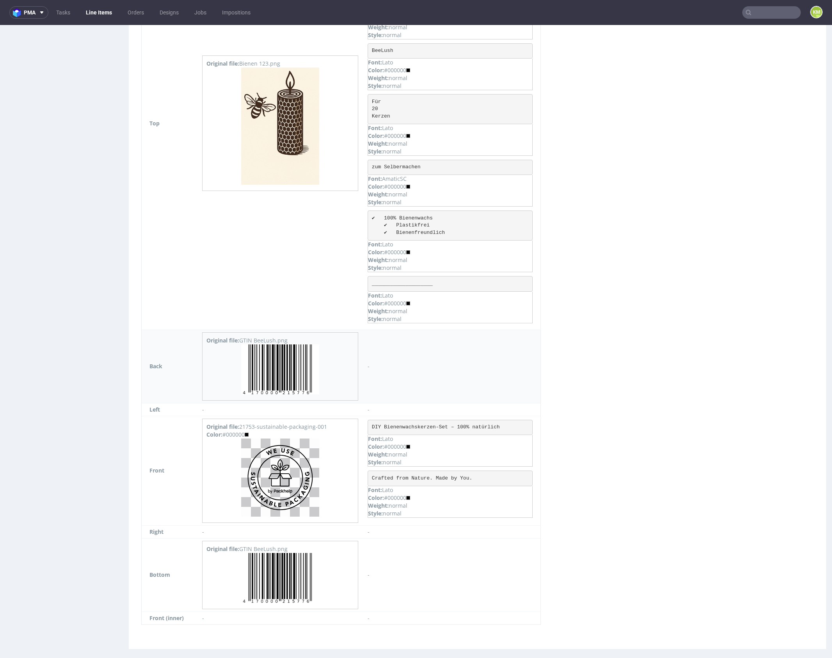
click at [289, 374] on img at bounding box center [280, 369] width 78 height 50
click at [291, 467] on img at bounding box center [280, 477] width 78 height 78
click at [289, 563] on img at bounding box center [280, 578] width 78 height 50
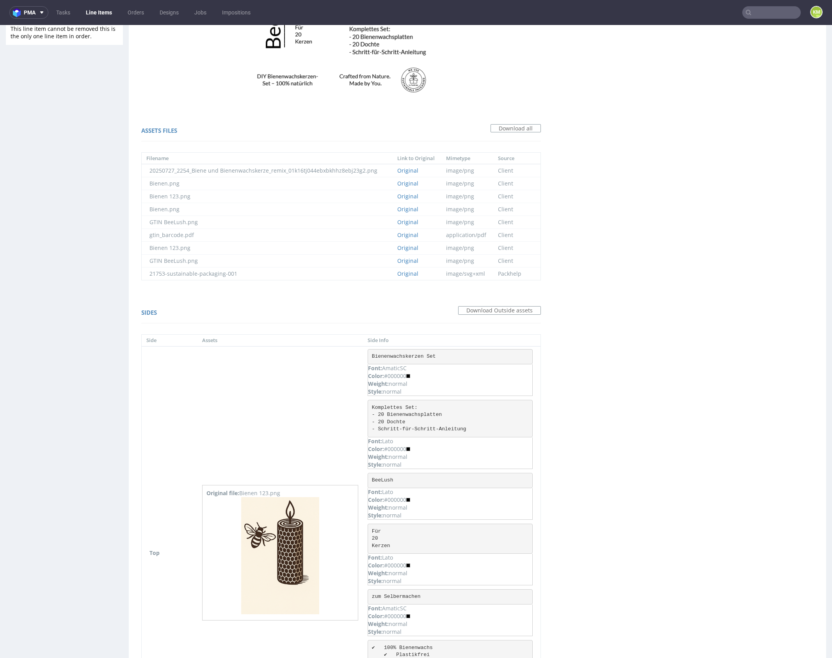
scroll to position [454, 0]
click at [420, 359] on pre "Bienenwachskerzen Set" at bounding box center [450, 358] width 165 height 16
click at [419, 355] on pre "Bienenwachskerzen Set" at bounding box center [450, 358] width 165 height 16
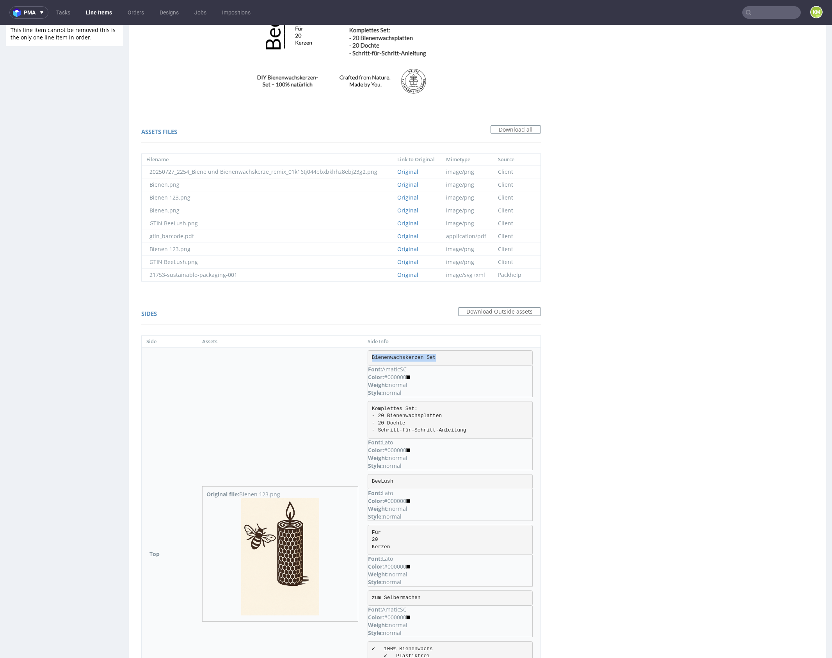
click at [419, 355] on pre "Bienenwachskerzen Set" at bounding box center [450, 358] width 165 height 16
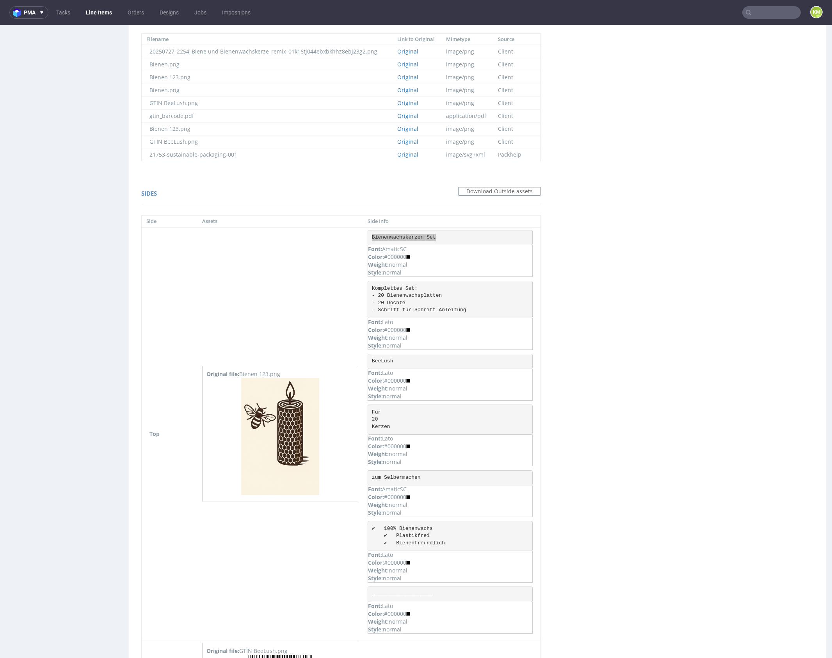
scroll to position [590, 0]
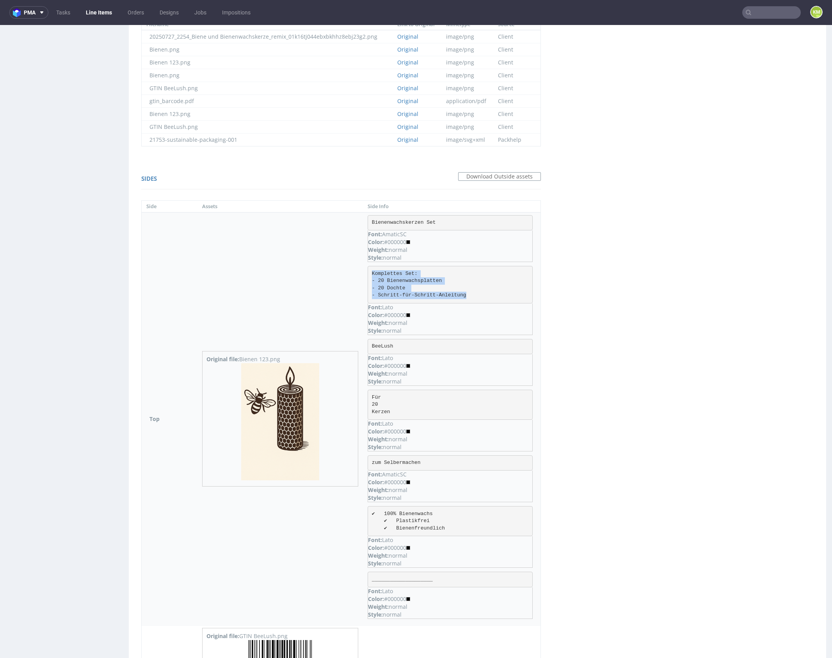
drag, startPoint x: 371, startPoint y: 271, endPoint x: 470, endPoint y: 296, distance: 102.2
click at [470, 296] on pre "Komplettes Set: - 20 Bienenwachsplatten - 20 Dochte - Schritt-für-Schritt-Anlei…" at bounding box center [450, 284] width 165 height 37
copy pre "Komplettes Set: - 20 Bienenwachsplatten - 20 Dochte - Schritt-für-Schritt-Anlei…"
click at [379, 342] on pre "BeeLush" at bounding box center [450, 347] width 165 height 16
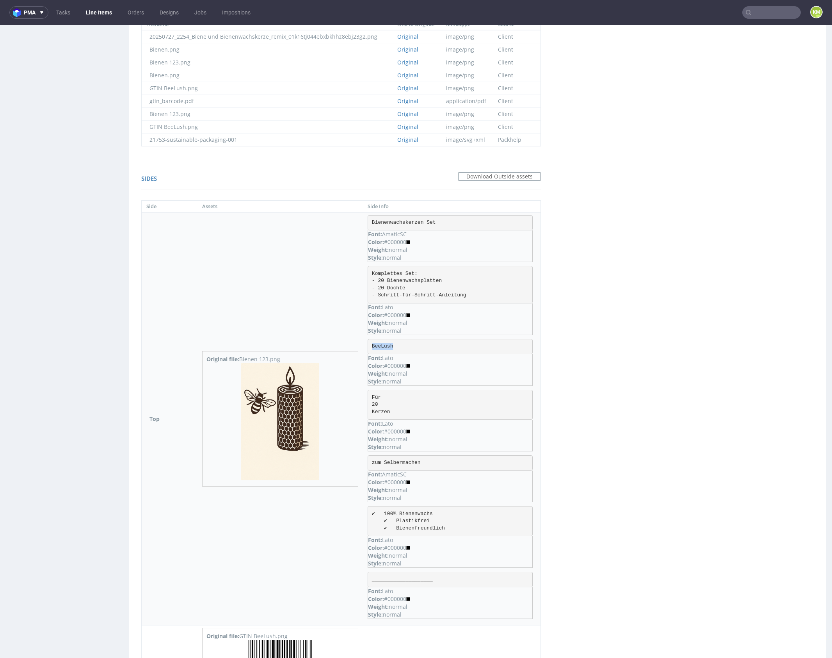
click at [379, 342] on pre "BeeLush" at bounding box center [450, 347] width 165 height 16
copy pre "BeeLush"
drag, startPoint x: 371, startPoint y: 394, endPoint x: 411, endPoint y: 408, distance: 42.7
click at [411, 408] on pre "Für 20 Kerzen" at bounding box center [450, 405] width 165 height 30
copy pre "Für 20 Kerzen"
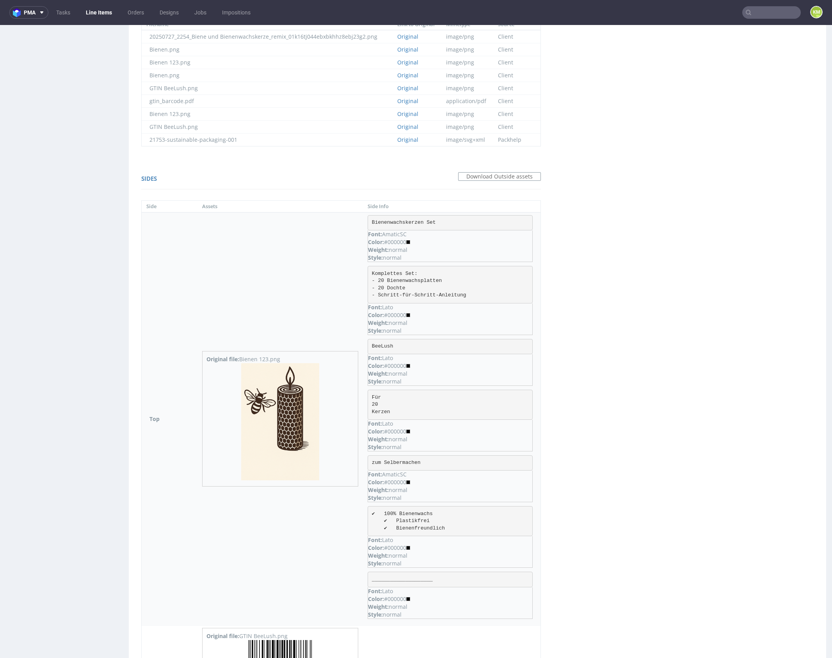
click at [402, 461] on pre "zum Selbermachen" at bounding box center [450, 463] width 165 height 16
copy pre "zum Selbermachen"
drag, startPoint x: 661, startPoint y: 429, endPoint x: 657, endPoint y: 427, distance: 4.6
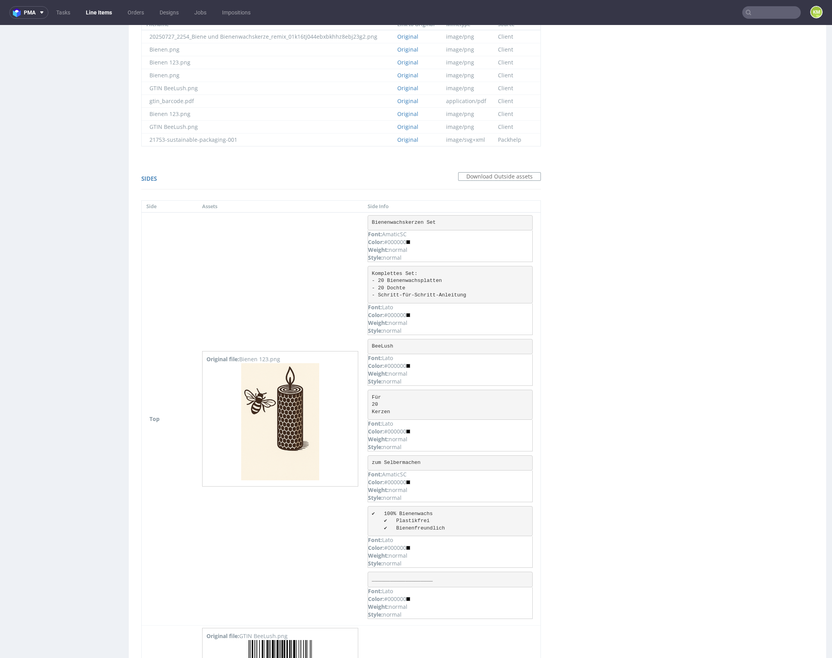
click at [661, 429] on div "Virtual dieline spit Preview for this design is still being generated Virtual d…" at bounding box center [478, 211] width 698 height 1466
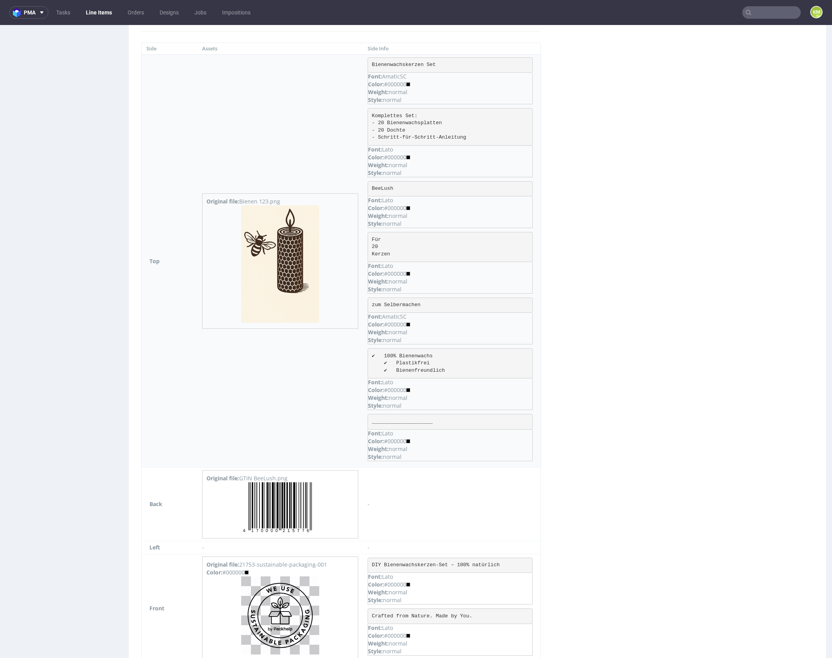
scroll to position [793, 0]
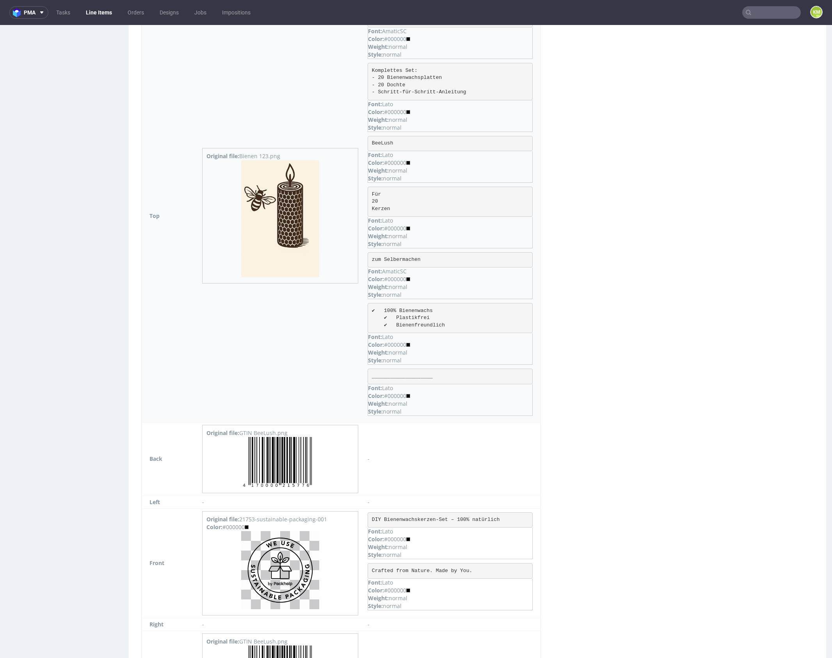
drag, startPoint x: 376, startPoint y: 306, endPoint x: 461, endPoint y: 322, distance: 87.0
click at [461, 322] on pre "✔ 100% Bienenwachs ✔ Plastikfrei ✔ Bienenfreundlich" at bounding box center [450, 318] width 165 height 30
copy pre "✔ 100% Bienenwachs ✔ Plastikfrei ✔ Bienenfreundlich"
click at [402, 308] on pre "✔ 100% Bienenwachs ✔ Plastikfrei ✔ Bienenfreundlich" at bounding box center [450, 318] width 165 height 30
click at [385, 309] on pre "✔ 100% Bienenwachs ✔ Plastikfrei ✔ Bienenfreundlich" at bounding box center [450, 318] width 165 height 30
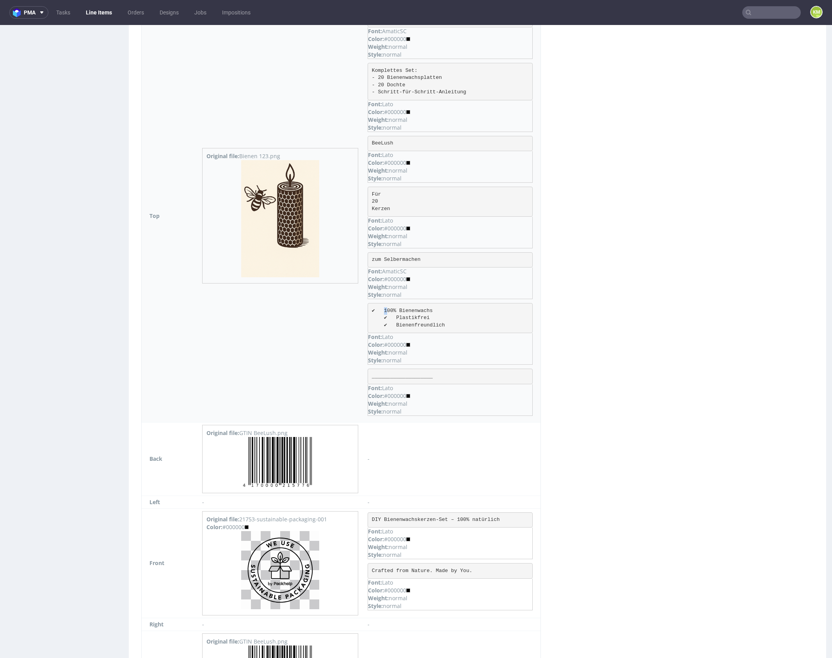
copy pre "✔"
click at [648, 363] on div "Virtual dieline spit Preview for this design is still being generated Virtual d…" at bounding box center [478, 8] width 698 height 1466
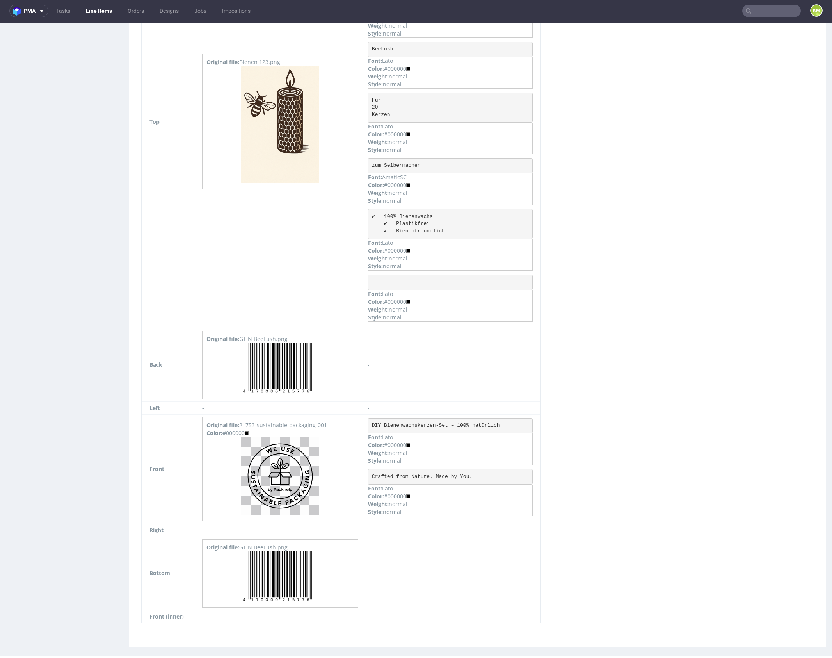
scroll to position [2, 0]
click at [423, 420] on pre "DIY Bienenwachskerzen-Set – 100% natürlich" at bounding box center [450, 426] width 165 height 16
copy pre "DIY Bienenwachskerzen-Set – 100% natürlich"
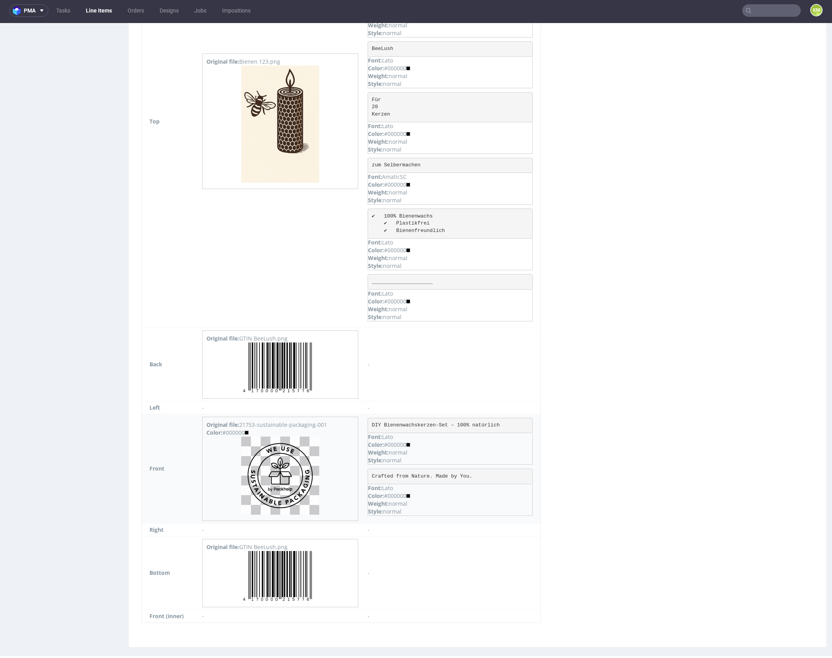
click at [420, 470] on pre "Crafted from Nature. Made by You." at bounding box center [450, 477] width 165 height 16
copy pre "Crafted from Nature. Made by You."
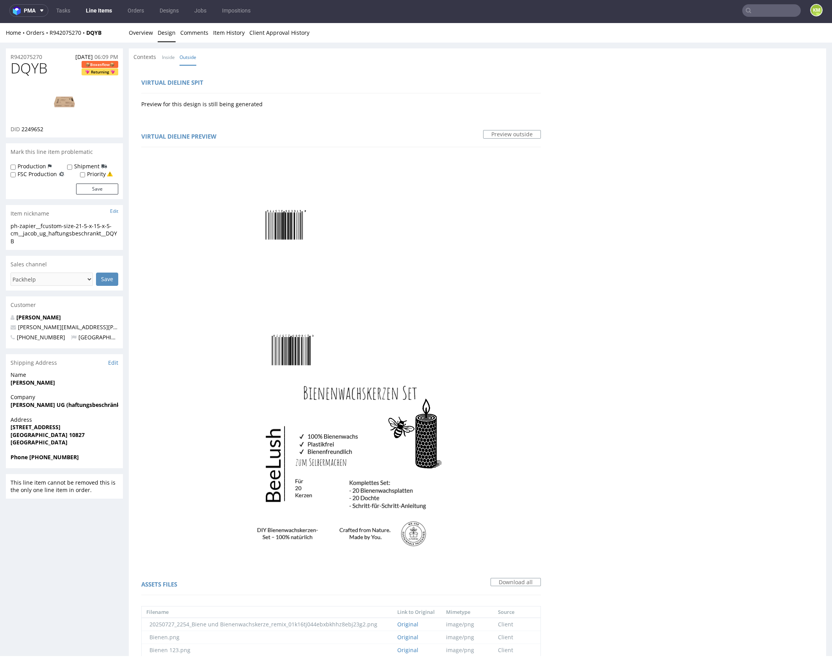
scroll to position [0, 0]
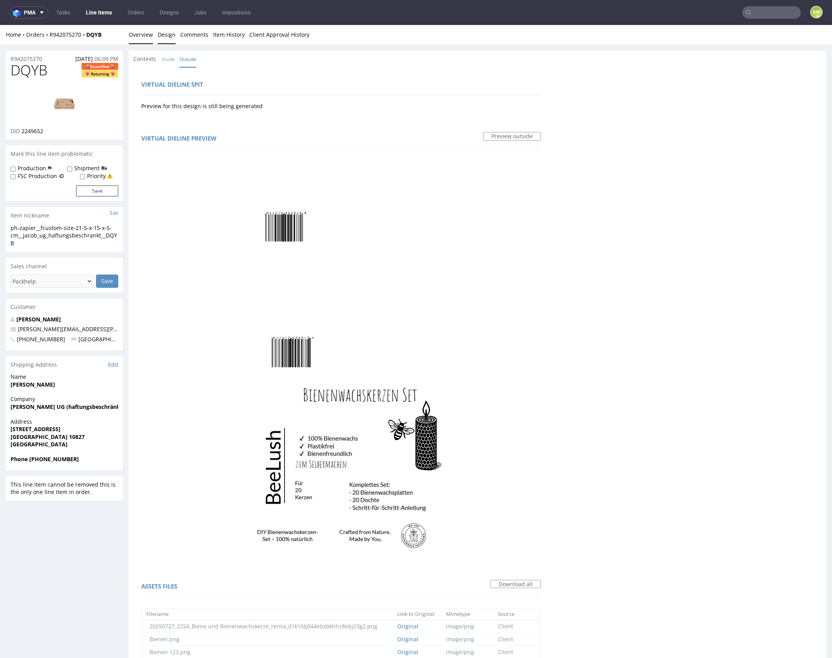
click at [144, 37] on link "Overview" at bounding box center [141, 34] width 24 height 19
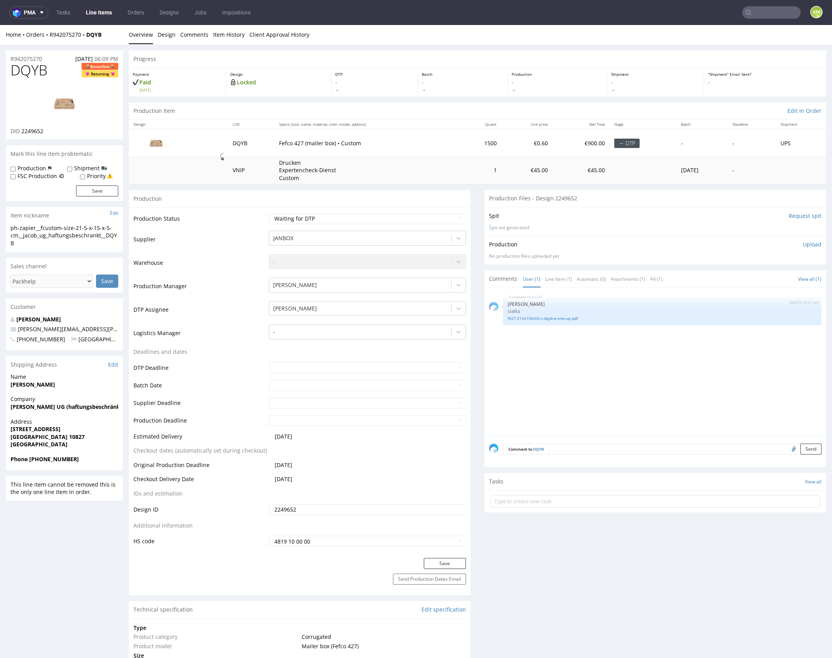
click at [591, 386] on div "DQYB 11th Sep 25 | 14:57 pm Sebastian Markut siatka f427-215x150x50-z-dqyb-e-on…" at bounding box center [657, 364] width 337 height 144
click at [600, 388] on div "DQYB 11th Sep 25 | 14:57 pm Sebastian Markut siatka f427-215x150x50-z-dqyb-e-on…" at bounding box center [657, 364] width 337 height 144
click at [413, 190] on div "Production" at bounding box center [300, 199] width 342 height 18
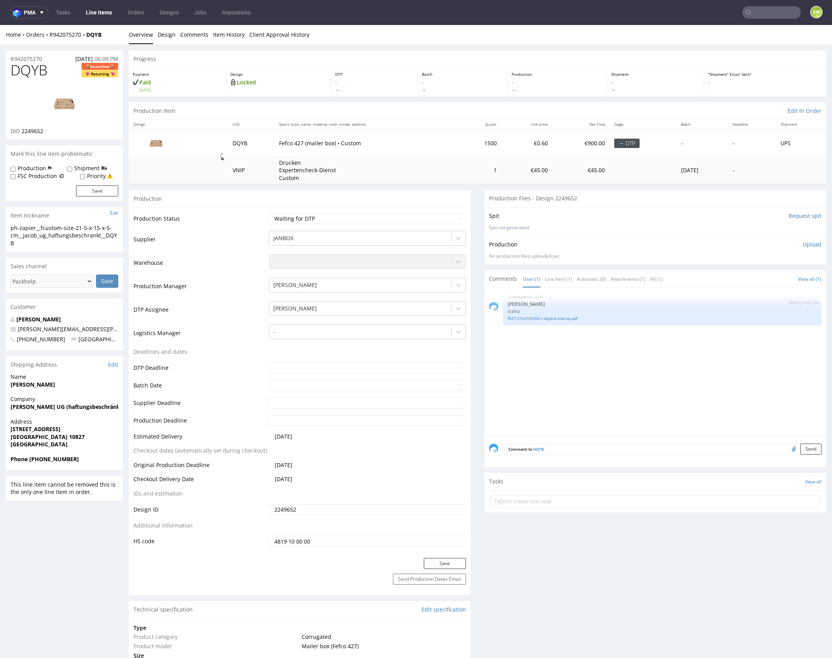
click at [60, 230] on div "ph-zapier__fcustom-size-21-5-x-15-x-5-cm__jacob_ug_haftungsbeschrankt__DQYB" at bounding box center [65, 235] width 108 height 23
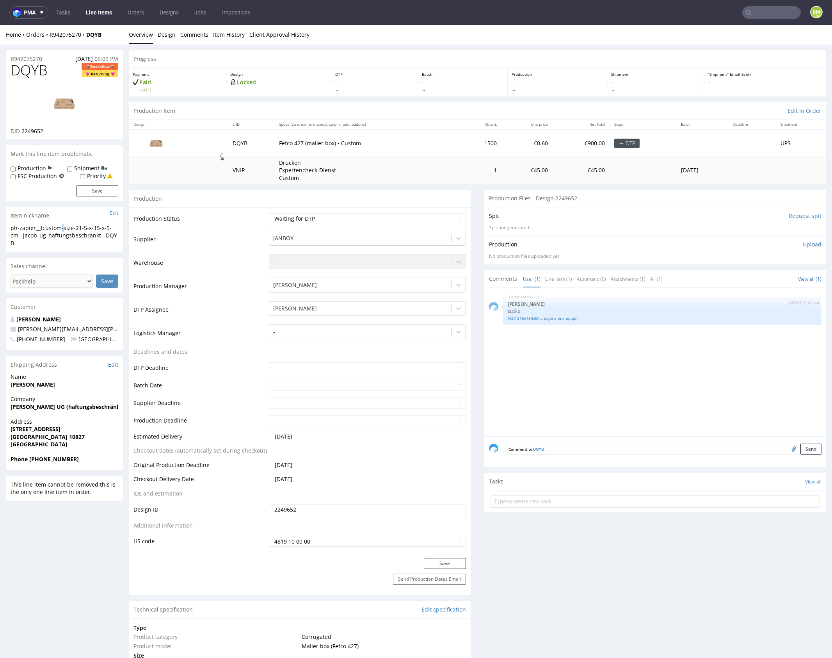
click at [60, 230] on div "ph-zapier__fcustom-size-21-5-x-15-x-5-cm__jacob_ug_haftungsbeschrankt__DQYB" at bounding box center [65, 235] width 108 height 23
drag, startPoint x: 40, startPoint y: 226, endPoint x: 74, endPoint y: 240, distance: 36.8
click at [74, 240] on div "ph-zapier__fcustom-size-21-5-x-15-x-5-cm__jacob_ug_haftungsbeschrankt__DQYB" at bounding box center [65, 235] width 108 height 23
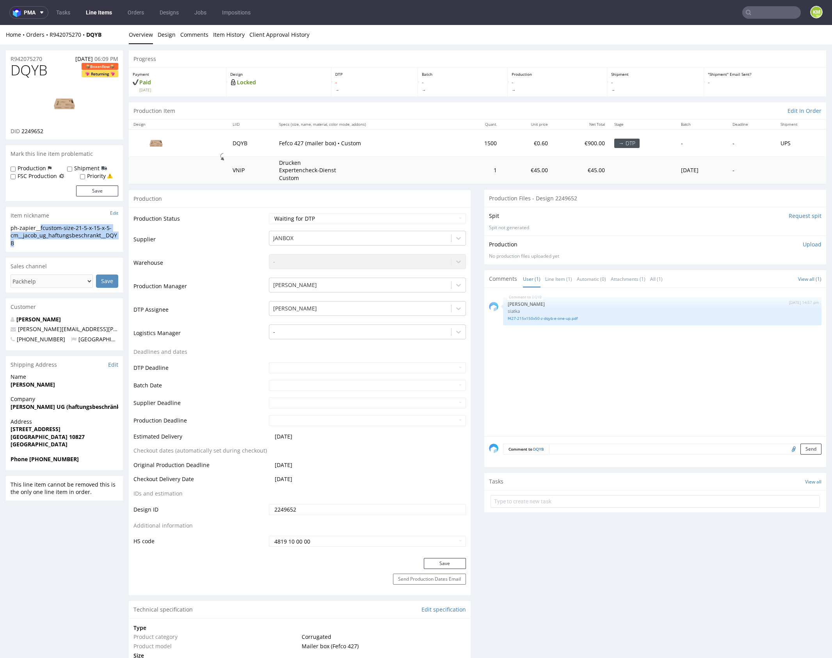
copy div "fcustom-size-21-5-x-15-x-5-cm__jacob_ug_haftungsbeschrankt__DQYB"
click at [342, 507] on input "2249652" at bounding box center [367, 509] width 197 height 11
click at [597, 353] on div "DQYB 11th Sep 25 | 14:57 pm Sebastian Markut siatka f427-215x150x50-z-dqyb-e-on…" at bounding box center [657, 364] width 337 height 144
click at [583, 365] on div "DQYB 11th Sep 25 | 14:57 pm Sebastian Markut siatka f427-215x150x50-z-dqyb-e-on…" at bounding box center [657, 364] width 337 height 144
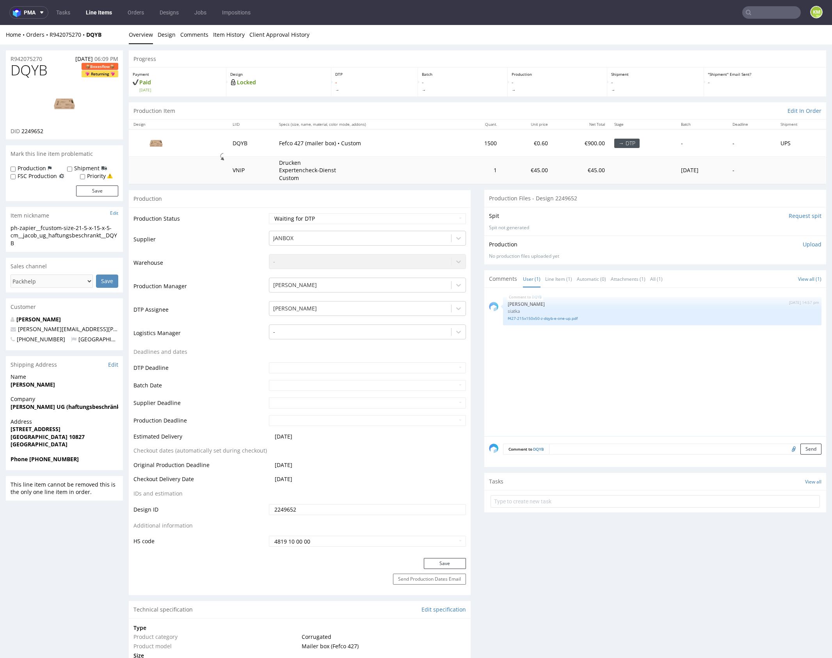
click at [583, 365] on div "DQYB 11th Sep 25 | 14:57 pm Sebastian Markut siatka f427-215x150x50-z-dqyb-e-on…" at bounding box center [657, 364] width 337 height 144
click at [563, 408] on div "DQYB 11th Sep 25 | 14:57 pm Sebastian Markut siatka f427-215x150x50-z-dqyb-e-on…" at bounding box center [657, 364] width 337 height 144
click at [546, 504] on input "text" at bounding box center [656, 501] width 330 height 12
type input "non auto pca"
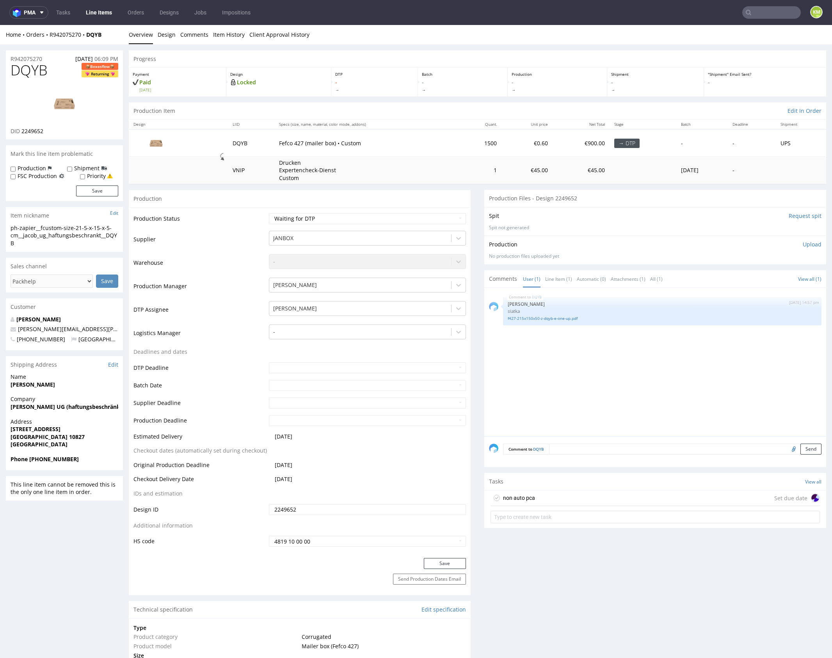
drag, startPoint x: 556, startPoint y: 498, endPoint x: 617, endPoint y: 383, distance: 130.1
click at [556, 498] on div "non auto pca Set due date" at bounding box center [656, 498] width 330 height 16
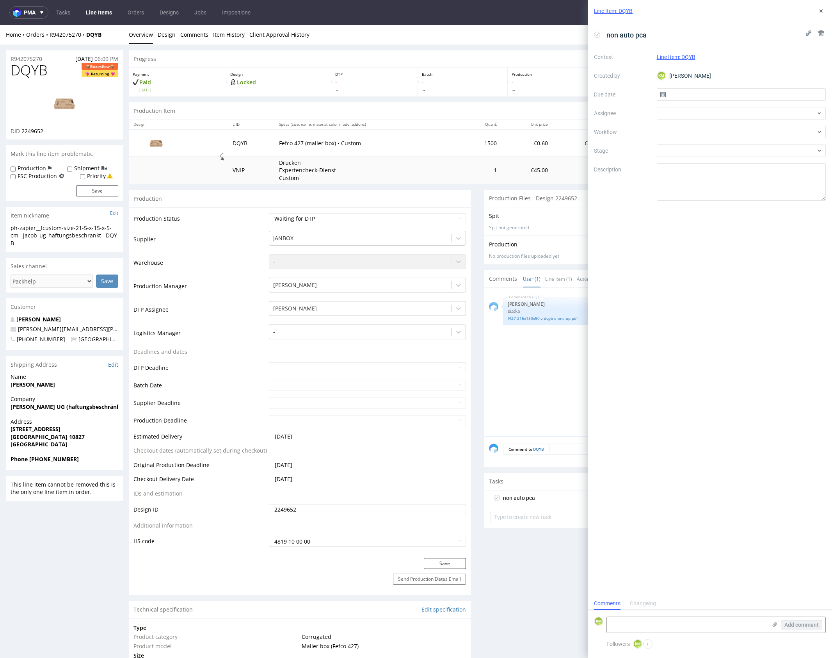
scroll to position [6, 0]
click at [824, 12] on icon at bounding box center [821, 11] width 6 height 6
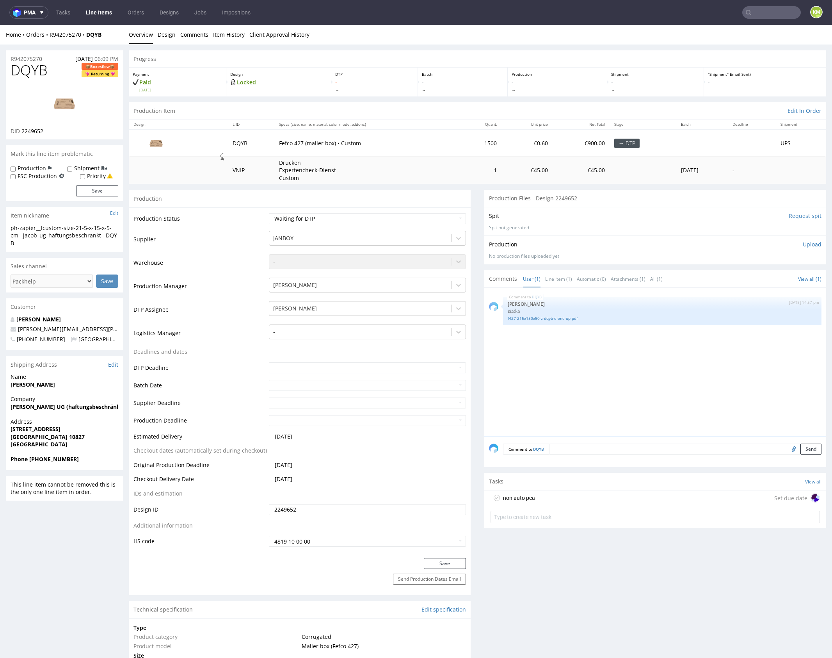
click at [578, 357] on div "DQYB 11th Sep 25 | 14:57 pm Sebastian Markut siatka f427-215x150x50-z-dqyb-e-on…" at bounding box center [657, 364] width 337 height 144
click at [559, 496] on div "non auto pca Set due date" at bounding box center [656, 498] width 330 height 16
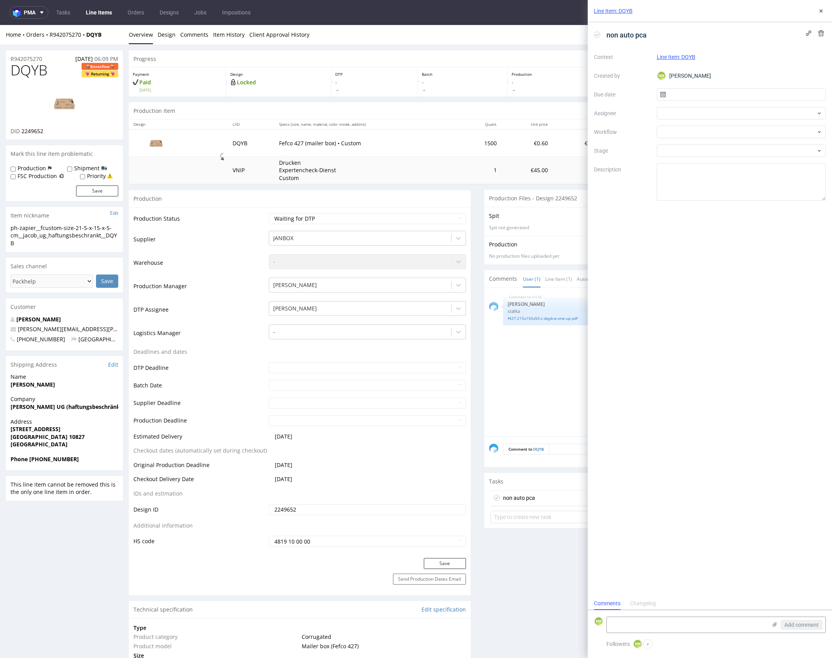
scroll to position [6, 0]
click at [822, 12] on use at bounding box center [821, 10] width 3 height 3
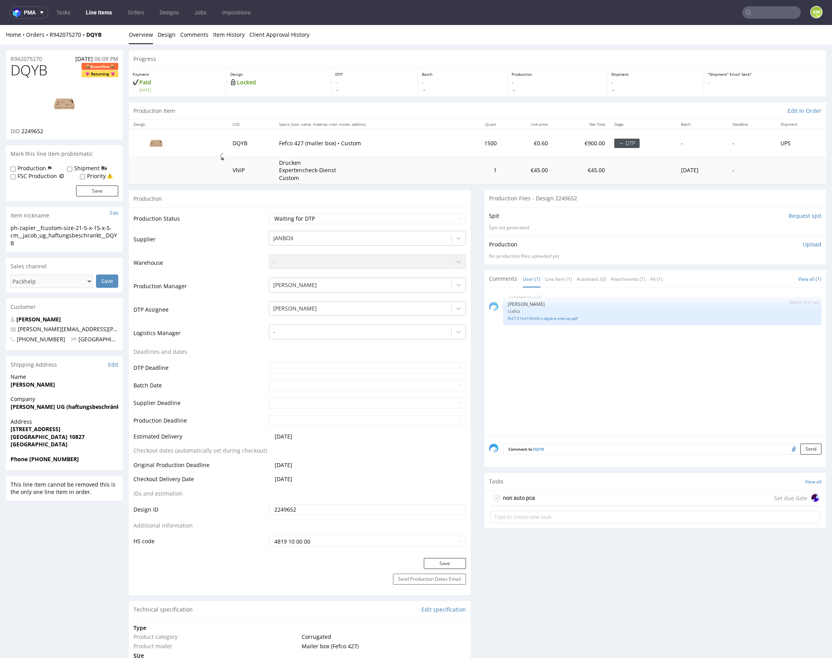
click at [634, 387] on div "DQYB 11th Sep 25 | 14:57 pm Sebastian Markut siatka f427-215x150x50-z-dqyb-e-on…" at bounding box center [657, 364] width 337 height 144
click at [553, 499] on div "non auto pca Set due date" at bounding box center [656, 498] width 330 height 16
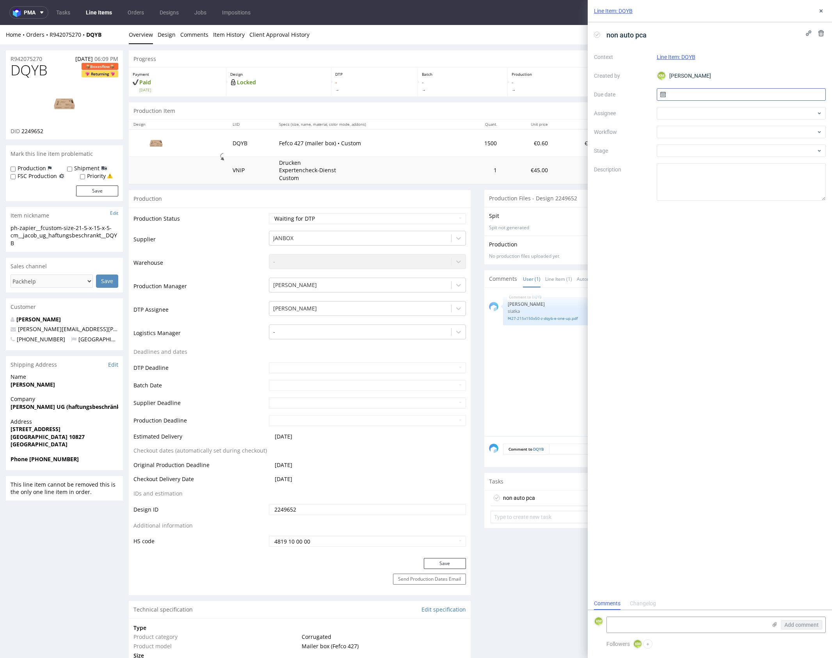
scroll to position [6, 0]
click at [823, 37] on button at bounding box center [821, 33] width 9 height 9
click at [819, 68] on span "Delete" at bounding box center [816, 70] width 16 height 5
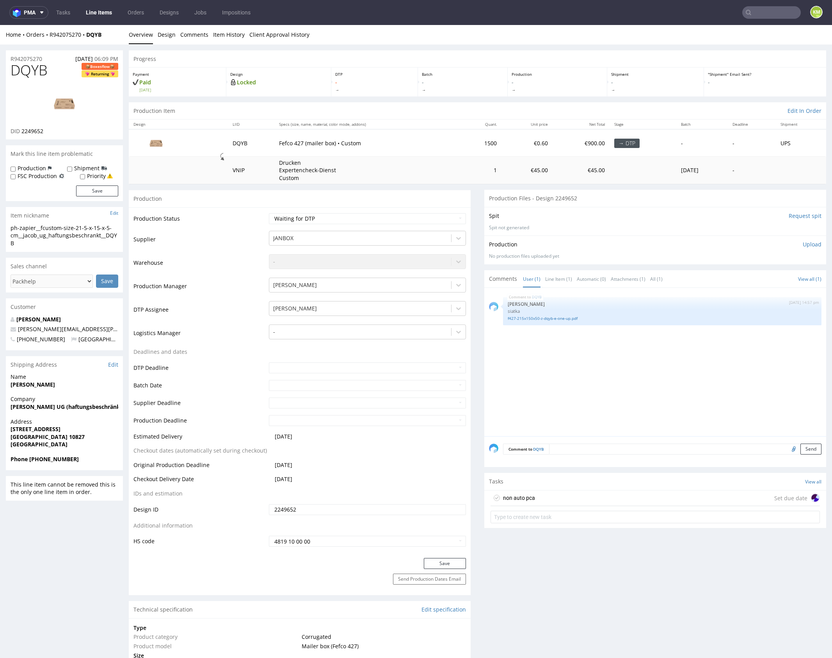
click at [592, 393] on div "DQYB 11th Sep 25 | 14:57 pm Sebastian Markut siatka f427-215x150x50-z-dqyb-e-on…" at bounding box center [657, 364] width 337 height 144
click at [599, 375] on div "DQYB 11th Sep 25 | 14:57 pm Sebastian Markut siatka f427-215x150x50-z-dqyb-e-on…" at bounding box center [657, 364] width 337 height 144
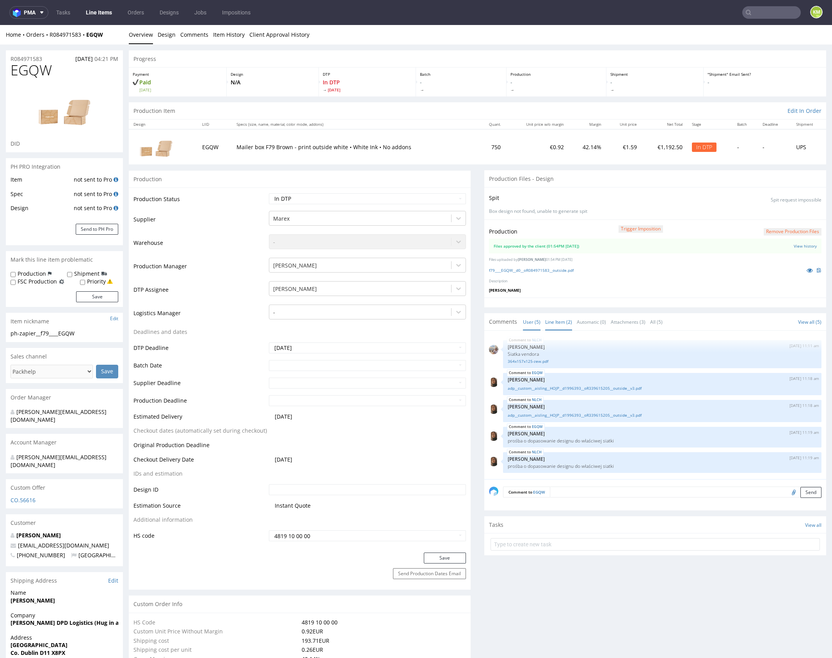
click at [559, 320] on link "Line Item (2)" at bounding box center [558, 322] width 27 height 17
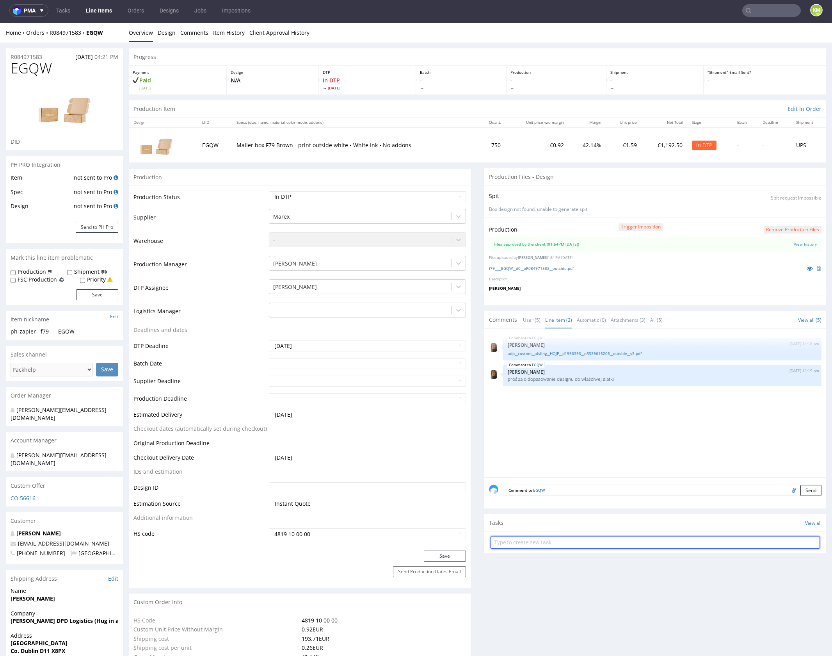
click at [575, 537] on input "text" at bounding box center [656, 542] width 330 height 12
type input "dch 1/2"
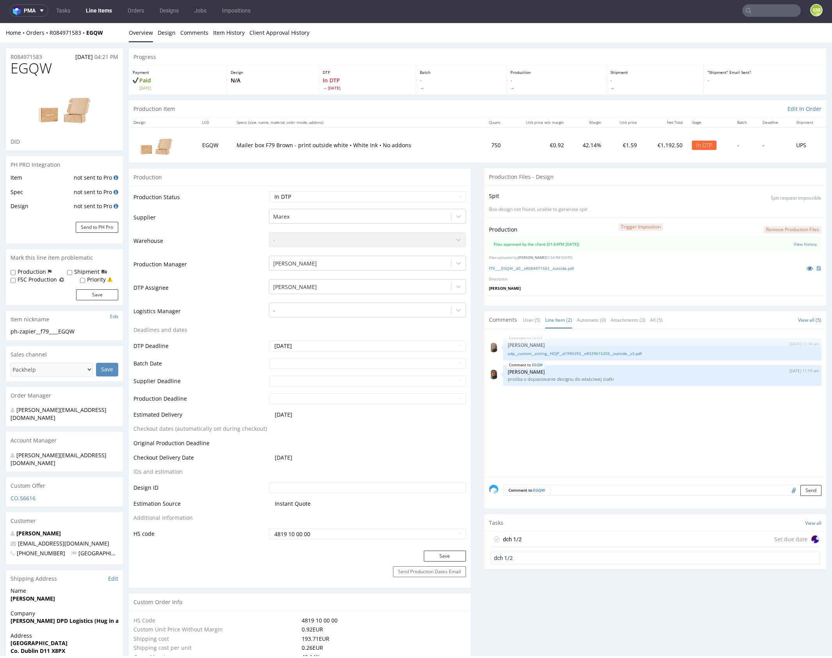
drag, startPoint x: 574, startPoint y: 536, endPoint x: 631, endPoint y: 341, distance: 203.3
click at [574, 536] on div "dch 1/2 Set due date" at bounding box center [656, 539] width 330 height 16
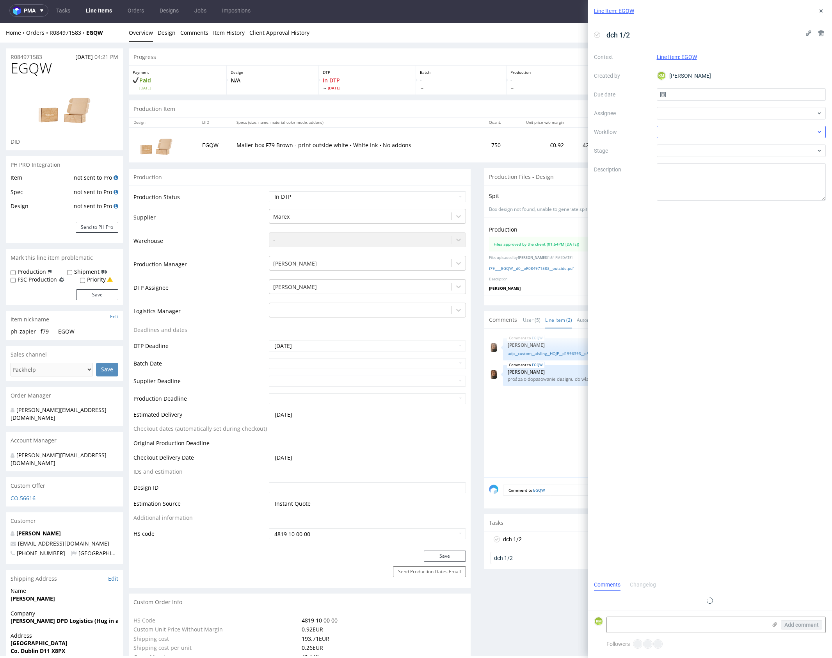
scroll to position [6, 0]
click at [691, 96] on input "text" at bounding box center [741, 94] width 169 height 12
click at [732, 173] on span "16" at bounding box center [729, 173] width 6 height 8
type input "[DATE]"
click at [687, 117] on div at bounding box center [741, 113] width 169 height 12
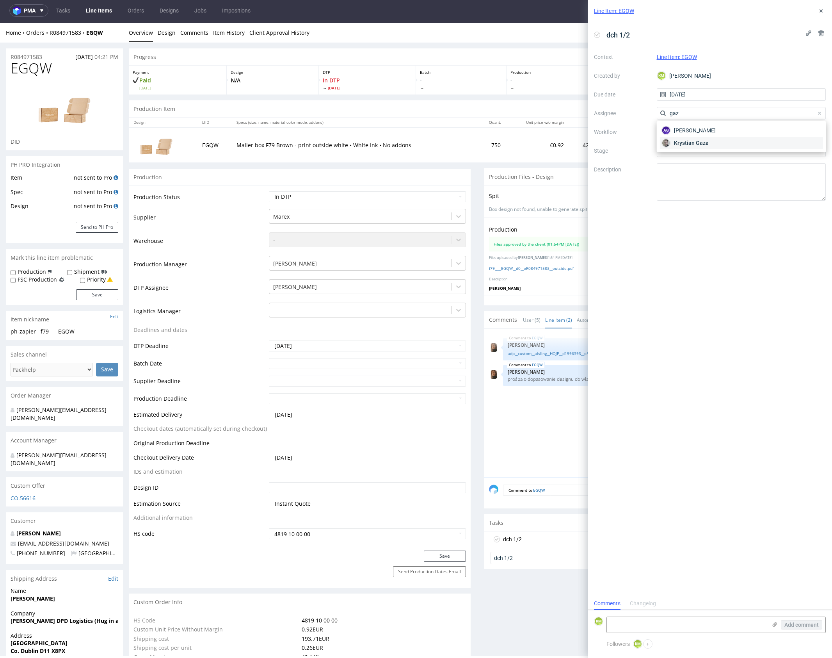
type input "gaz"
drag, startPoint x: 702, startPoint y: 143, endPoint x: 694, endPoint y: 138, distance: 9.3
click at [701, 142] on span "Krystian Gaza" at bounding box center [691, 143] width 35 height 8
click at [690, 135] on div at bounding box center [741, 132] width 169 height 12
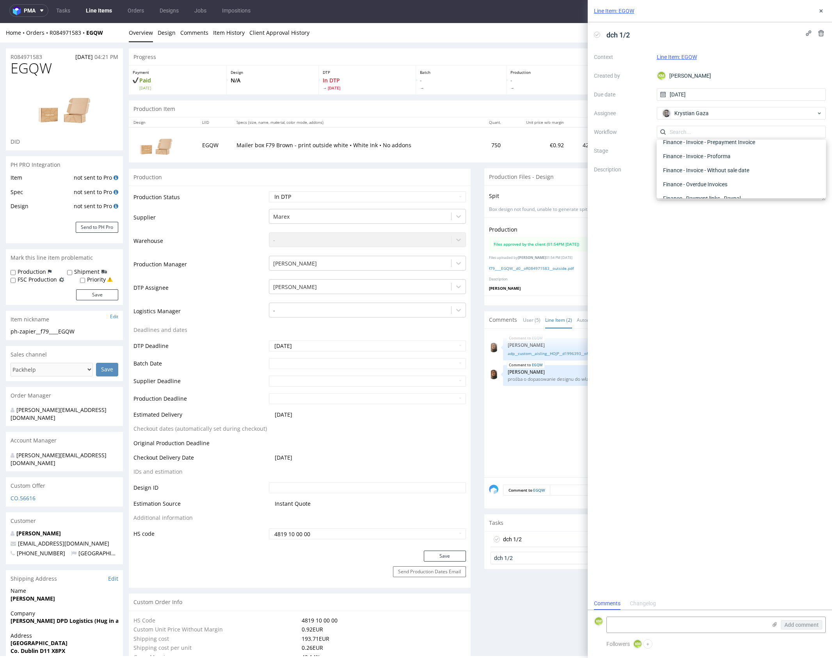
scroll to position [0, 0]
click at [705, 163] on div "DTP - Double Check" at bounding box center [741, 160] width 163 height 14
click at [716, 175] on textarea at bounding box center [741, 181] width 169 height 37
drag, startPoint x: 824, startPoint y: 13, endPoint x: 564, endPoint y: 0, distance: 260.4
click at [823, 13] on icon at bounding box center [821, 11] width 6 height 6
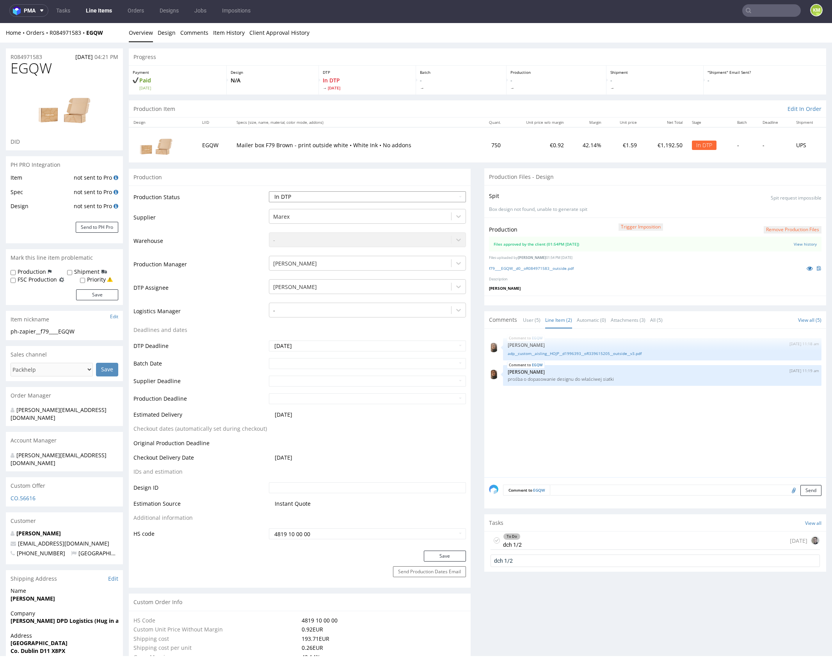
click at [325, 192] on select "Waiting for Artwork Waiting for Diecut Waiting for Mockup Waiting for DTP Waiti…" at bounding box center [367, 196] width 197 height 11
select select "dtp_waiting_for_double_check"
click at [269, 191] on select "Waiting for Artwork Waiting for Diecut Waiting for Mockup Waiting for DTP Waiti…" at bounding box center [367, 196] width 197 height 11
click at [443, 553] on button "Save" at bounding box center [445, 555] width 42 height 11
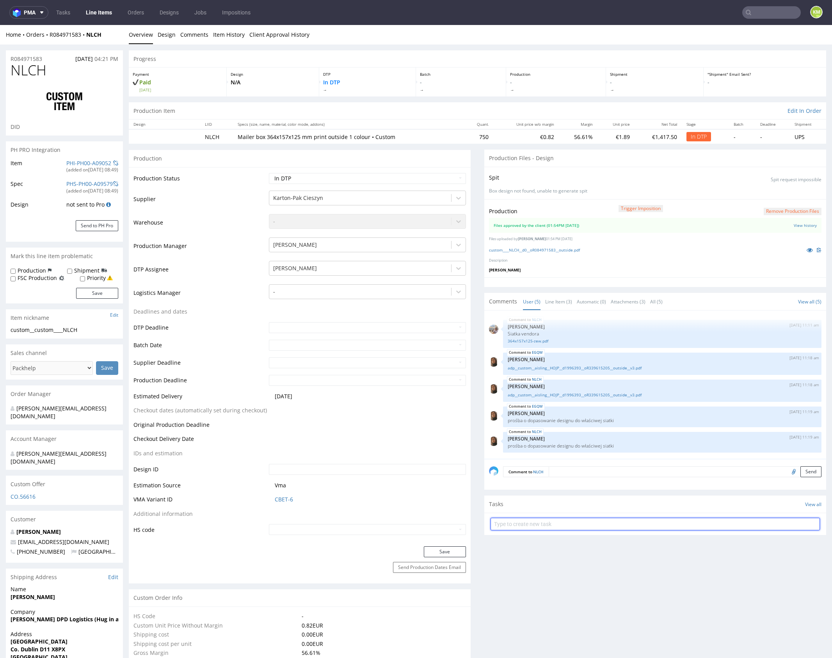
click at [553, 524] on input "text" at bounding box center [656, 524] width 330 height 12
type input "dch 2/2"
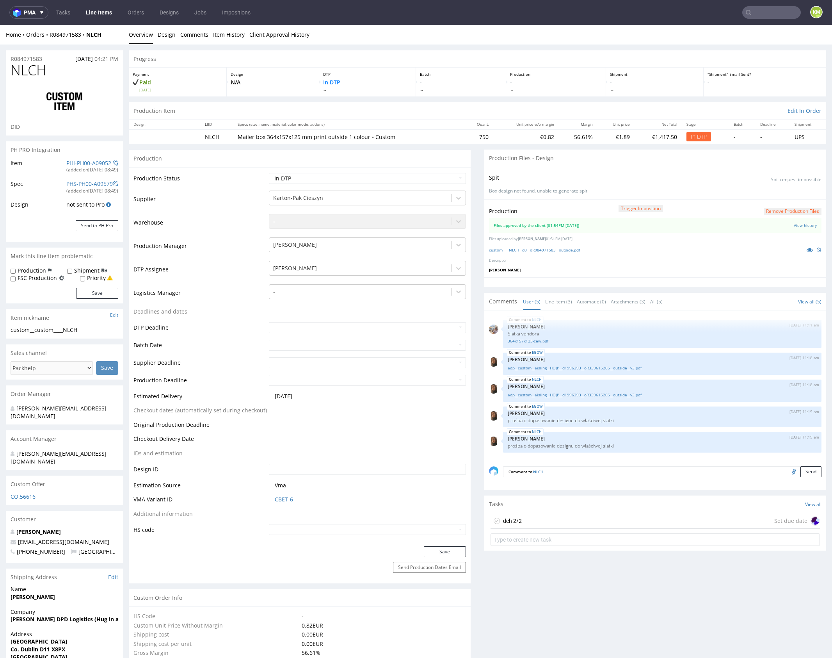
drag, startPoint x: 556, startPoint y: 520, endPoint x: 647, endPoint y: 239, distance: 295.0
click at [556, 520] on div "dch 2/2 Set due date" at bounding box center [656, 521] width 330 height 16
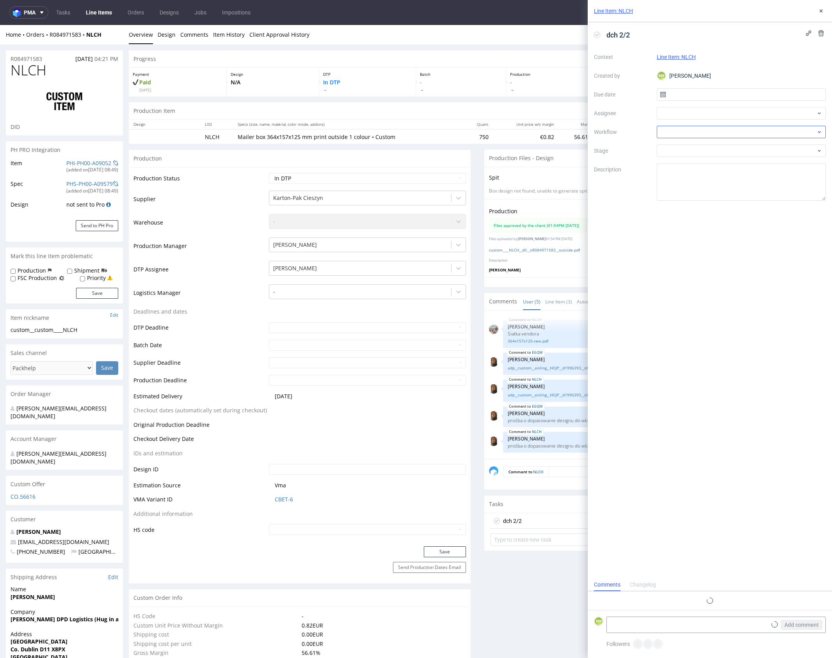
scroll to position [6, 0]
drag, startPoint x: 677, startPoint y: 94, endPoint x: 681, endPoint y: 97, distance: 5.5
click at [677, 94] on input "text" at bounding box center [741, 94] width 169 height 12
drag, startPoint x: 733, startPoint y: 171, endPoint x: 717, endPoint y: 137, distance: 37.2
click at [733, 171] on button "16" at bounding box center [729, 173] width 12 height 12
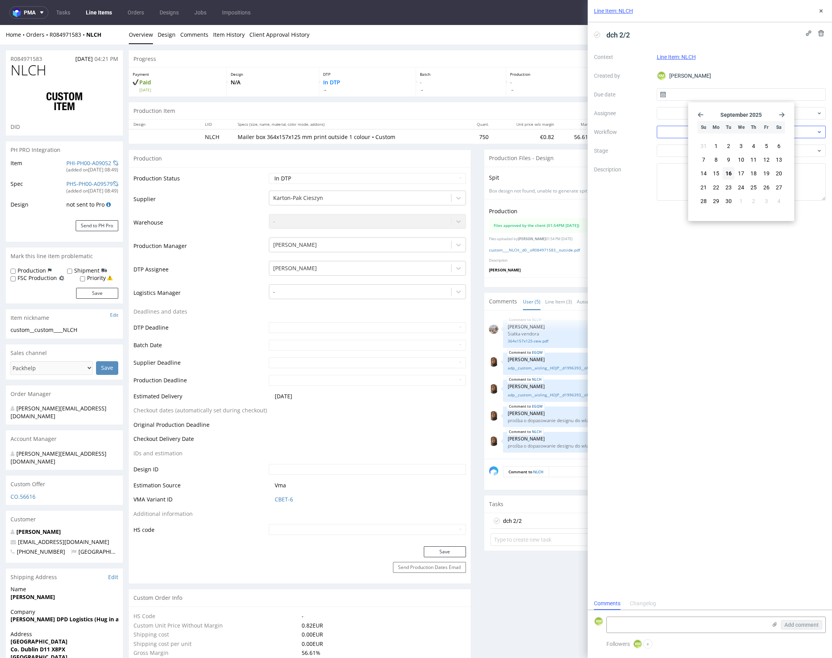
type input "[DATE]"
click at [695, 115] on div at bounding box center [741, 113] width 169 height 12
type input "gaz"
click at [699, 140] on span "Krystian Gaza" at bounding box center [691, 143] width 35 height 8
click at [690, 134] on div at bounding box center [741, 132] width 169 height 12
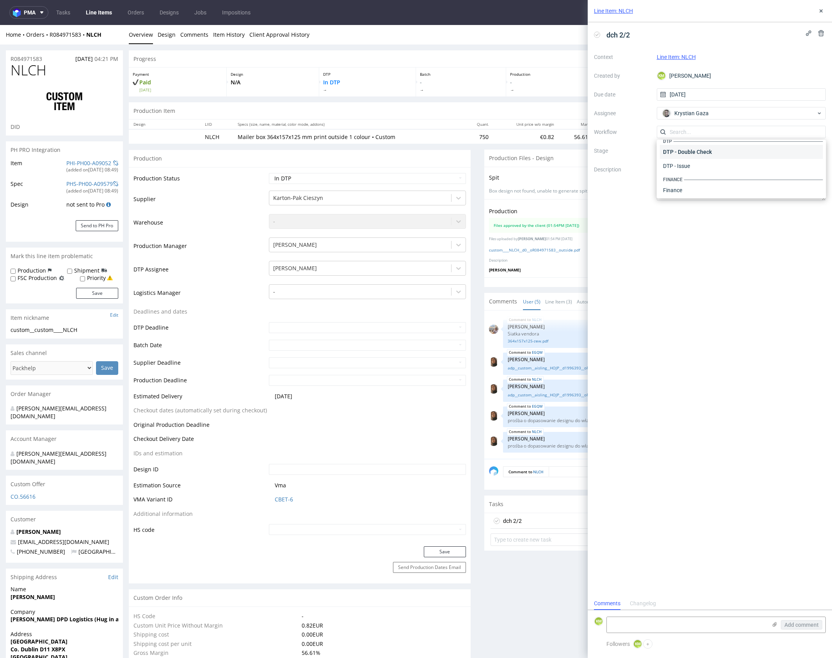
scroll to position [0, 0]
click at [703, 159] on div "DTP - Double Check" at bounding box center [741, 160] width 163 height 14
click at [701, 175] on textarea at bounding box center [741, 181] width 169 height 37
click at [817, 14] on button at bounding box center [821, 10] width 9 height 9
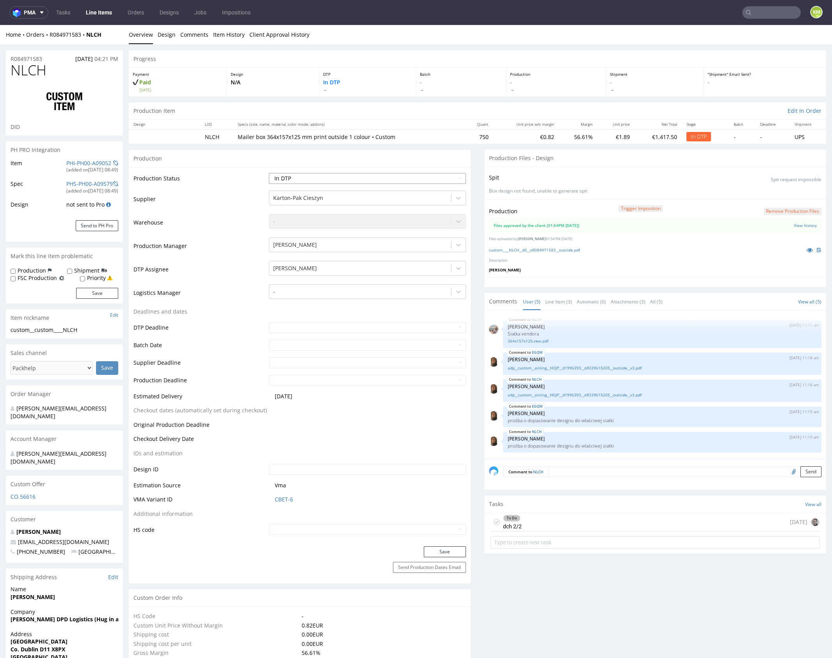
click at [360, 182] on select "Waiting for Artwork Waiting for Diecut Waiting for Mockup Waiting for DTP Waiti…" at bounding box center [367, 178] width 197 height 11
select select "dtp_waiting_for_double_check"
click at [269, 173] on select "Waiting for Artwork Waiting for Diecut Waiting for Mockup Waiting for DTP Waiti…" at bounding box center [367, 178] width 197 height 11
click at [449, 550] on button "Save" at bounding box center [445, 551] width 42 height 11
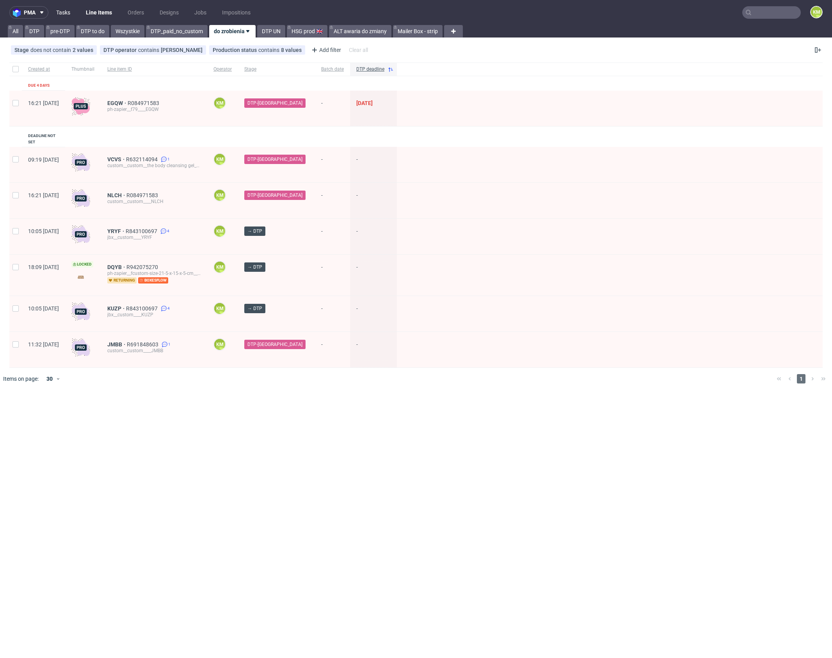
click at [61, 11] on link "Tasks" at bounding box center [63, 12] width 23 height 12
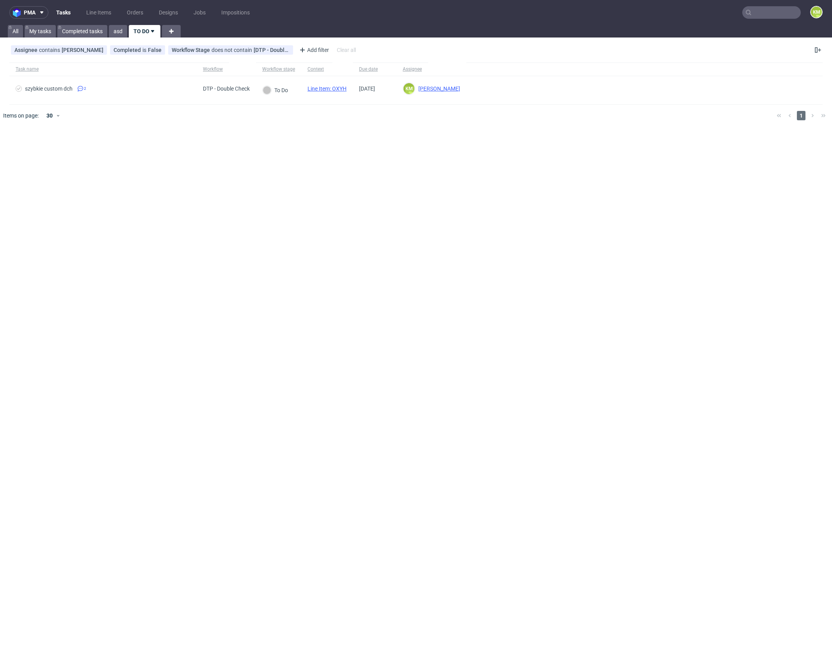
click at [392, 147] on div "pma Tasks Line Items Orders Designs Jobs Impositions KM All My tasks Completed …" at bounding box center [416, 329] width 832 height 658
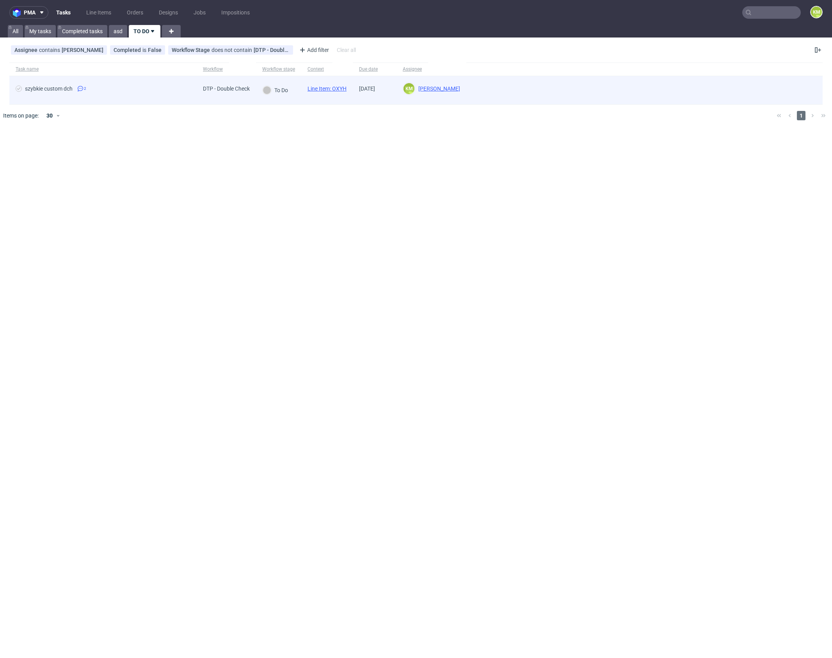
click at [345, 93] on span "Line Item: OXYH" at bounding box center [327, 90] width 39 height 9
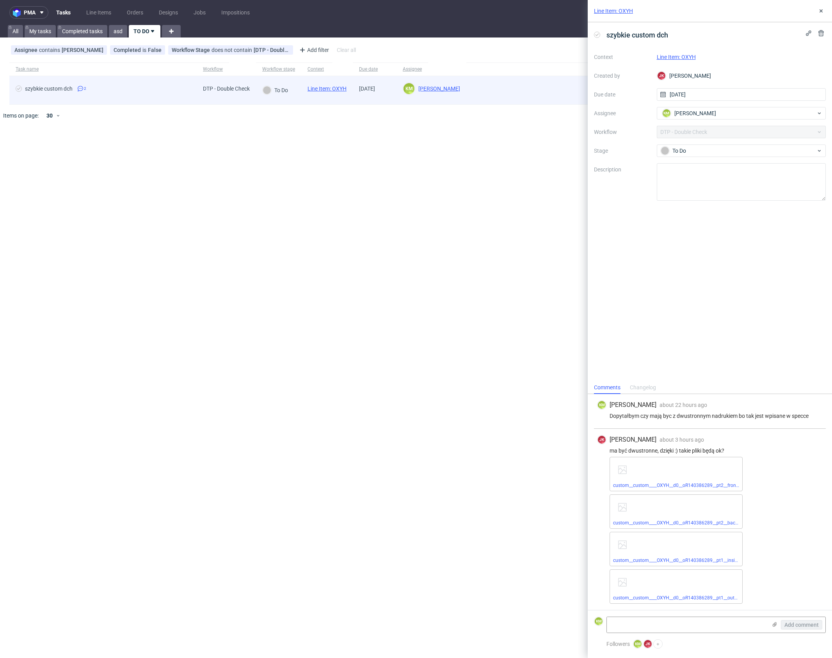
click at [344, 88] on link "Line Item: OXYH" at bounding box center [327, 89] width 39 height 6
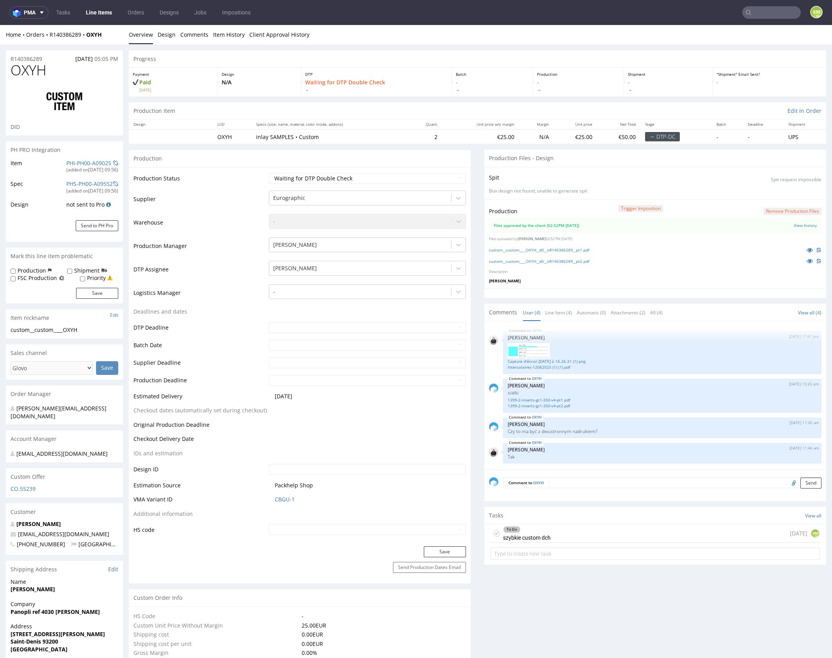
click at [567, 529] on div "To Do szybkie custom dch 1 day ago KM" at bounding box center [656, 533] width 330 height 18
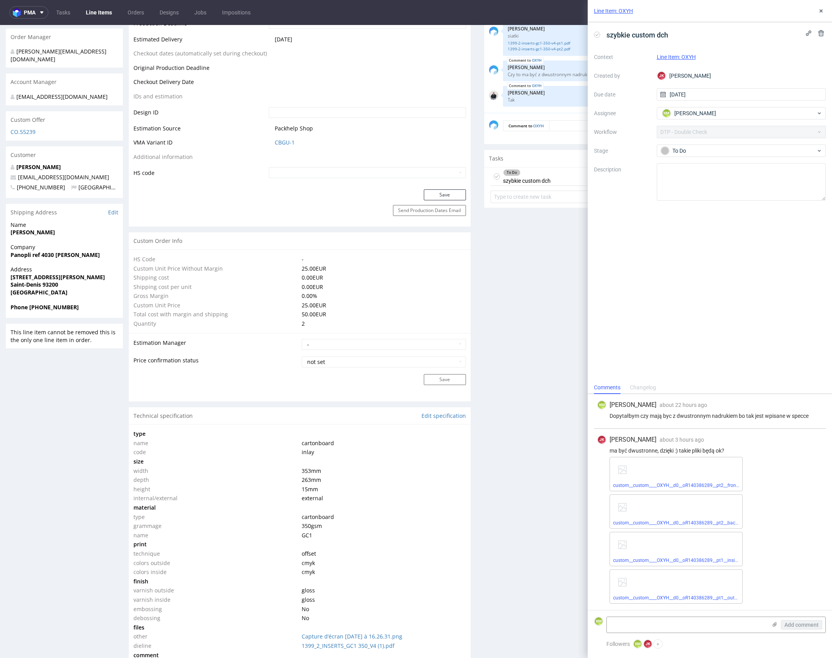
scroll to position [441, 0]
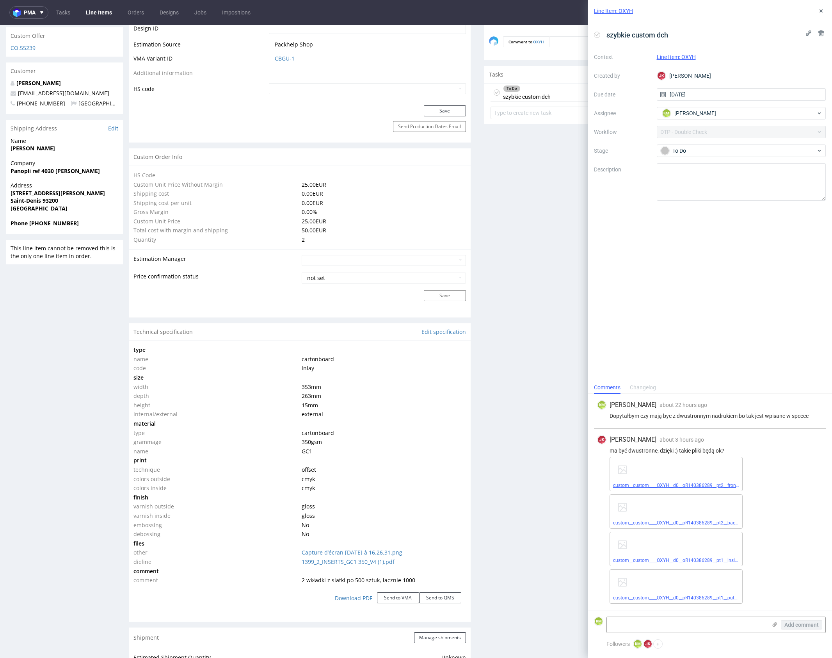
click at [704, 485] on link "custom__custom____OXYH__d0__oR140386289__pt2__front.pdf" at bounding box center [679, 485] width 133 height 5
click at [700, 524] on link "custom__custom____OXYH__d0__oR140386289__pt2__back.pdf" at bounding box center [679, 522] width 133 height 5
click at [707, 560] on link "custom__custom____OXYH__d0__oR140386289__pt1__inside.pdf" at bounding box center [680, 560] width 135 height 5
click at [704, 595] on link "custom__custom____OXYH__d0__oR140386289__pt1__outside.pdf" at bounding box center [682, 597] width 138 height 5
click at [686, 150] on div "To Do" at bounding box center [738, 150] width 155 height 9
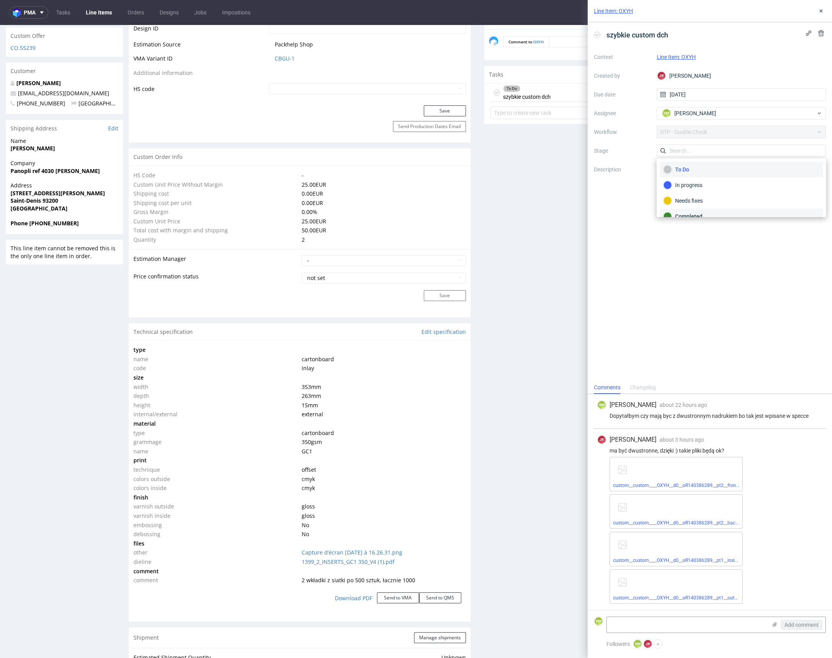
click at [702, 213] on div "Completed" at bounding box center [742, 216] width 156 height 9
click at [823, 15] on button at bounding box center [821, 10] width 9 height 9
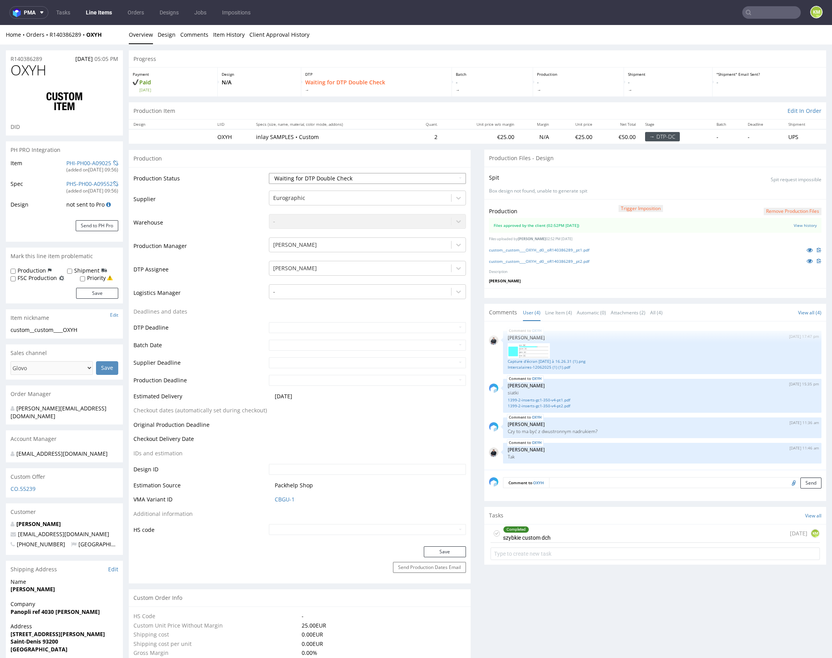
click at [408, 178] on select "Waiting for Artwork Waiting for Diecut Waiting for Mockup Waiting for DTP Waiti…" at bounding box center [367, 178] width 197 height 11
select select "dtp_dc_done"
click at [269, 173] on select "Waiting for Artwork Waiting for Diecut Waiting for Mockup Waiting for DTP Waiti…" at bounding box center [367, 178] width 197 height 11
click at [447, 548] on button "Save" at bounding box center [445, 551] width 42 height 11
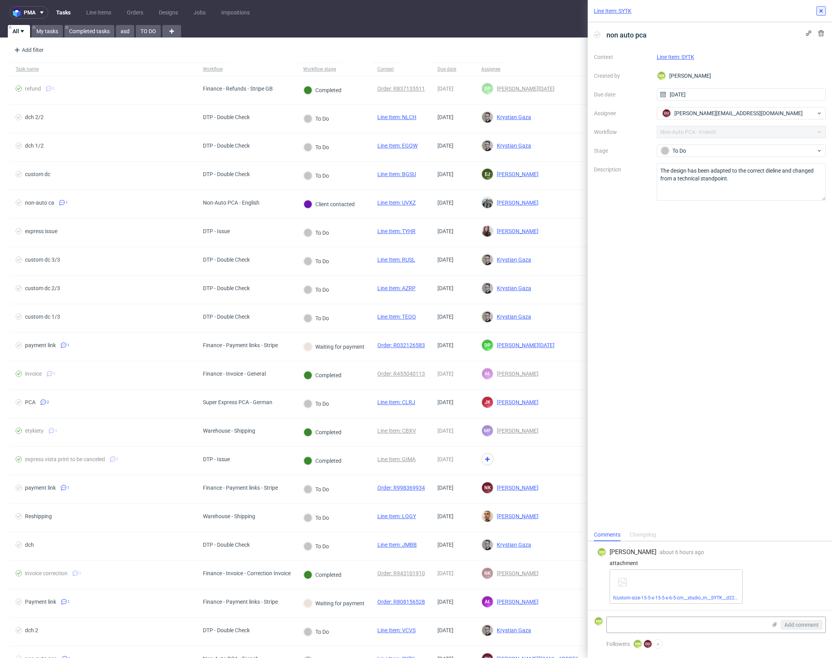
click at [819, 10] on icon at bounding box center [821, 11] width 6 height 6
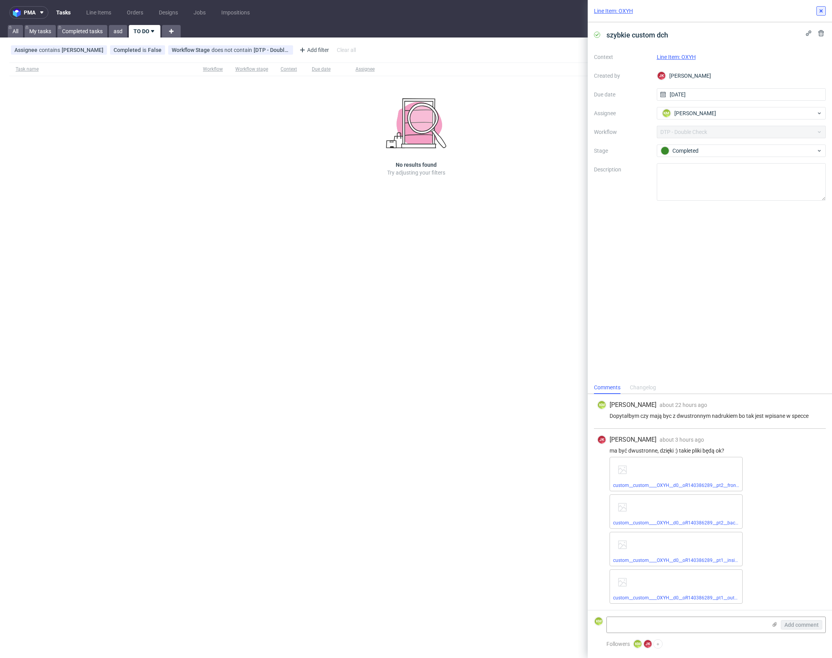
click at [819, 10] on icon at bounding box center [821, 11] width 6 height 6
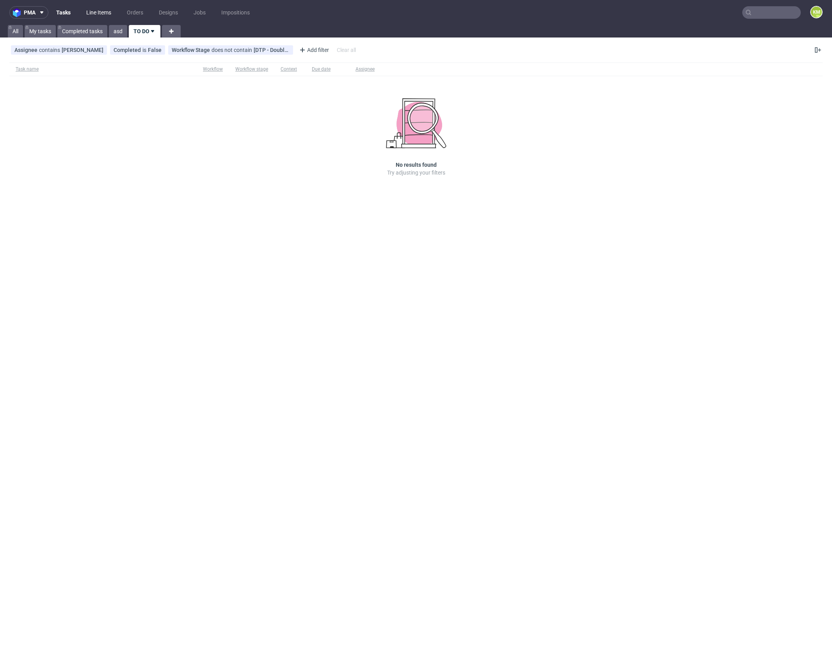
click at [104, 12] on link "Line Items" at bounding box center [99, 12] width 34 height 12
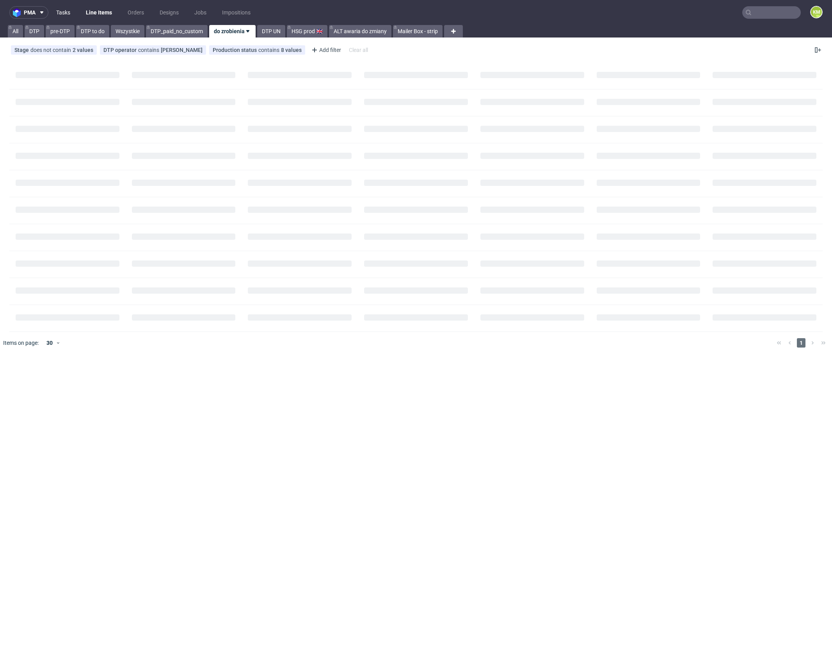
click at [63, 12] on link "Tasks" at bounding box center [63, 12] width 23 height 12
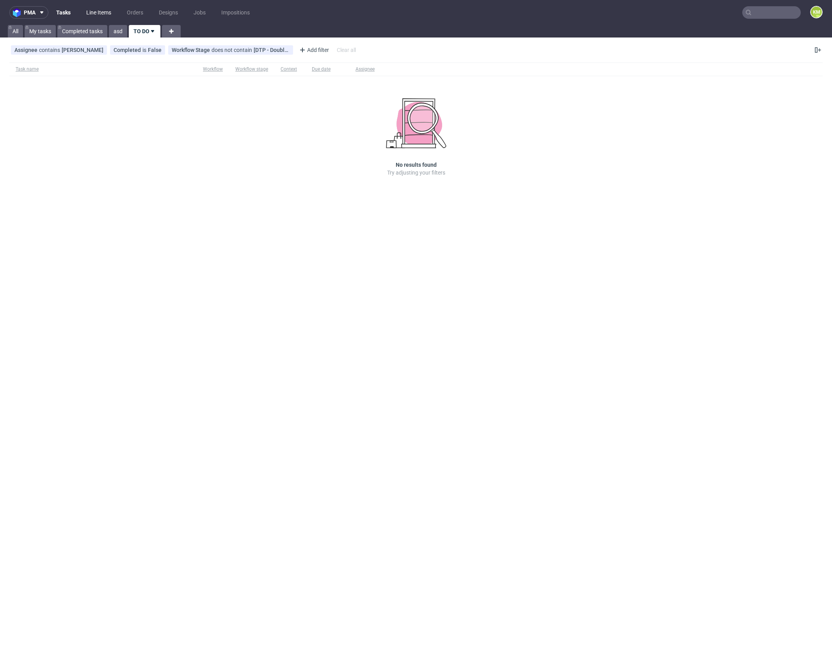
click at [109, 12] on link "Line Items" at bounding box center [99, 12] width 34 height 12
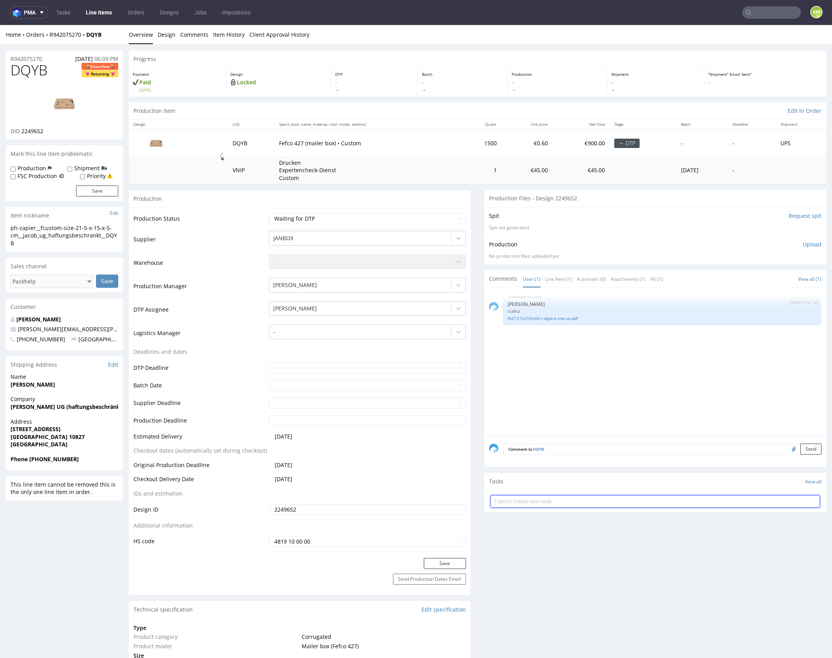
click at [551, 495] on input "text" at bounding box center [656, 501] width 330 height 12
type input "non auto pca"
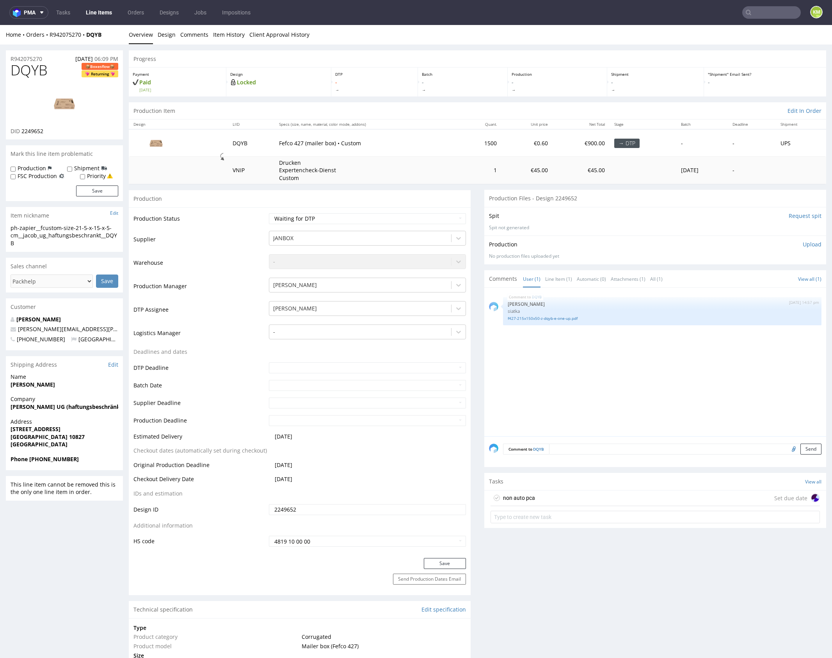
click at [524, 497] on div "non auto pca" at bounding box center [519, 497] width 32 height 9
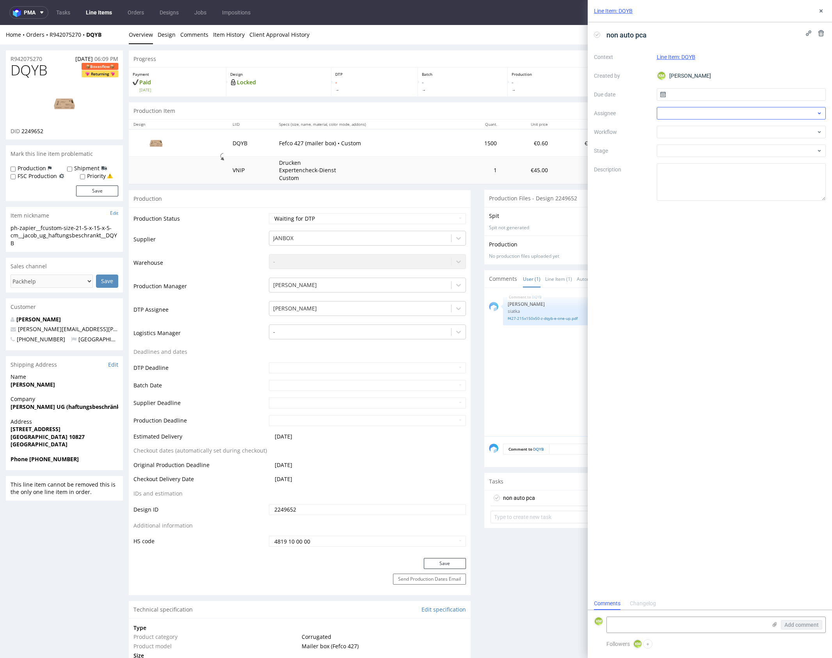
scroll to position [6, 0]
click at [676, 96] on input "text" at bounding box center [741, 94] width 169 height 12
click at [733, 172] on button "16" at bounding box center [729, 173] width 12 height 12
type input "[DATE]"
click at [690, 114] on div at bounding box center [741, 113] width 169 height 12
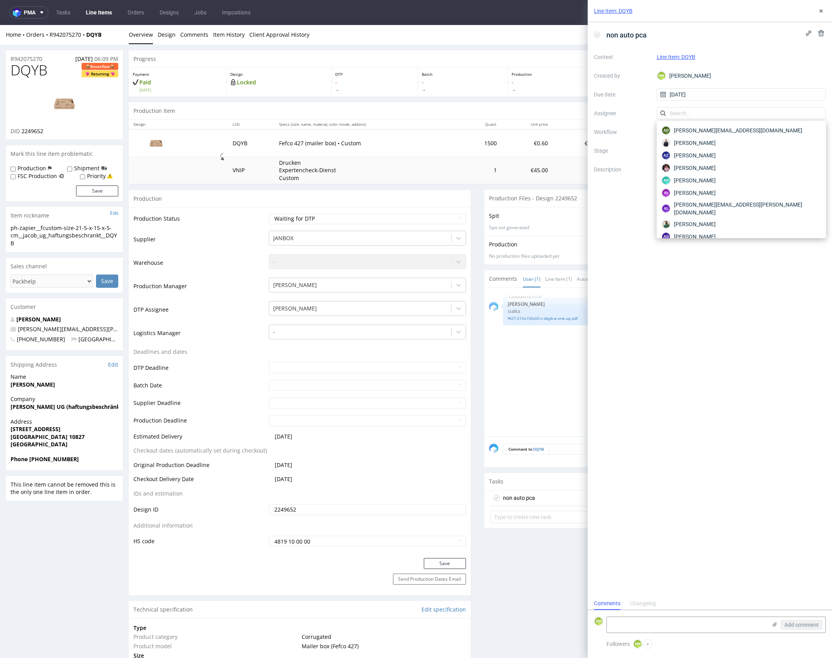
click at [645, 196] on label "Description" at bounding box center [622, 182] width 57 height 34
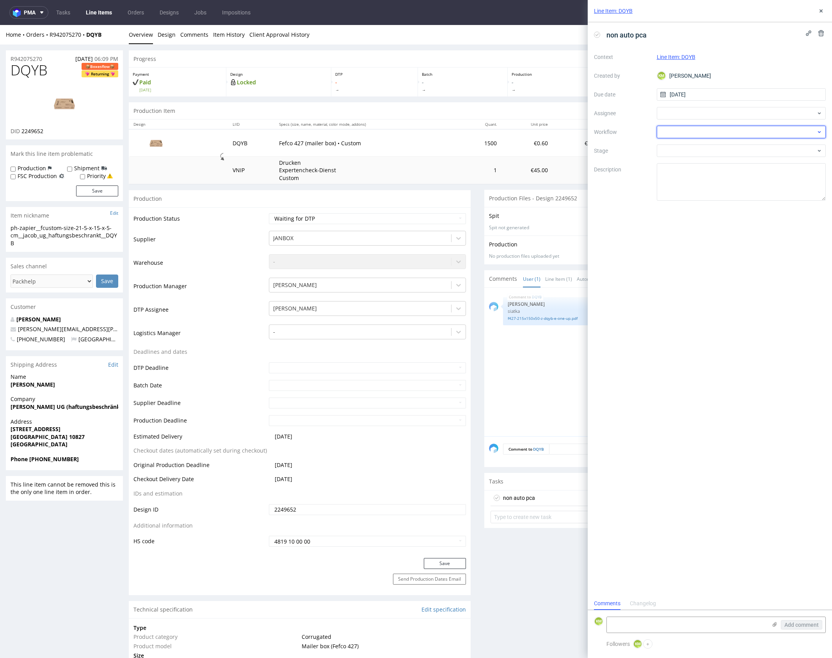
click at [688, 134] on div at bounding box center [741, 132] width 169 height 12
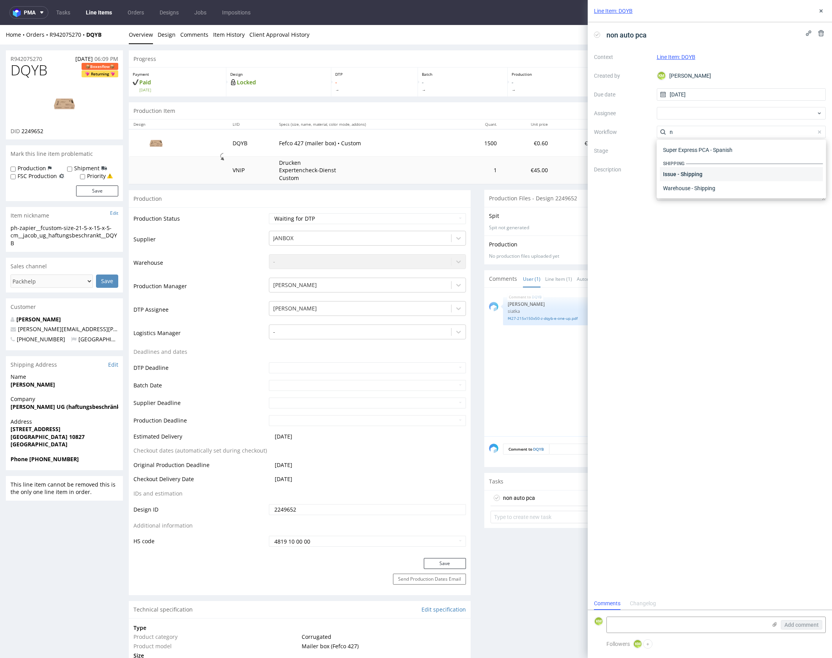
scroll to position [28, 0]
type input "non"
click at [714, 160] on div "Non-Auto PCA - German" at bounding box center [741, 160] width 163 height 14
click at [678, 173] on textarea at bounding box center [741, 181] width 169 height 37
paste textarea "The design has been adapted to the correct dieline and chenged from a technical…"
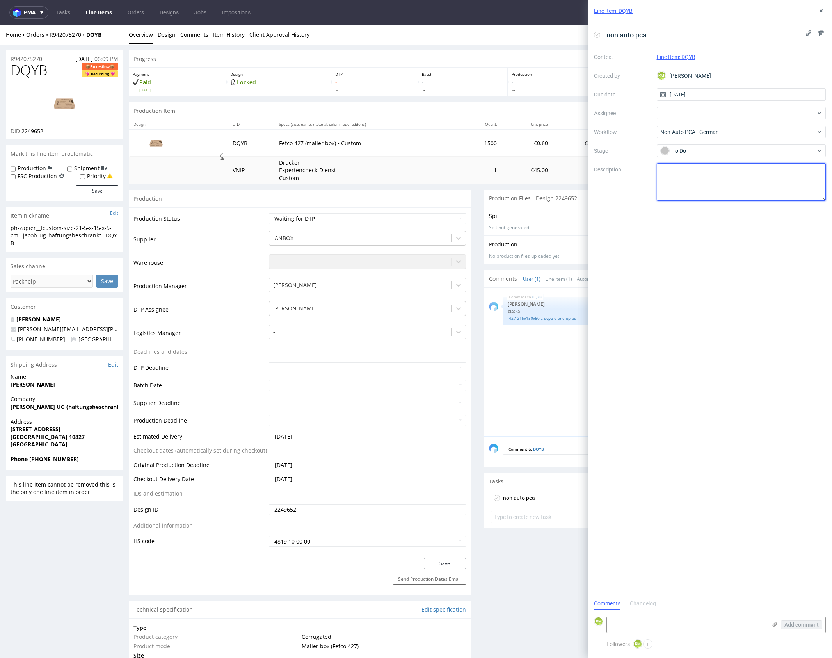
type textarea "The design has been adapted to the correct dieline and chenged from a technical…"
click at [694, 626] on textarea at bounding box center [687, 625] width 160 height 16
paste textarea "The design has been adapted to the correct dieline and chenged from a technical…"
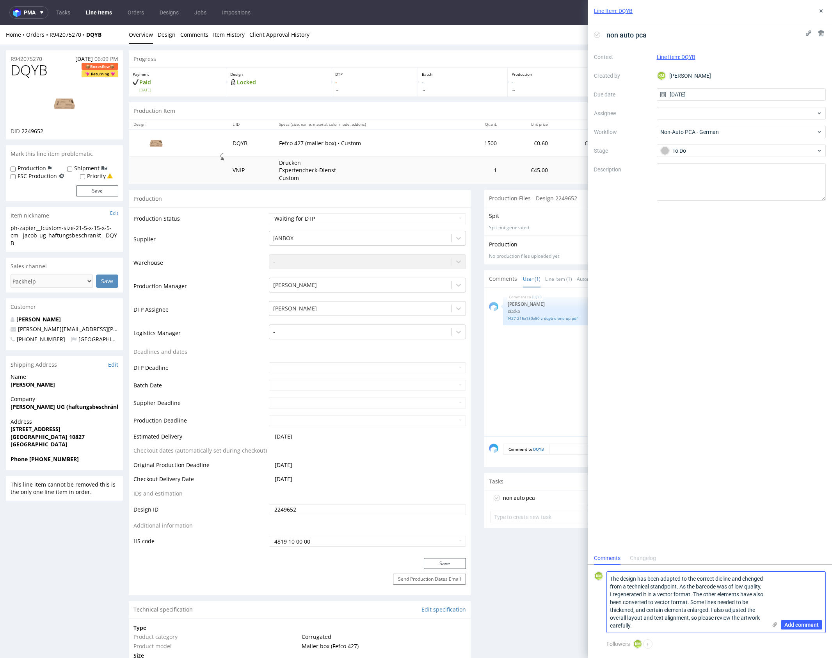
click at [774, 625] on icon at bounding box center [775, 624] width 6 height 6
click at [0, 0] on input "file" at bounding box center [0, 0] width 0 height 0
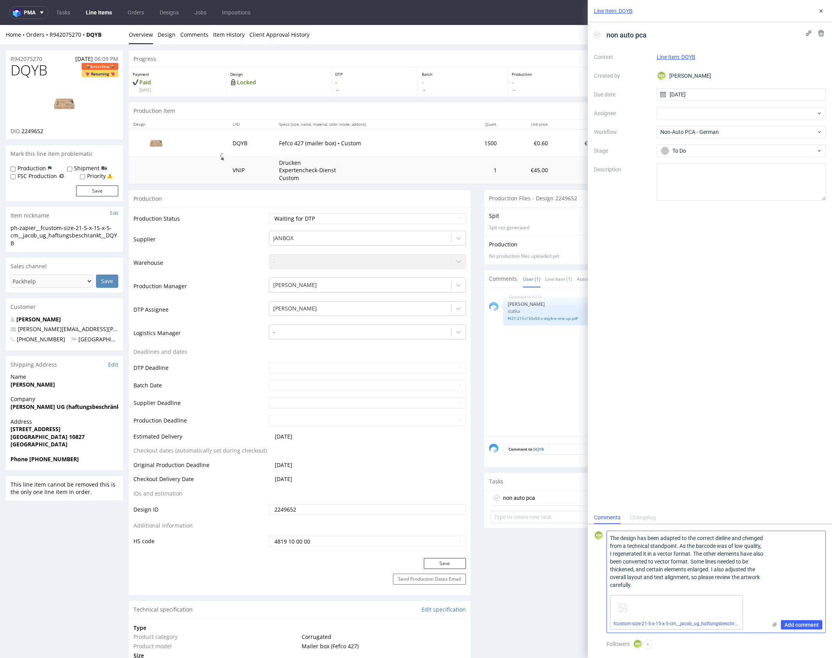
click at [699, 585] on textarea "The design has been adapted to the correct dieline and chenged from a technical…" at bounding box center [687, 561] width 160 height 61
click at [688, 579] on textarea "The design has been adapted to the correct dieline and chenged from a technical…" at bounding box center [687, 561] width 160 height 61
click at [687, 587] on textarea "The design has been adapted to the correct dieline and chenged from a technical…" at bounding box center [687, 561] width 160 height 61
click at [695, 585] on textarea "The design has been adapted to the correct dieline and chenged from a technical…" at bounding box center [687, 561] width 160 height 61
click at [625, 544] on textarea "The design has been adapted to the correct dieline and chenged from a technical…" at bounding box center [687, 561] width 160 height 61
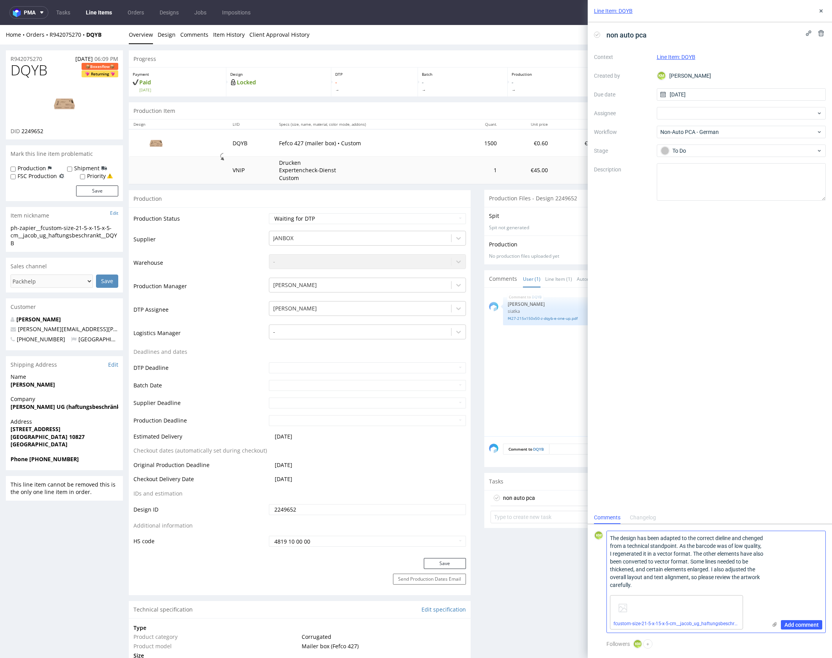
click at [625, 544] on textarea "The design has been adapted to the correct dieline and chenged from a technical…" at bounding box center [687, 561] width 160 height 61
click at [724, 566] on textarea "The design has been adapted to the correct dieline and changed from a technical…" at bounding box center [687, 561] width 160 height 61
click at [727, 585] on textarea "The design has been adapted to the correct dieline and changed from a technical…" at bounding box center [687, 561] width 160 height 61
type textarea "The design has been adapted to the correct dieline and changed from a technical…"
click at [803, 624] on span "Add comment" at bounding box center [802, 624] width 34 height 5
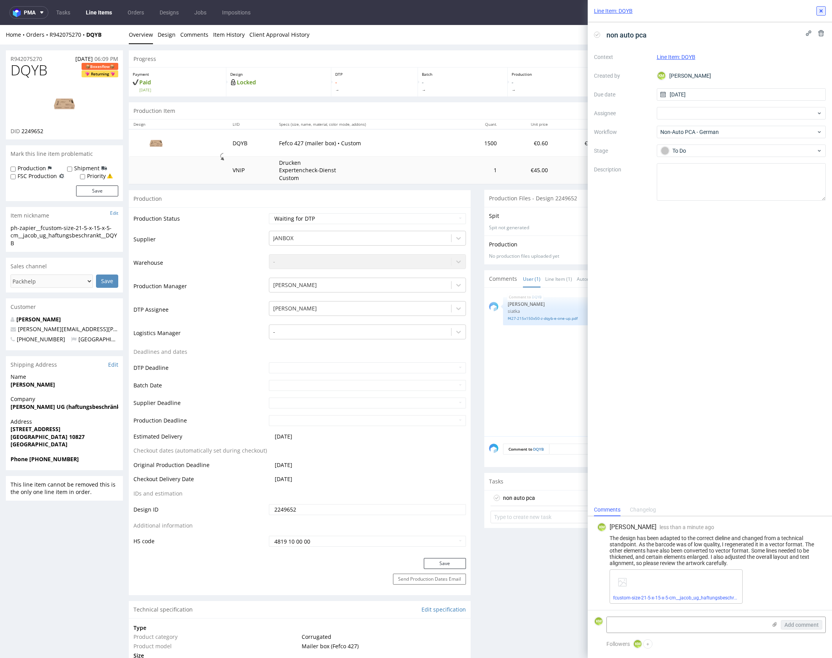
click at [819, 10] on icon at bounding box center [821, 11] width 6 height 6
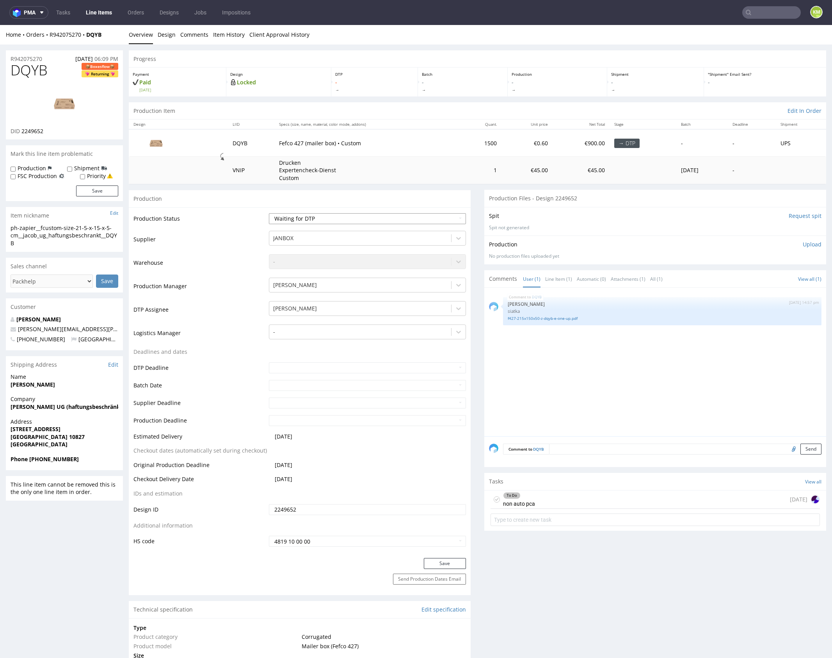
click at [335, 217] on select "Waiting for Artwork Waiting for Diecut Waiting for Mockup Waiting for DTP Waiti…" at bounding box center [367, 218] width 197 height 11
select select "dtp_ca_needed"
click at [269, 213] on select "Waiting for Artwork Waiting for Diecut Waiting for Mockup Waiting for DTP Waiti…" at bounding box center [367, 218] width 197 height 11
click at [440, 564] on button "Save" at bounding box center [445, 563] width 42 height 11
click at [554, 406] on div "DQYB 11th Sep 25 | 14:57 pm Sebastian Markut siatka f427-215x150x50-z-dqyb-e-on…" at bounding box center [657, 364] width 337 height 144
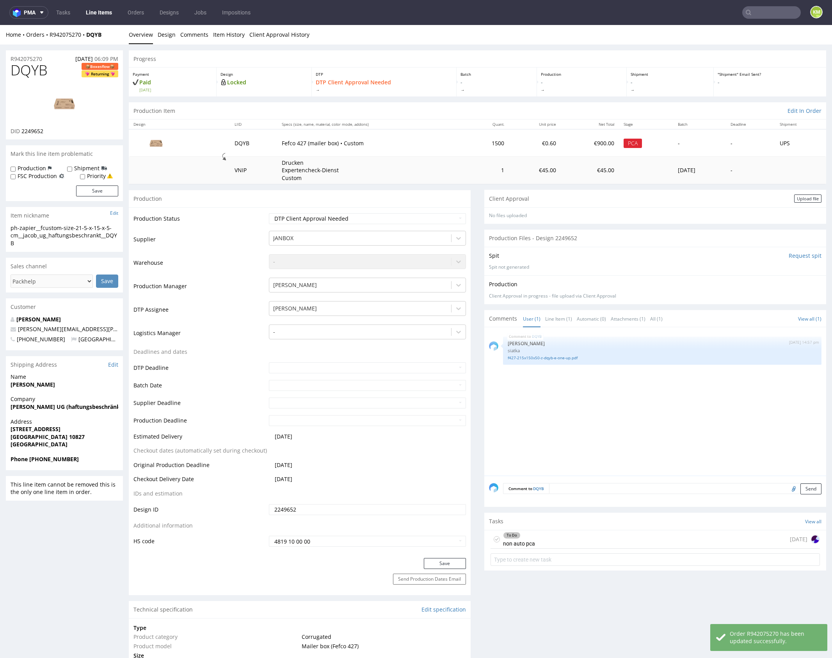
click at [583, 408] on div "DQYB 11th Sep 25 | 14:57 pm Sebastian Markut siatka f427-215x150x50-z-dqyb-e-on…" at bounding box center [657, 404] width 337 height 144
click at [576, 409] on div "DQYB 11th Sep 25 | 14:57 pm Sebastian Markut siatka f427-215x150x50-z-dqyb-e-on…" at bounding box center [657, 404] width 337 height 144
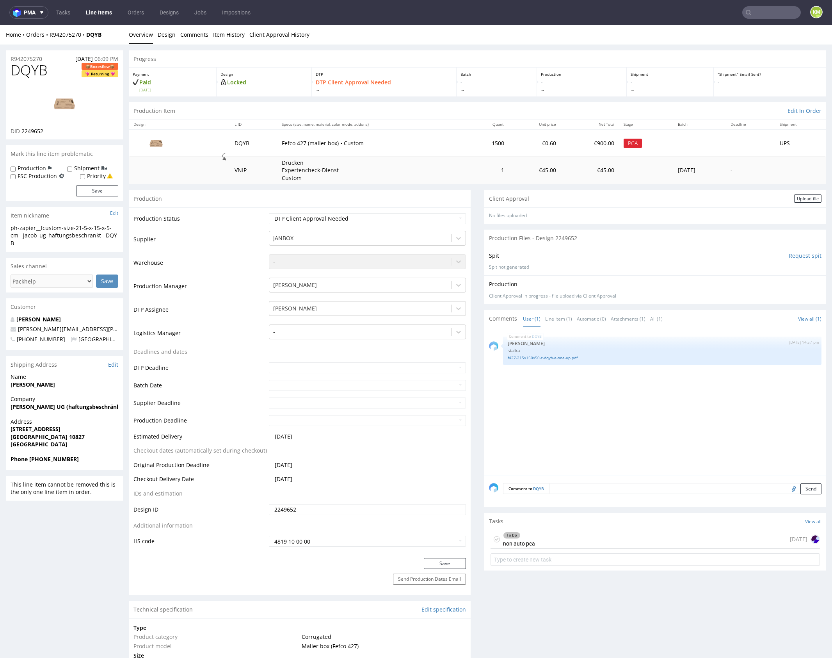
click at [576, 409] on div "DQYB 11th Sep 25 | 14:57 pm Sebastian Markut siatka f427-215x150x50-z-dqyb-e-on…" at bounding box center [657, 404] width 337 height 144
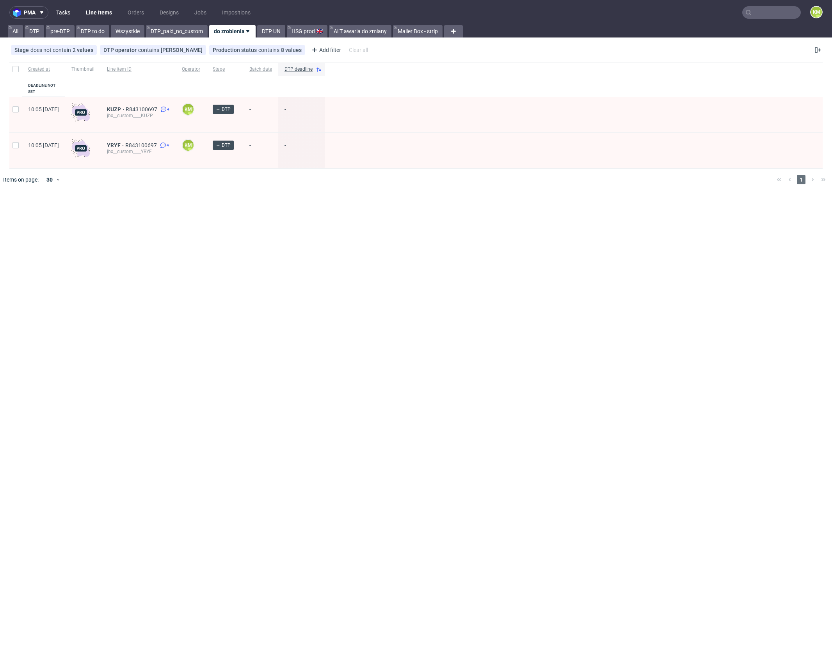
click at [69, 9] on link "Tasks" at bounding box center [63, 12] width 23 height 12
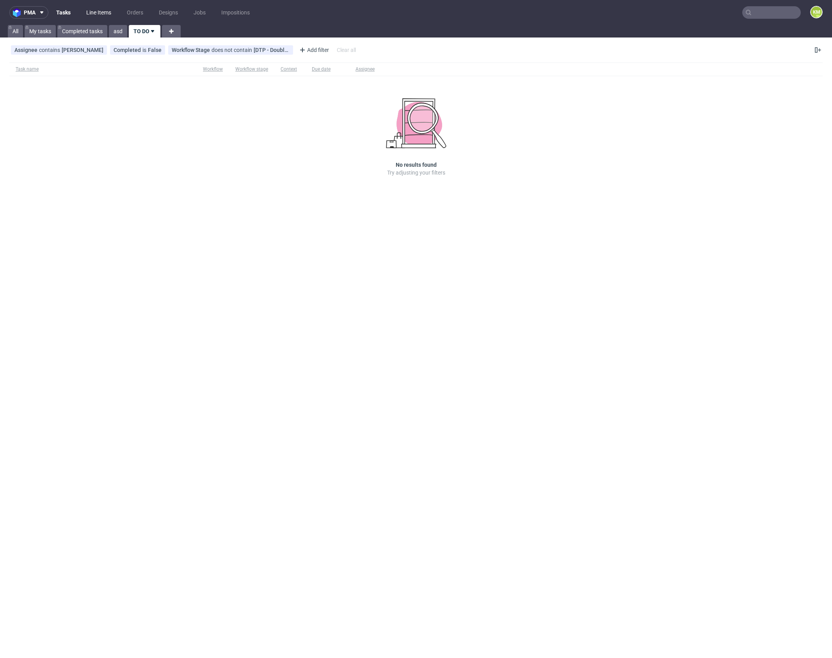
click at [105, 13] on link "Line Items" at bounding box center [99, 12] width 34 height 12
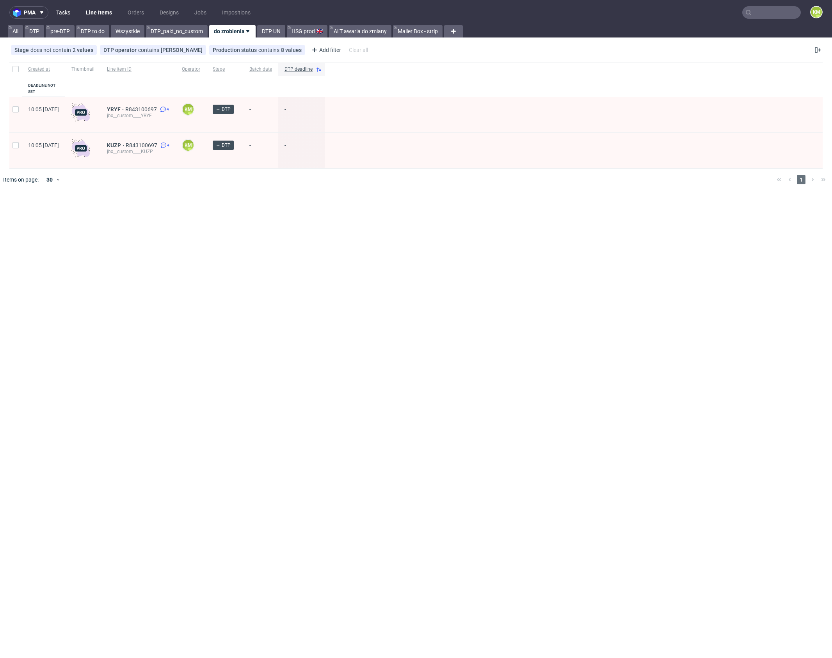
click at [67, 14] on link "Tasks" at bounding box center [63, 12] width 23 height 12
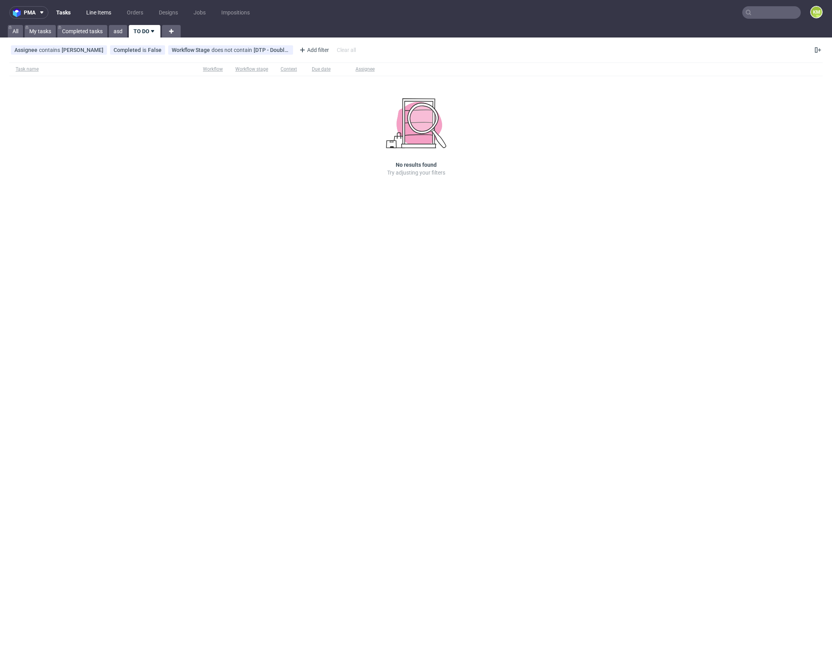
click at [96, 14] on link "Line Items" at bounding box center [99, 12] width 34 height 12
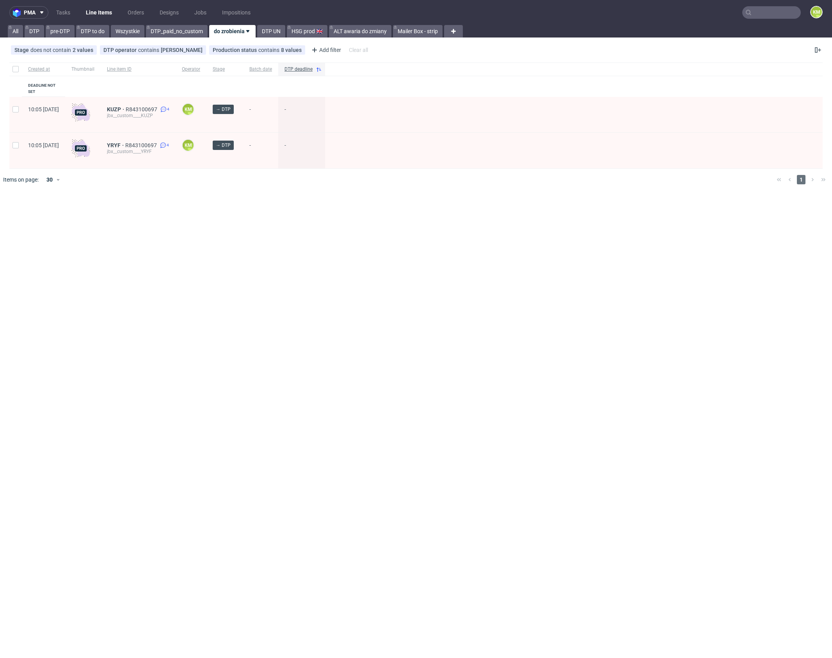
click at [170, 207] on div "pma Tasks Line Items Orders Designs Jobs Impositions KM All DTP pre-DTP DTP to …" at bounding box center [416, 329] width 832 height 658
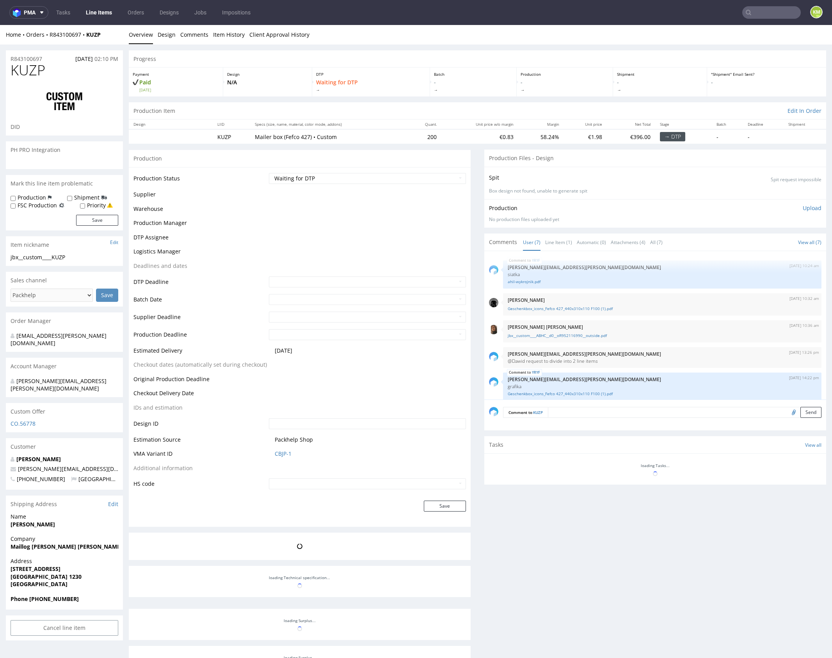
scroll to position [57, 0]
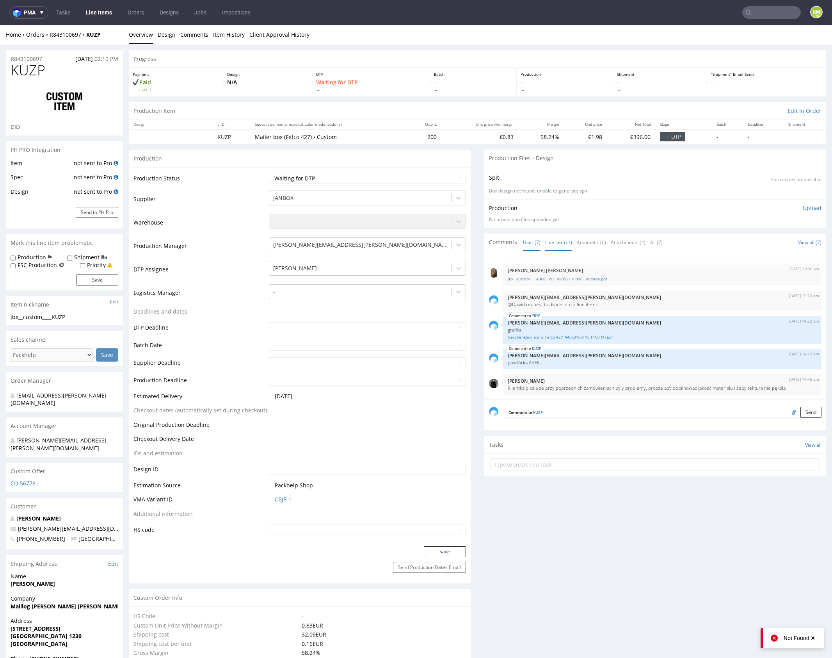
click at [555, 240] on link "Line Item (1)" at bounding box center [558, 242] width 27 height 17
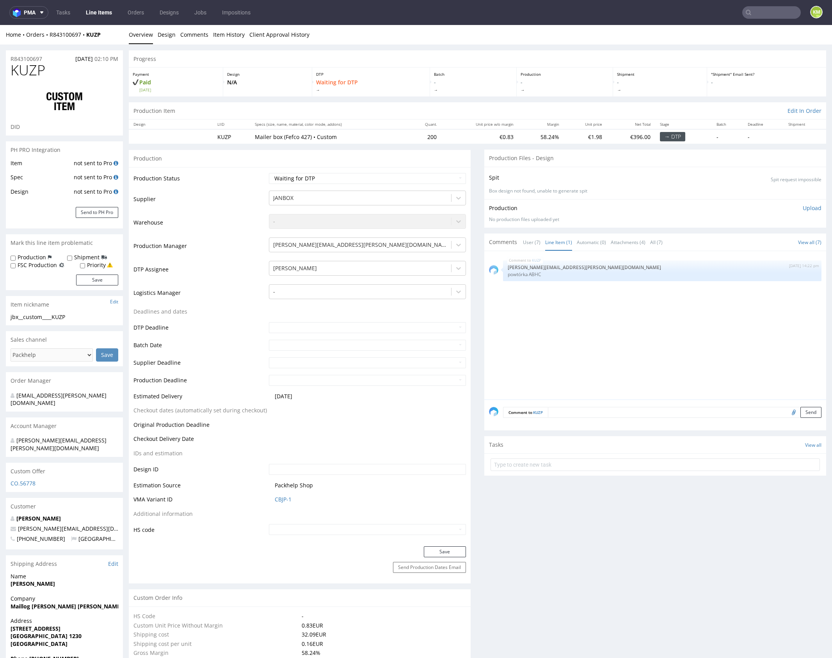
drag, startPoint x: 558, startPoint y: 315, endPoint x: 392, endPoint y: 63, distance: 301.1
click at [554, 306] on div "KUZP [DATE] 14:22 pm [PERSON_NAME][EMAIL_ADDRESS][PERSON_NAME][DOMAIN_NAME] pow…" at bounding box center [657, 328] width 337 height 144
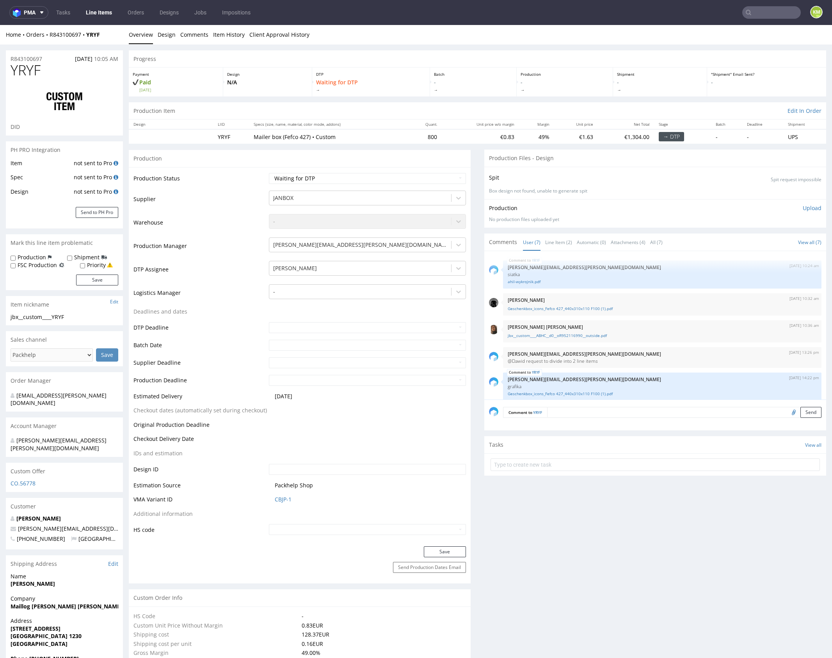
scroll to position [57, 0]
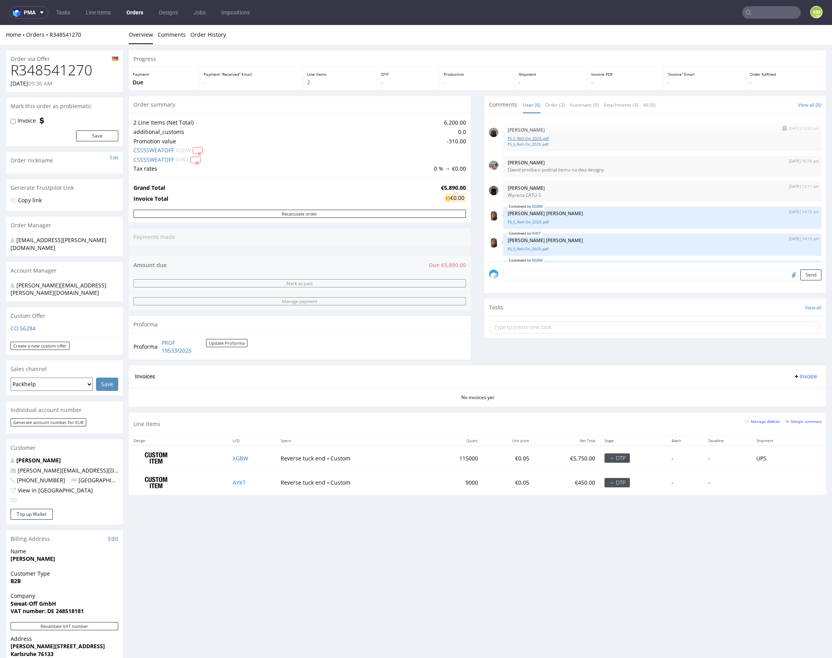
click at [540, 137] on link "FS_C_Roll-On_2025.pdf" at bounding box center [662, 138] width 309 height 6
click at [544, 144] on link "FS_S_Roll-On_2025.pdf" at bounding box center [662, 144] width 309 height 6
